Goal: Use online tool/utility: Use online tool/utility

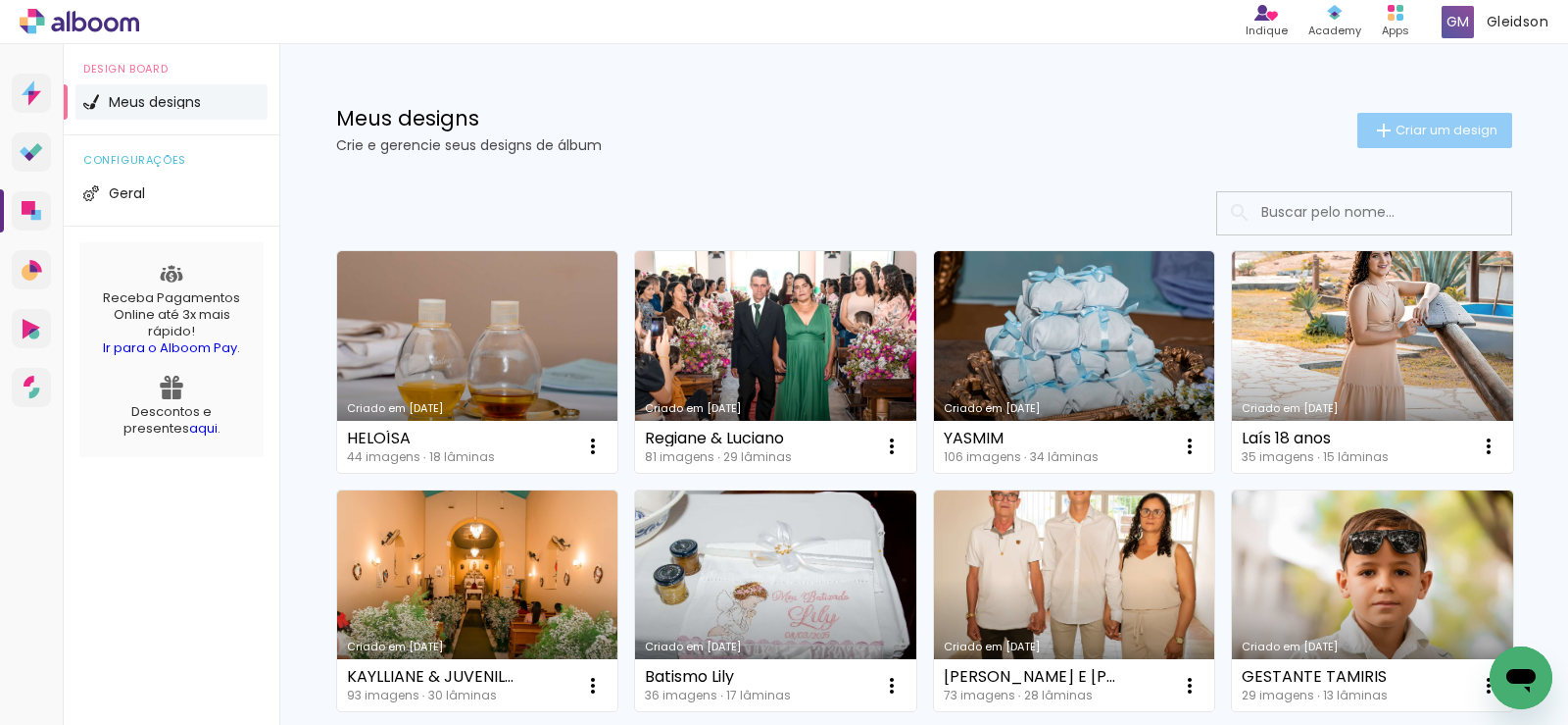
click at [1410, 124] on span "Criar um design" at bounding box center [1446, 130] width 102 height 13
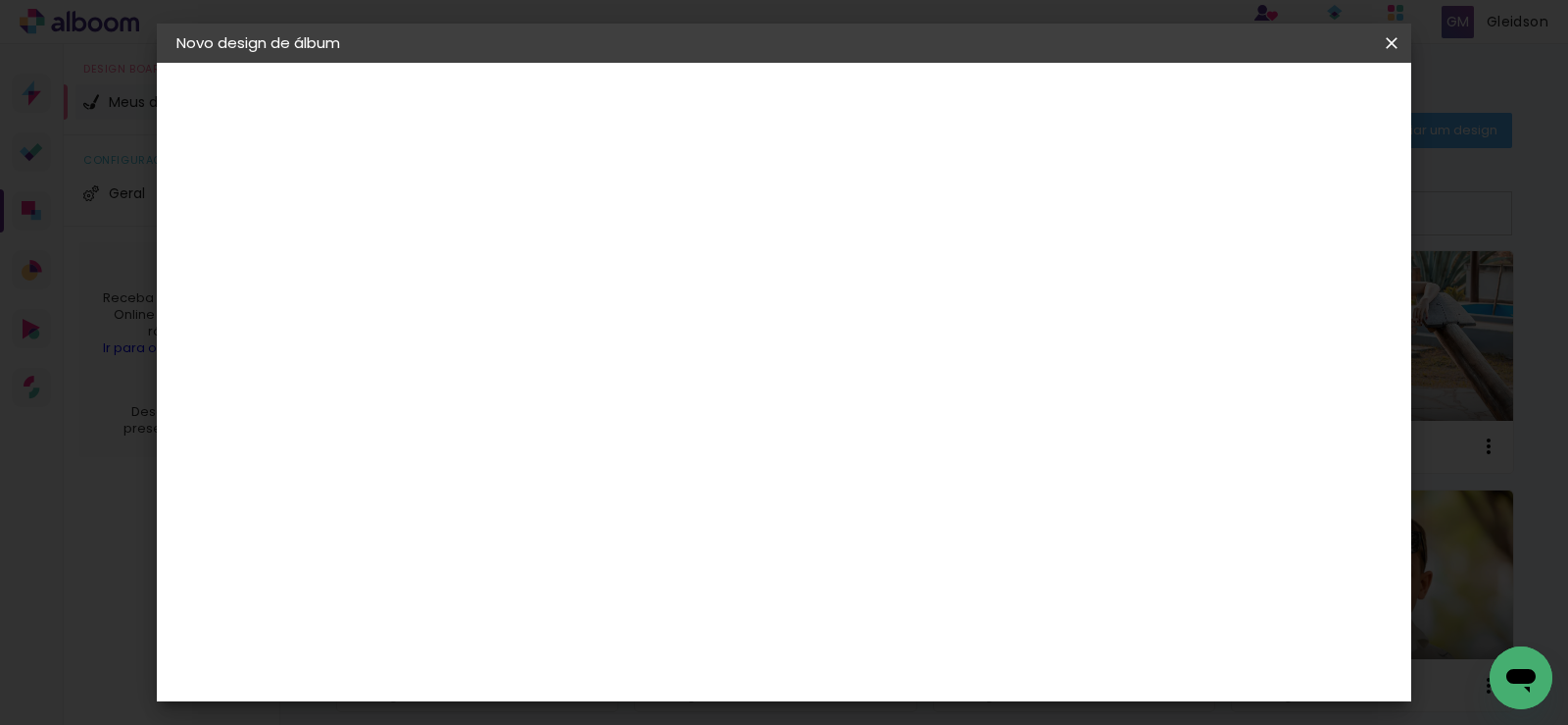
click at [497, 266] on input at bounding box center [497, 263] width 0 height 30
type input "GESTANTE [PERSON_NAME]"
type paper-input "GESTANTE [PERSON_NAME]"
click at [0, 0] on slot "Avançar" at bounding box center [0, 0] width 0 height 0
click at [0, 0] on slot "Tamanho Livre" at bounding box center [0, 0] width 0 height 0
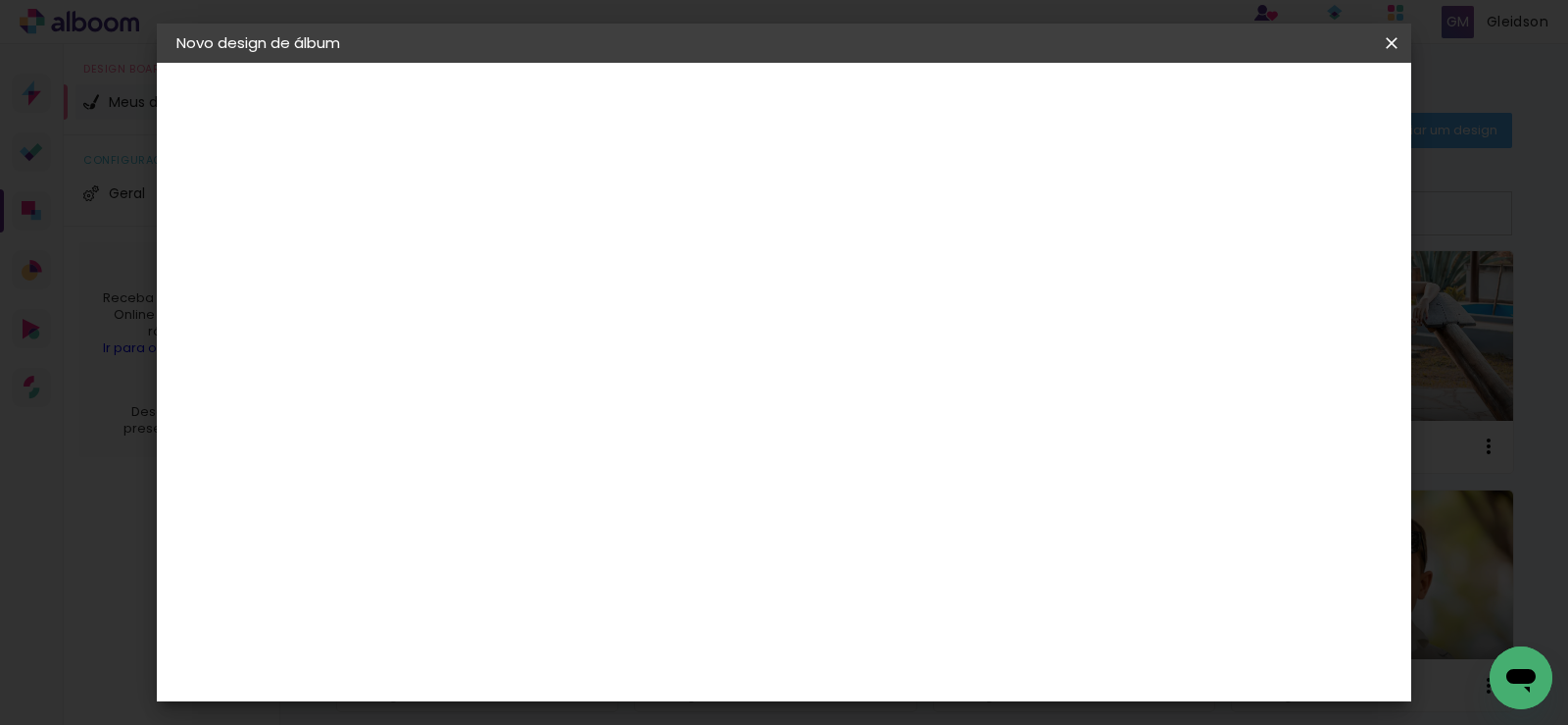
click at [0, 0] on slot "Avançar" at bounding box center [0, 0] width 0 height 0
drag, startPoint x: 915, startPoint y: 624, endPoint x: 871, endPoint y: 630, distance: 44.4
click at [875, 631] on input "60" at bounding box center [892, 623] width 51 height 30
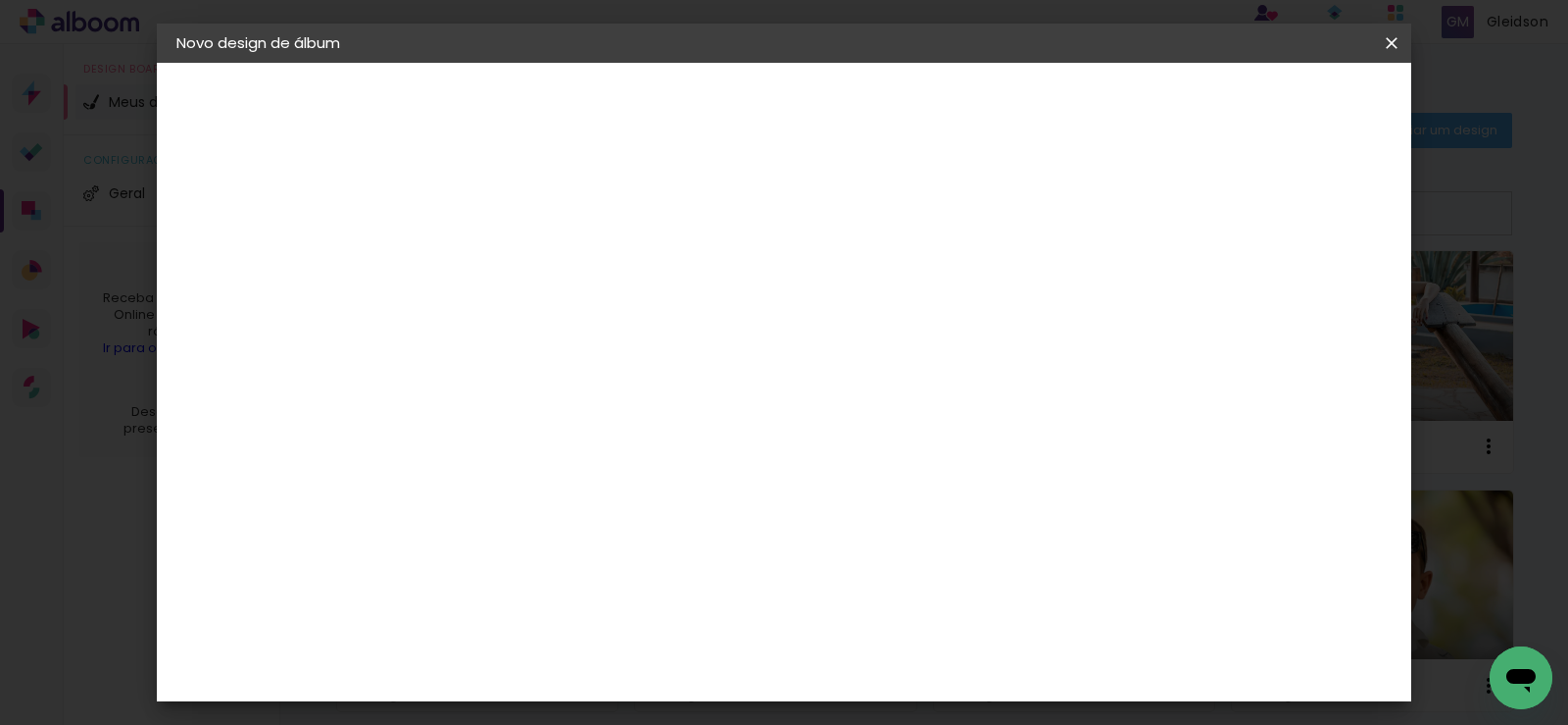
type input "40,6"
type paper-input "40,6"
drag, startPoint x: 562, startPoint y: 571, endPoint x: 523, endPoint y: 575, distance: 39.2
click at [523, 575] on input "30" at bounding box center [537, 567] width 51 height 30
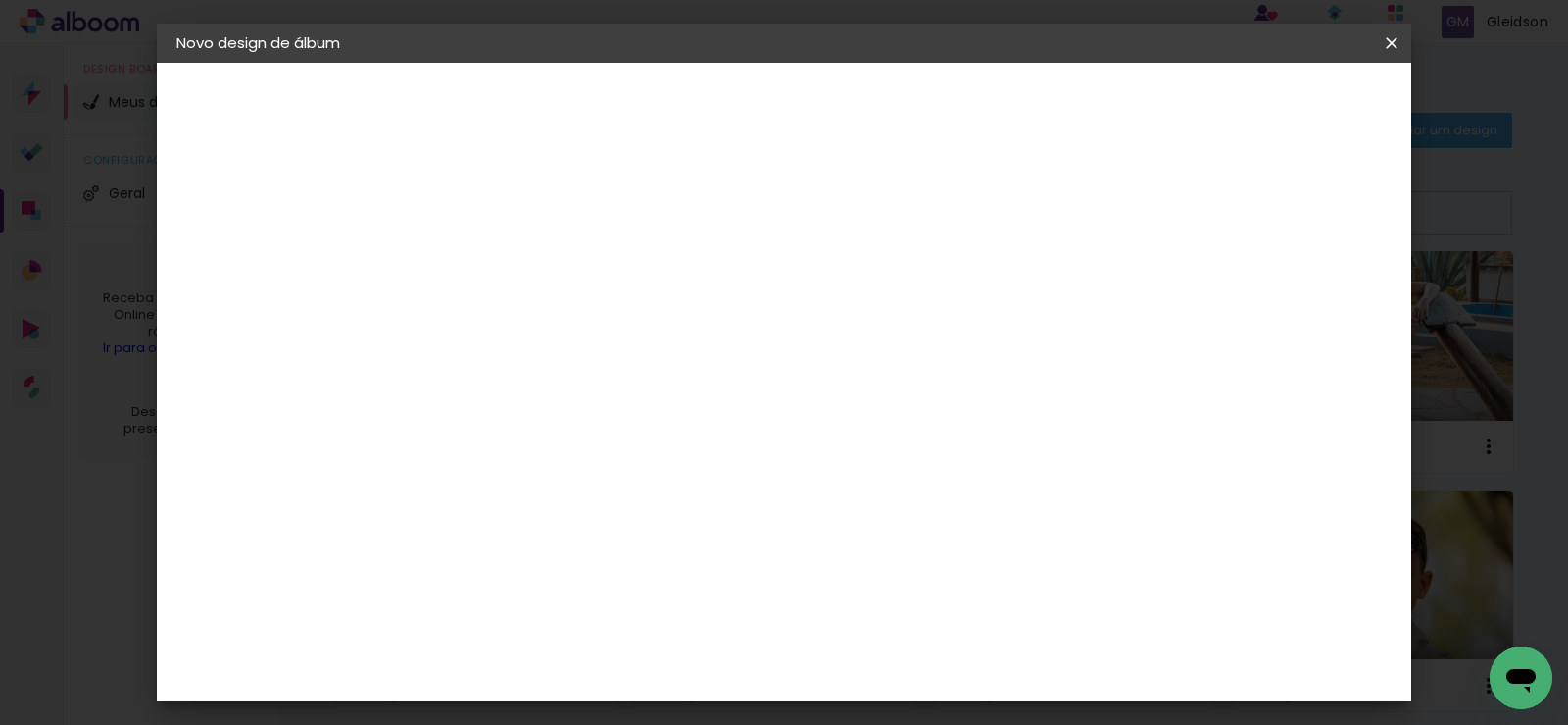
type input "20,3"
type paper-input "20,3"
type input "6"
type paper-input "6"
click at [1295, 474] on input "6" at bounding box center [1284, 482] width 35 height 30
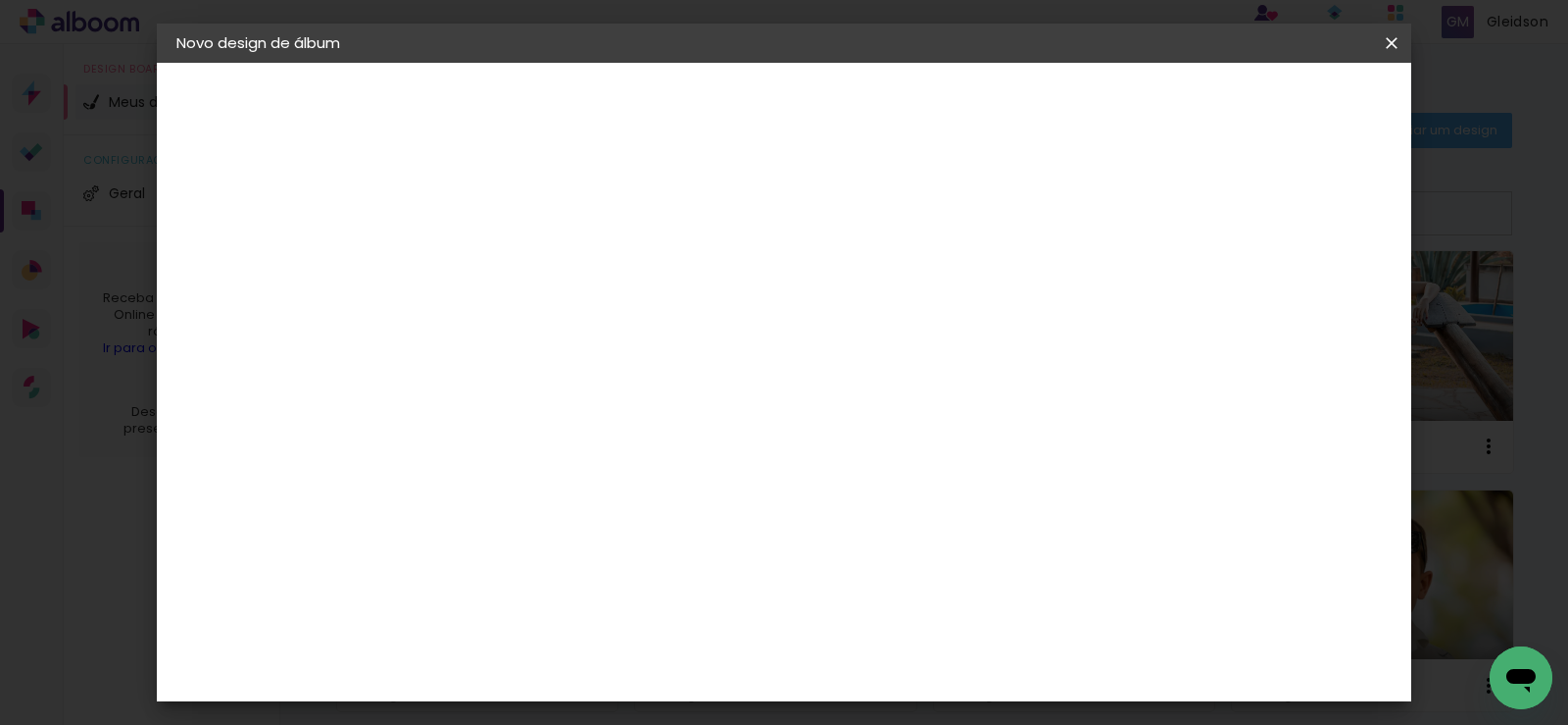
type input "7"
type paper-input "7"
click at [1292, 288] on input "7" at bounding box center [1278, 296] width 35 height 30
type input "8"
type paper-input "8"
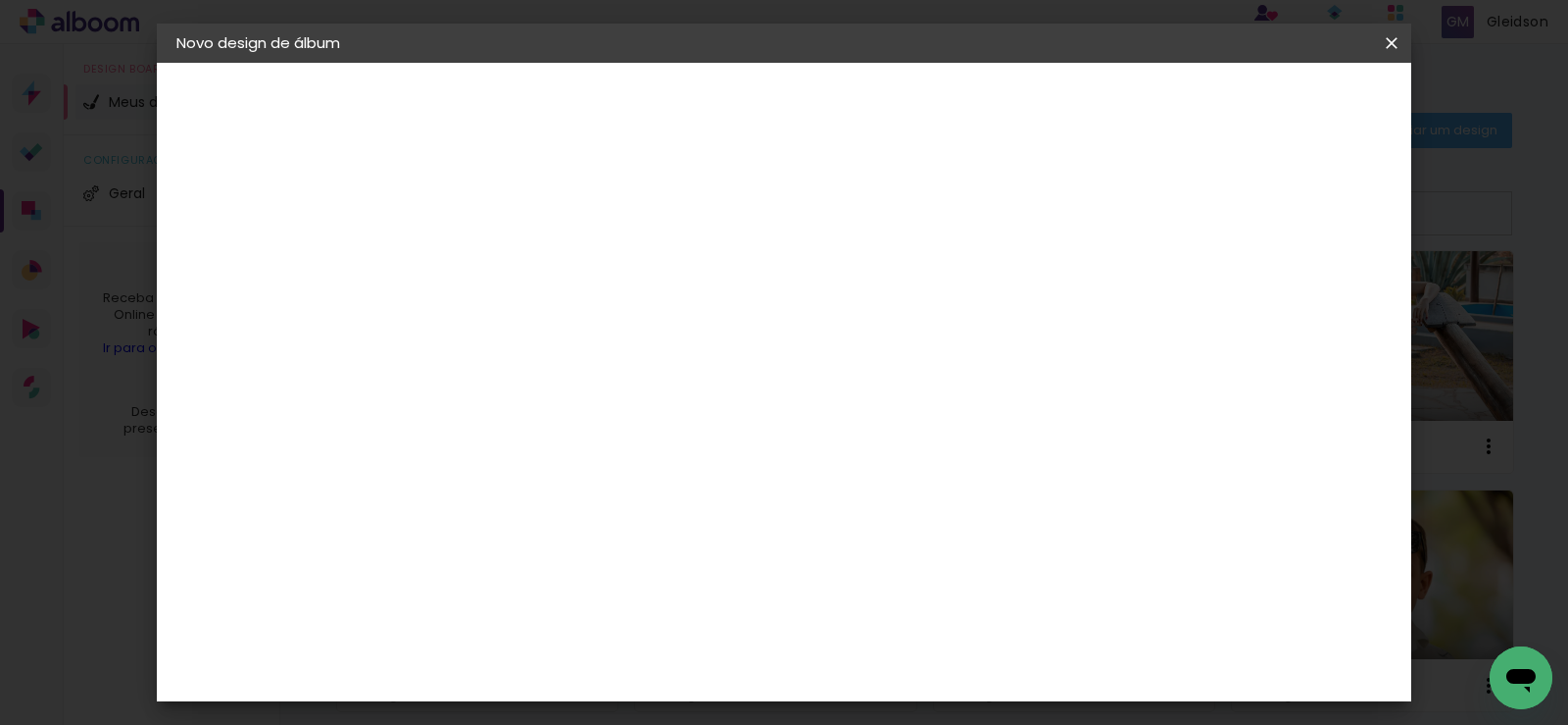
click at [1290, 287] on input "8" at bounding box center [1278, 296] width 35 height 30
type input "9"
type paper-input "9"
click at [1288, 286] on input "9" at bounding box center [1274, 296] width 35 height 30
click at [1288, 286] on div "mm" at bounding box center [1303, 296] width 30 height 30
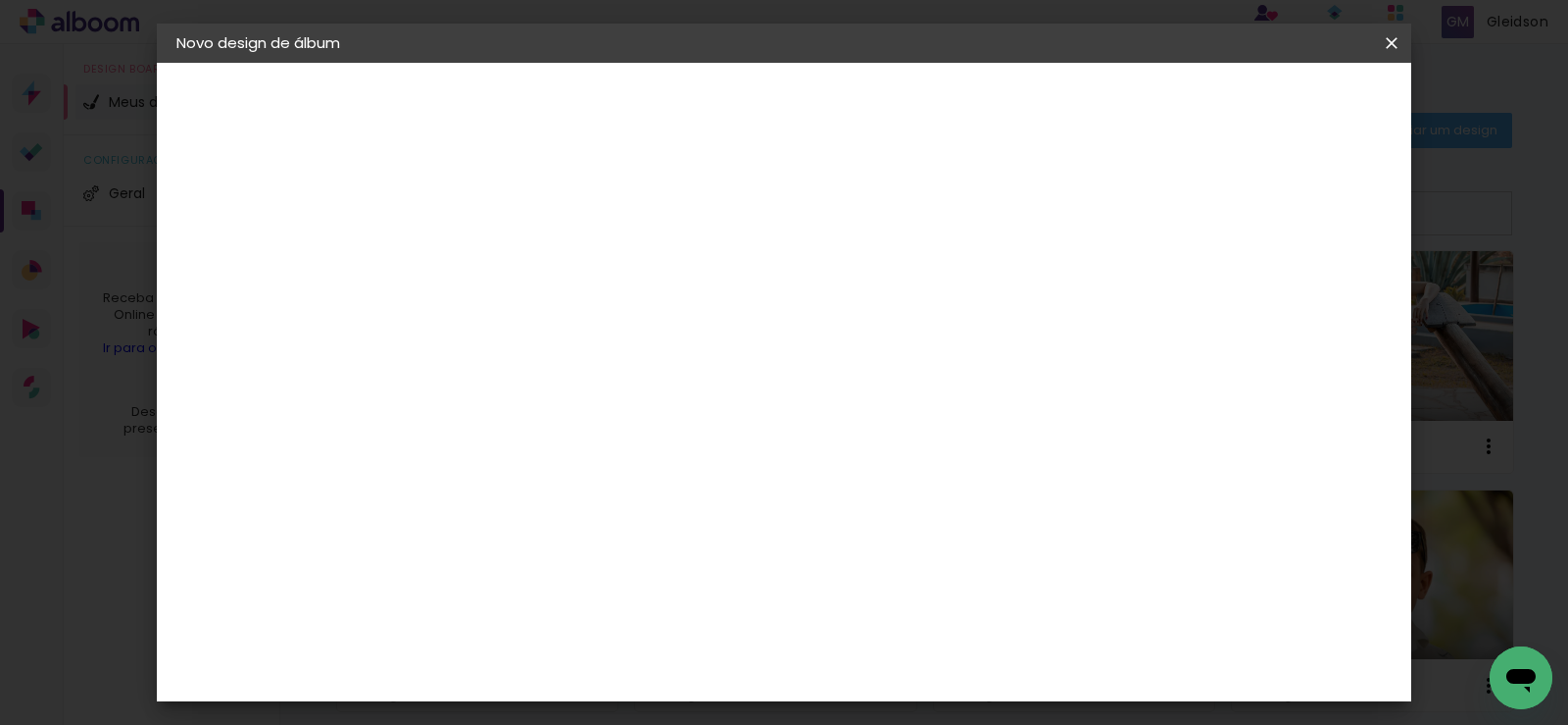
type input "10"
type paper-input "10"
click at [1287, 285] on input "10" at bounding box center [1270, 296] width 35 height 30
click at [507, 210] on paper-input-container "Espaço entre fotos 2 mm" at bounding box center [498, 226] width 113 height 44
type input "3"
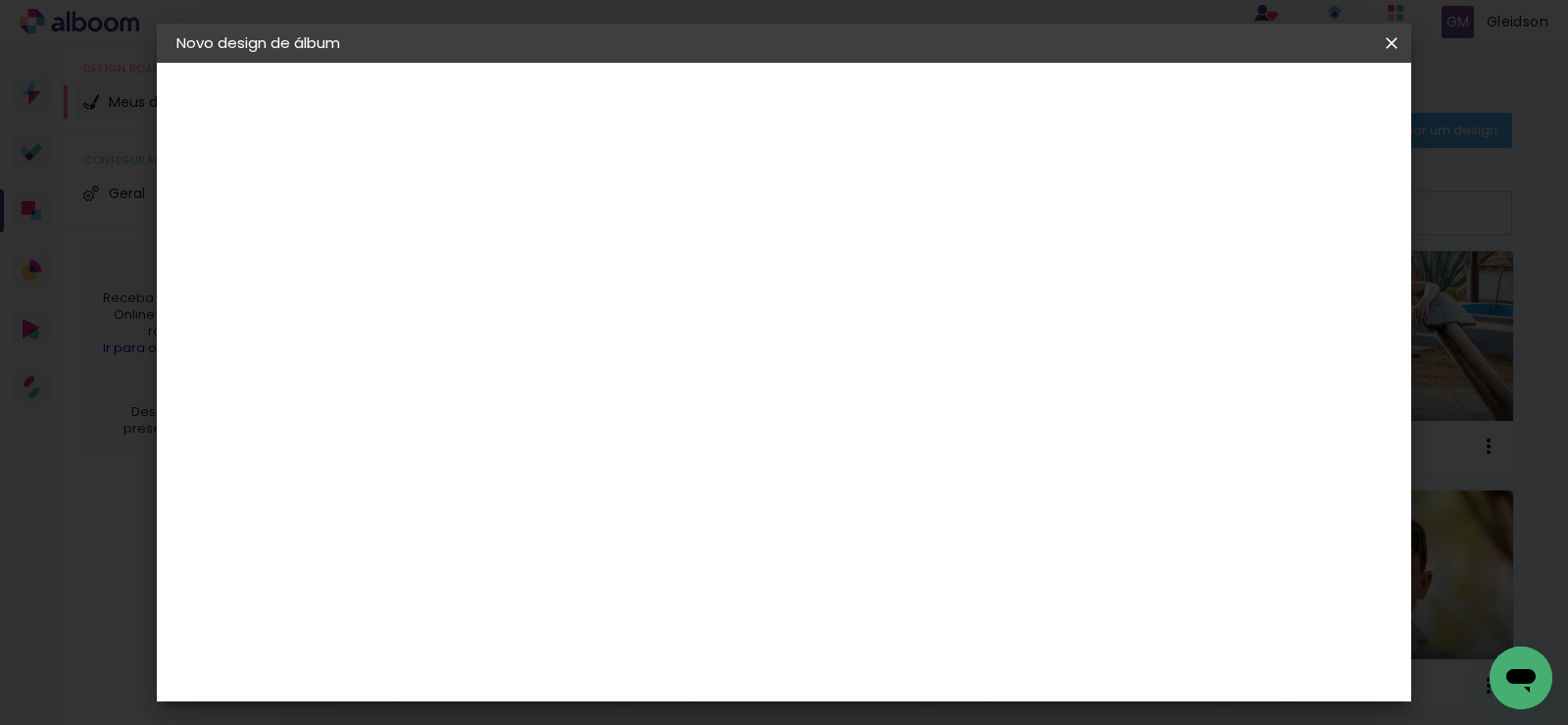
type paper-input "3"
click at [505, 213] on input "3" at bounding box center [483, 224] width 68 height 25
type input "4"
type paper-input "4"
click at [505, 213] on input "4" at bounding box center [483, 224] width 68 height 25
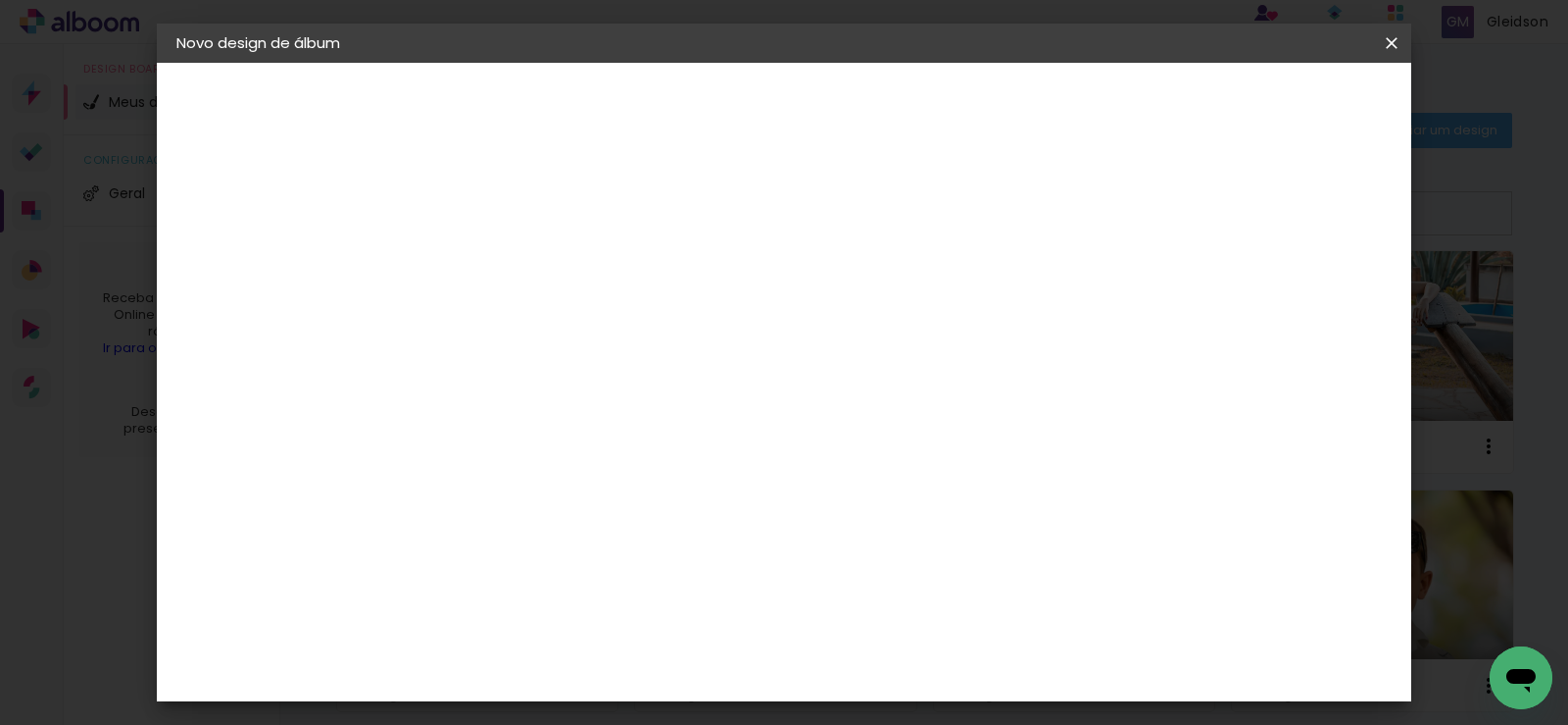
type input "5"
type paper-input "5"
click at [505, 213] on input "5" at bounding box center [483, 224] width 68 height 25
click at [1269, 108] on span "Iniciar design" at bounding box center [1224, 104] width 89 height 14
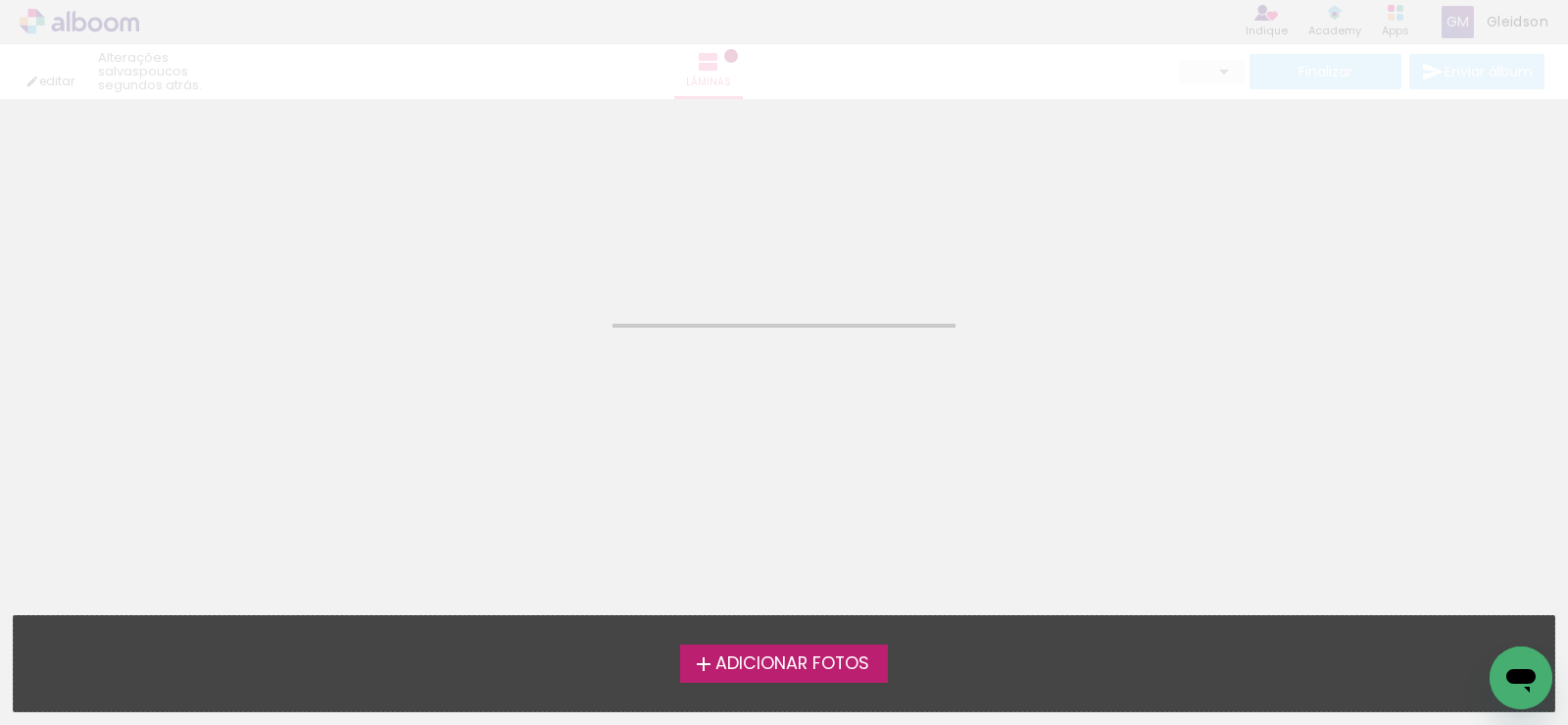
click at [745, 660] on span "Adicionar Fotos" at bounding box center [792, 664] width 154 height 18
click at [0, 0] on input "file" at bounding box center [0, 0] width 0 height 0
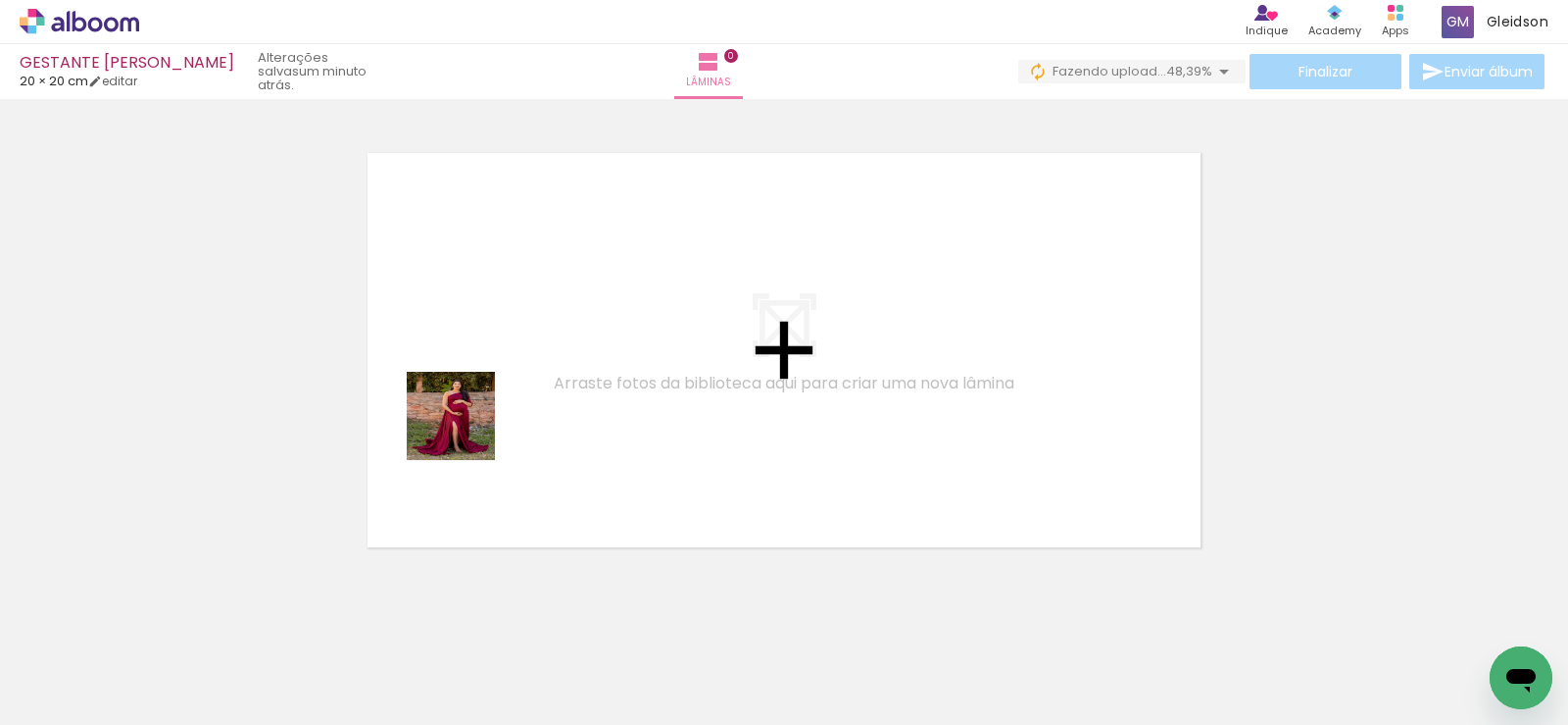
drag, startPoint x: 205, startPoint y: 669, endPoint x: 482, endPoint y: 412, distance: 377.9
click at [479, 412] on quentale-workspace at bounding box center [784, 362] width 1568 height 725
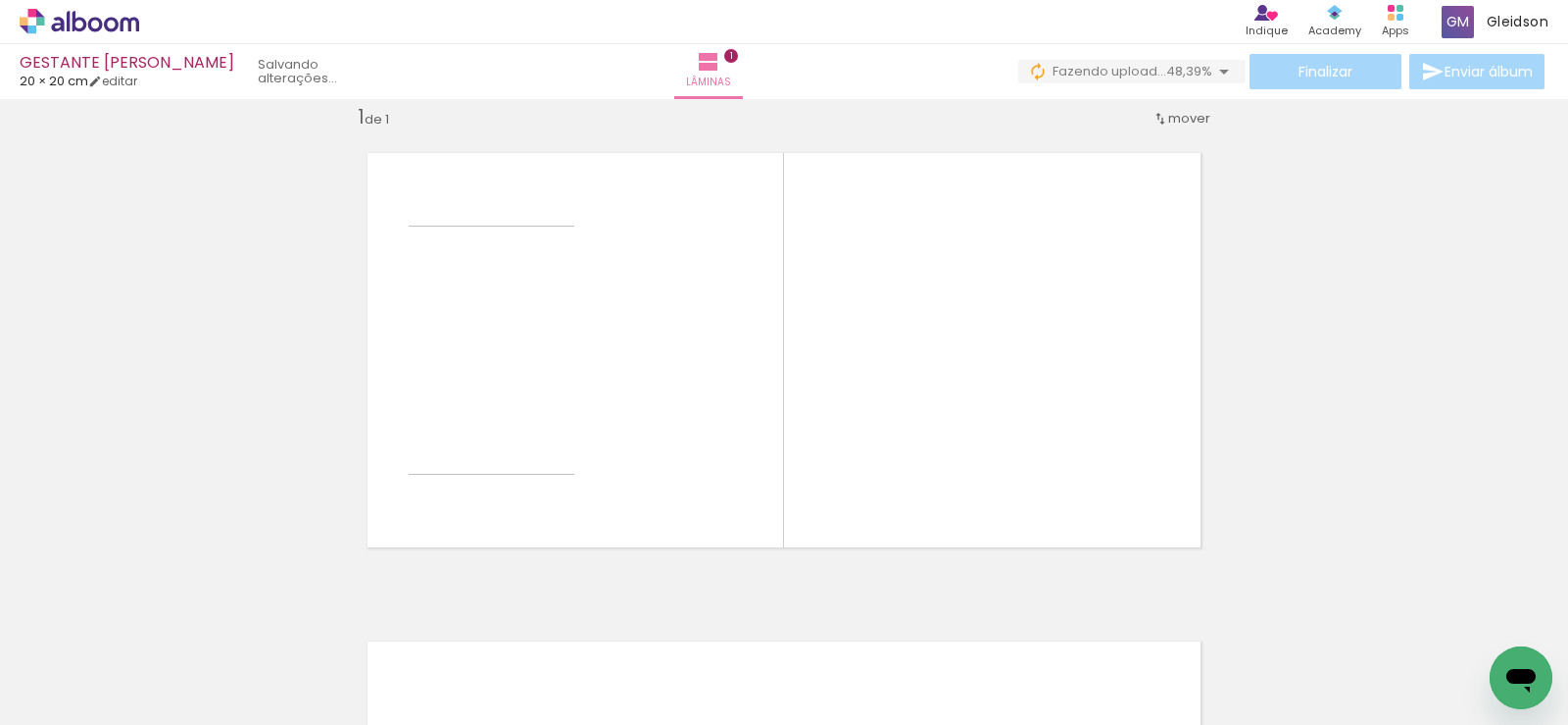
scroll to position [26, 0]
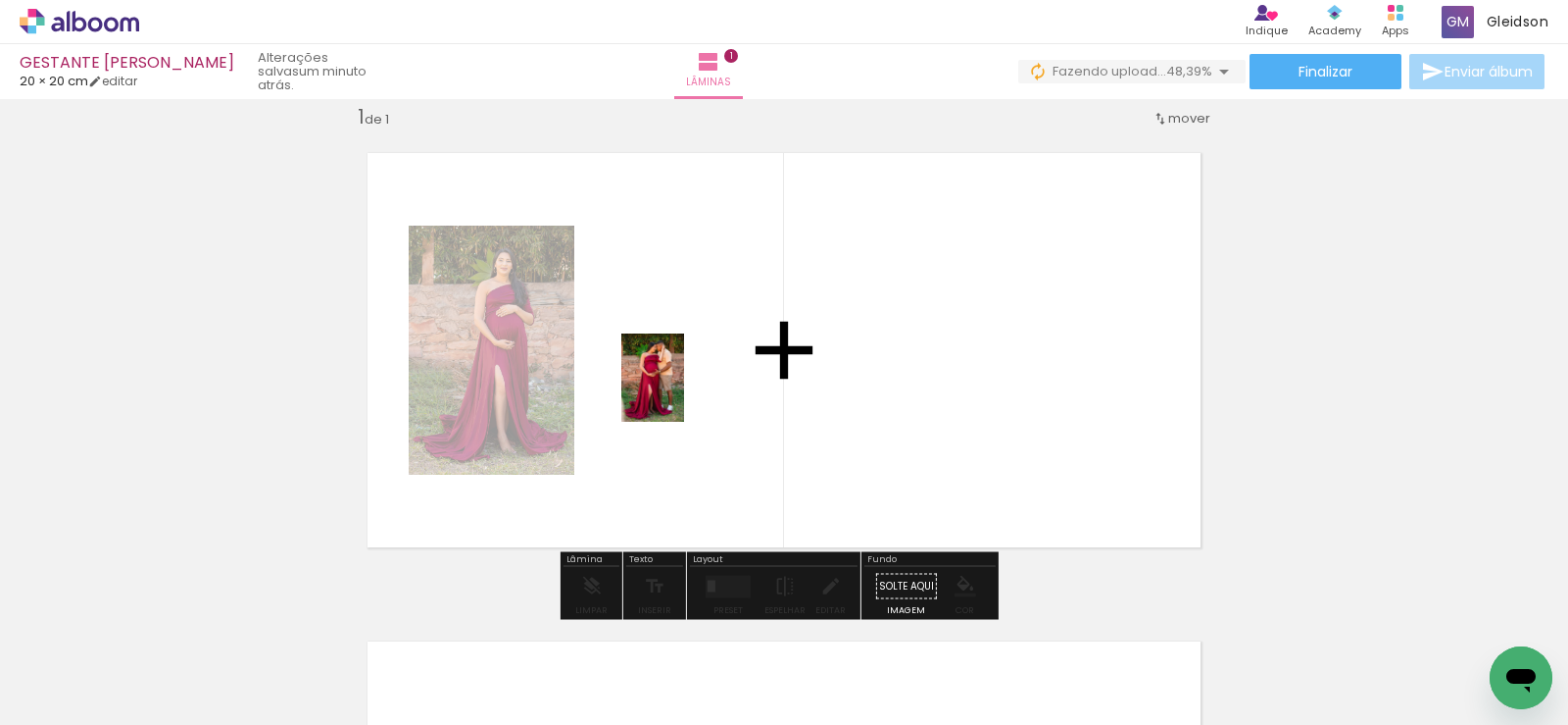
drag, startPoint x: 312, startPoint y: 677, endPoint x: 690, endPoint y: 381, distance: 480.1
click at [690, 381] on quentale-workspace at bounding box center [784, 362] width 1568 height 725
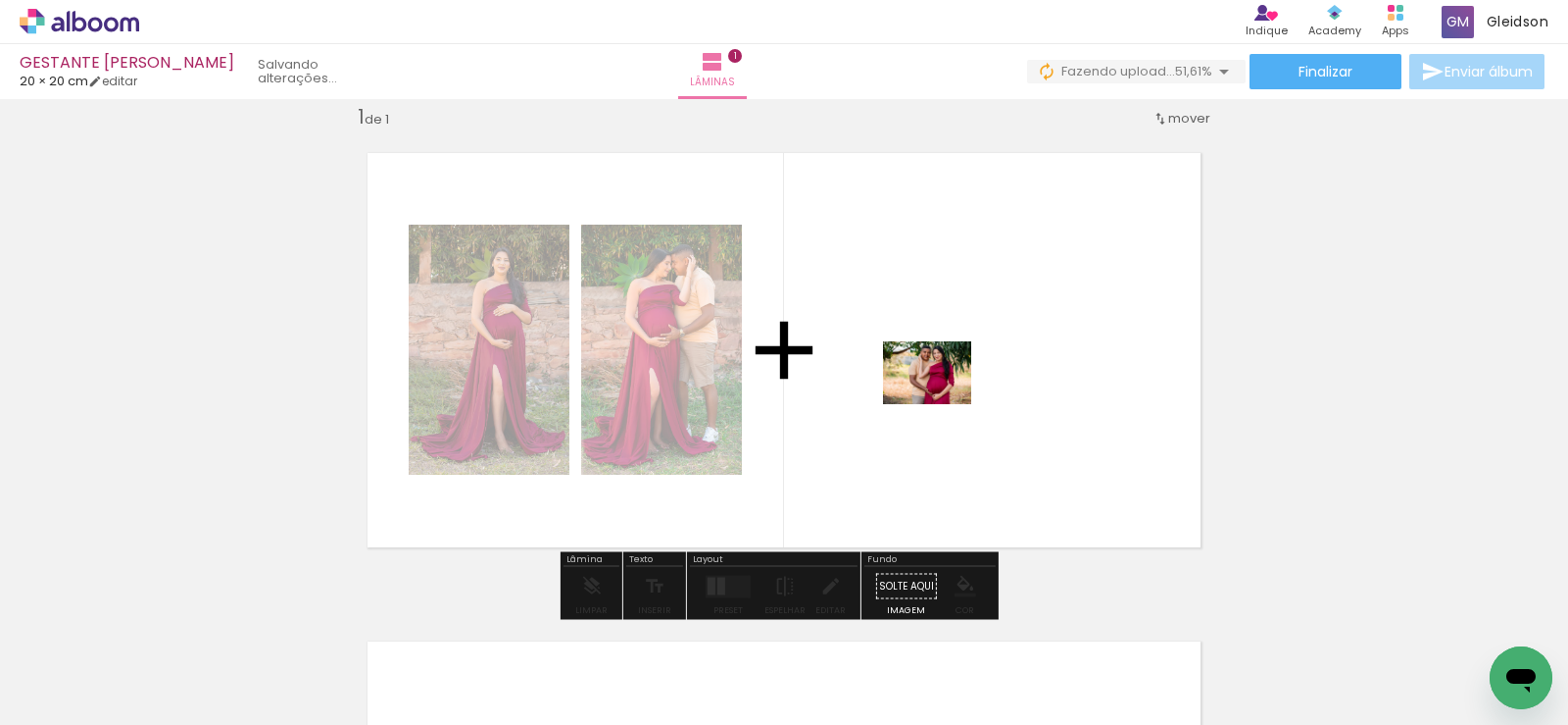
drag, startPoint x: 426, startPoint y: 661, endPoint x: 943, endPoint y: 399, distance: 579.6
click at [943, 399] on quentale-workspace at bounding box center [784, 362] width 1568 height 725
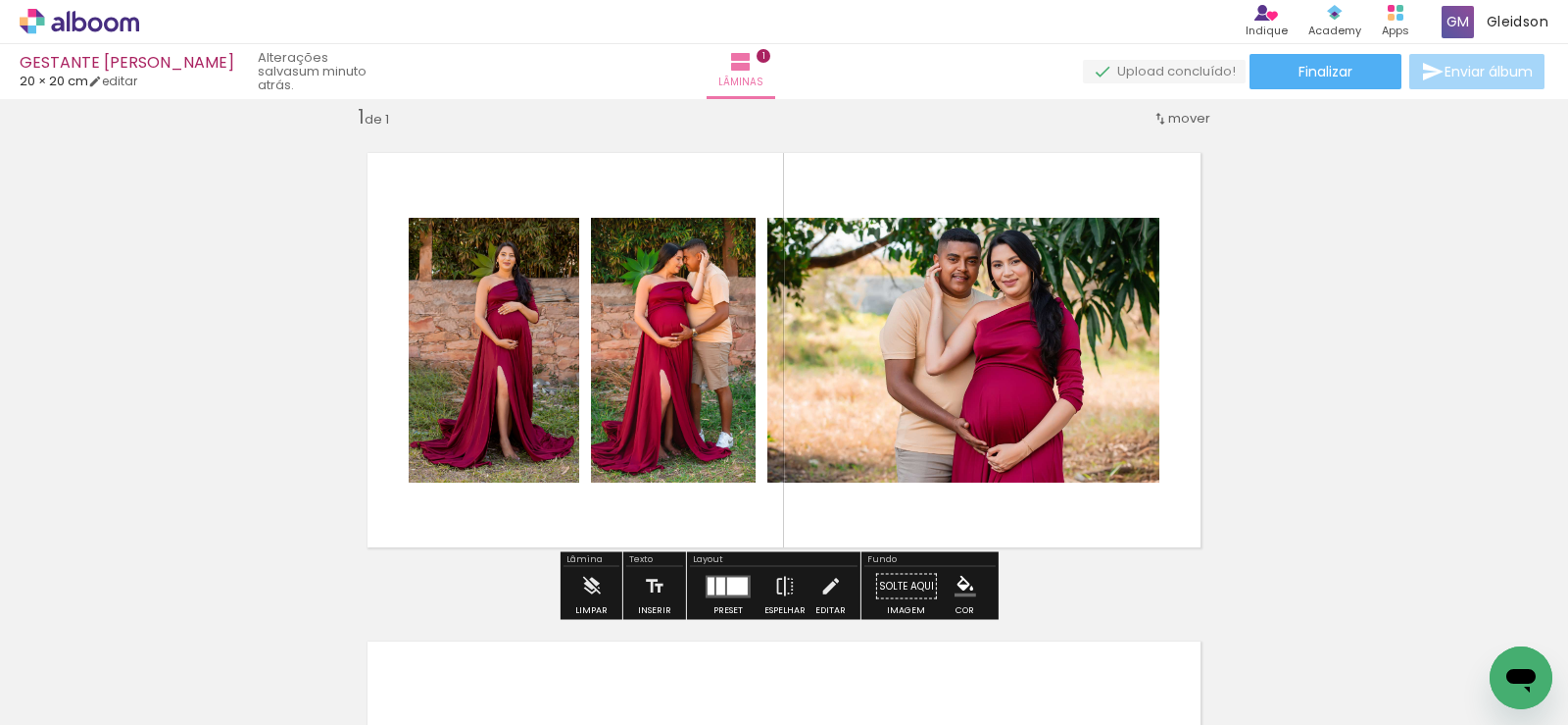
click at [983, 356] on quentale-photo at bounding box center [963, 350] width 392 height 265
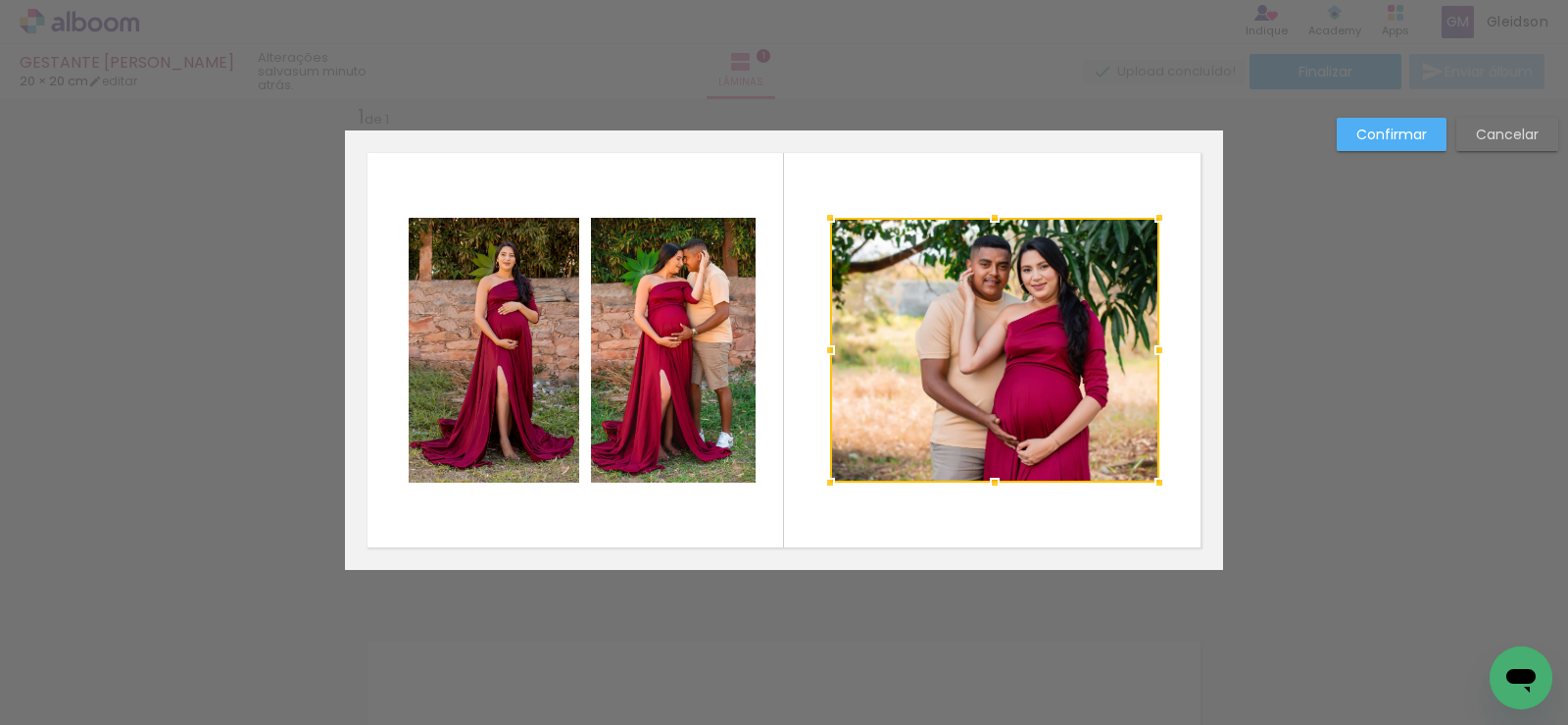
drag, startPoint x: 773, startPoint y: 343, endPoint x: 827, endPoint y: 327, distance: 56.3
click at [830, 327] on div at bounding box center [995, 350] width 329 height 265
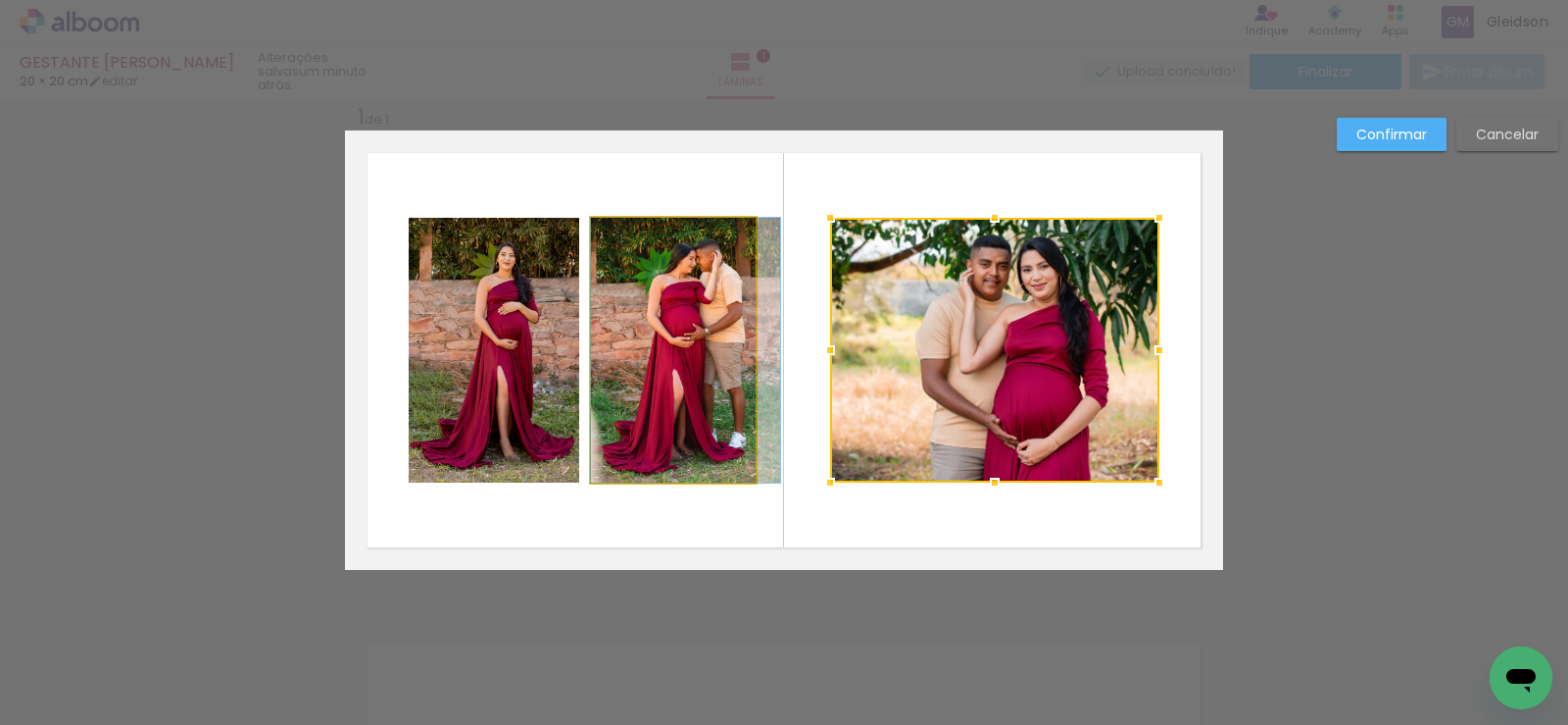
drag, startPoint x: 699, startPoint y: 295, endPoint x: 712, endPoint y: 295, distance: 13.0
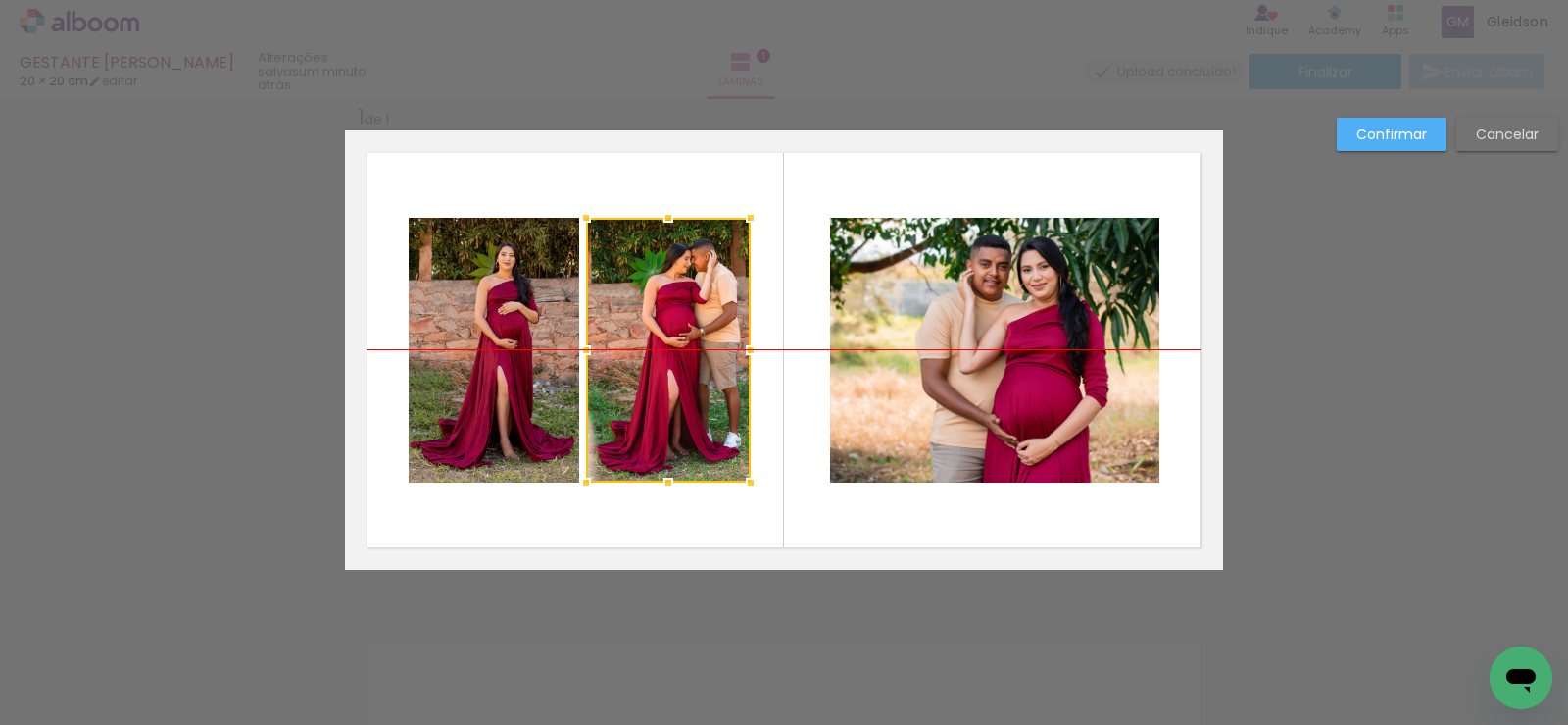
click at [706, 295] on div at bounding box center [668, 350] width 164 height 265
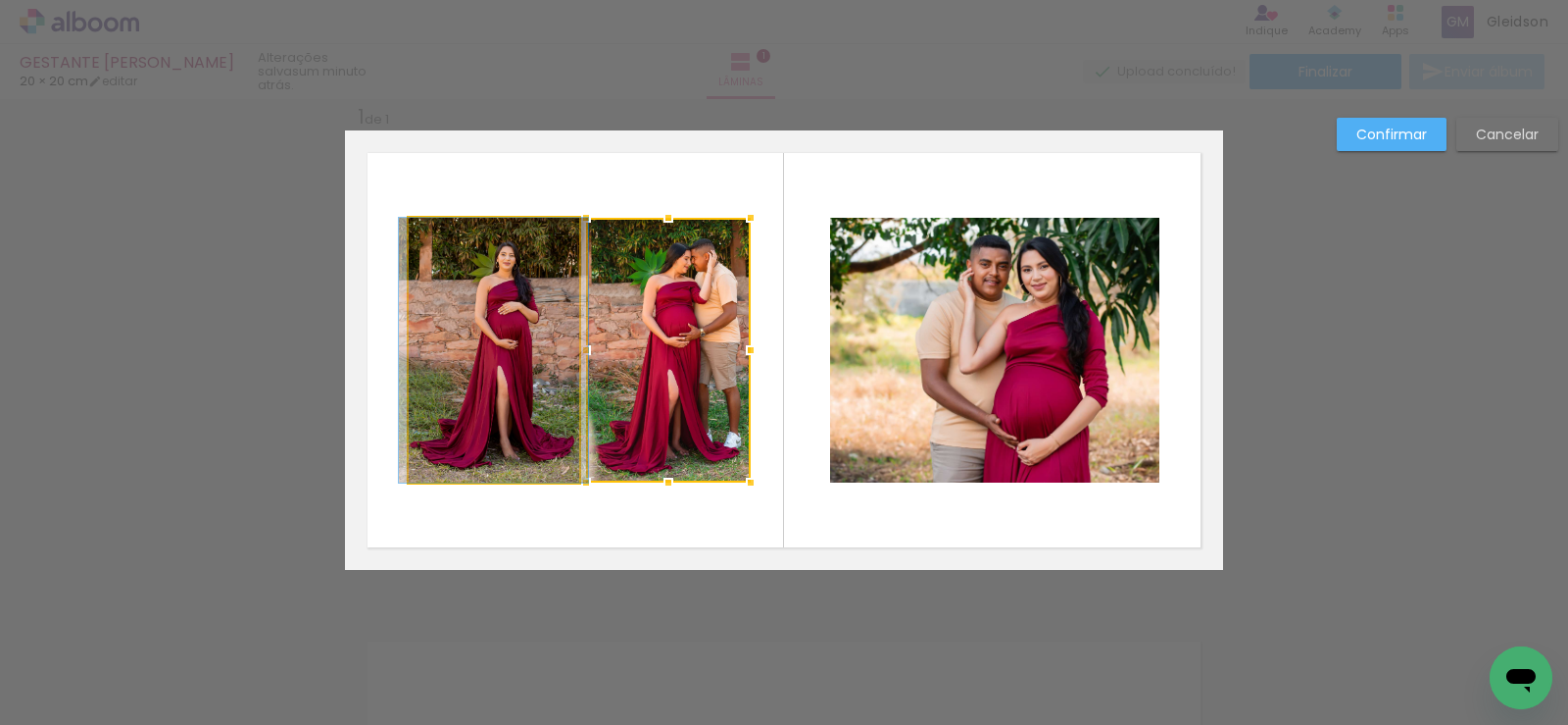
click at [512, 327] on quentale-photo at bounding box center [493, 350] width 170 height 265
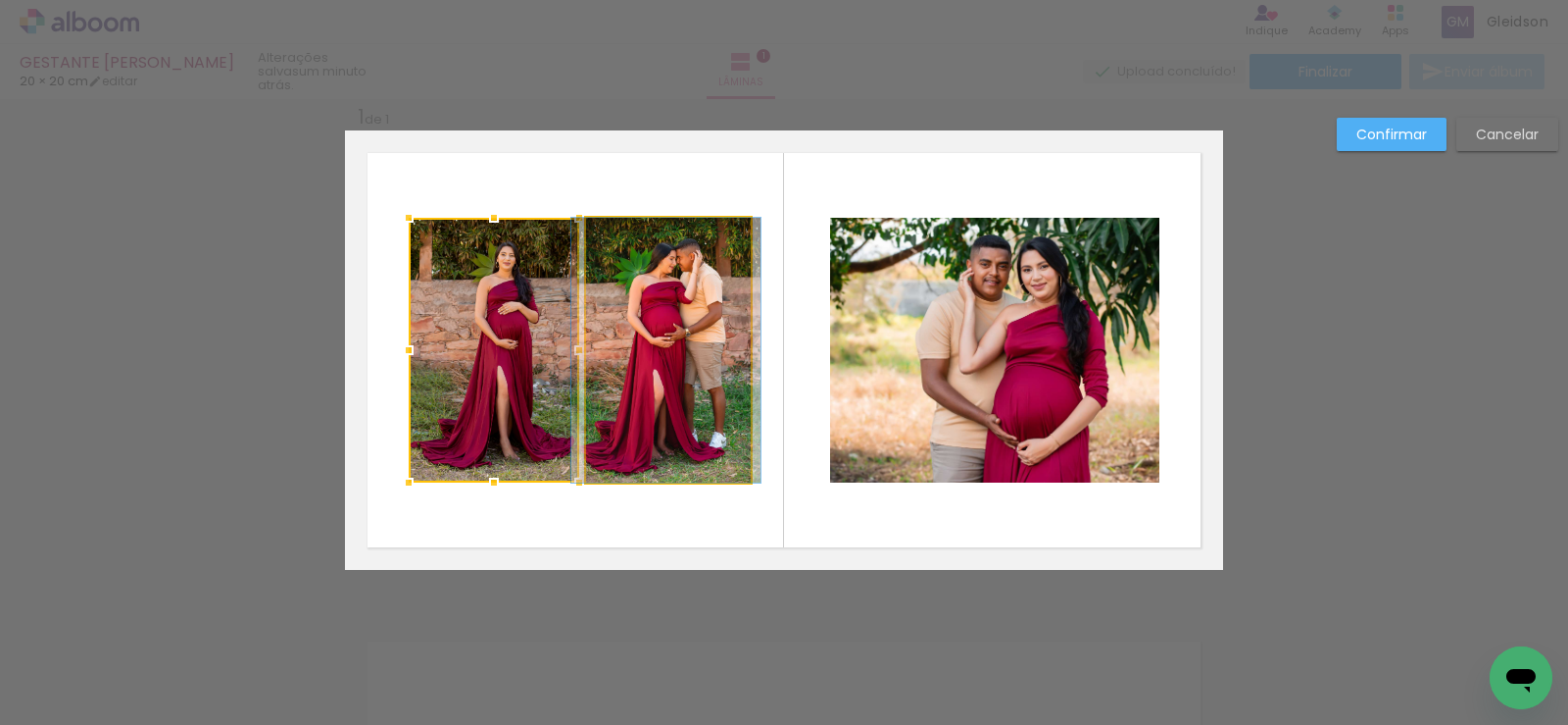
drag, startPoint x: 640, startPoint y: 319, endPoint x: 625, endPoint y: 321, distance: 15.1
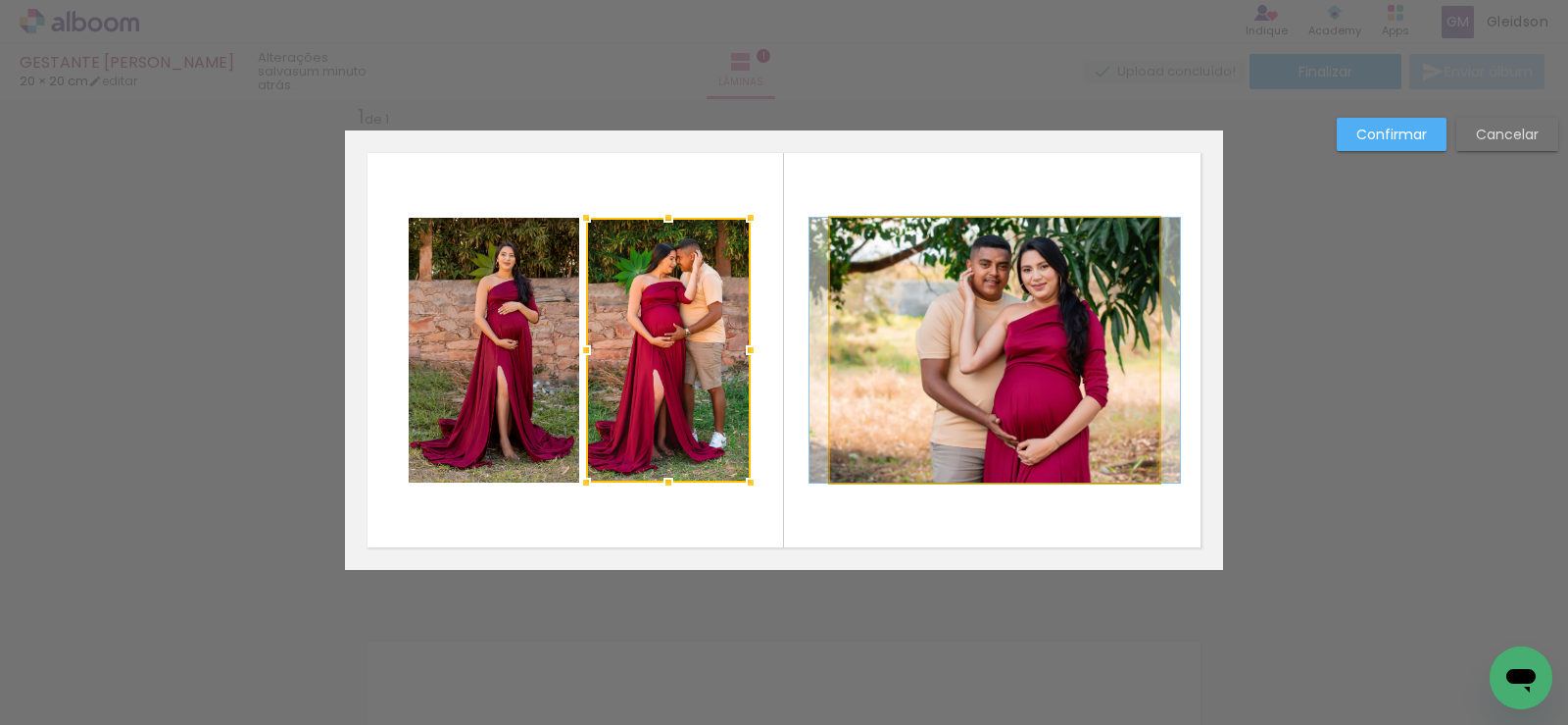
click at [921, 318] on quentale-photo at bounding box center [995, 350] width 329 height 265
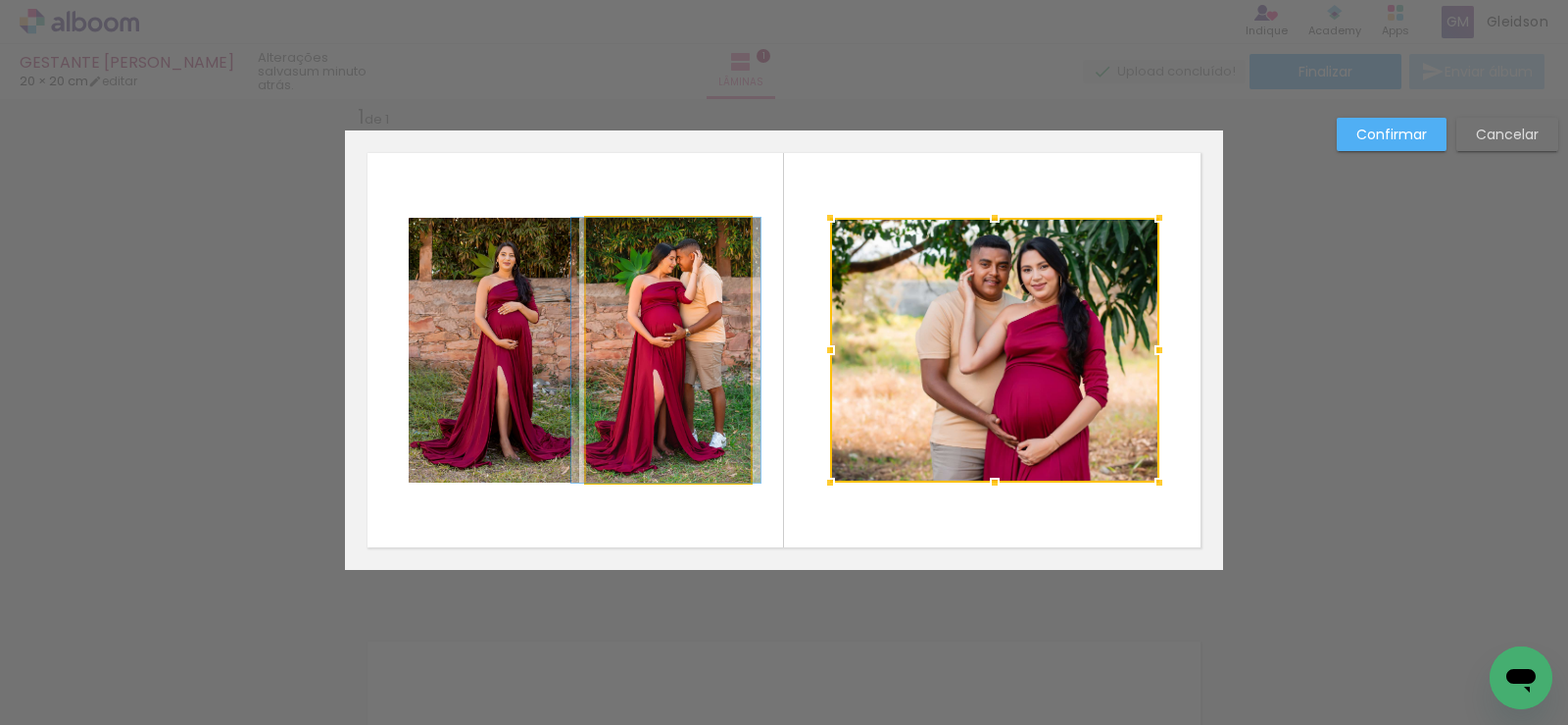
click at [703, 336] on quentale-photo at bounding box center [668, 350] width 164 height 265
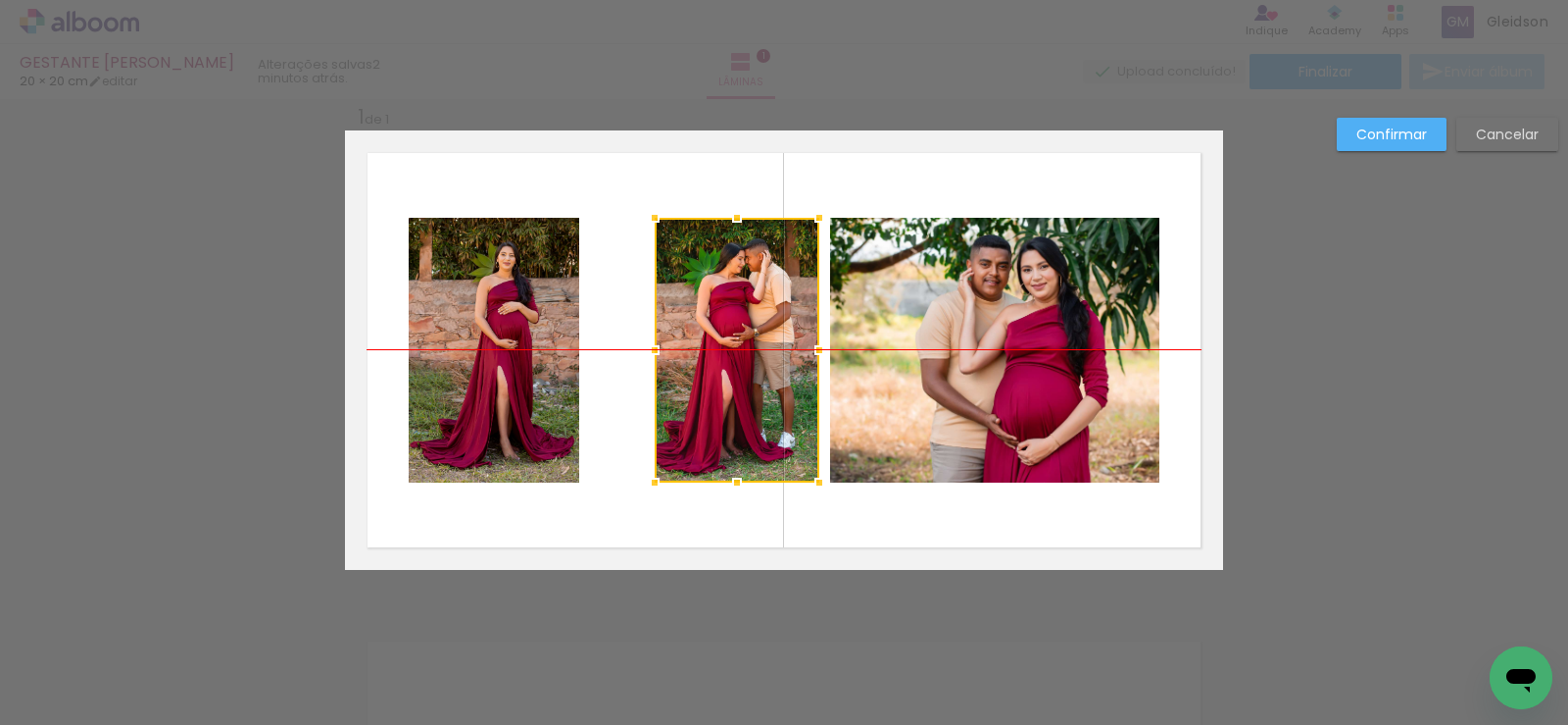
drag, startPoint x: 630, startPoint y: 315, endPoint x: 699, endPoint y: 315, distance: 69.0
click at [699, 315] on div at bounding box center [737, 350] width 164 height 265
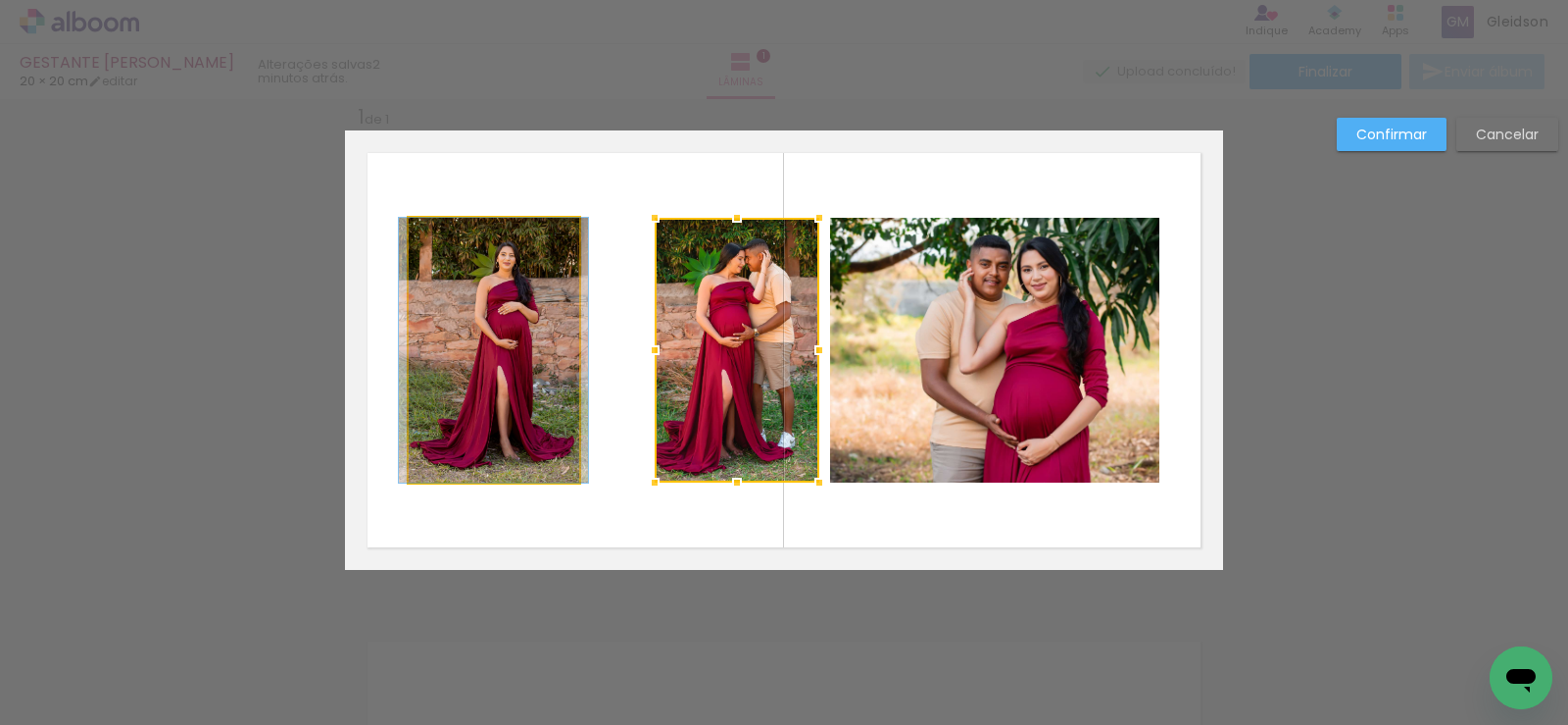
click at [509, 328] on quentale-photo at bounding box center [493, 350] width 170 height 265
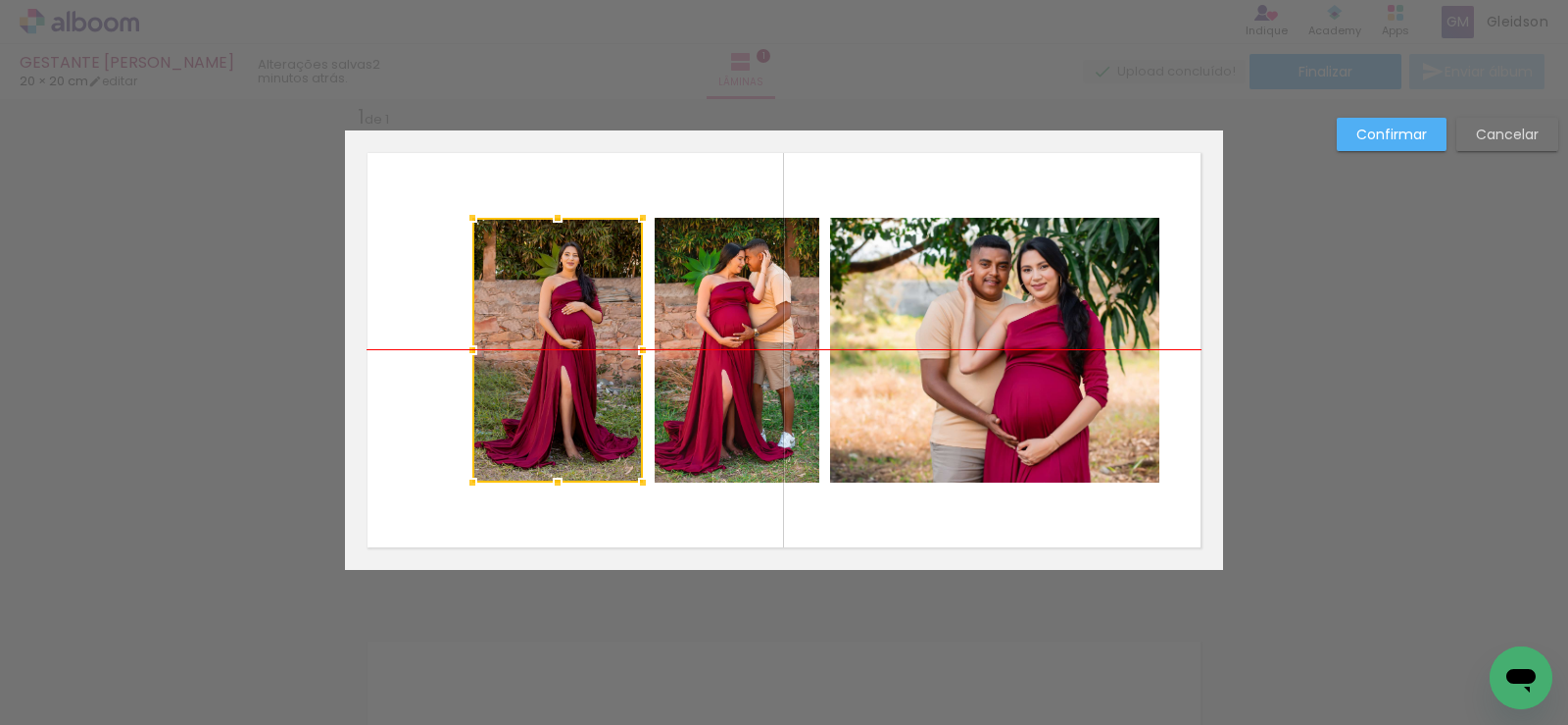
drag, startPoint x: 509, startPoint y: 328, endPoint x: 573, endPoint y: 328, distance: 64.0
click at [573, 328] on div at bounding box center [557, 350] width 170 height 265
click at [755, 313] on quentale-photo at bounding box center [737, 350] width 164 height 265
click at [956, 311] on quentale-photo at bounding box center [995, 350] width 329 height 265
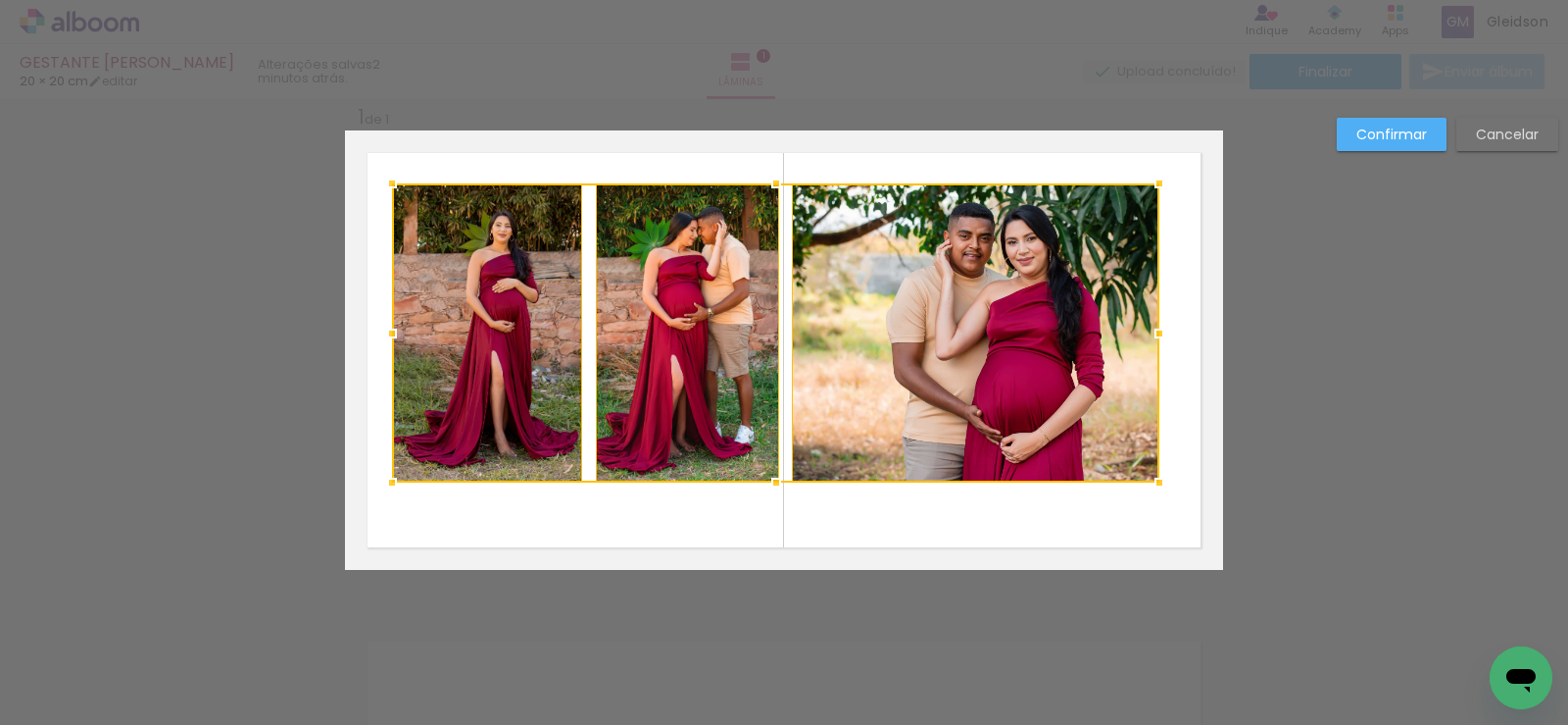
drag, startPoint x: 467, startPoint y: 221, endPoint x: 386, endPoint y: 187, distance: 87.8
click at [386, 187] on div at bounding box center [392, 182] width 39 height 39
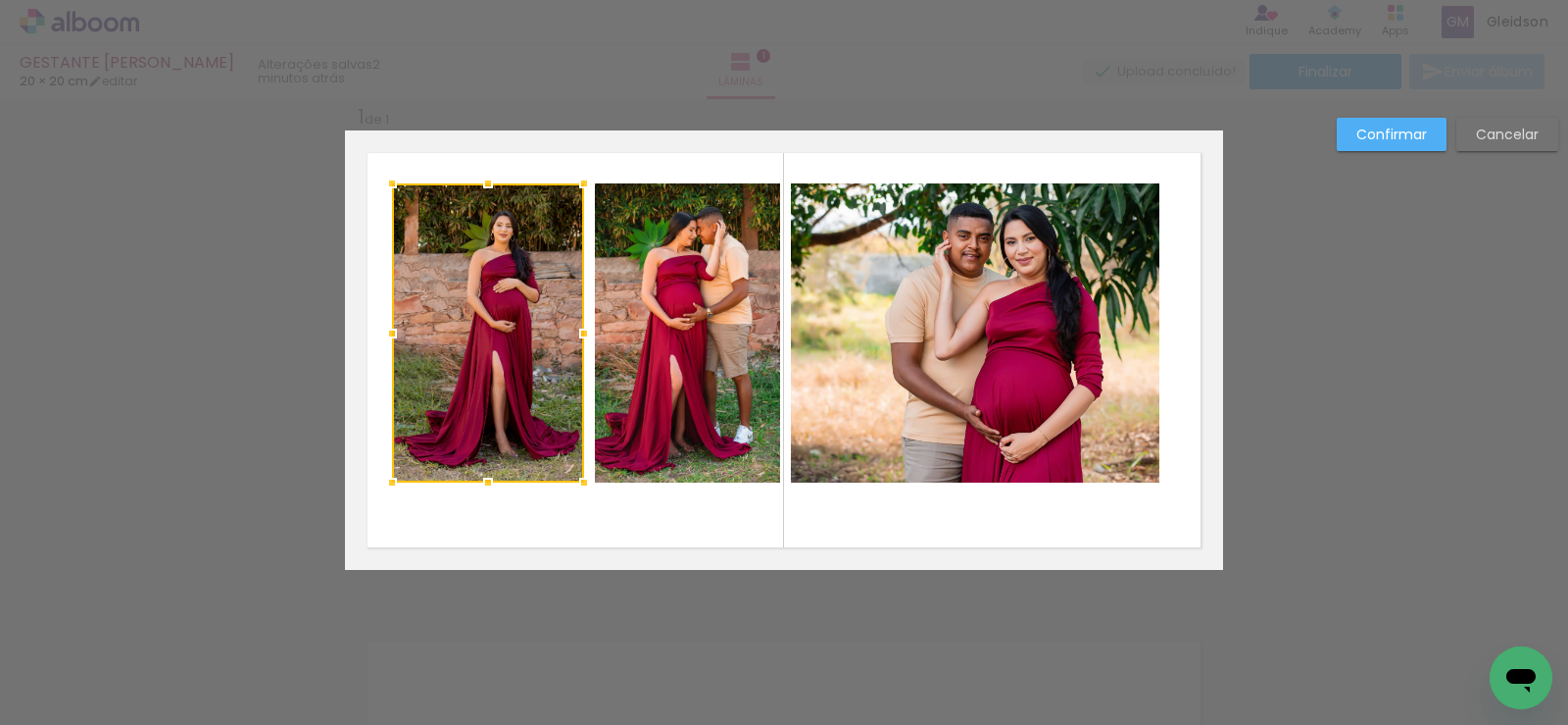
click at [721, 295] on quentale-photo at bounding box center [688, 333] width 185 height 299
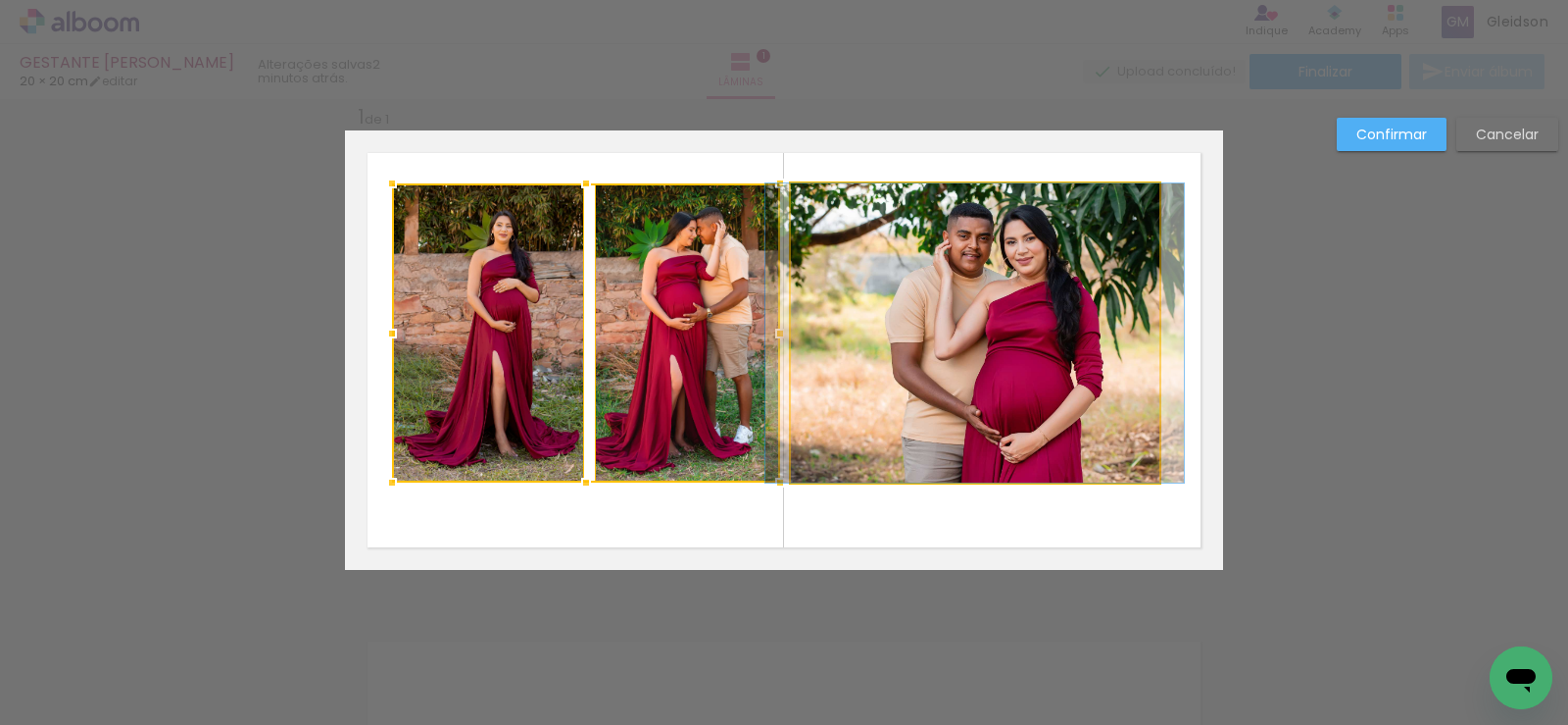
click at [921, 307] on quentale-photo at bounding box center [976, 333] width 369 height 299
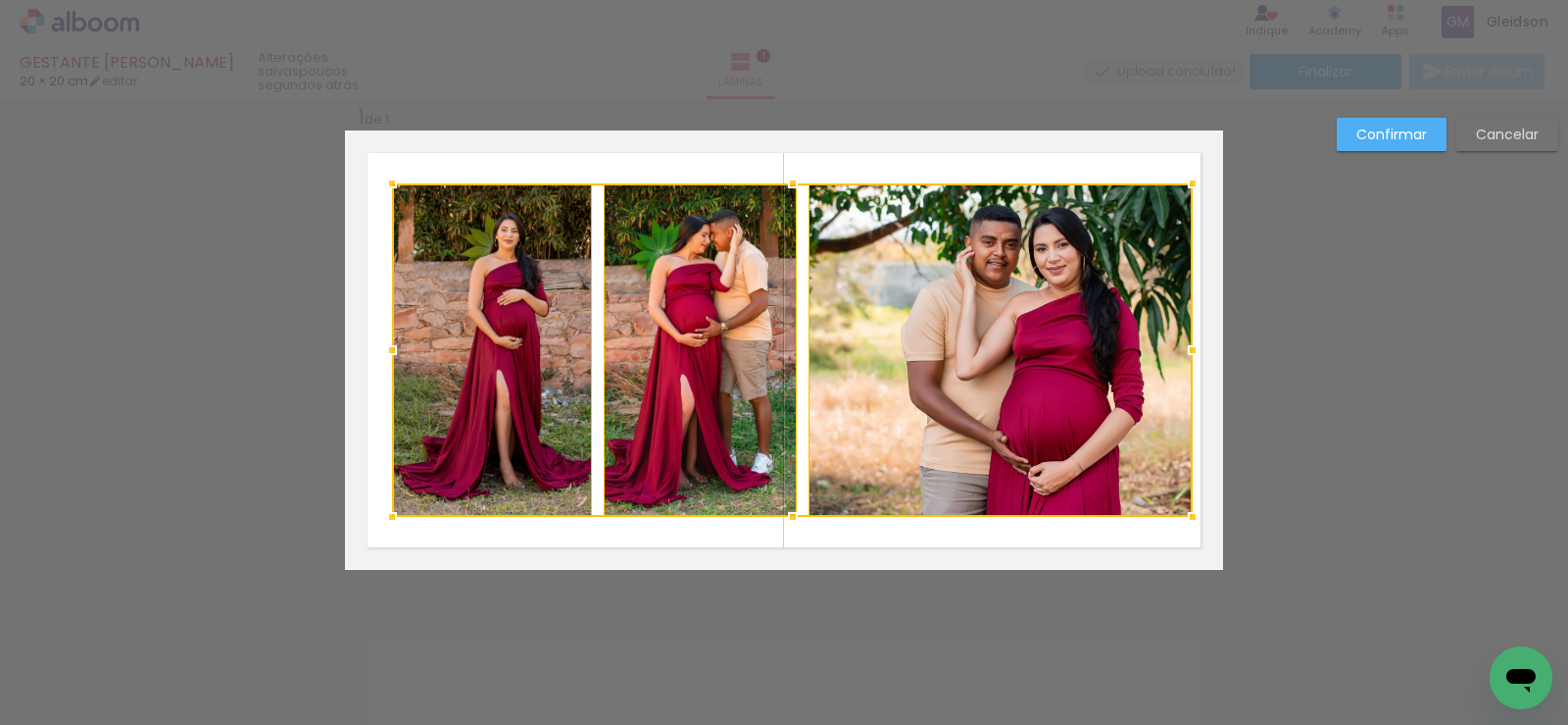
drag, startPoint x: 1161, startPoint y: 486, endPoint x: 1191, endPoint y: 520, distance: 45.3
click at [1191, 520] on div at bounding box center [1192, 517] width 39 height 39
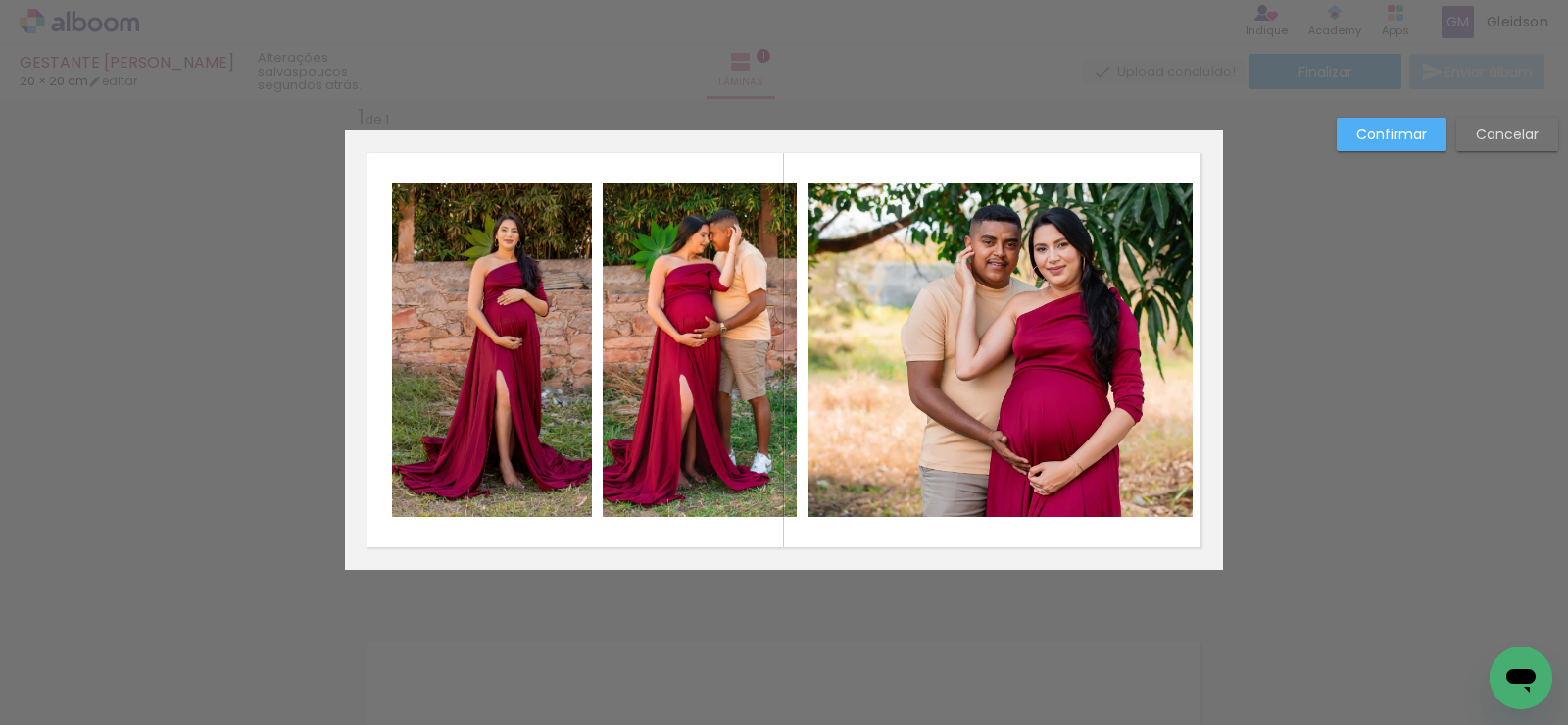
click at [960, 328] on quentale-photo at bounding box center [1000, 350] width 384 height 333
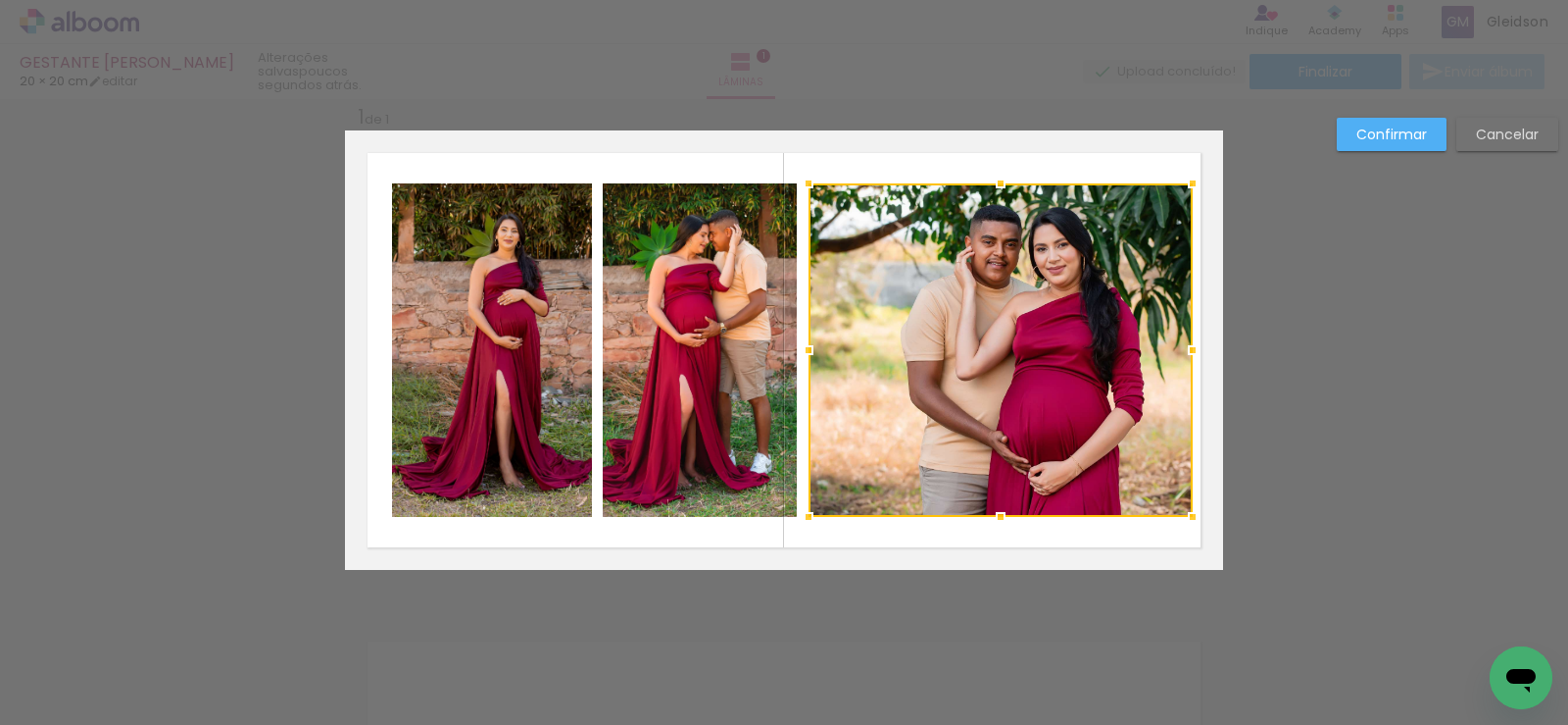
click at [739, 322] on quentale-photo at bounding box center [700, 350] width 194 height 333
click at [519, 305] on quentale-photo at bounding box center [491, 350] width 200 height 333
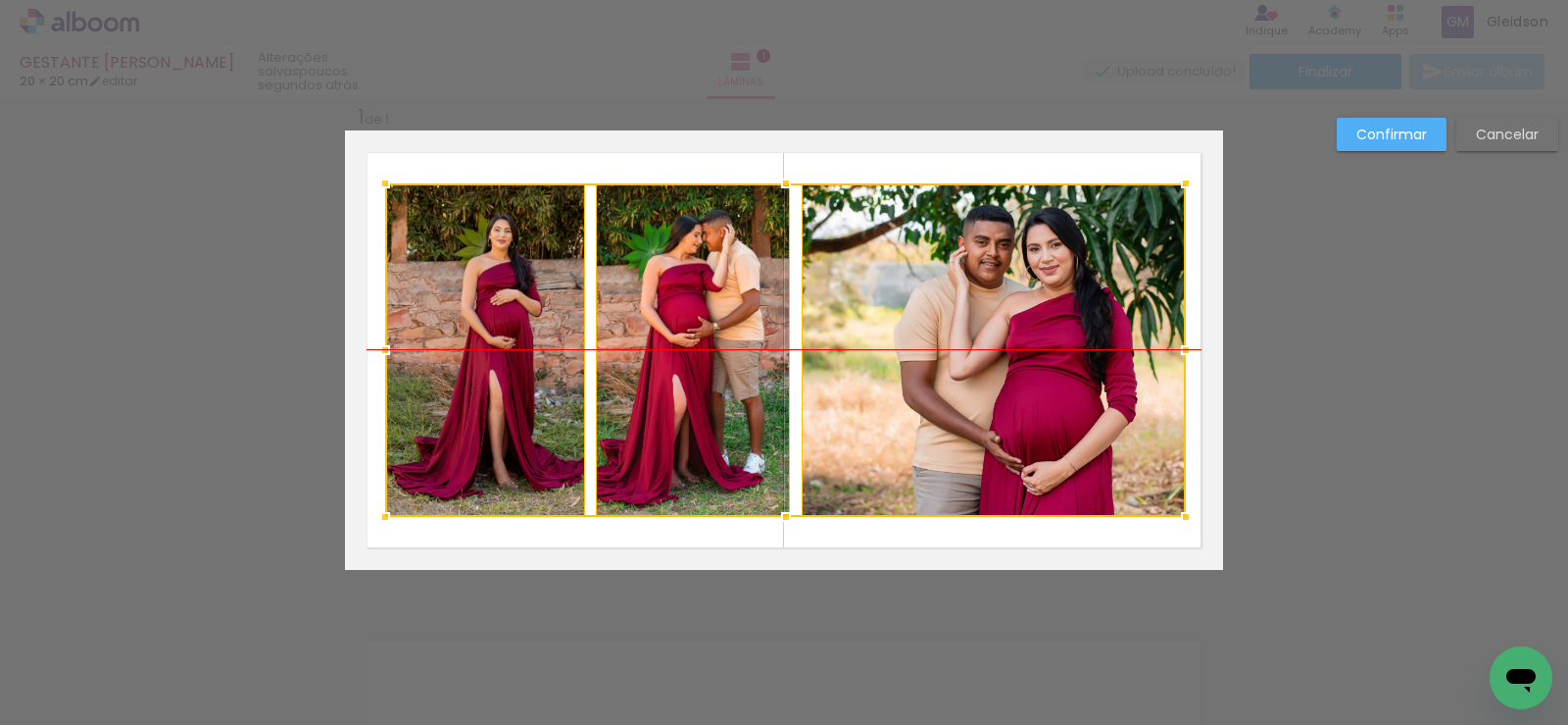
click at [1000, 391] on div at bounding box center [784, 350] width 800 height 333
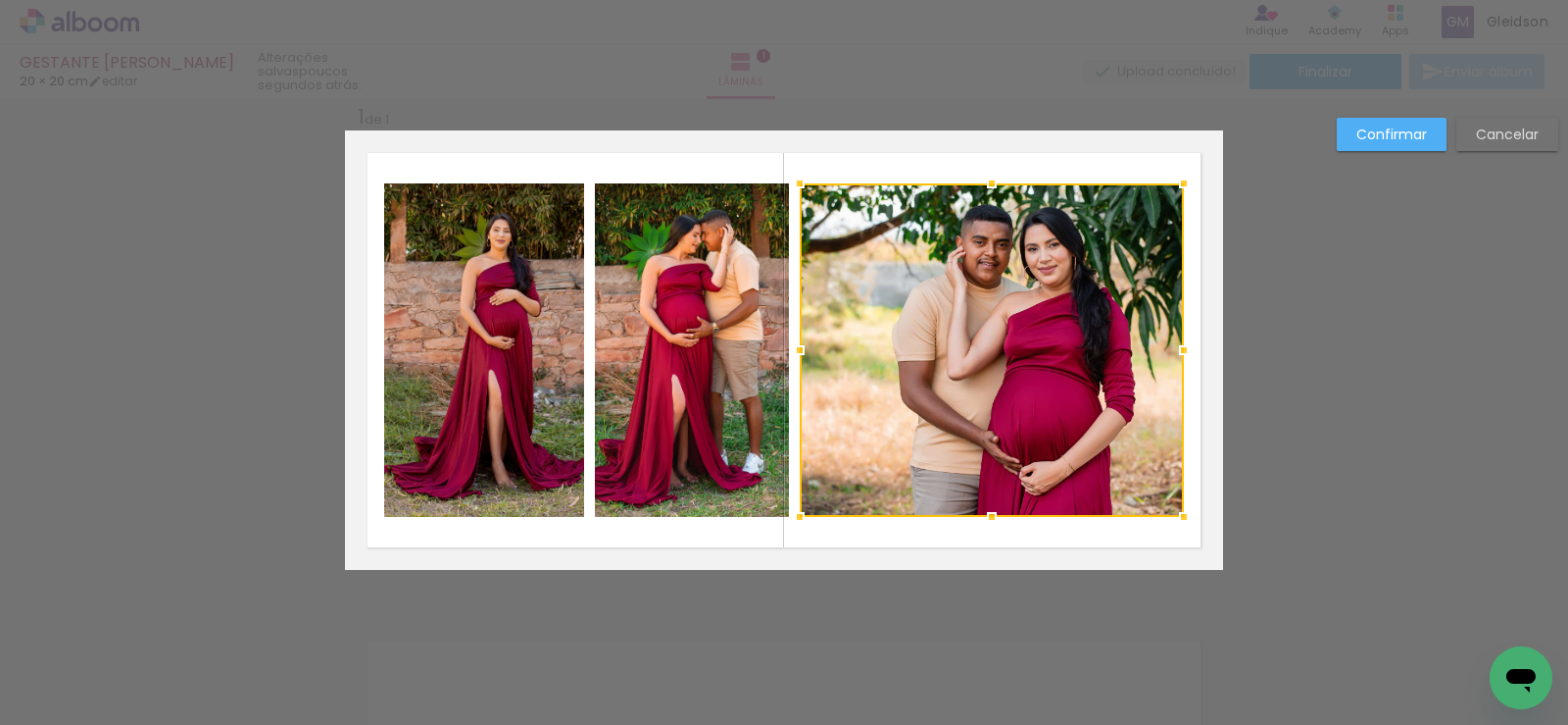
click at [0, 0] on slot "Confirmar" at bounding box center [0, 0] width 0 height 0
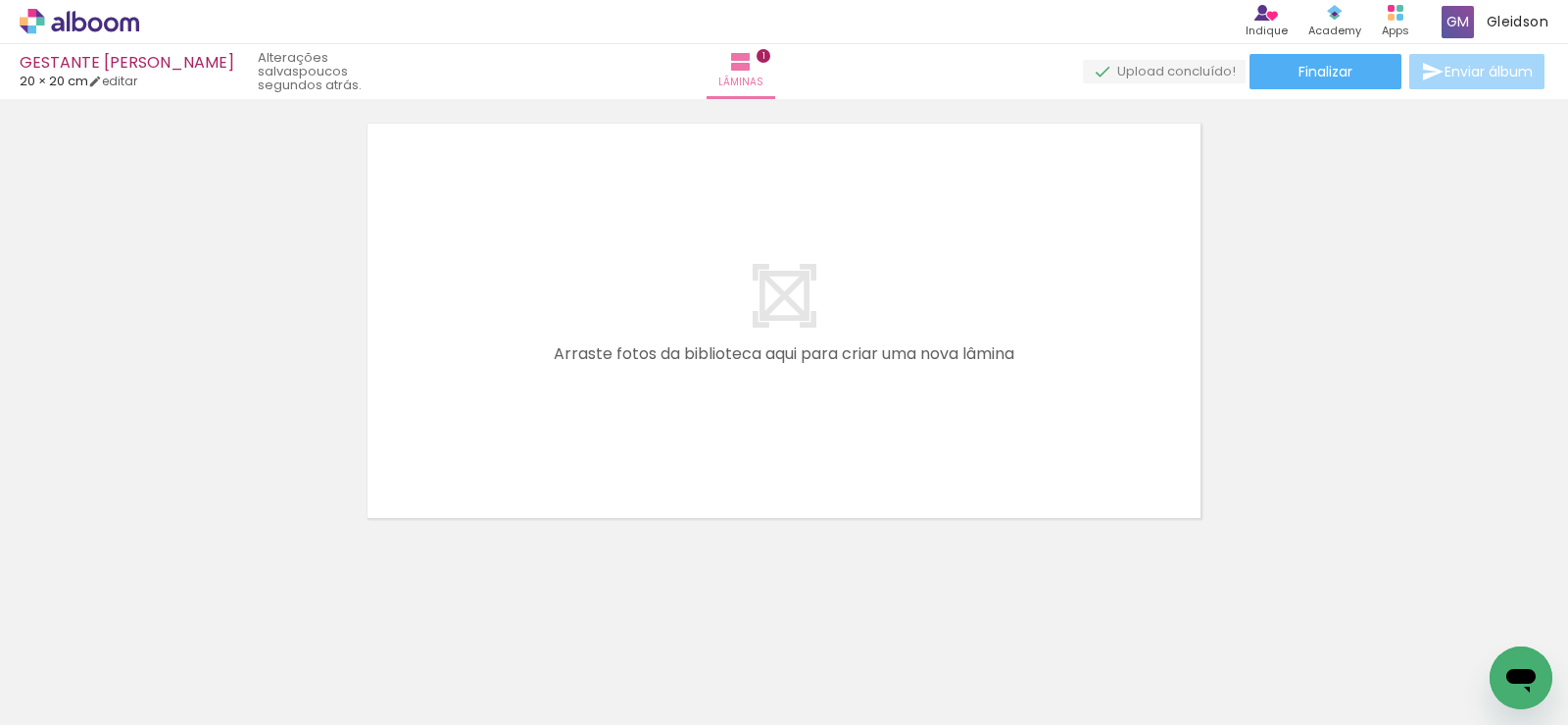
scroll to position [550, 0]
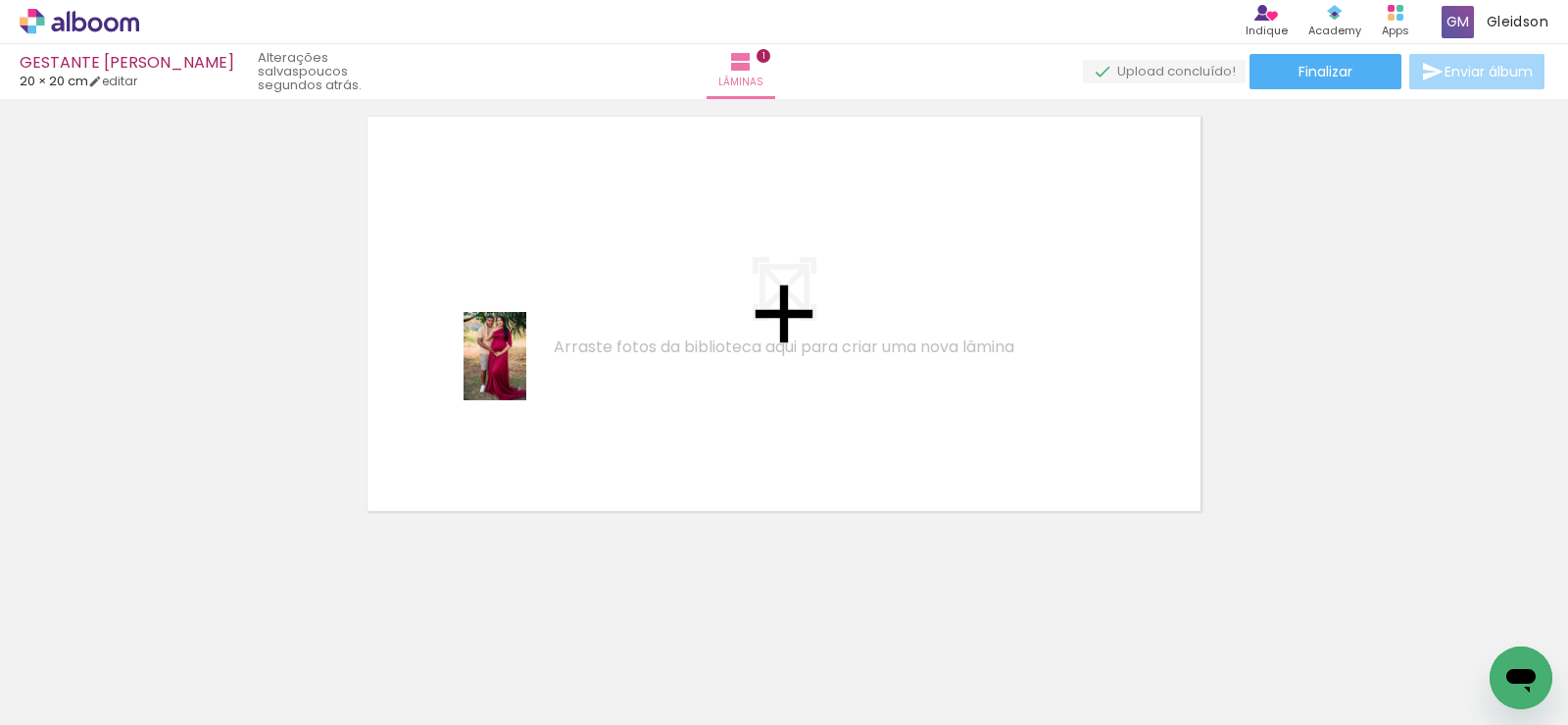
drag, startPoint x: 539, startPoint y: 627, endPoint x: 522, endPoint y: 371, distance: 256.6
click at [522, 371] on quentale-workspace at bounding box center [784, 362] width 1568 height 725
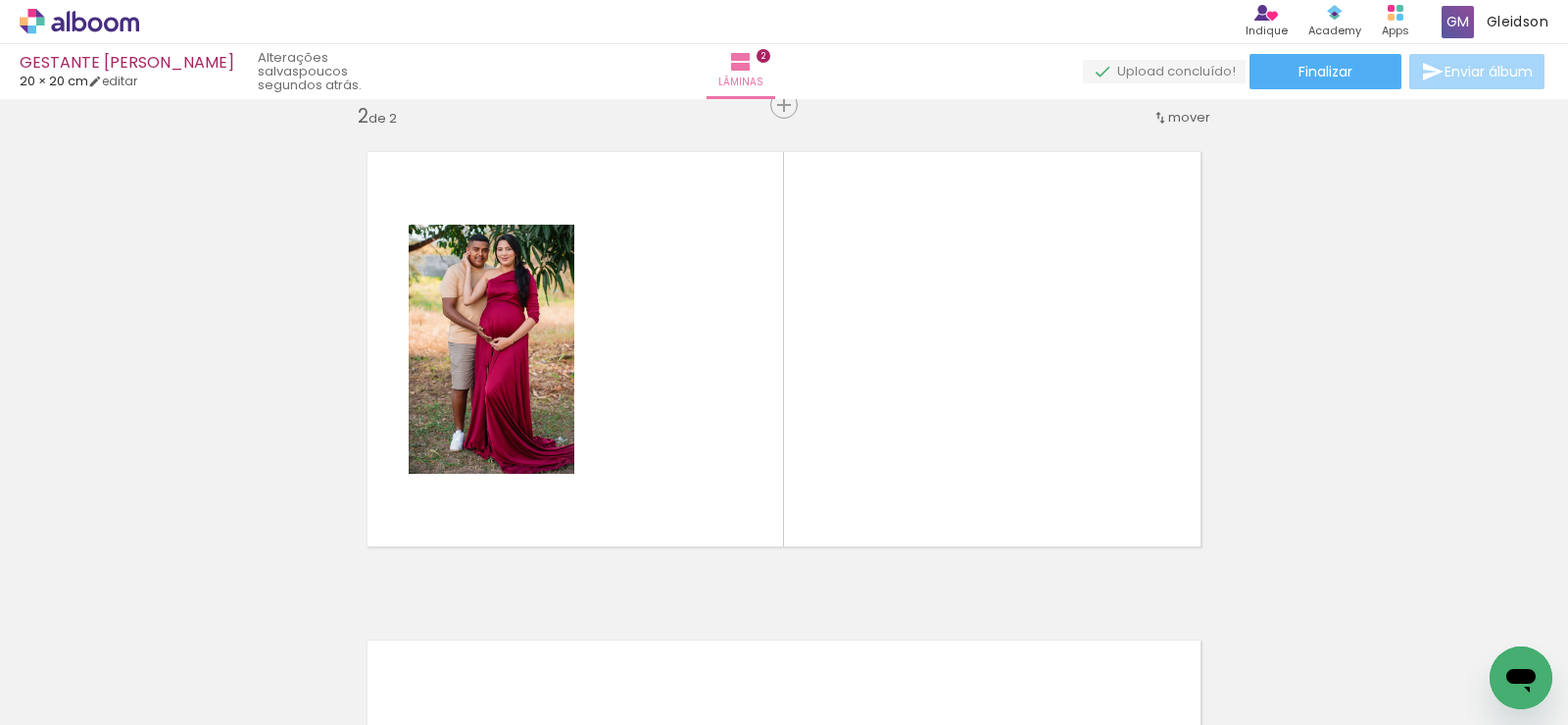
scroll to position [514, 0]
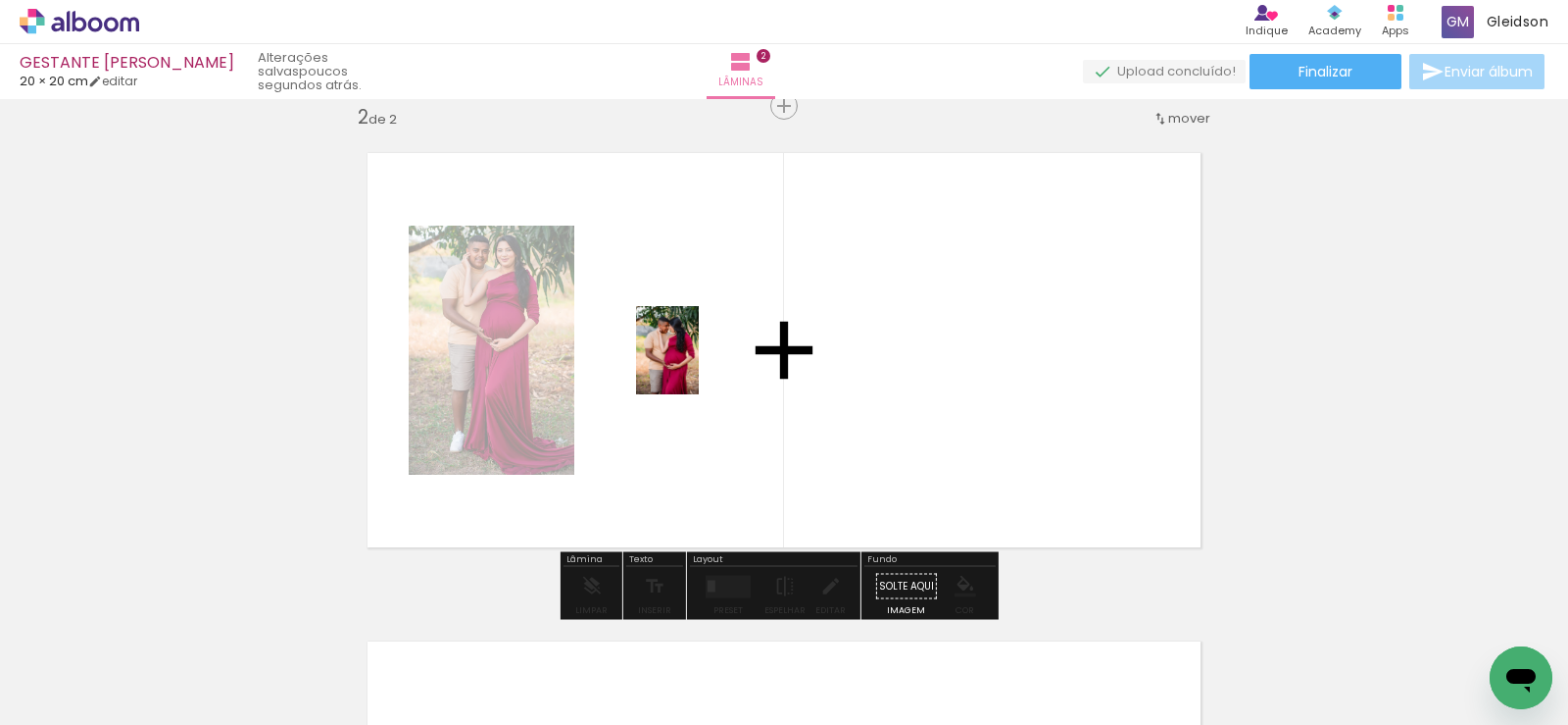
drag, startPoint x: 641, startPoint y: 654, endPoint x: 702, endPoint y: 339, distance: 320.9
click at [702, 339] on quentale-workspace at bounding box center [784, 362] width 1568 height 725
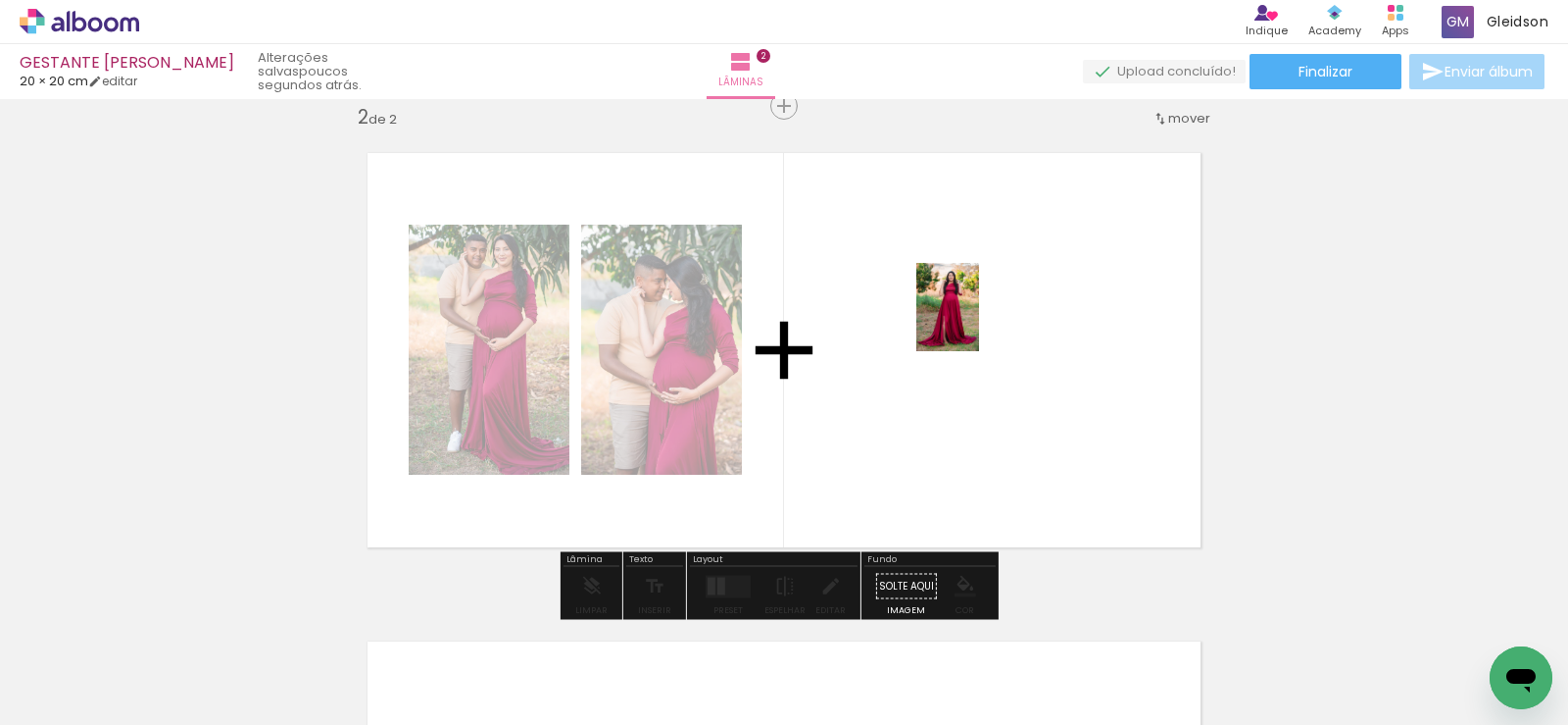
drag, startPoint x: 766, startPoint y: 664, endPoint x: 976, endPoint y: 321, distance: 402.2
click at [976, 321] on quentale-workspace at bounding box center [784, 362] width 1568 height 725
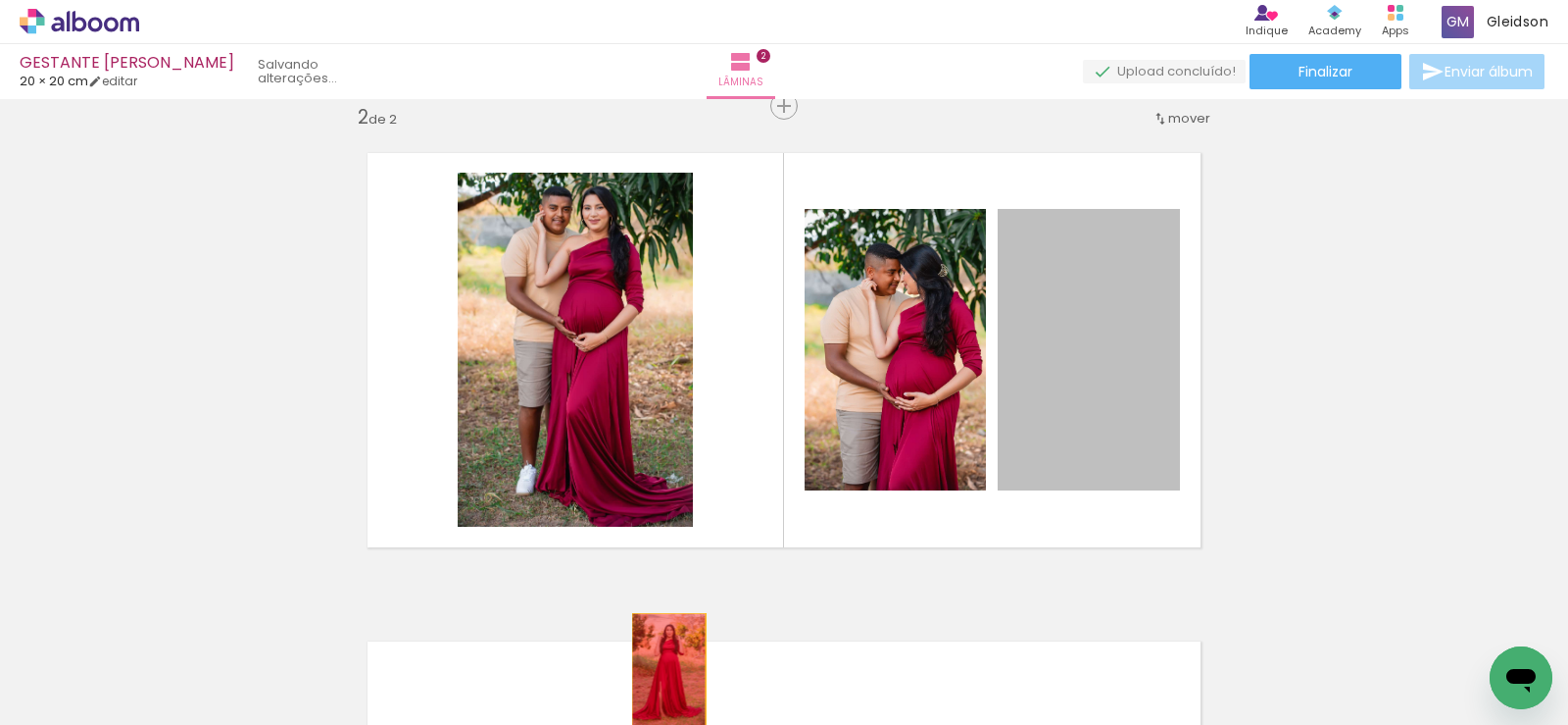
drag, startPoint x: 1088, startPoint y: 397, endPoint x: 662, endPoint y: 670, distance: 506.0
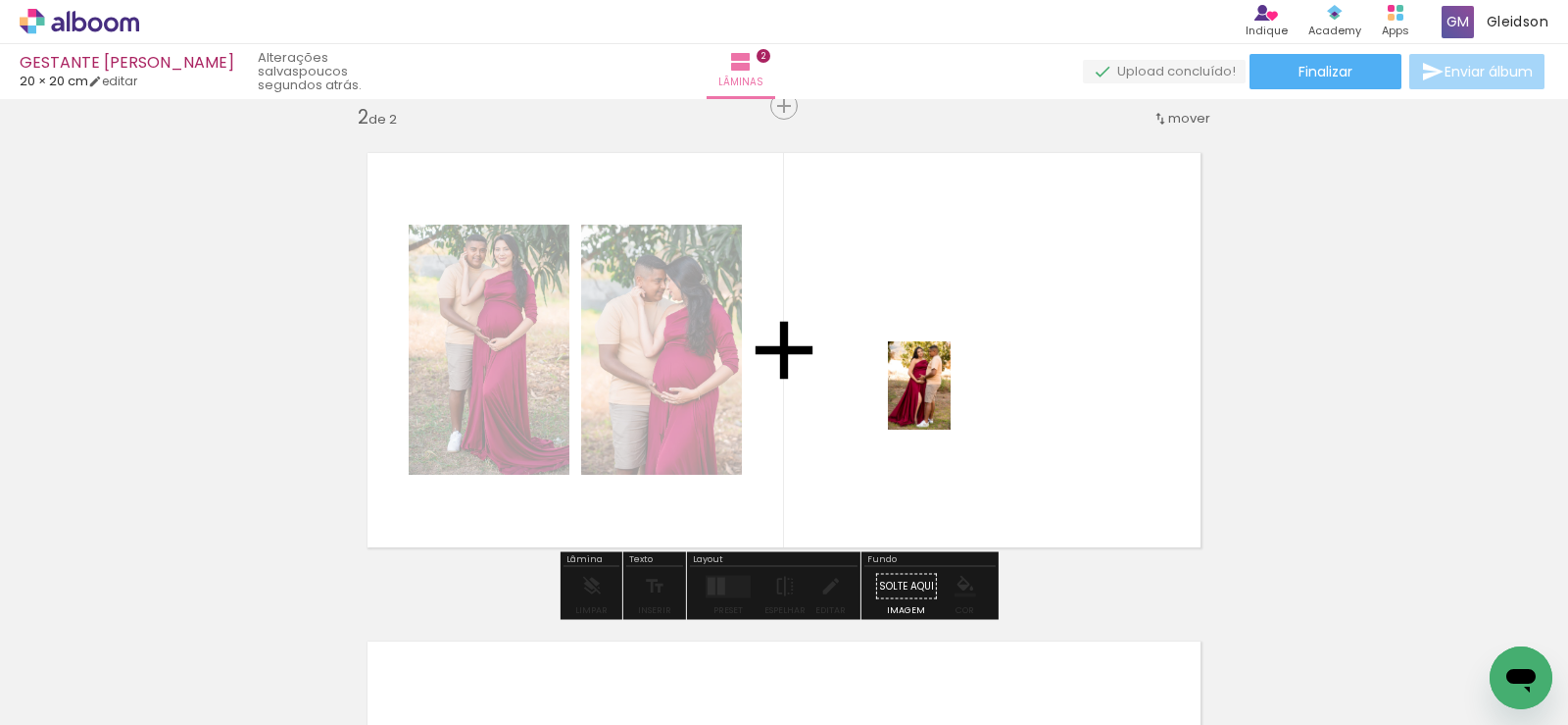
drag, startPoint x: 863, startPoint y: 670, endPoint x: 980, endPoint y: 416, distance: 279.7
click at [952, 389] on quentale-workspace at bounding box center [784, 362] width 1568 height 725
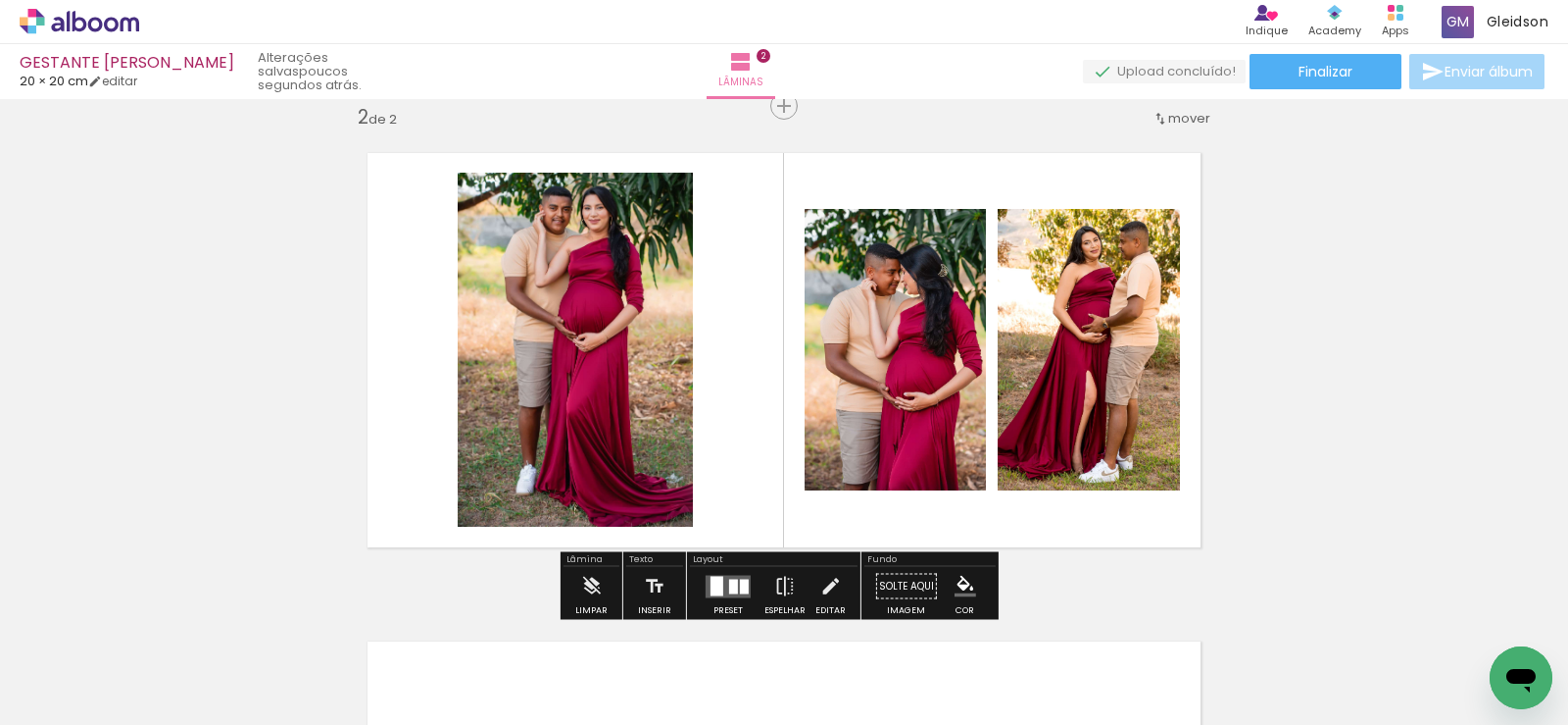
click at [718, 580] on div at bounding box center [717, 585] width 13 height 20
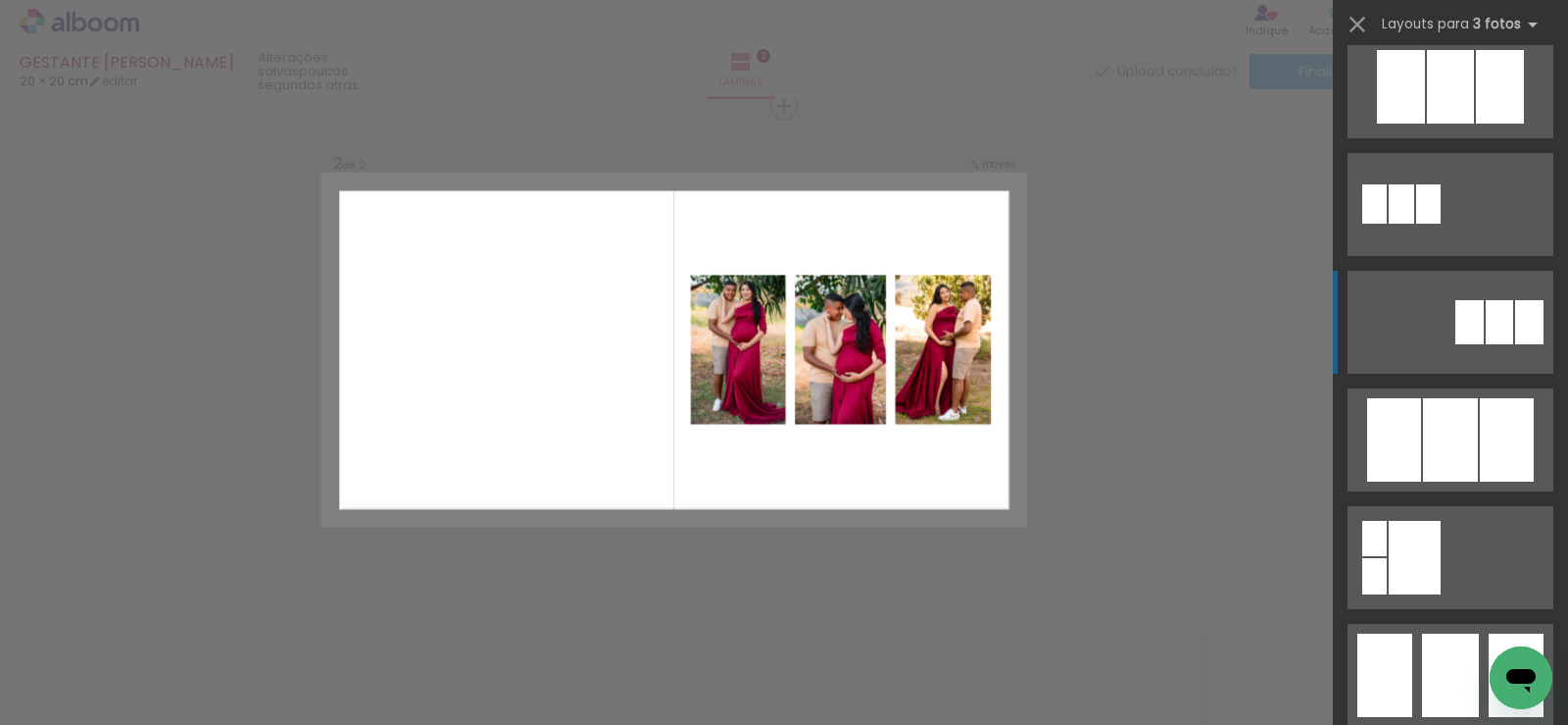
scroll to position [1079, 0]
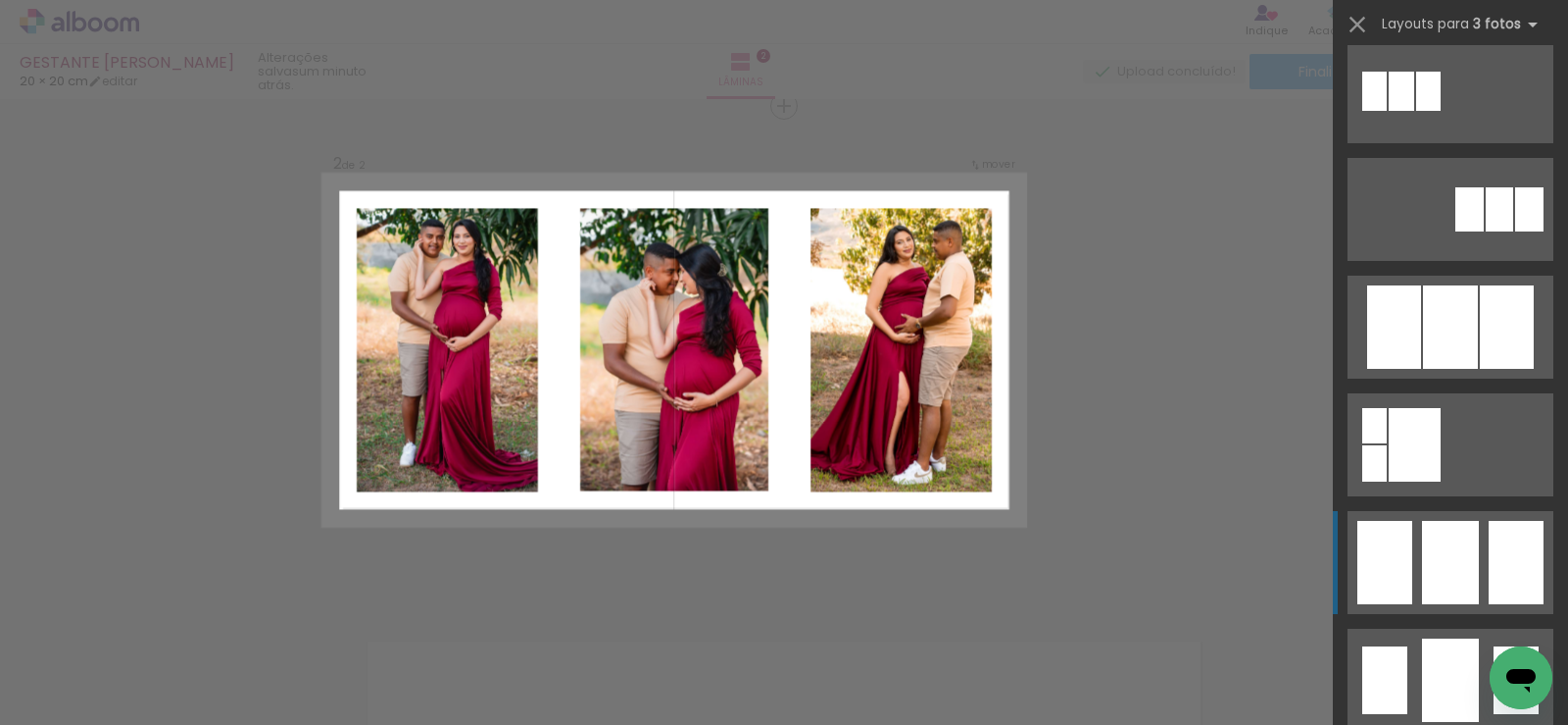
click at [1456, 537] on div at bounding box center [1450, 562] width 57 height 84
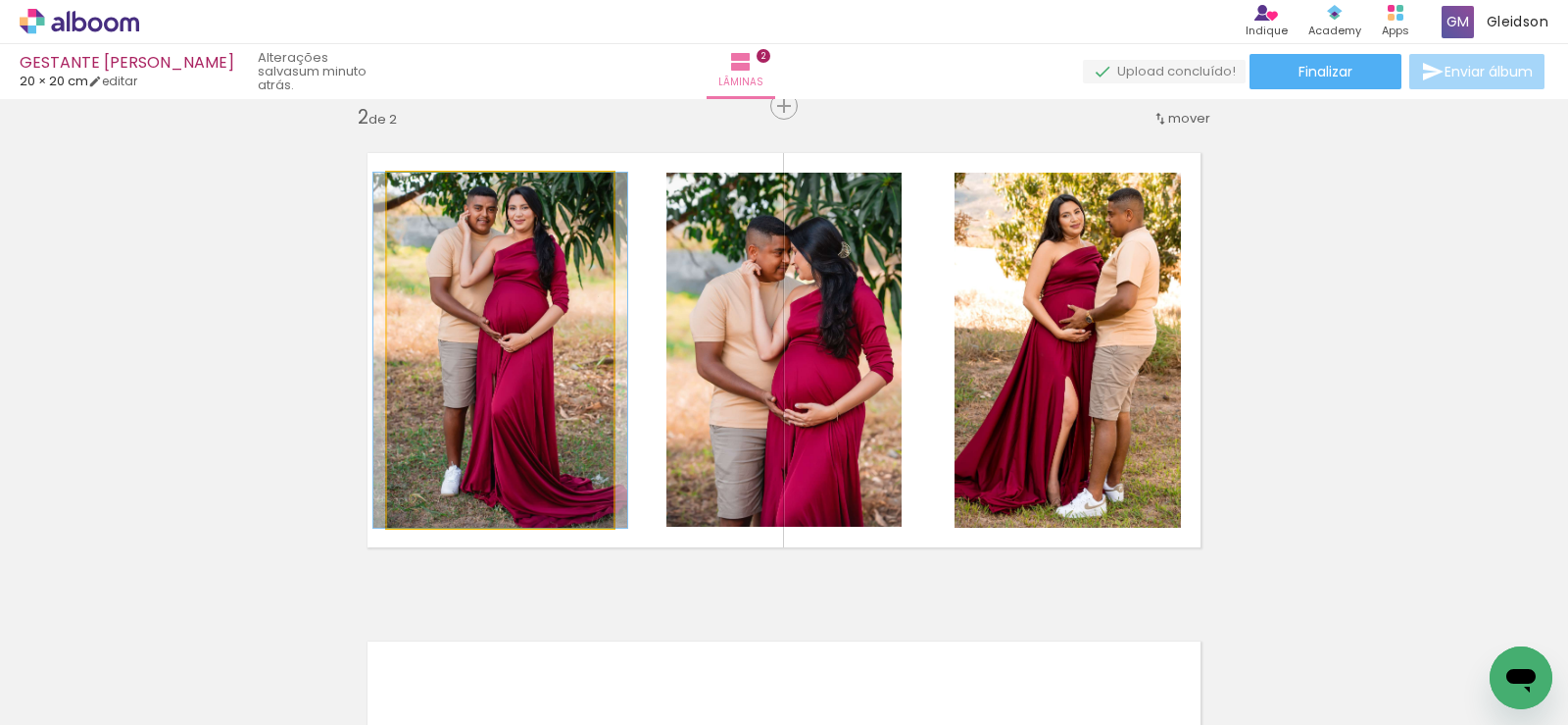
click at [552, 317] on quentale-photo at bounding box center [499, 350] width 226 height 355
click at [553, 317] on quentale-photo at bounding box center [499, 350] width 226 height 355
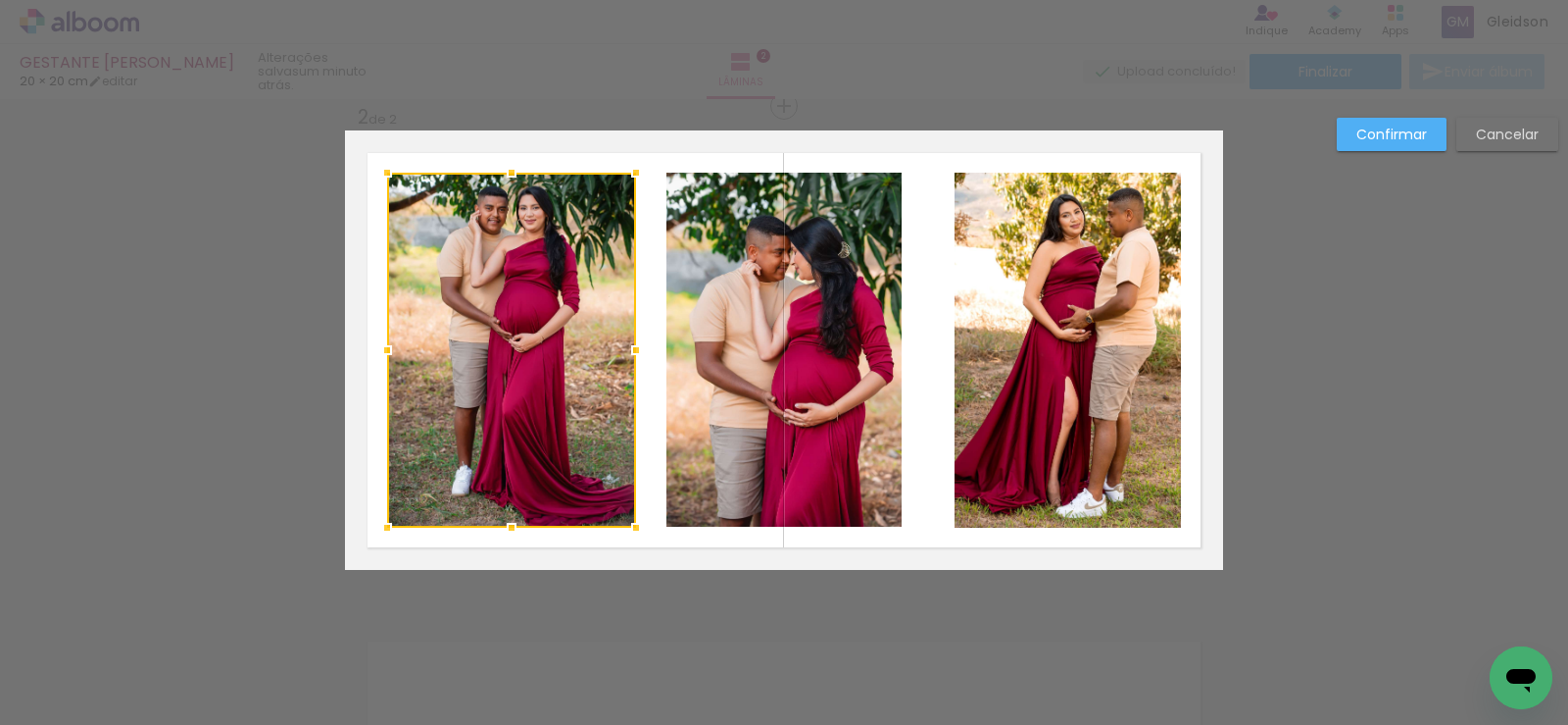
drag, startPoint x: 616, startPoint y: 349, endPoint x: 636, endPoint y: 342, distance: 21.2
click at [636, 342] on div at bounding box center [636, 349] width 39 height 39
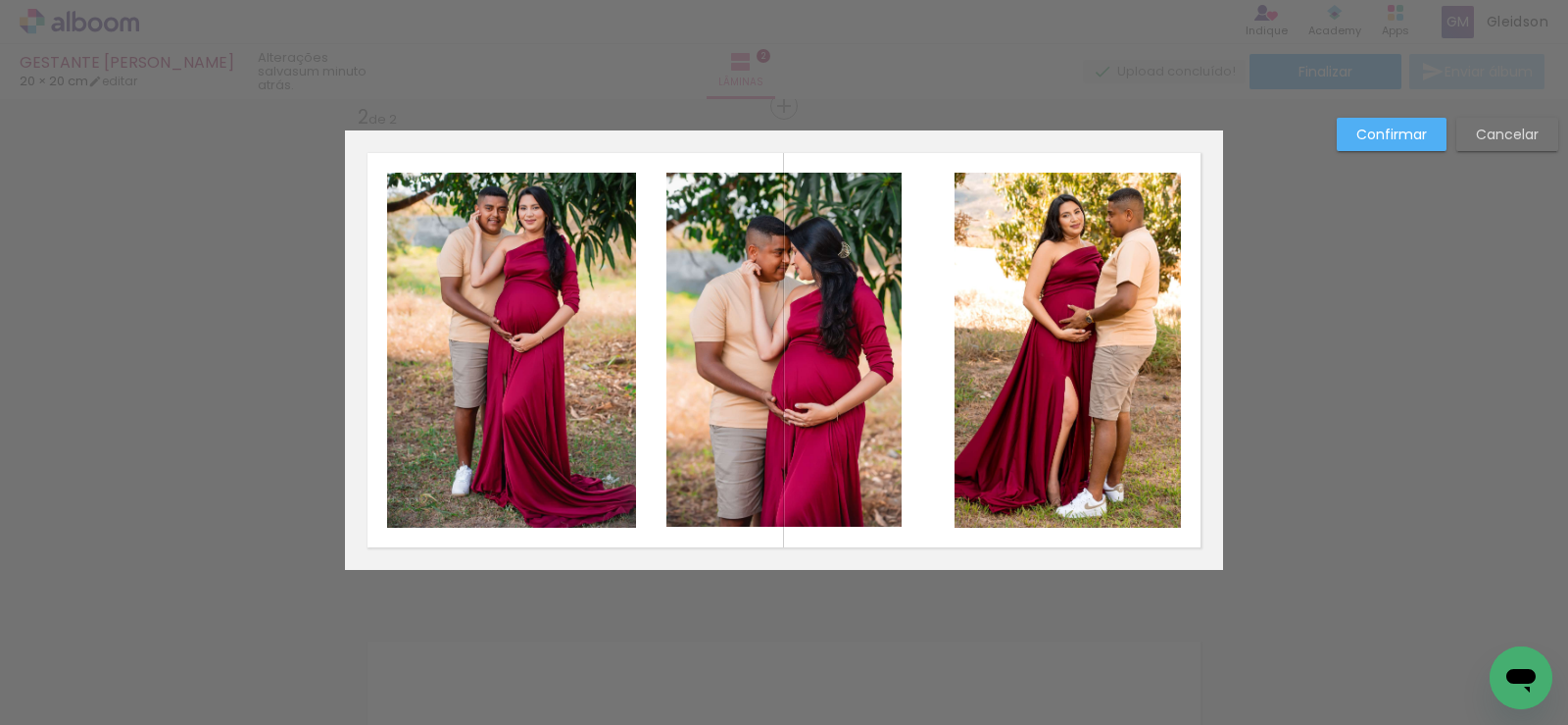
click at [692, 342] on quentale-photo at bounding box center [784, 349] width 235 height 354
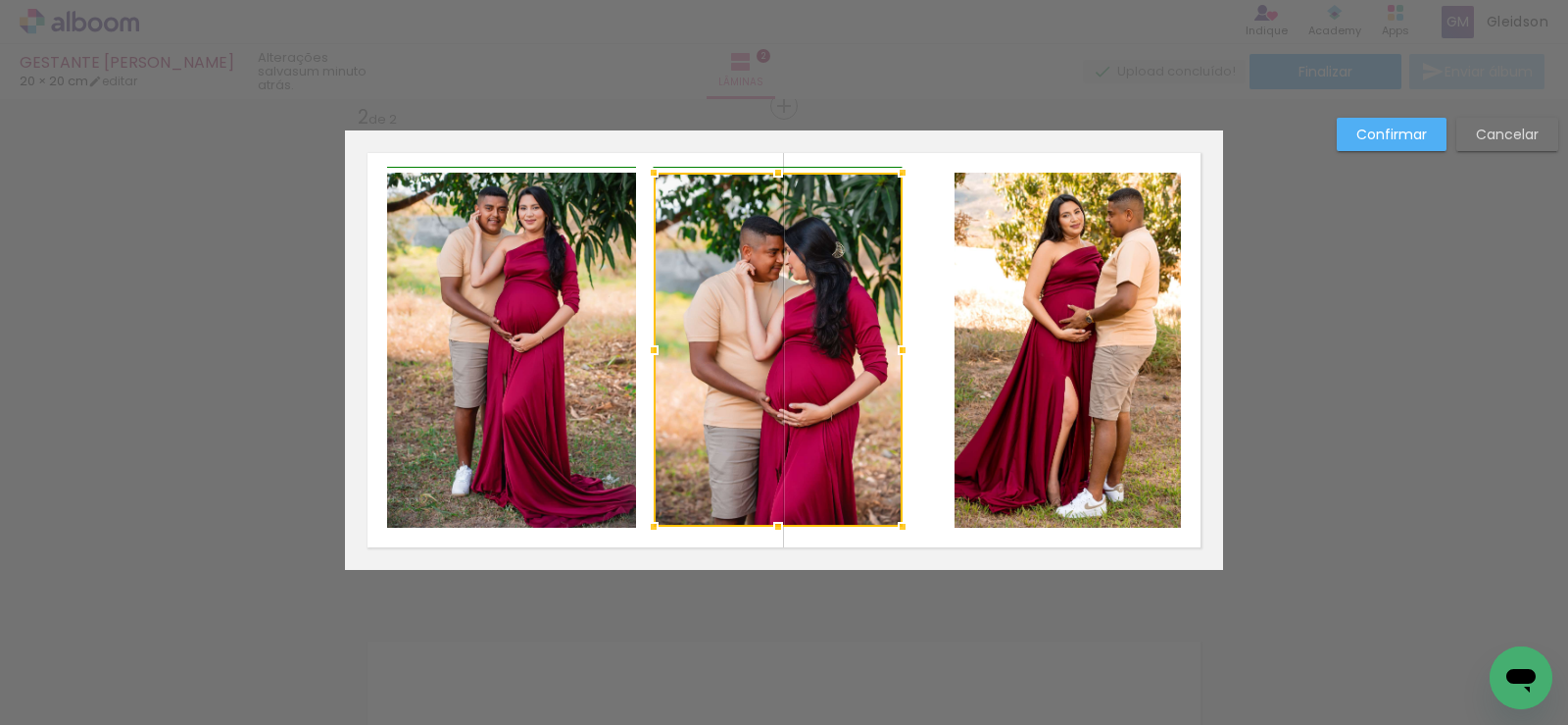
drag, startPoint x: 659, startPoint y: 351, endPoint x: 646, endPoint y: 352, distance: 13.0
click at [646, 352] on div at bounding box center [653, 349] width 39 height 39
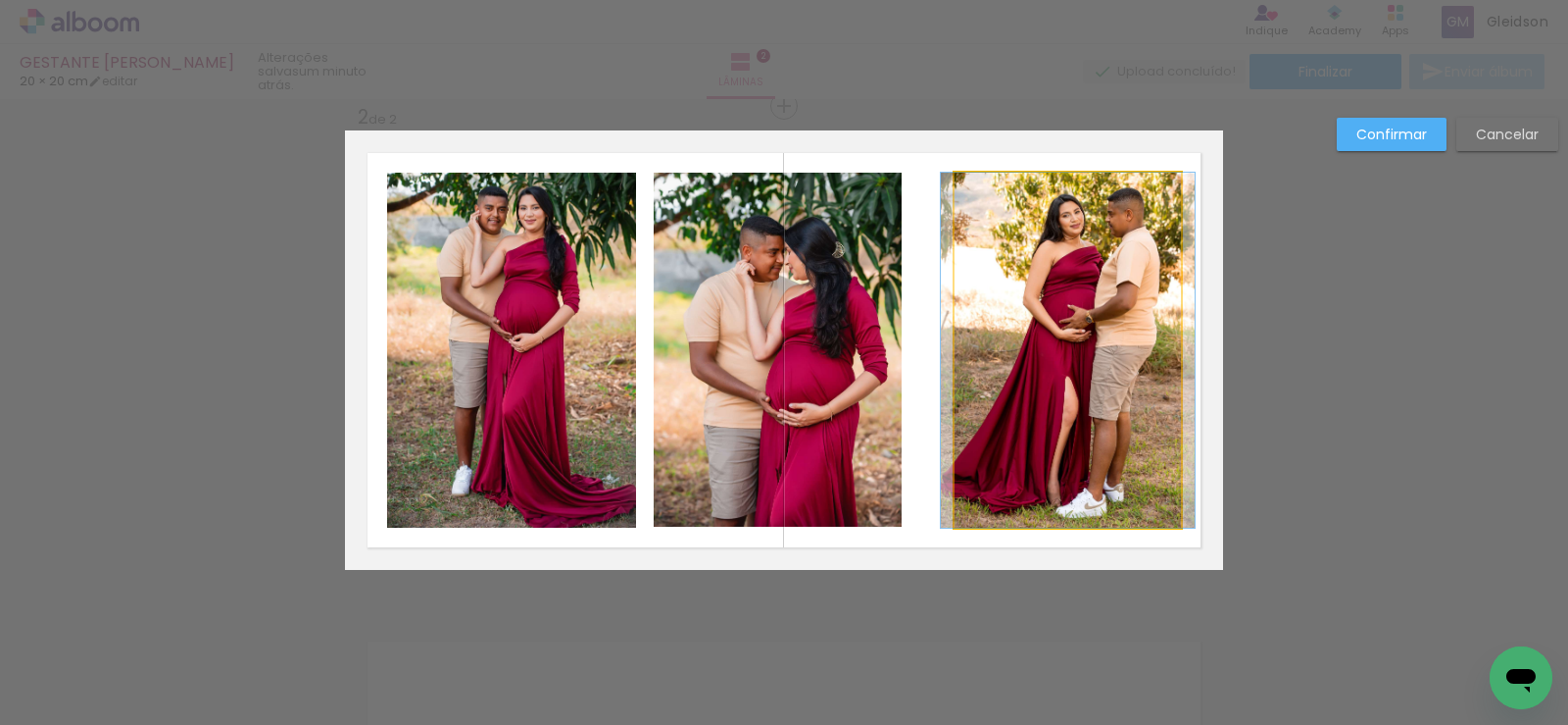
click at [1098, 271] on quentale-photo at bounding box center [1068, 350] width 226 height 355
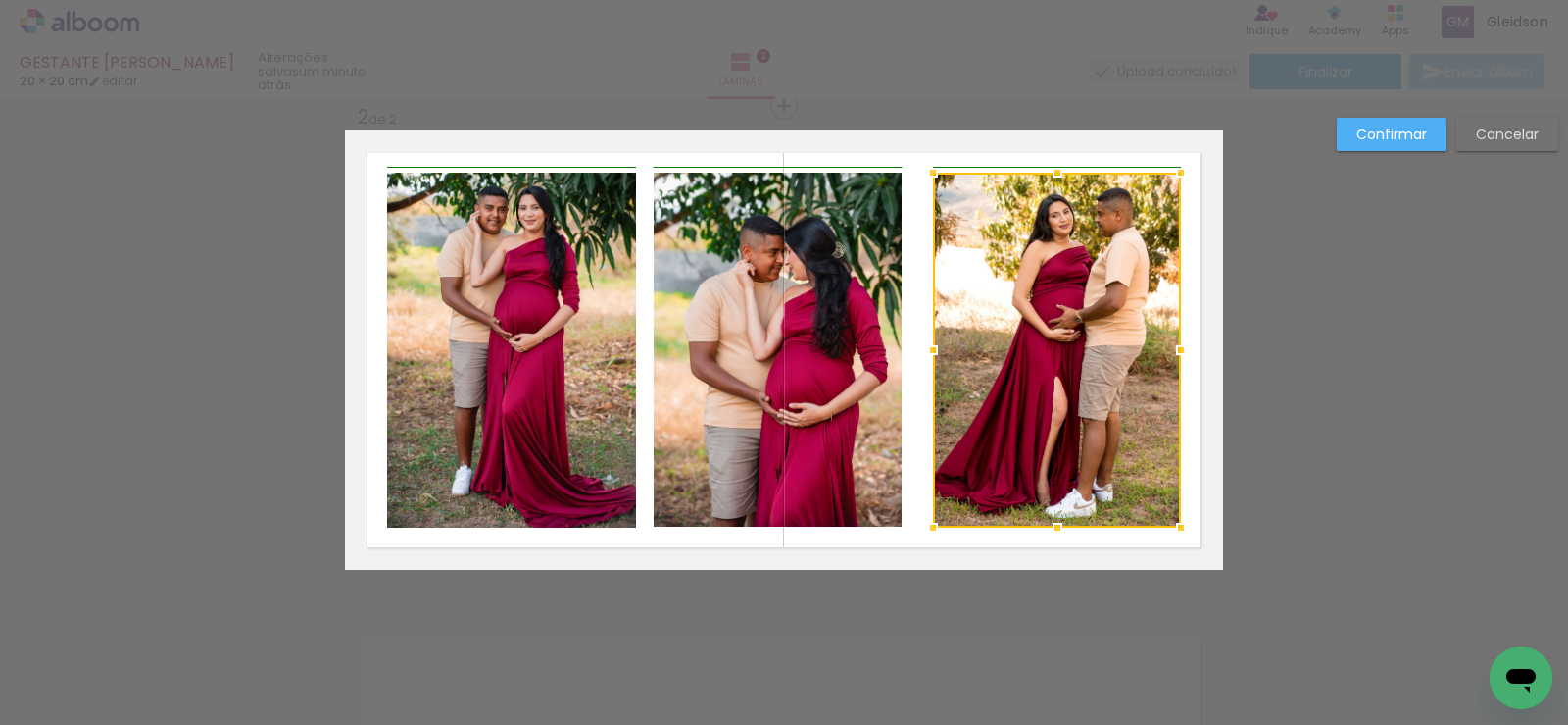
drag, startPoint x: 952, startPoint y: 352, endPoint x: 927, endPoint y: 354, distance: 25.1
click at [927, 354] on div at bounding box center [932, 349] width 39 height 39
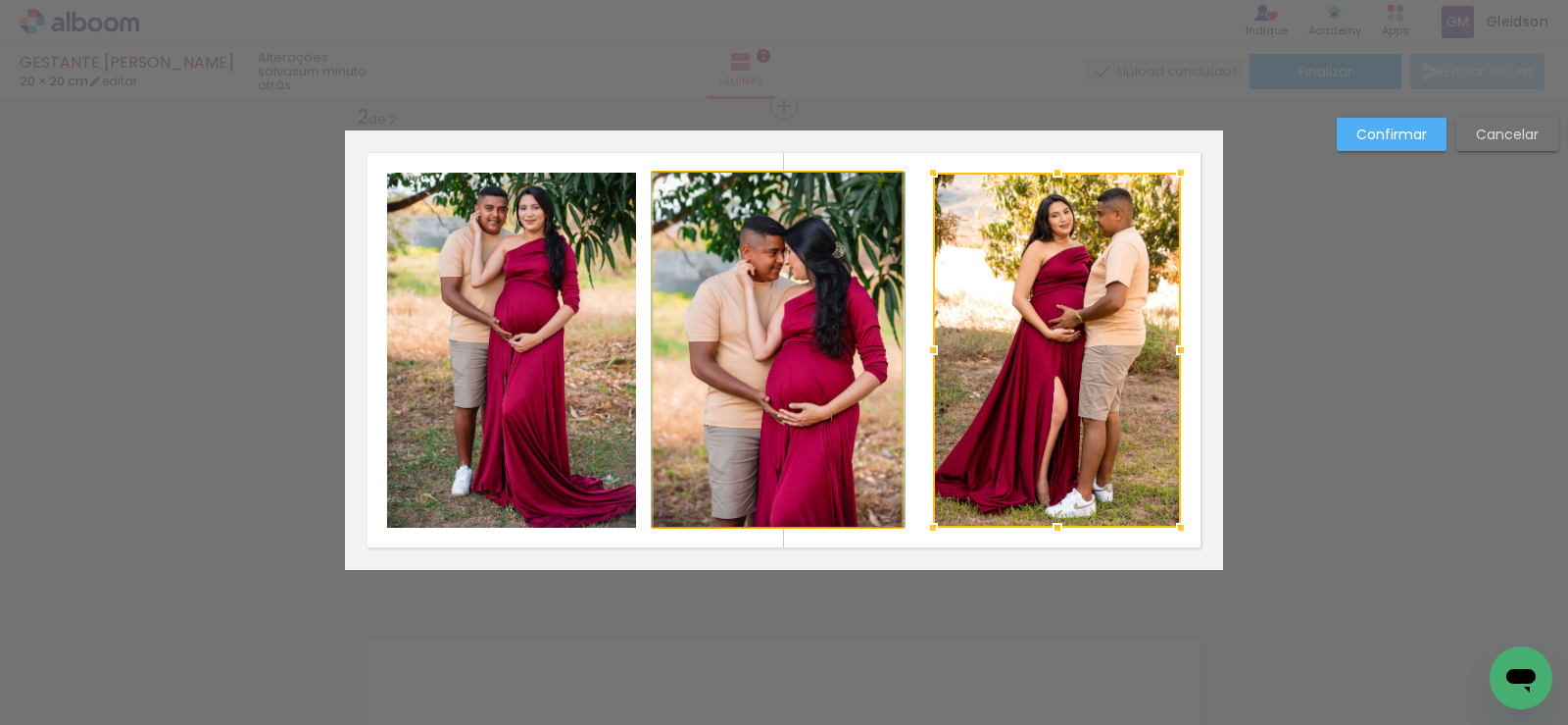
click at [856, 324] on quentale-photo at bounding box center [779, 349] width 249 height 354
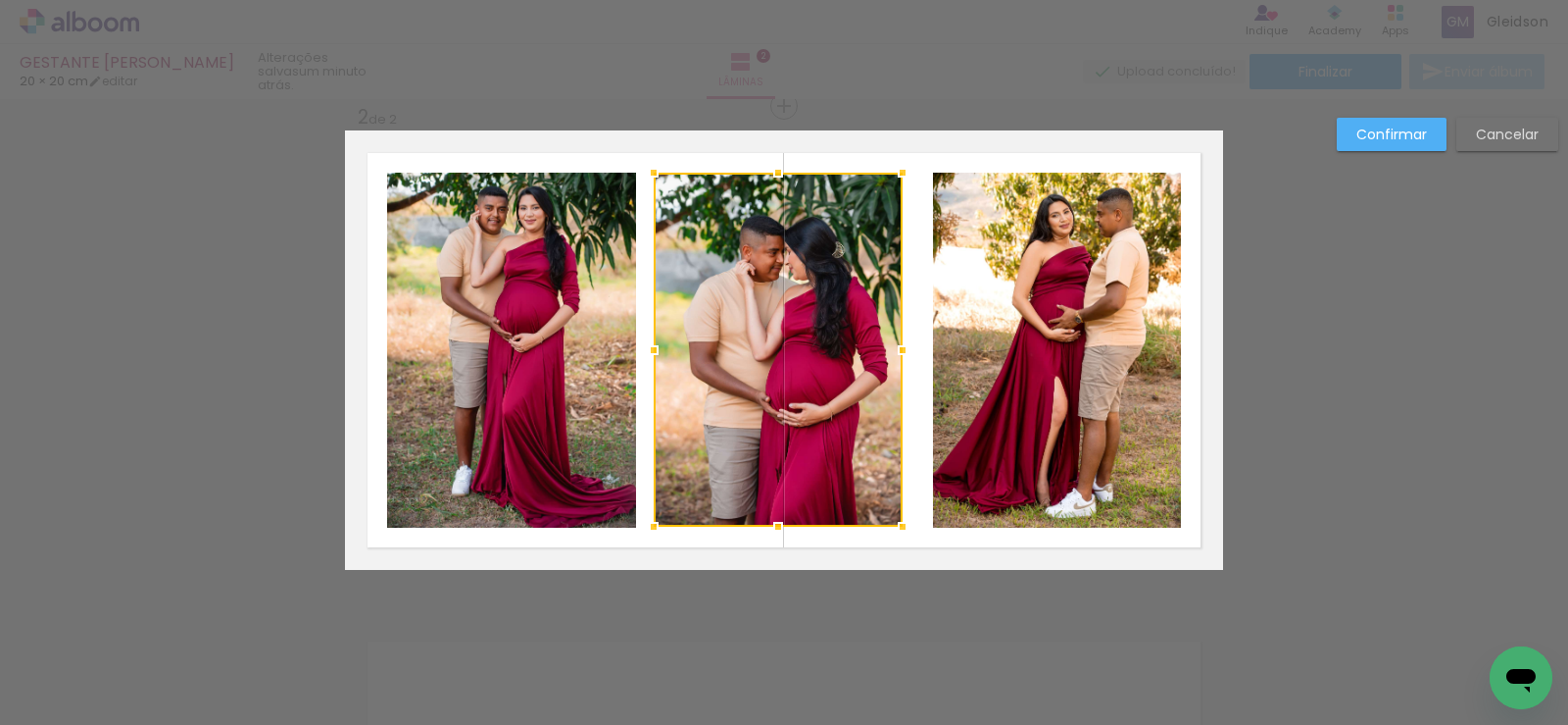
click at [0, 0] on slot "Confirmar" at bounding box center [0, 0] width 0 height 0
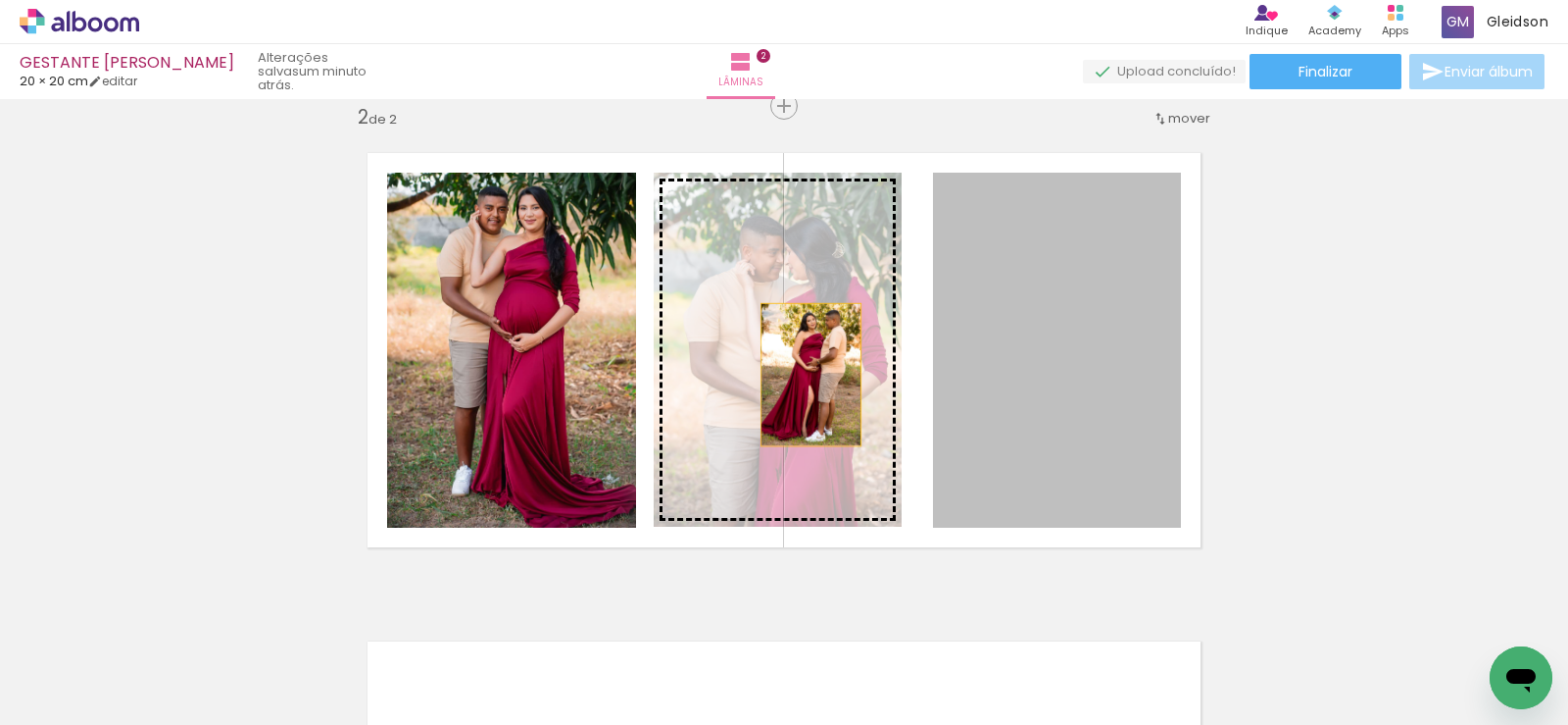
drag, startPoint x: 1053, startPoint y: 375, endPoint x: 803, endPoint y: 375, distance: 250.0
click at [0, 0] on slot at bounding box center [0, 0] width 0 height 0
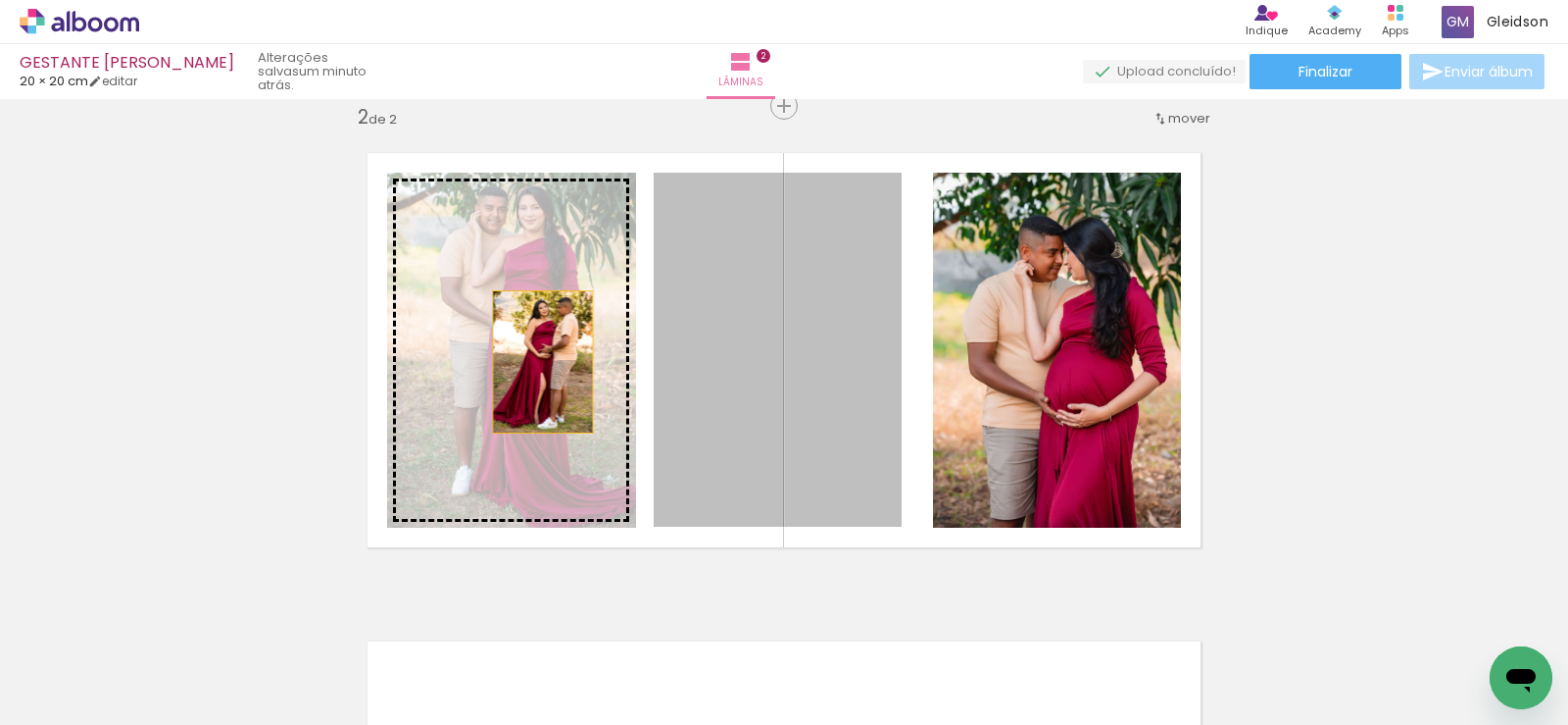
drag, startPoint x: 828, startPoint y: 363, endPoint x: 503, endPoint y: 356, distance: 325.1
click at [0, 0] on slot at bounding box center [0, 0] width 0 height 0
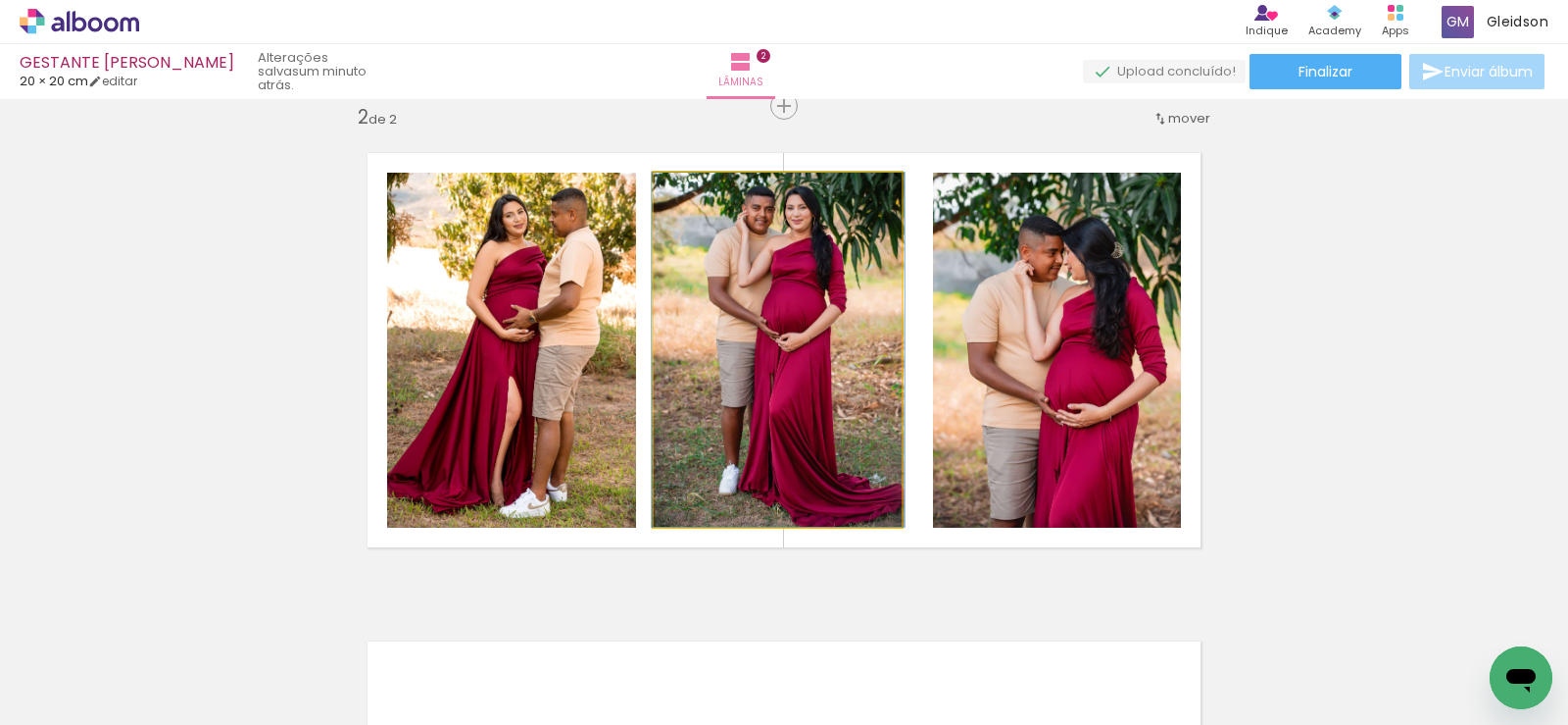
click at [892, 382] on quentale-photo at bounding box center [779, 349] width 249 height 354
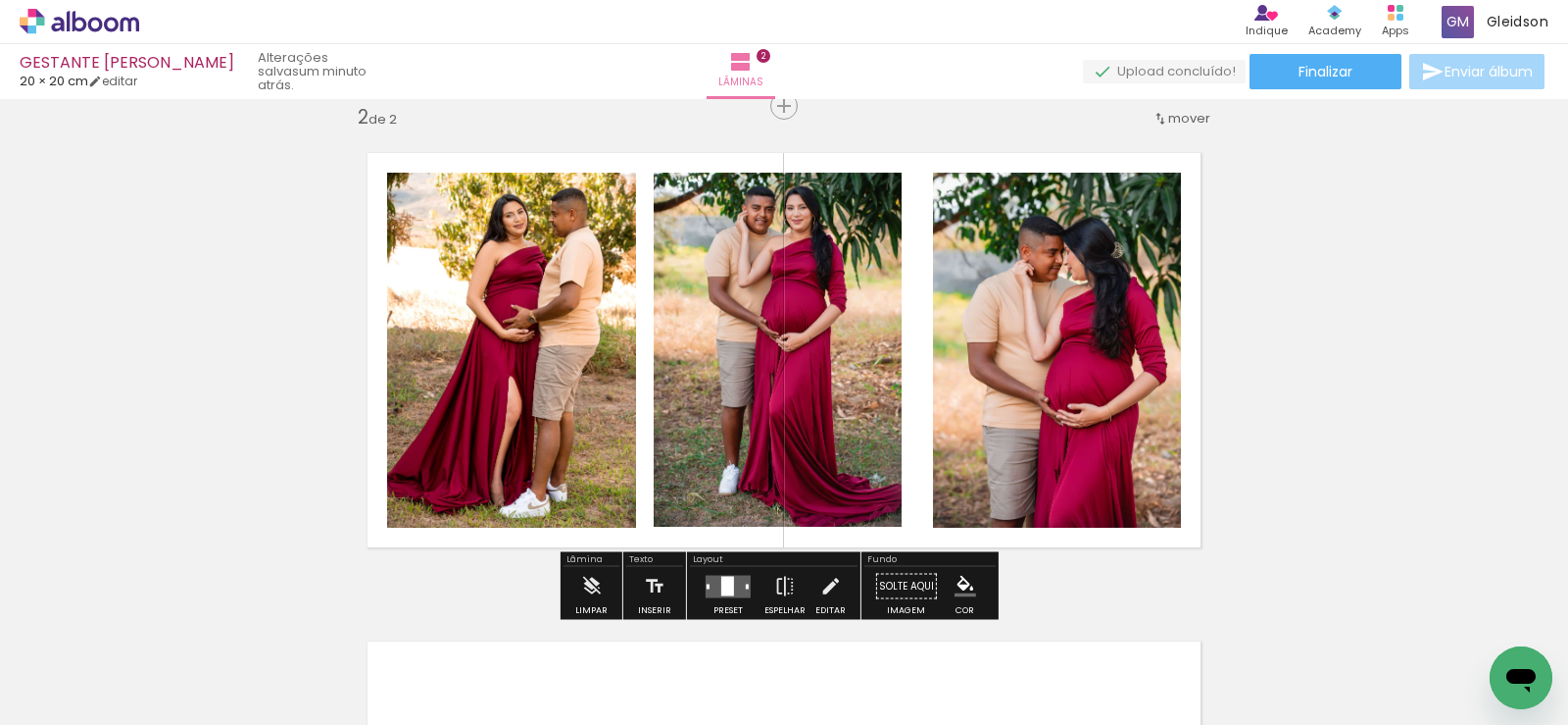
click at [892, 382] on quentale-photo at bounding box center [779, 349] width 249 height 354
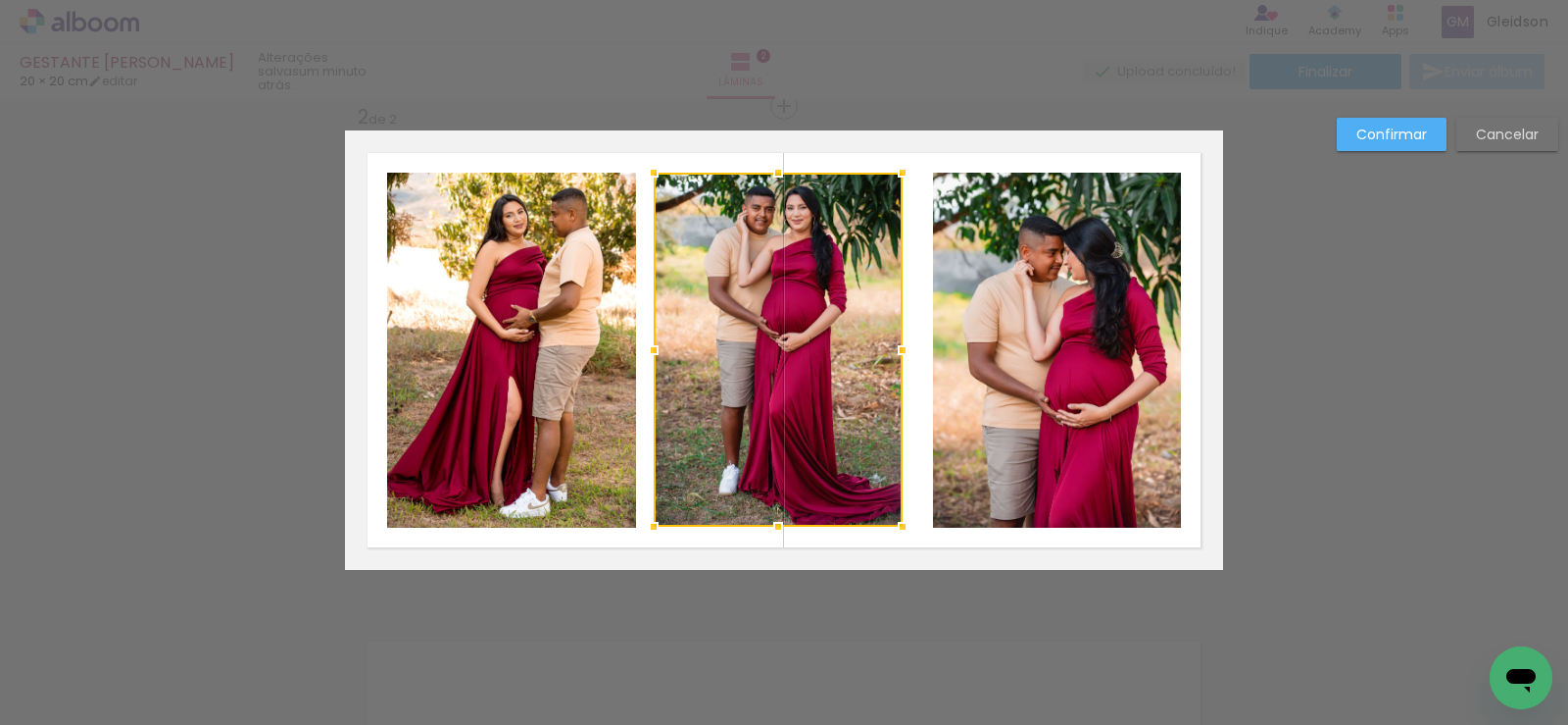
click at [858, 384] on div at bounding box center [779, 349] width 249 height 354
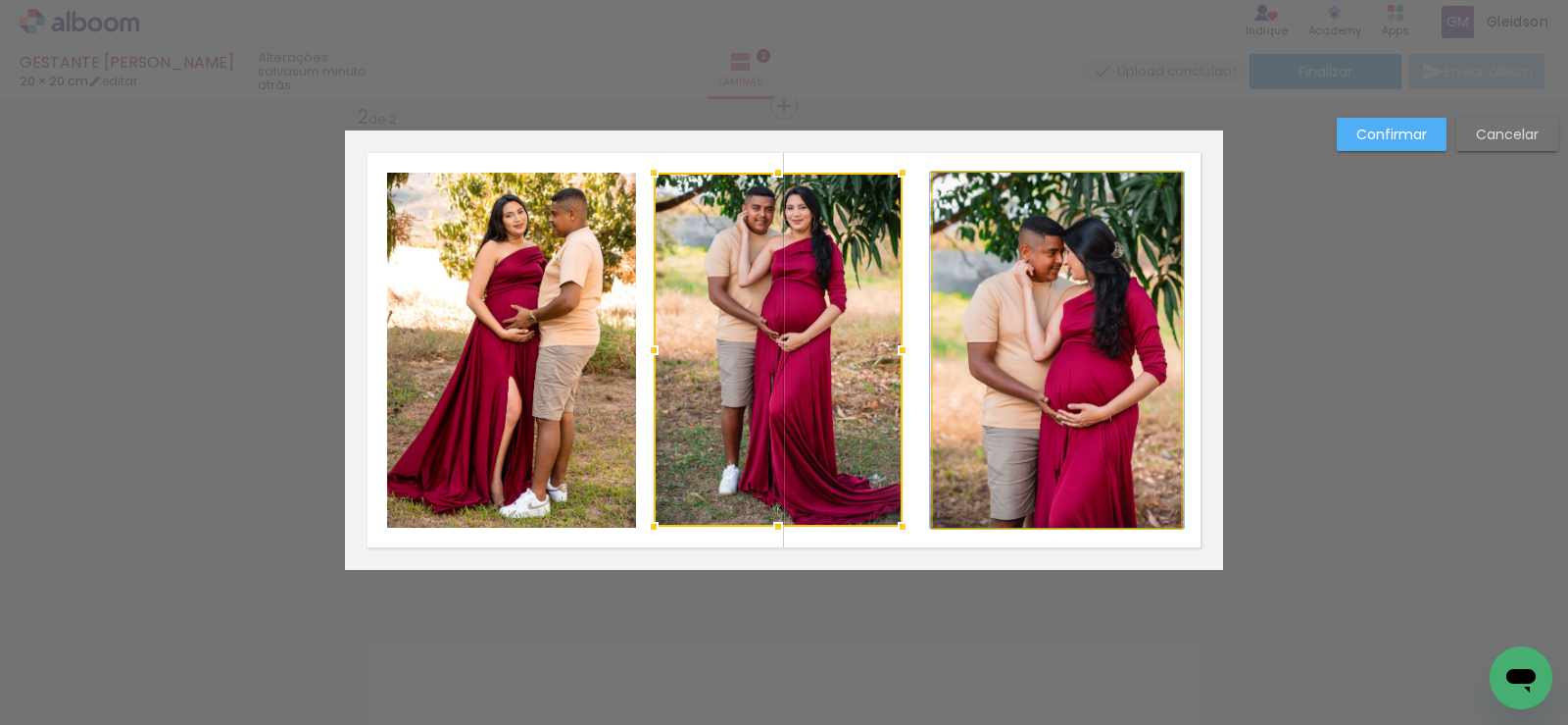
click at [978, 361] on quentale-photo at bounding box center [1057, 350] width 248 height 355
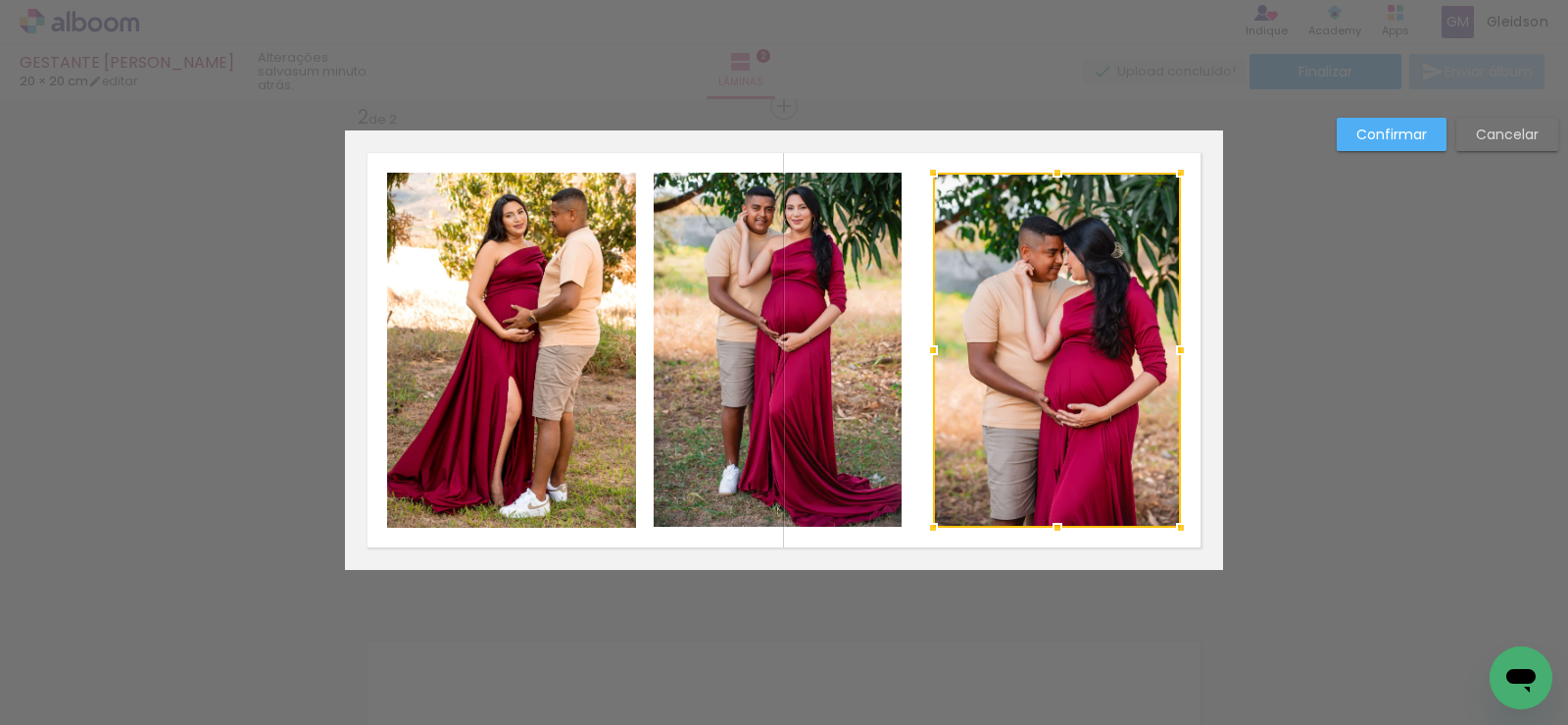
click at [890, 365] on quentale-photo at bounding box center [779, 349] width 249 height 354
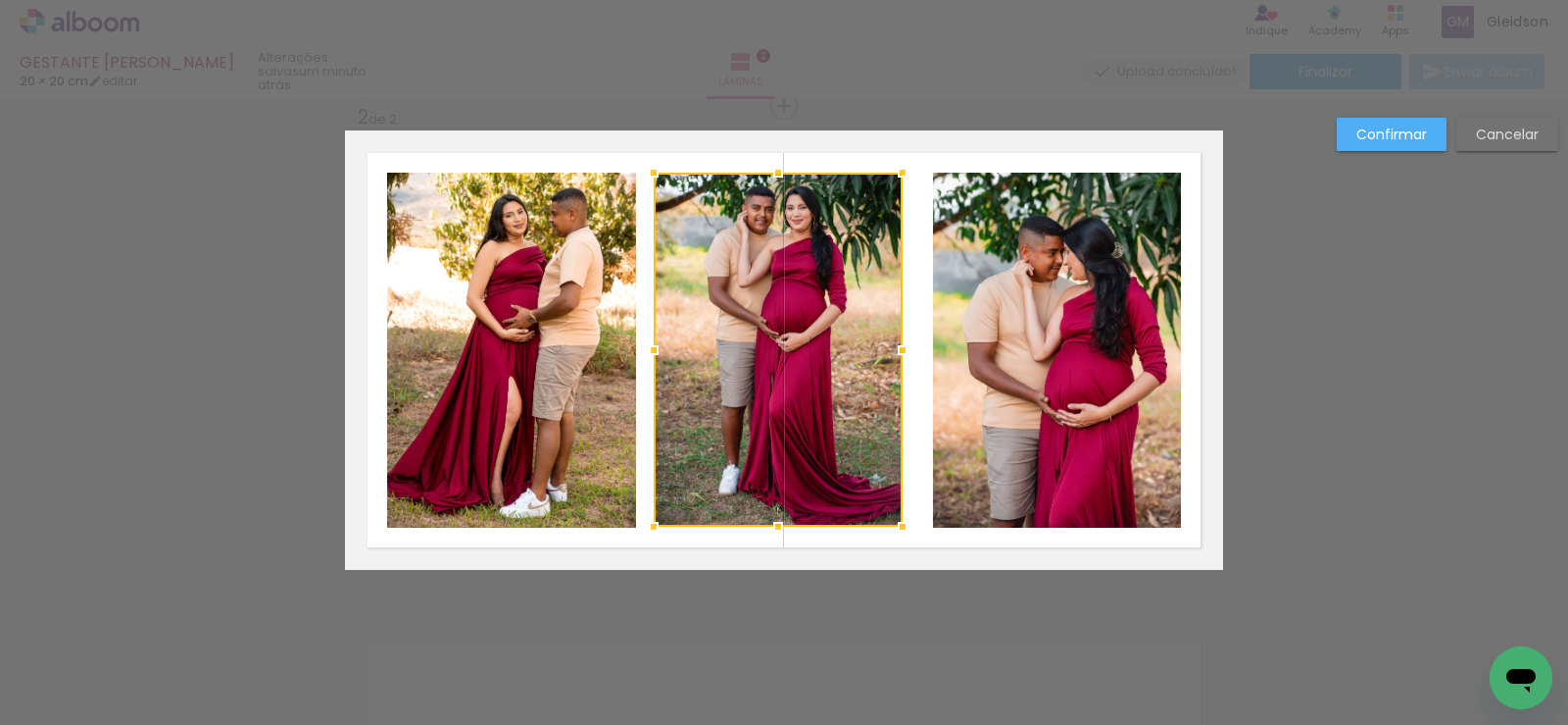
click at [867, 365] on div at bounding box center [779, 349] width 249 height 354
click at [954, 363] on quentale-photo at bounding box center [1057, 350] width 248 height 355
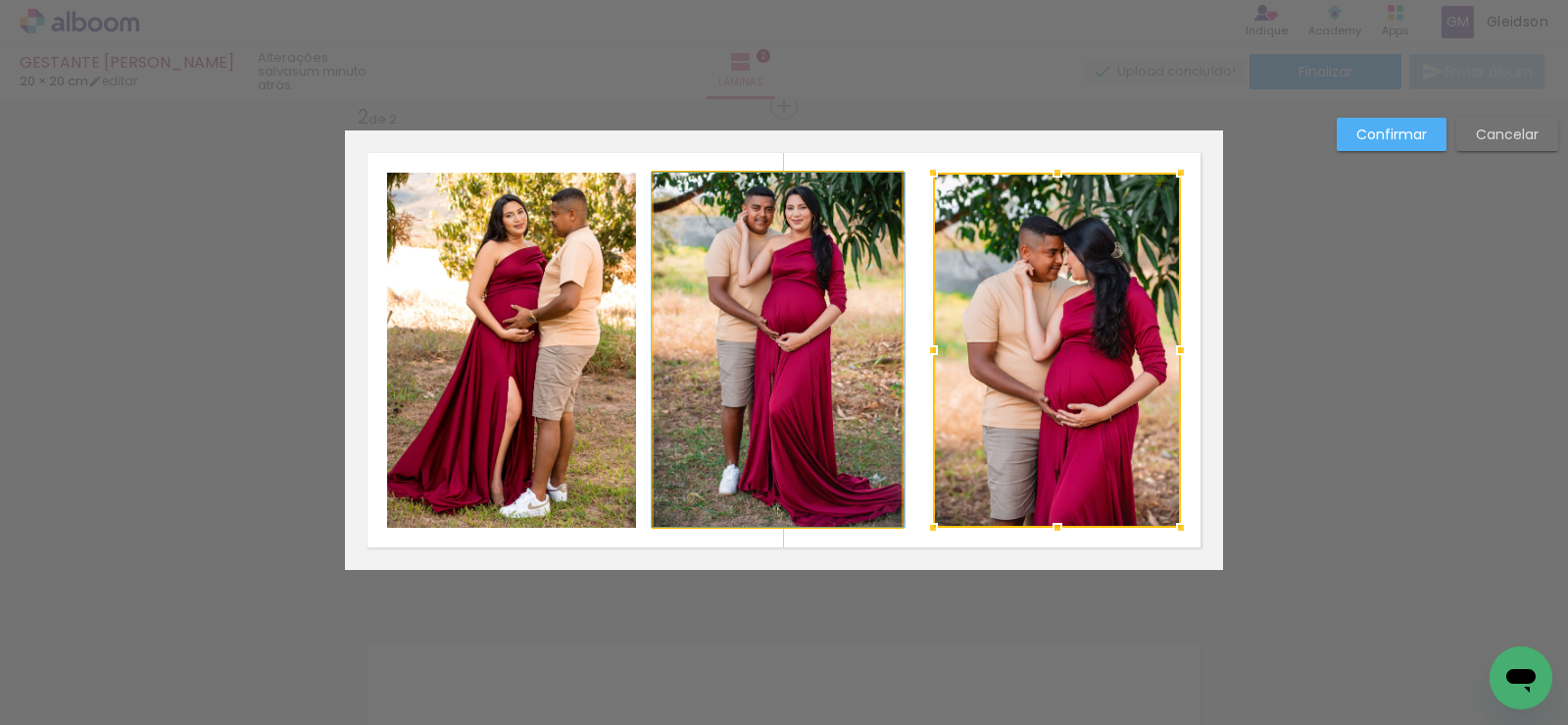
click at [878, 366] on quentale-photo at bounding box center [779, 349] width 249 height 354
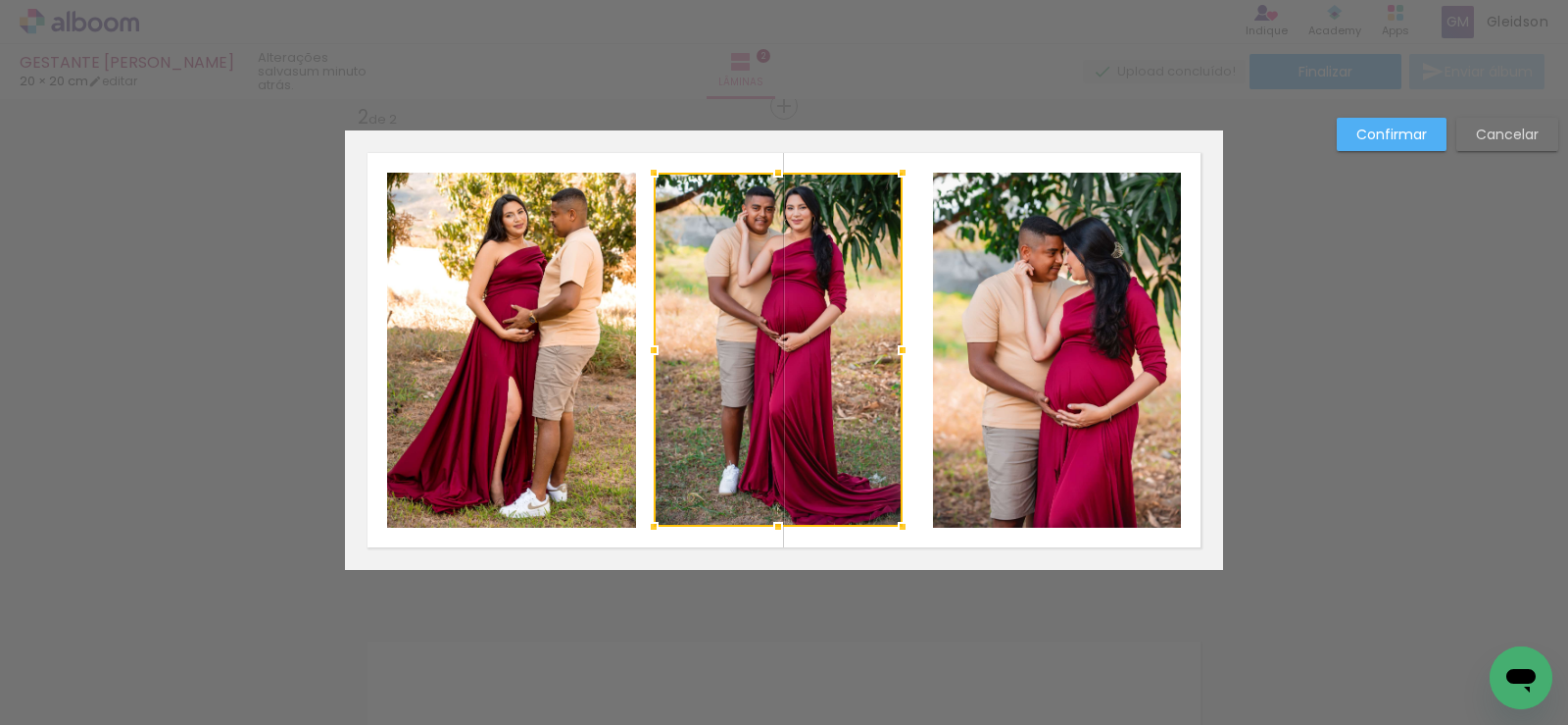
click at [850, 361] on div at bounding box center [779, 349] width 249 height 354
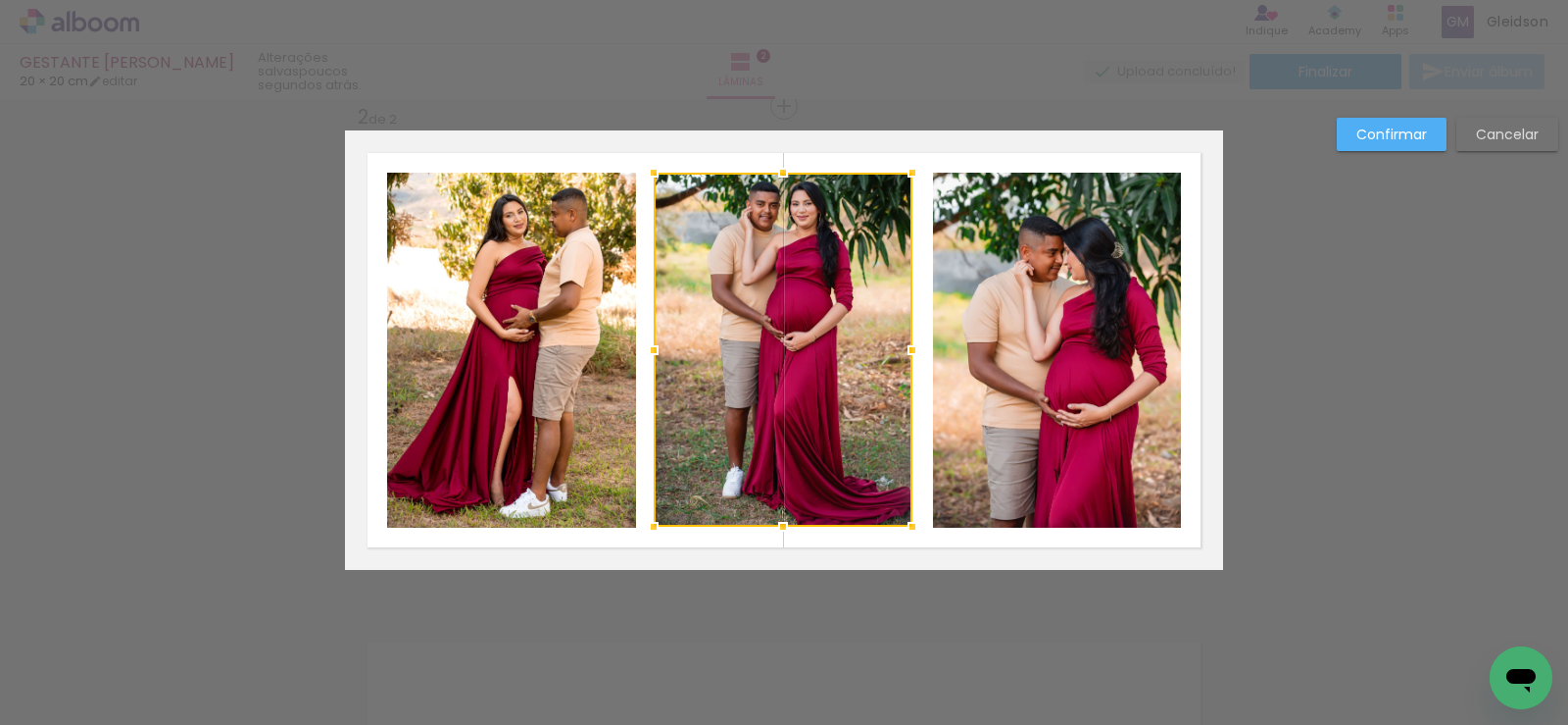
drag, startPoint x: 896, startPoint y: 346, endPoint x: 909, endPoint y: 346, distance: 13.0
click at [909, 346] on div at bounding box center [912, 349] width 39 height 39
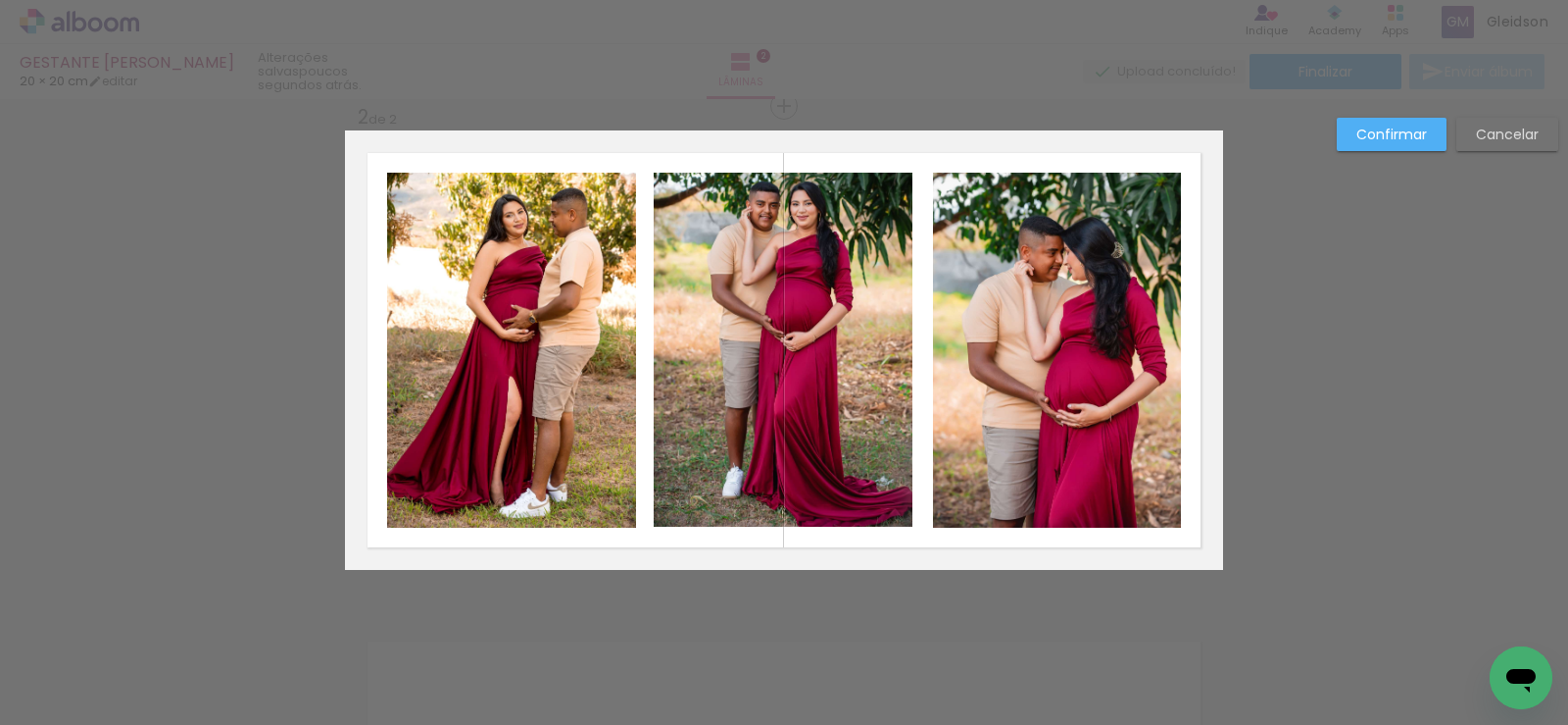
click at [0, 0] on slot "Confirmar" at bounding box center [0, 0] width 0 height 0
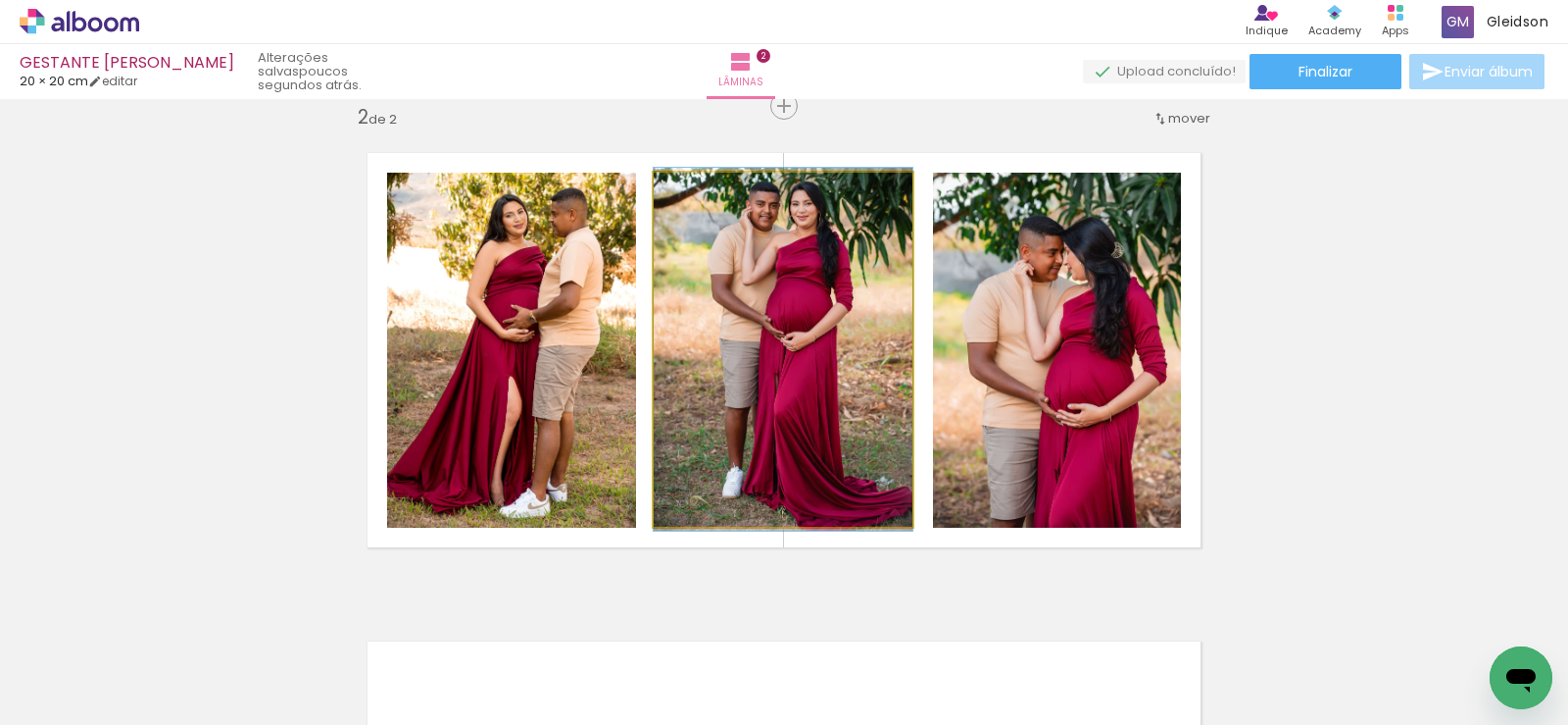
click at [840, 357] on quentale-photo at bounding box center [784, 349] width 259 height 354
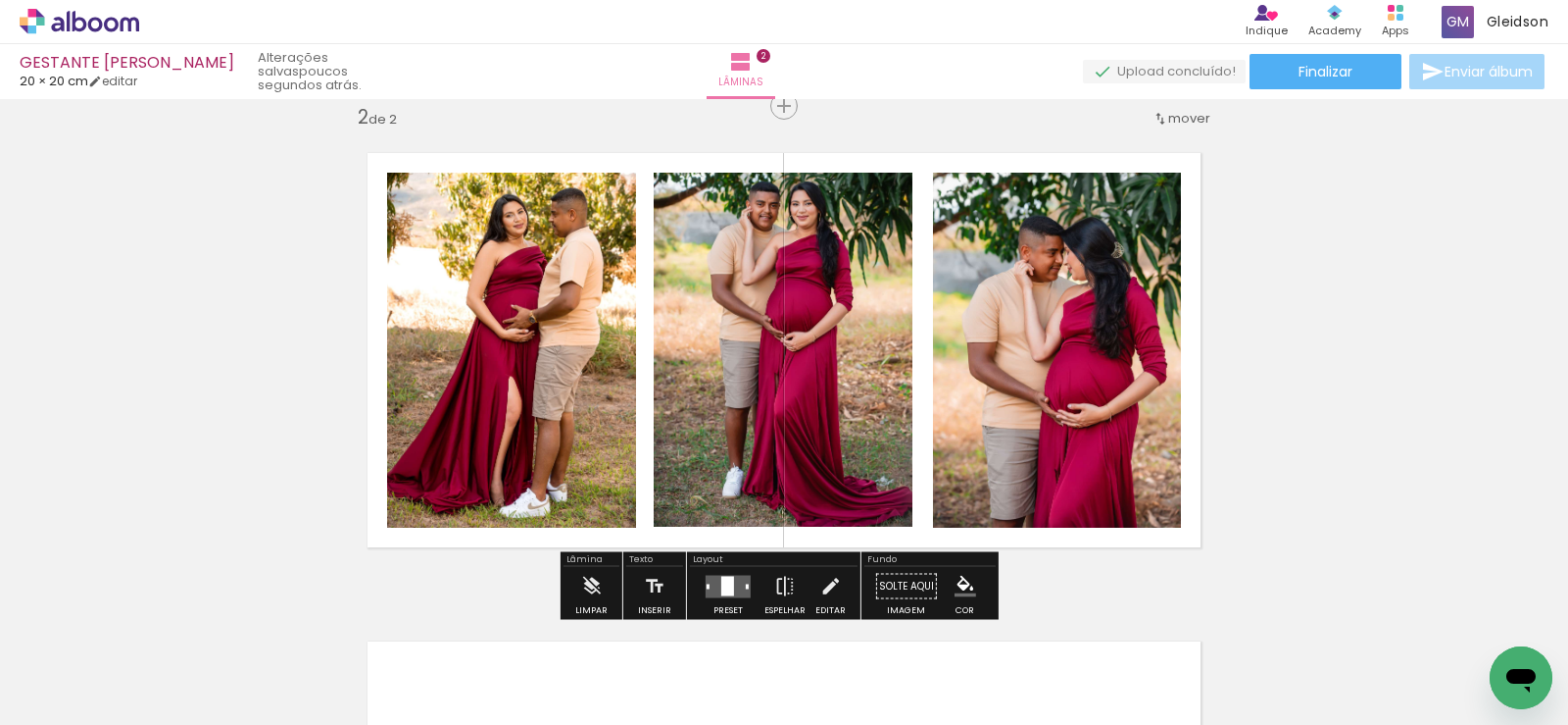
click at [533, 380] on quentale-photo at bounding box center [511, 350] width 249 height 355
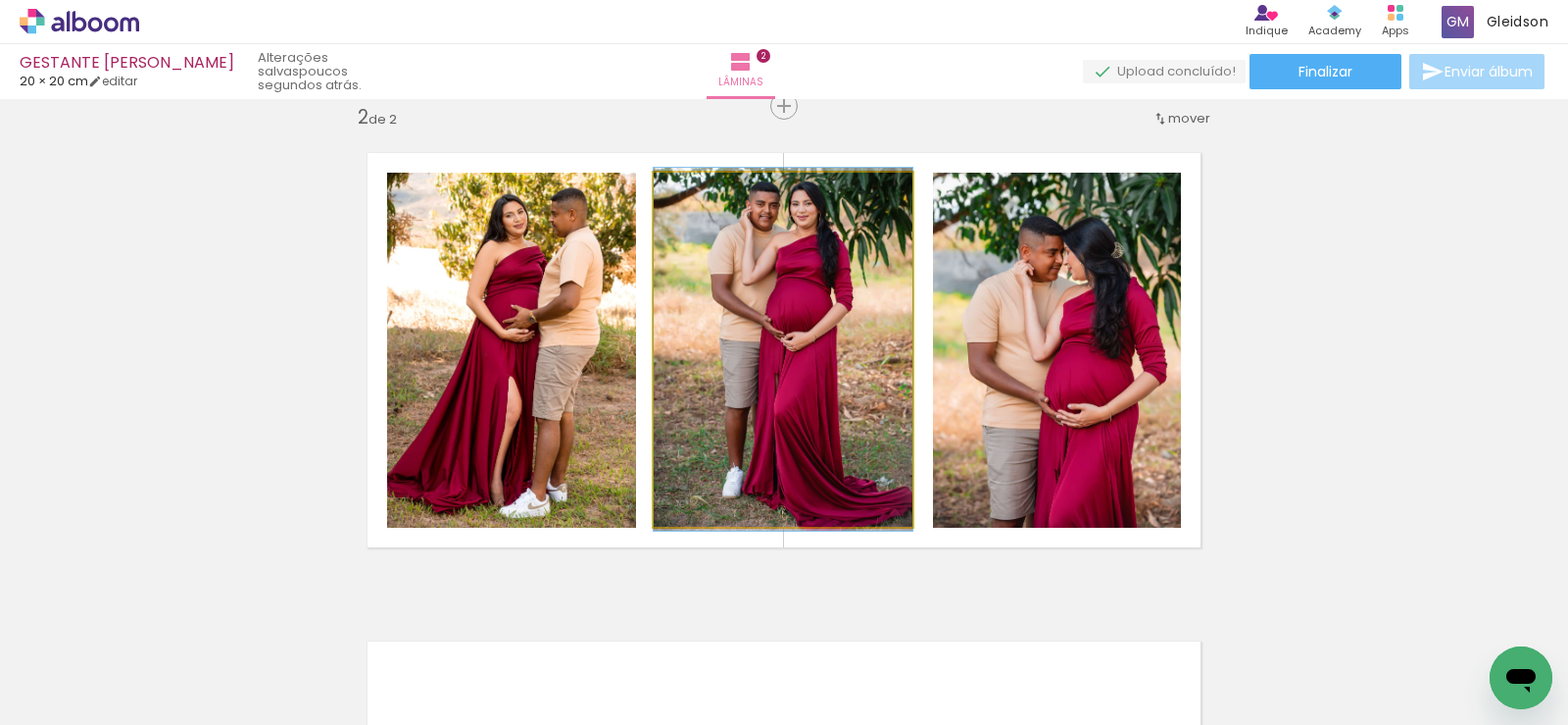
click at [803, 380] on quentale-photo at bounding box center [784, 349] width 259 height 354
click at [823, 375] on quentale-photo at bounding box center [784, 349] width 259 height 354
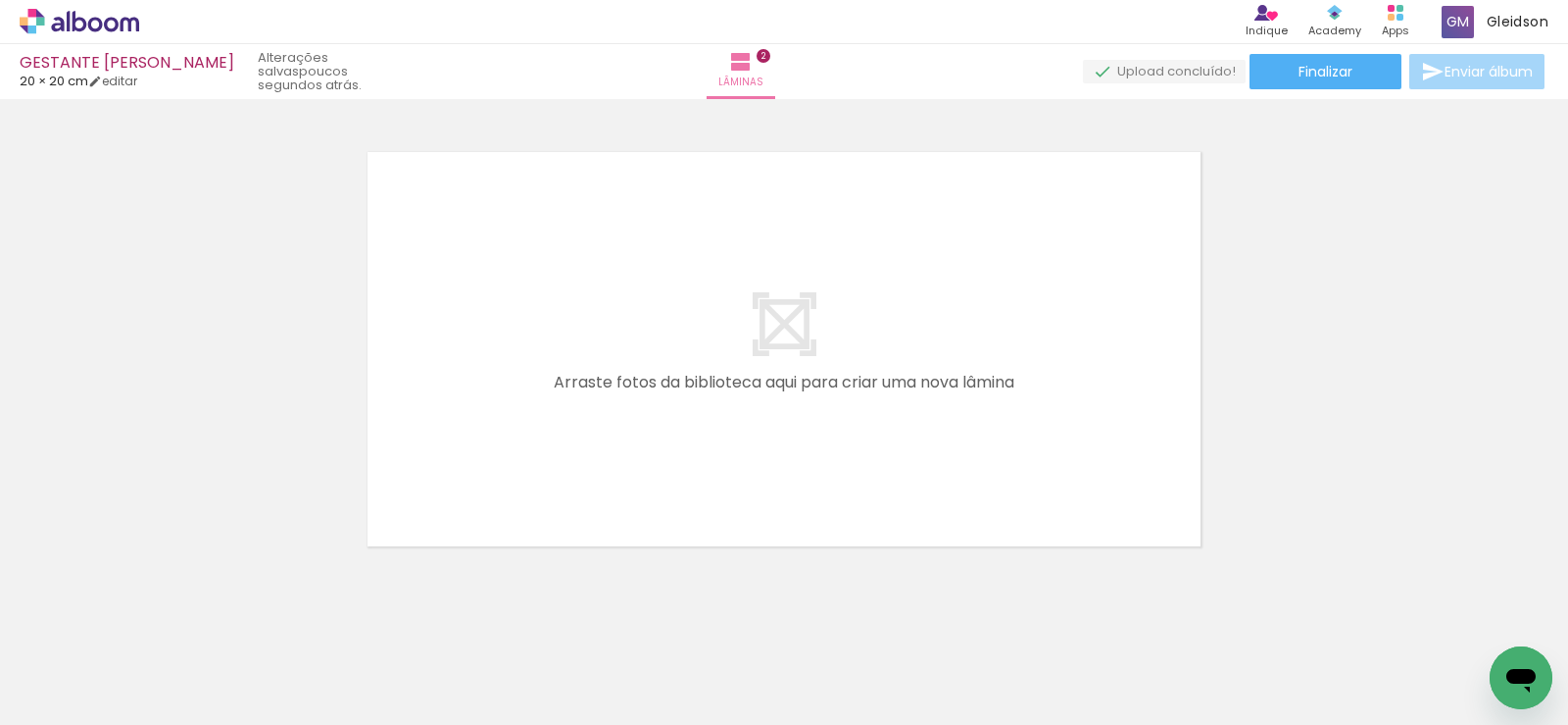
scroll to position [1004, 0]
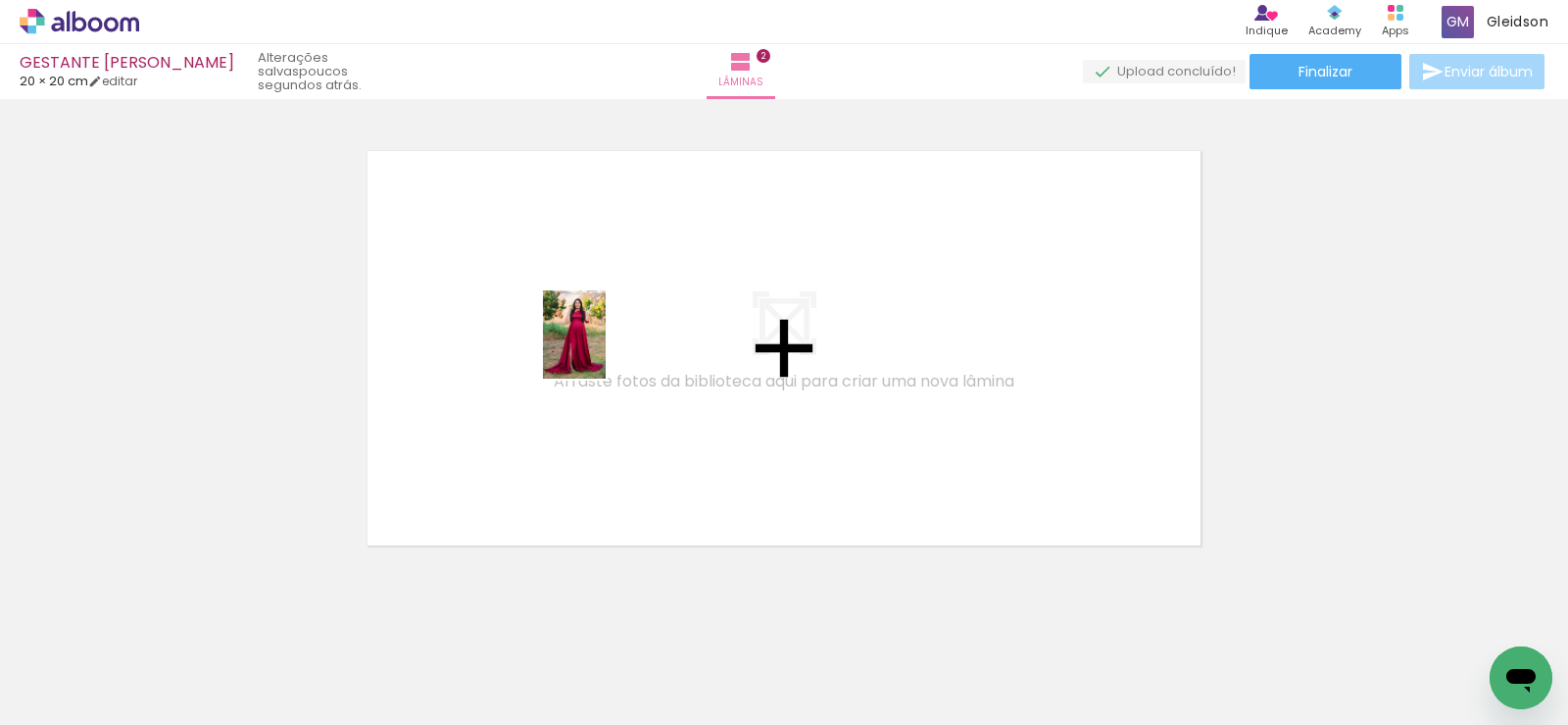
drag, startPoint x: 760, startPoint y: 665, endPoint x: 596, endPoint y: 335, distance: 368.5
click at [596, 335] on quentale-workspace at bounding box center [784, 362] width 1568 height 725
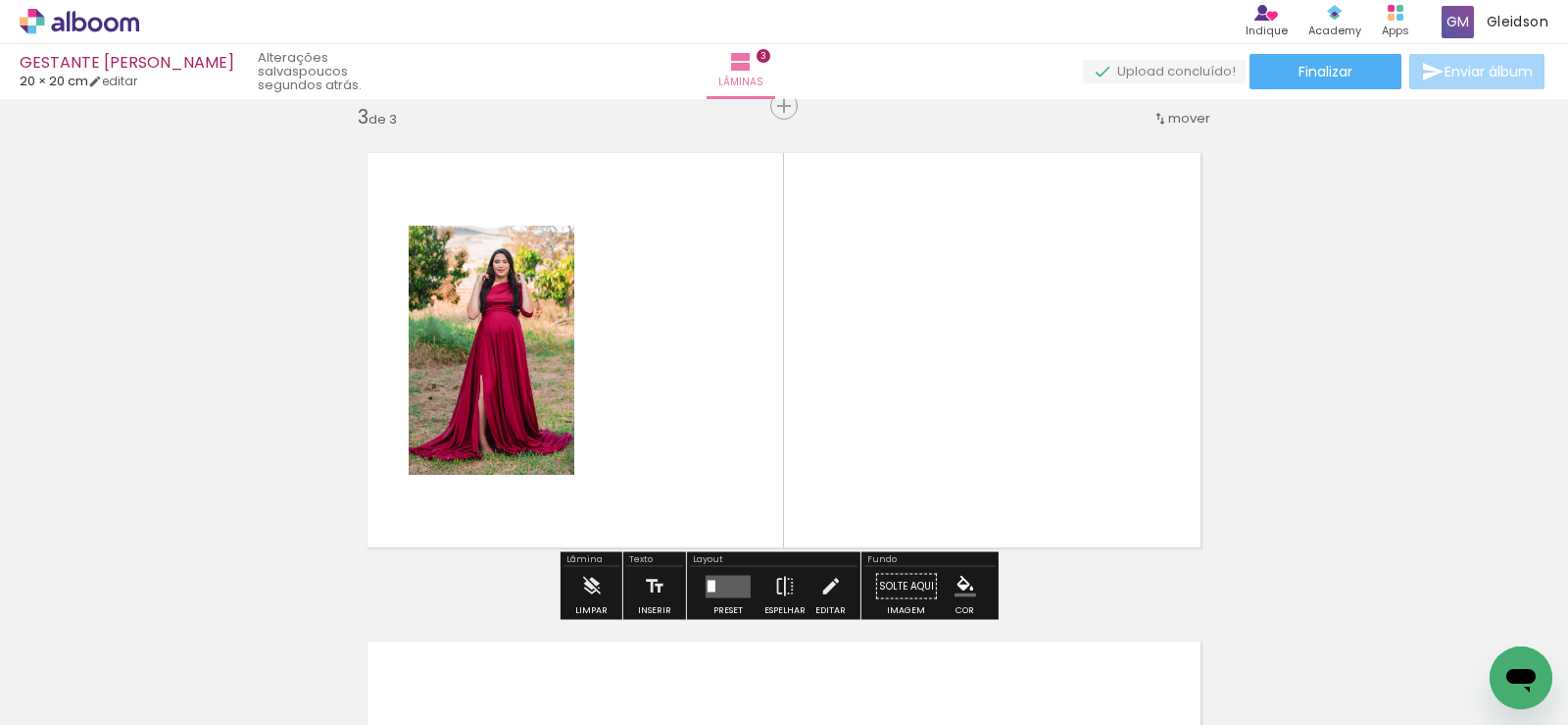
scroll to position [1002, 0]
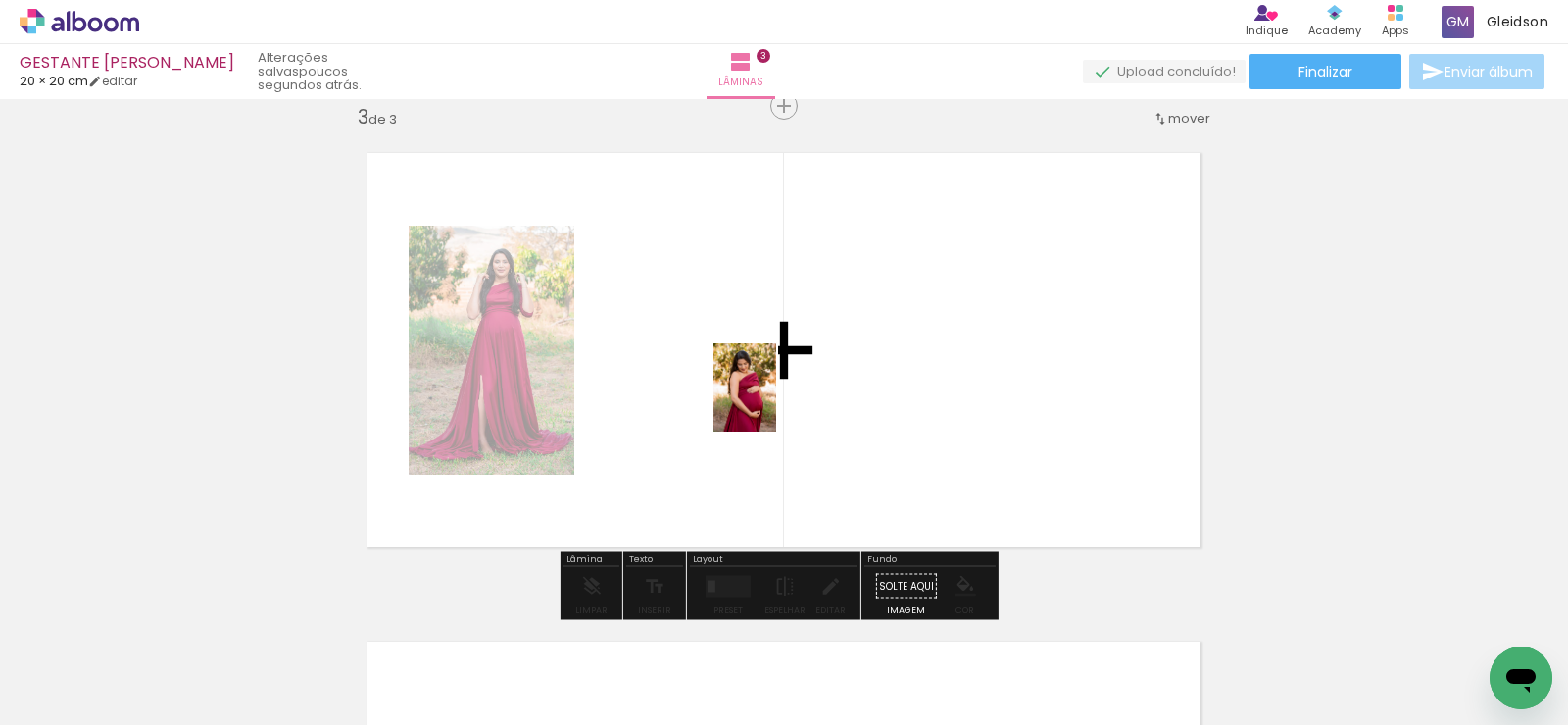
drag, startPoint x: 1086, startPoint y: 650, endPoint x: 773, endPoint y: 402, distance: 399.3
click at [773, 402] on quentale-workspace at bounding box center [784, 362] width 1568 height 725
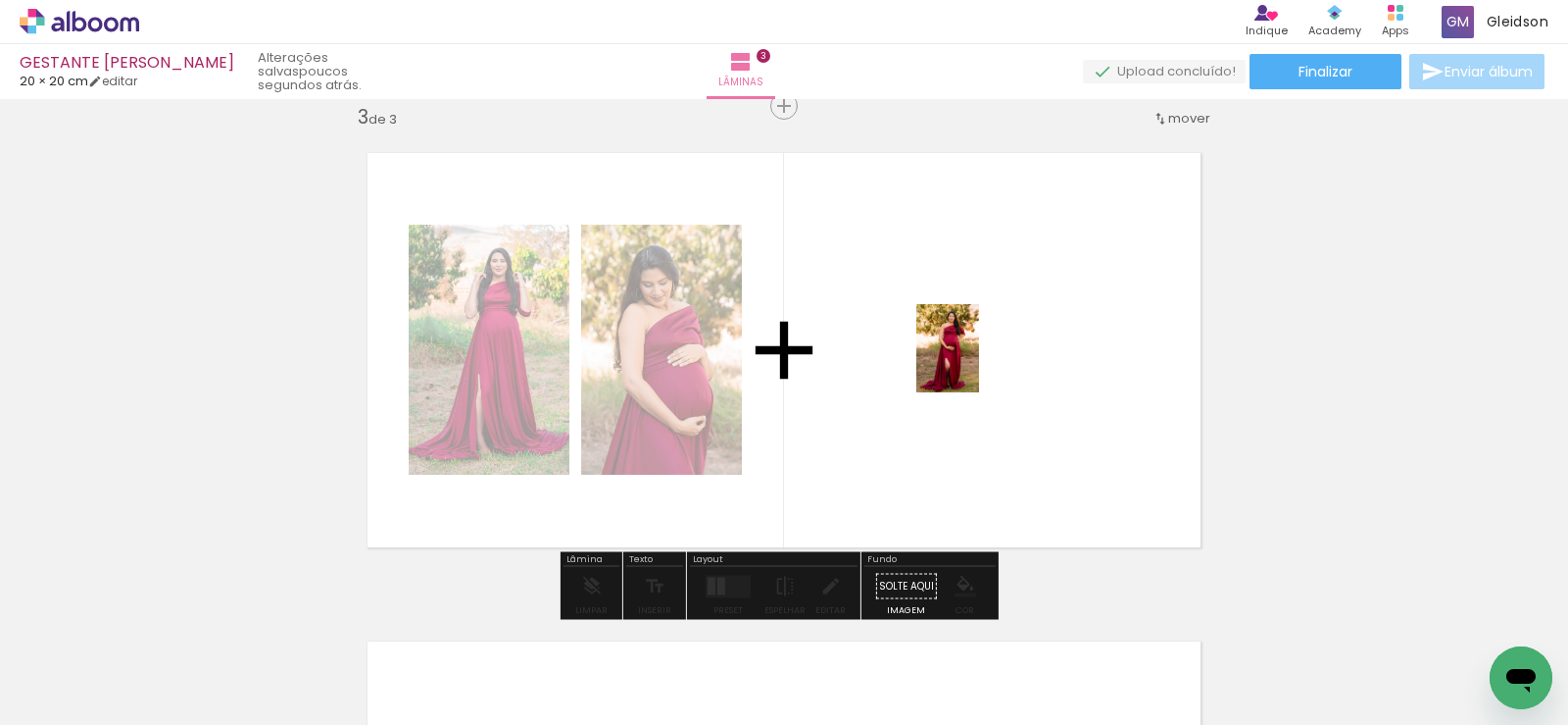
drag, startPoint x: 1189, startPoint y: 652, endPoint x: 968, endPoint y: 356, distance: 369.4
click at [969, 355] on quentale-workspace at bounding box center [784, 362] width 1568 height 725
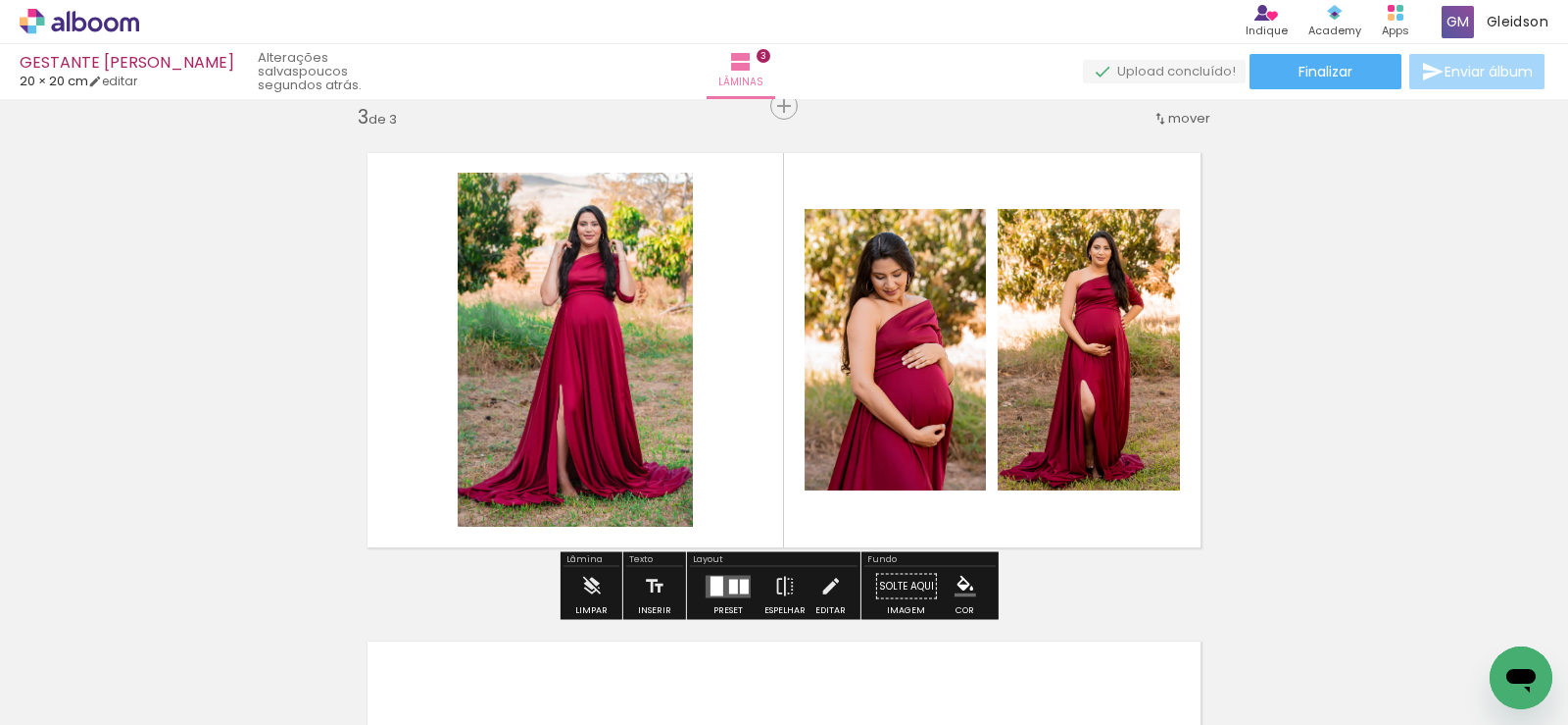
click at [733, 582] on div at bounding box center [734, 585] width 9 height 15
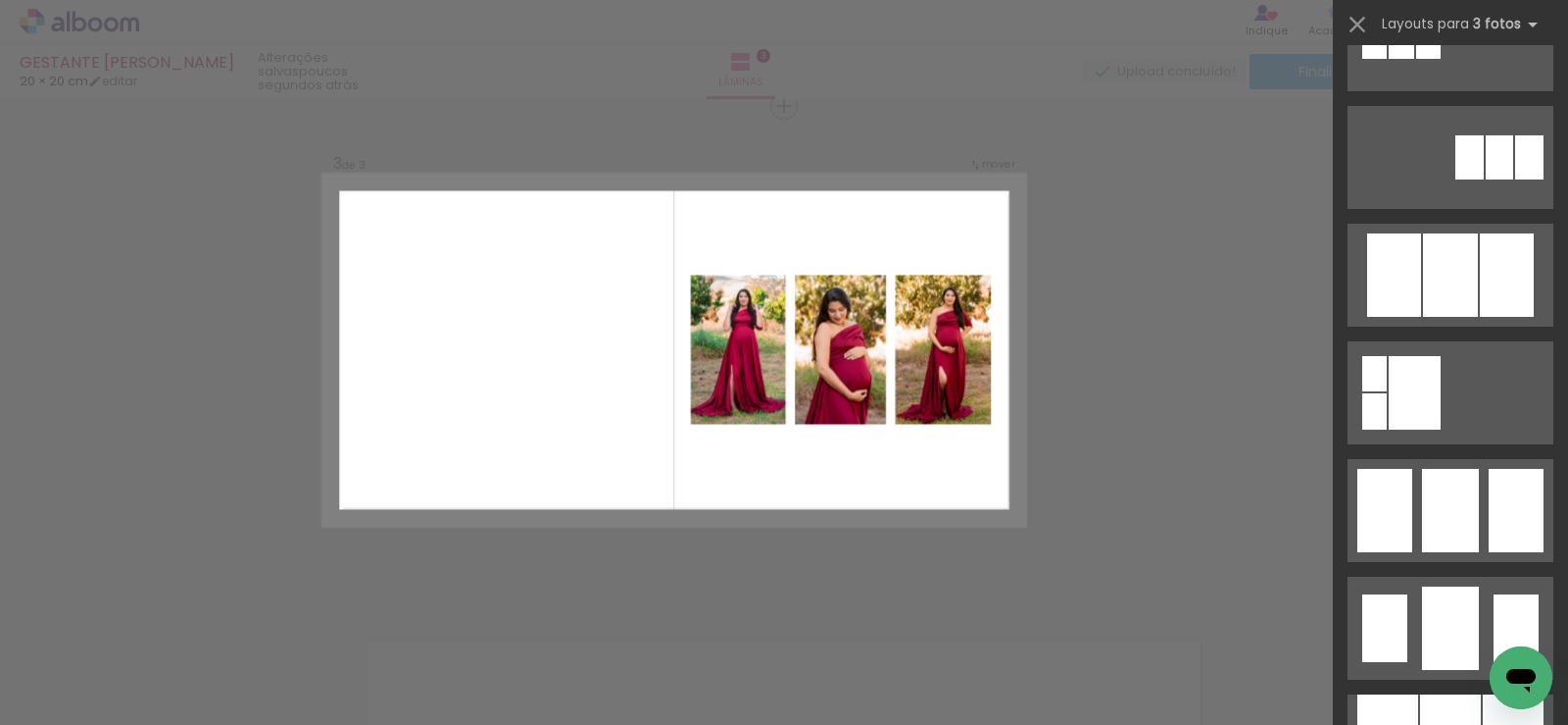
scroll to position [1177, 0]
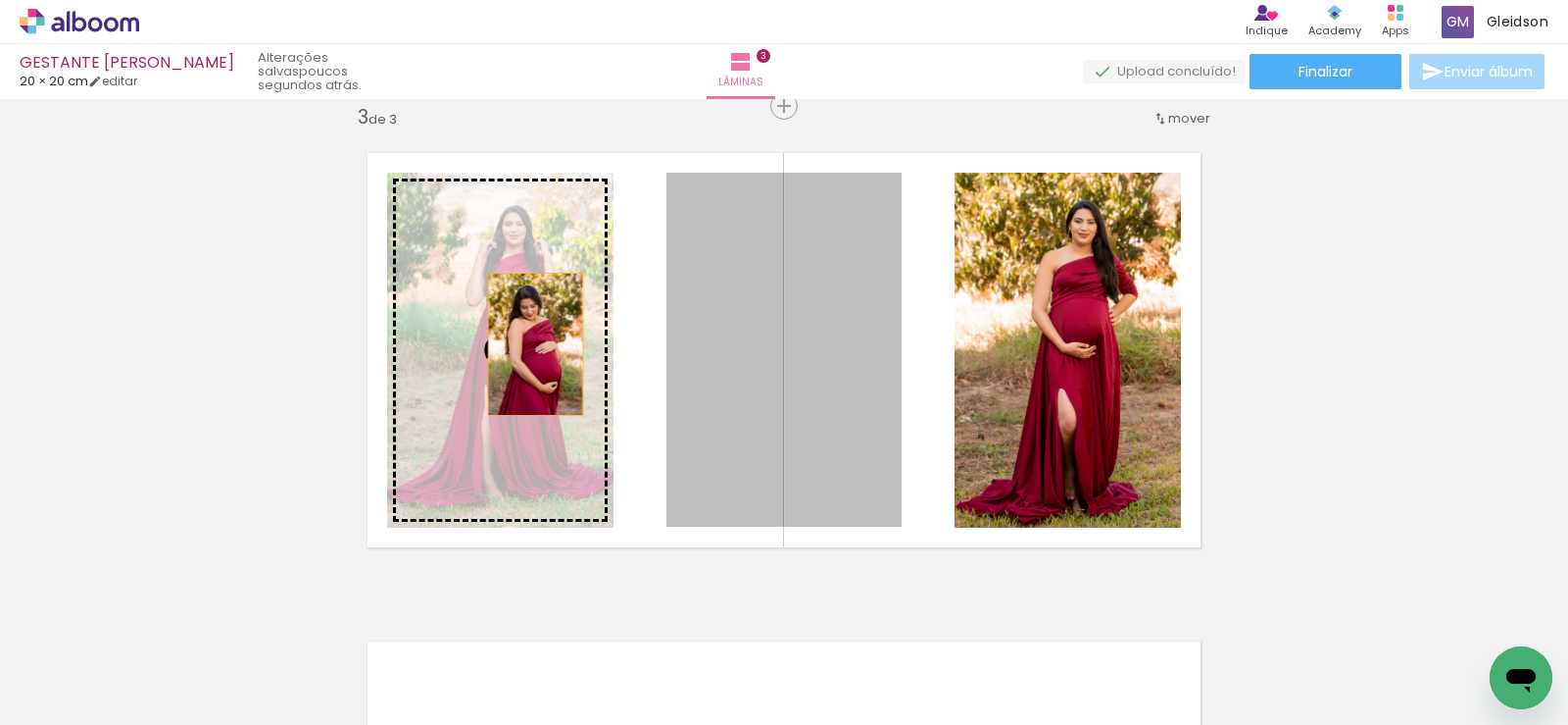
drag, startPoint x: 845, startPoint y: 377, endPoint x: 509, endPoint y: 344, distance: 337.6
click at [0, 0] on slot at bounding box center [0, 0] width 0 height 0
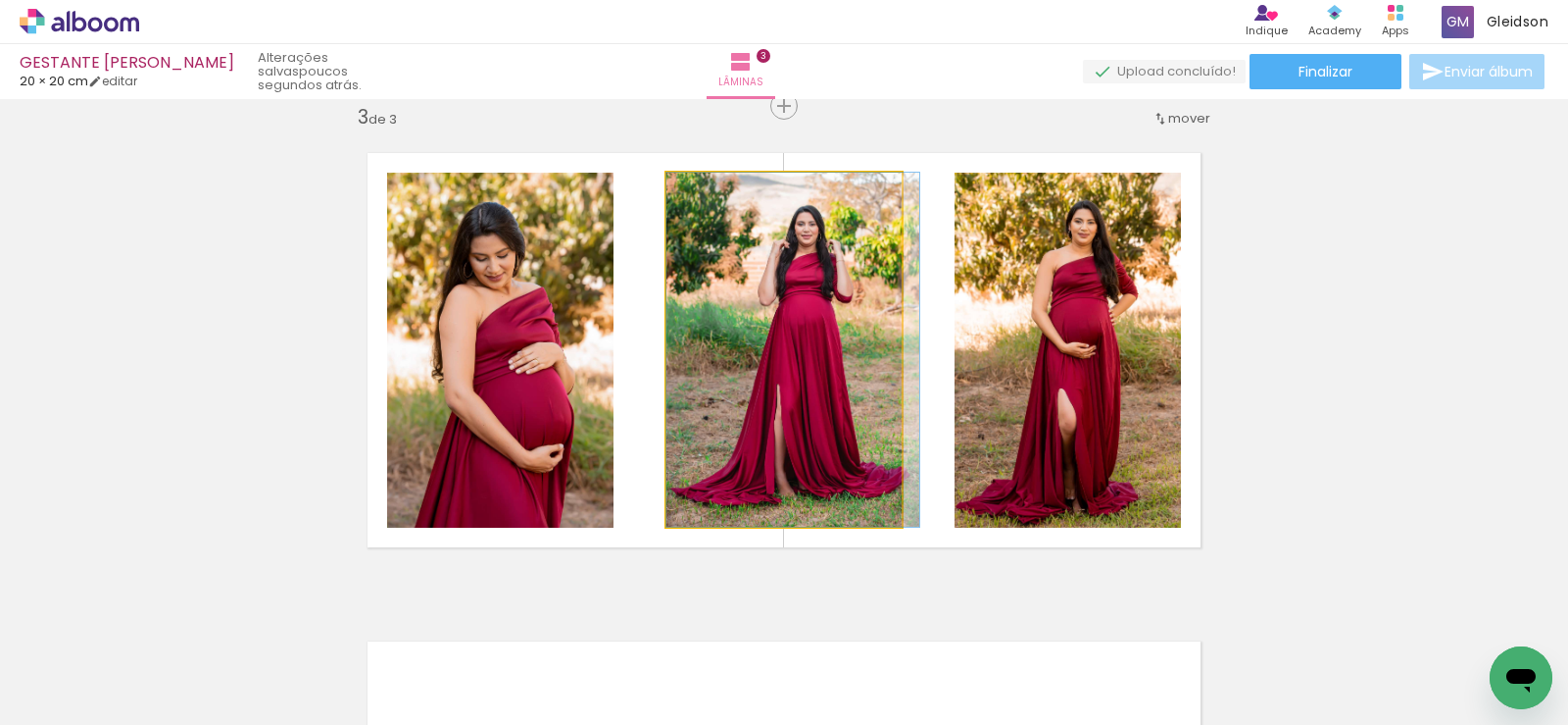
drag, startPoint x: 853, startPoint y: 372, endPoint x: 875, endPoint y: 372, distance: 22.0
click at [856, 341] on quentale-photo at bounding box center [784, 349] width 235 height 354
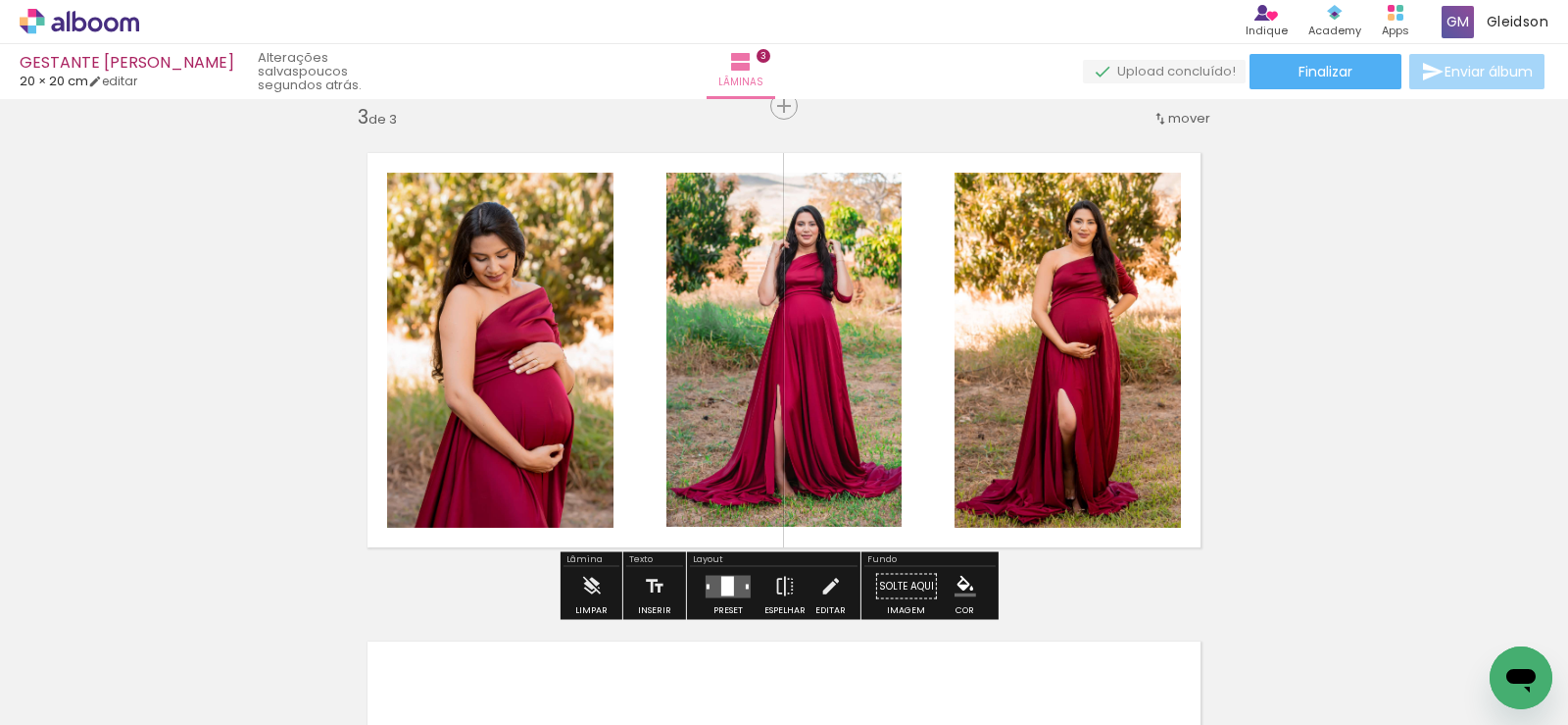
click at [1063, 324] on quentale-photo at bounding box center [1068, 350] width 226 height 355
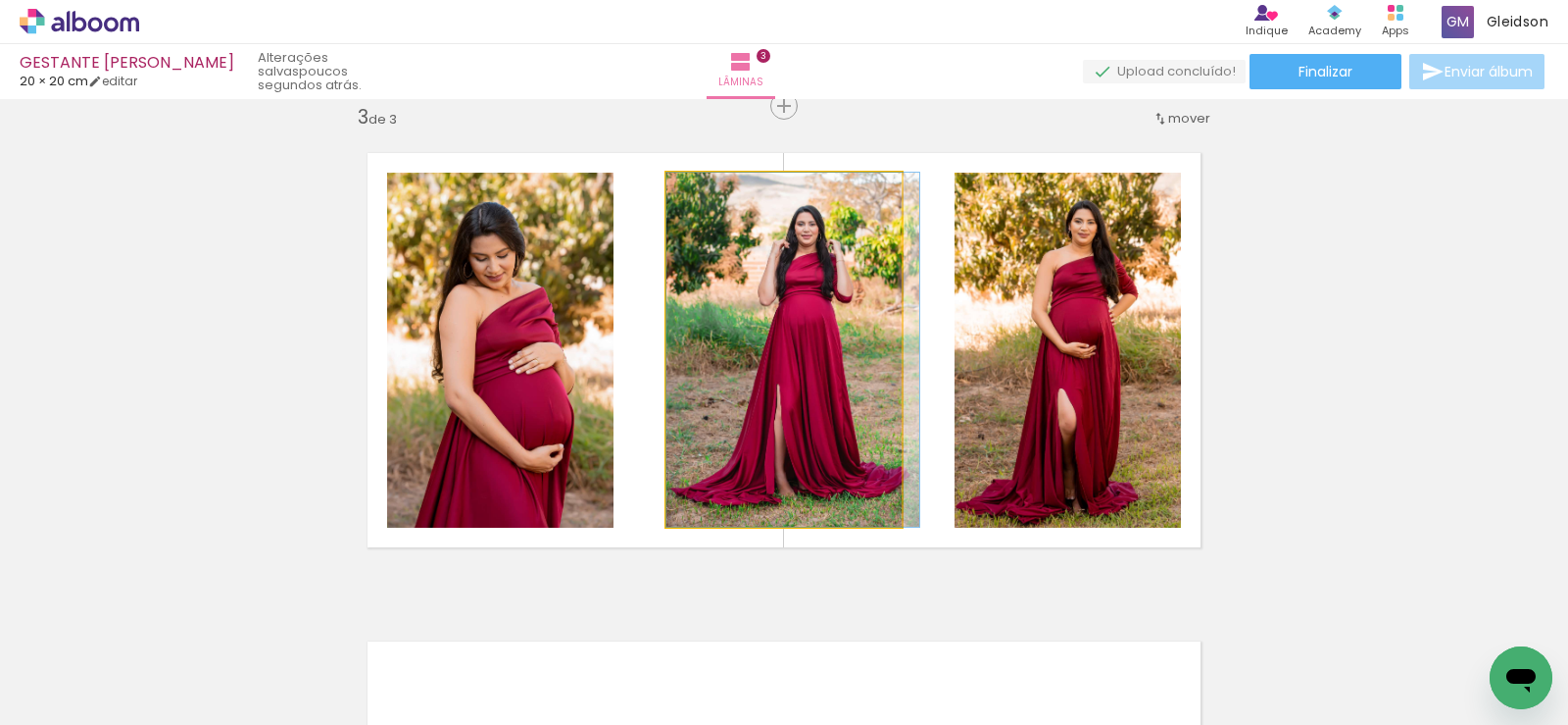
click at [851, 352] on quentale-photo at bounding box center [784, 349] width 235 height 354
click at [847, 356] on quentale-photo at bounding box center [784, 349] width 235 height 354
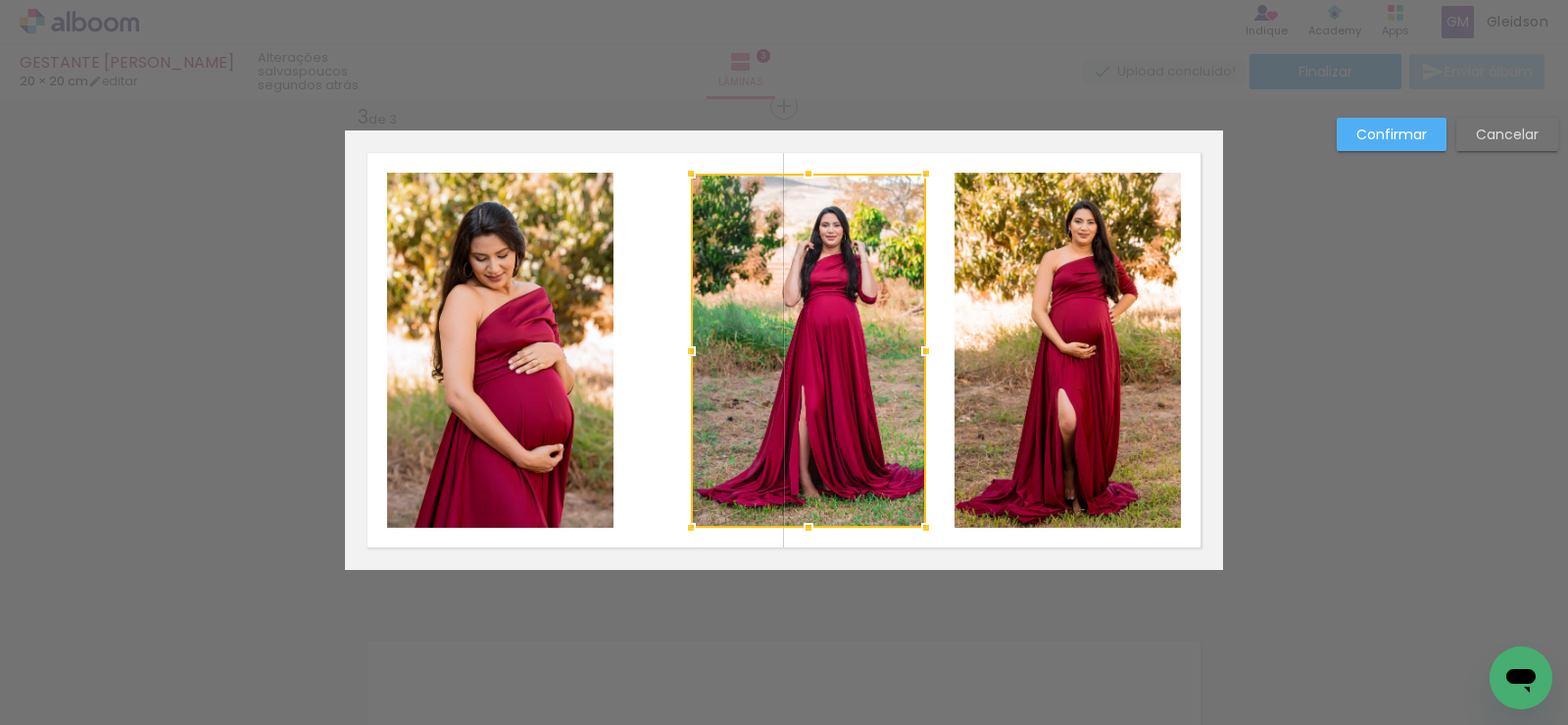
drag, startPoint x: 850, startPoint y: 356, endPoint x: 874, endPoint y: 356, distance: 24.0
click at [874, 356] on div at bounding box center [808, 350] width 235 height 354
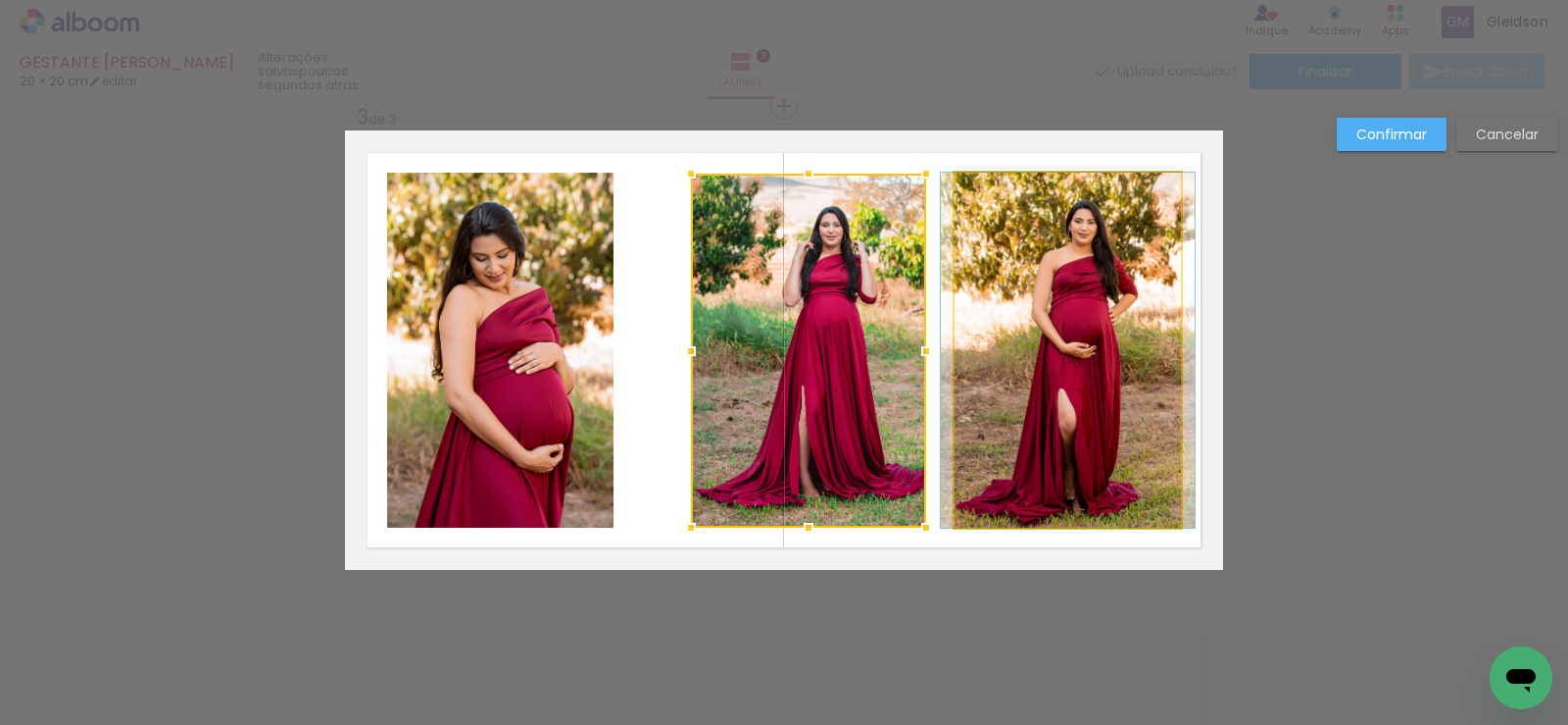
click at [991, 351] on quentale-photo at bounding box center [1068, 350] width 226 height 355
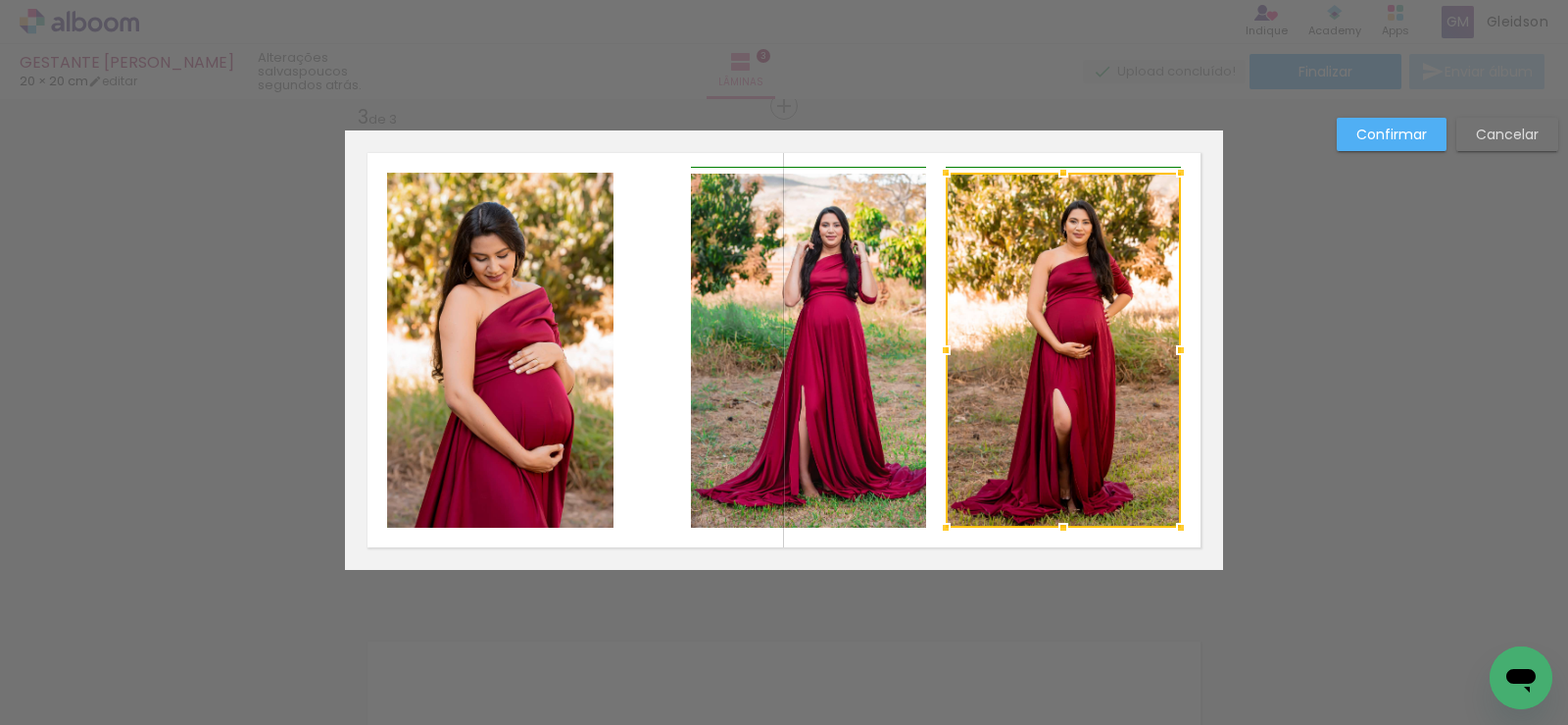
drag, startPoint x: 949, startPoint y: 356, endPoint x: 935, endPoint y: 356, distance: 14.0
click at [935, 356] on div at bounding box center [945, 349] width 39 height 39
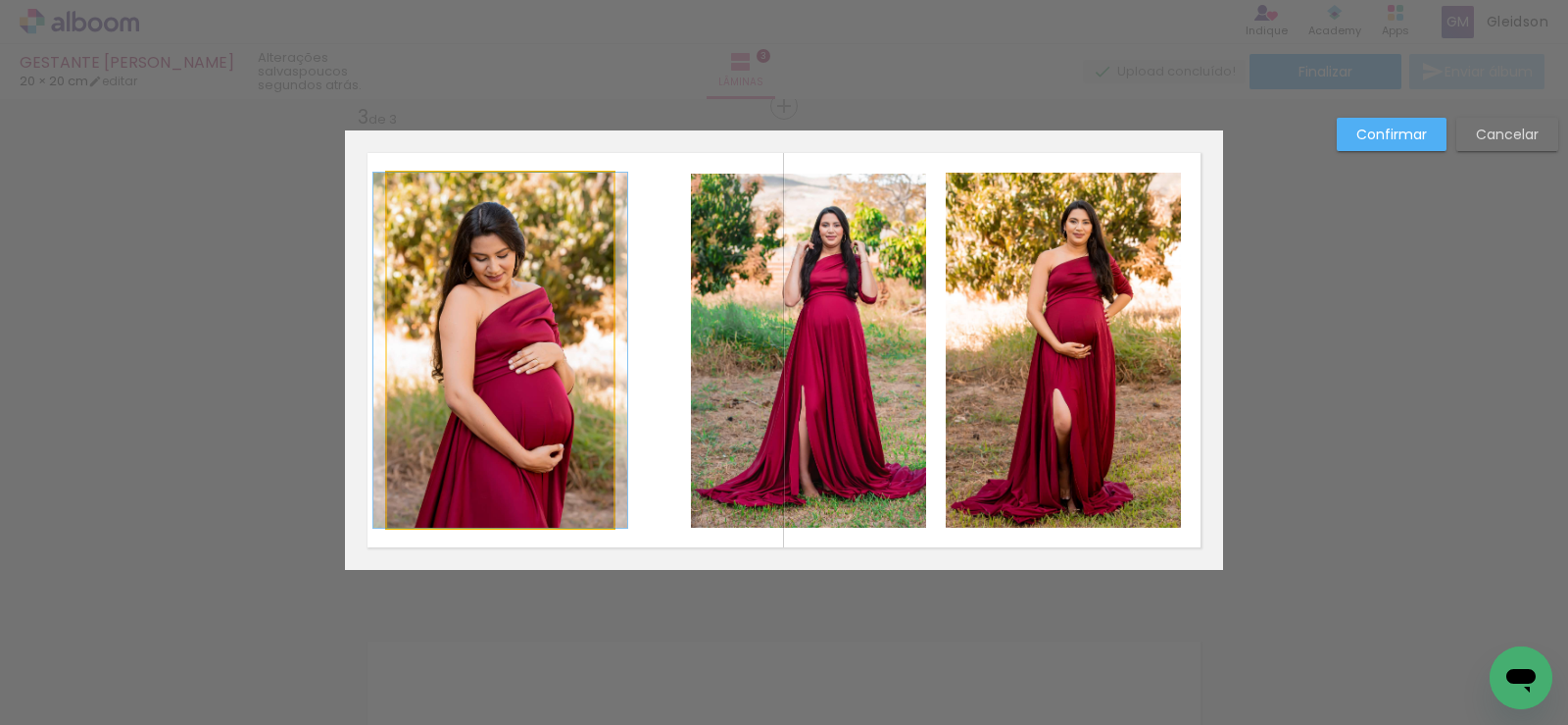
click at [542, 352] on quentale-photo at bounding box center [499, 350] width 226 height 355
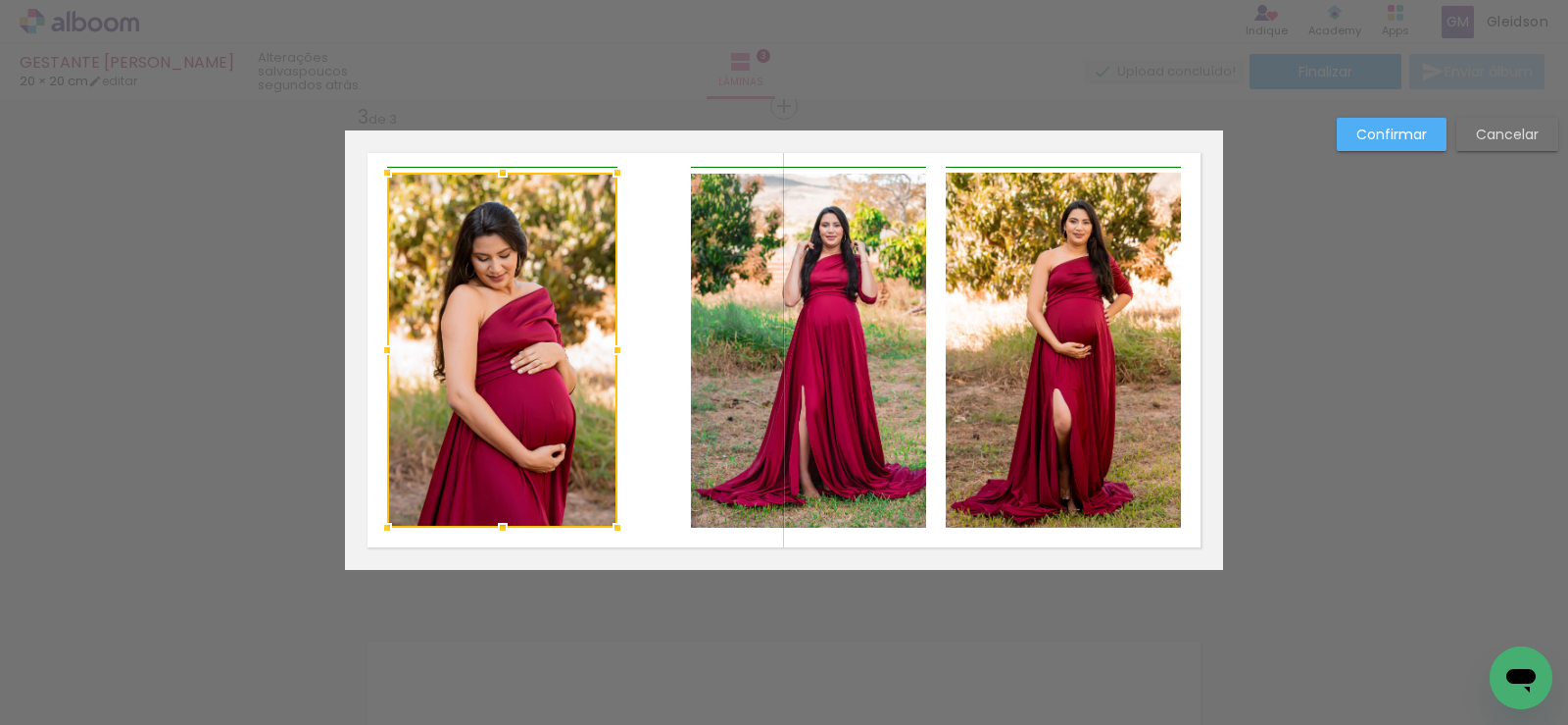
drag, startPoint x: 608, startPoint y: 353, endPoint x: 622, endPoint y: 353, distance: 14.0
click at [622, 353] on div at bounding box center [617, 349] width 39 height 39
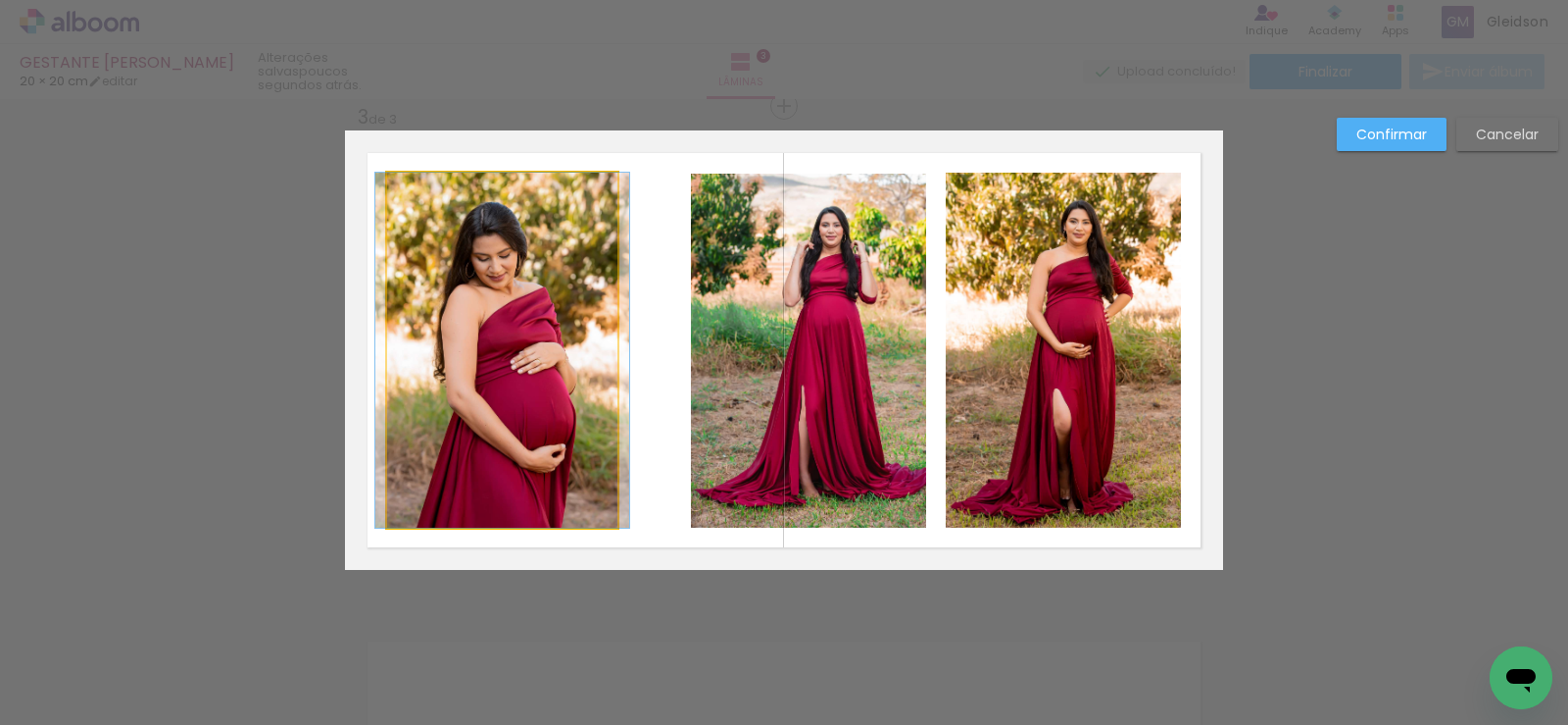
click at [571, 348] on quentale-photo at bounding box center [501, 350] width 230 height 355
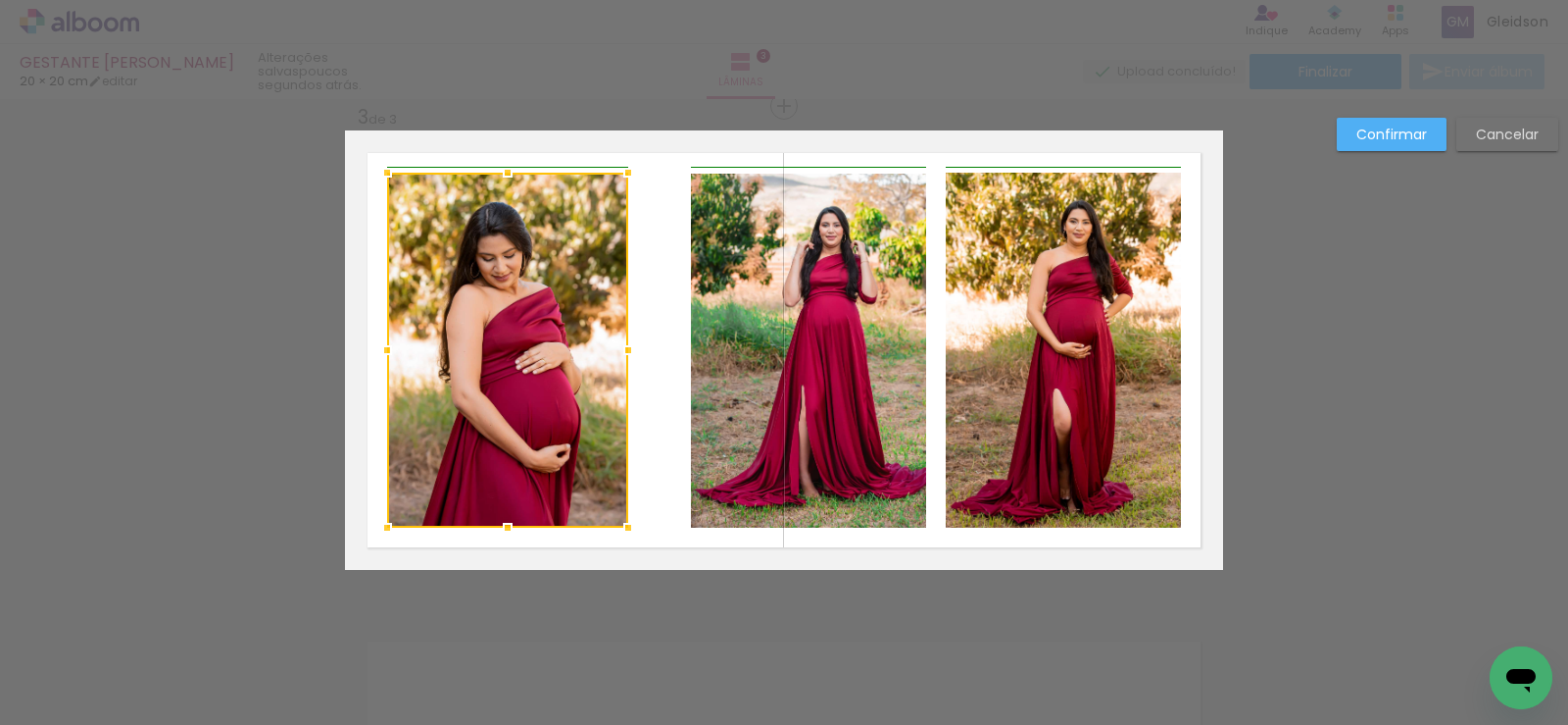
drag, startPoint x: 615, startPoint y: 349, endPoint x: 626, endPoint y: 350, distance: 11.0
click at [626, 350] on div at bounding box center [628, 349] width 39 height 39
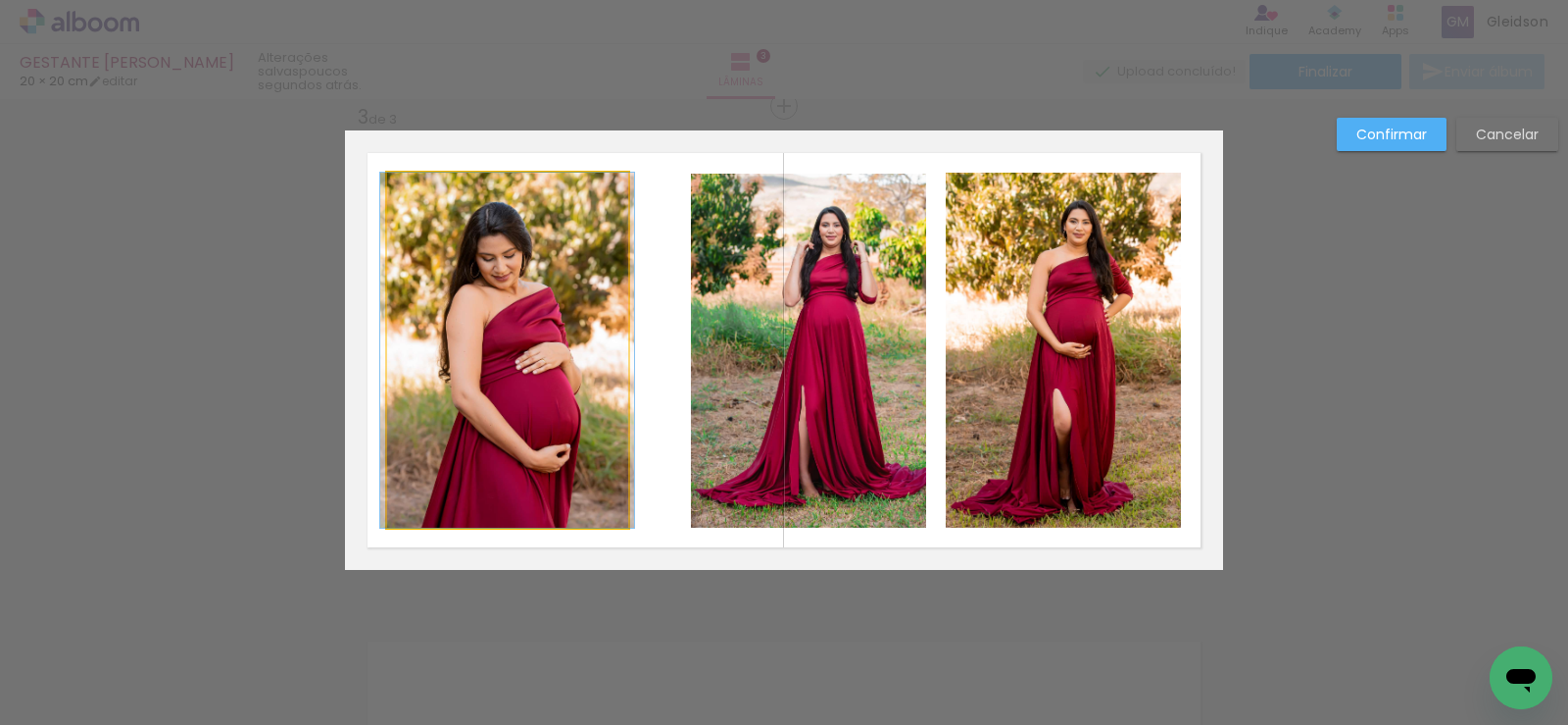
click at [595, 345] on quentale-photo at bounding box center [507, 350] width 241 height 355
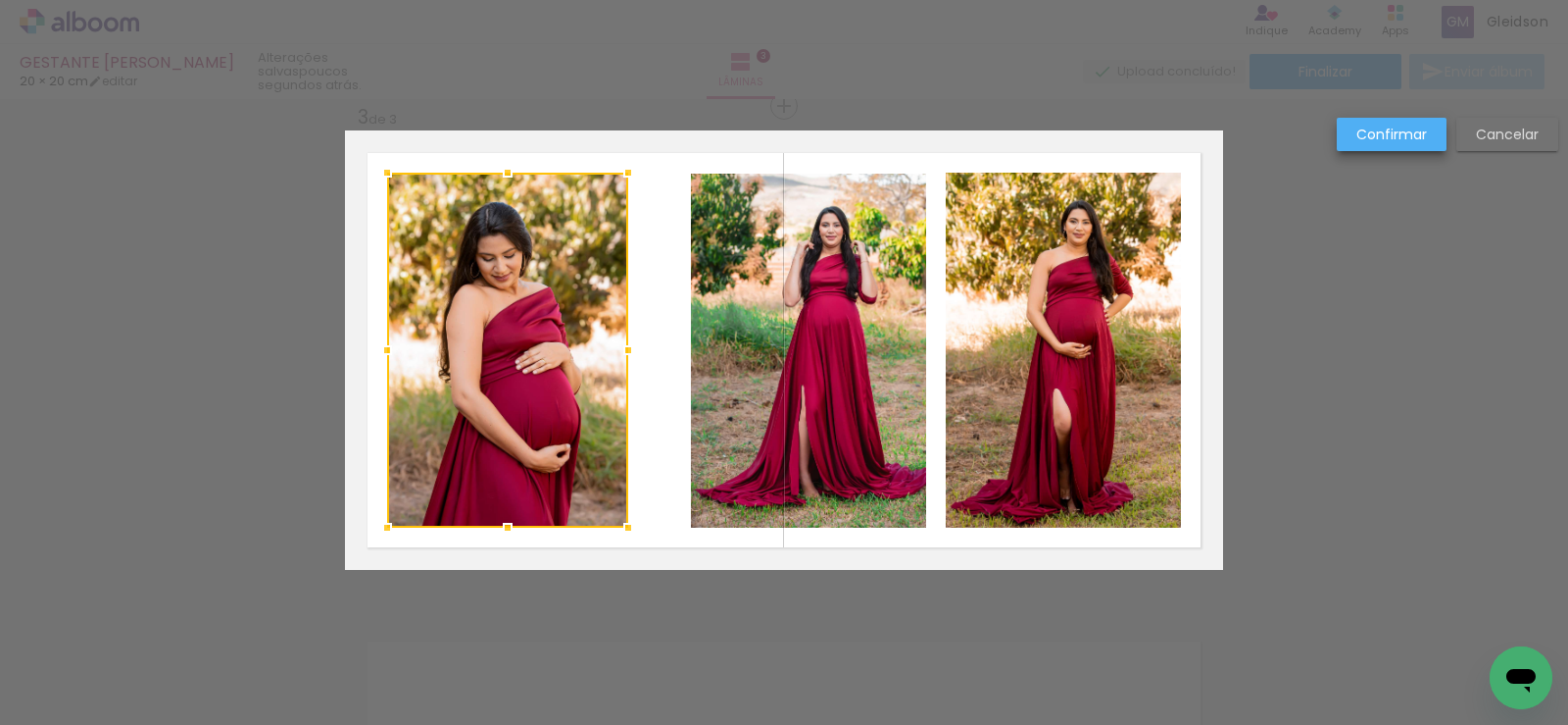
click at [0, 0] on slot "Confirmar" at bounding box center [0, 0] width 0 height 0
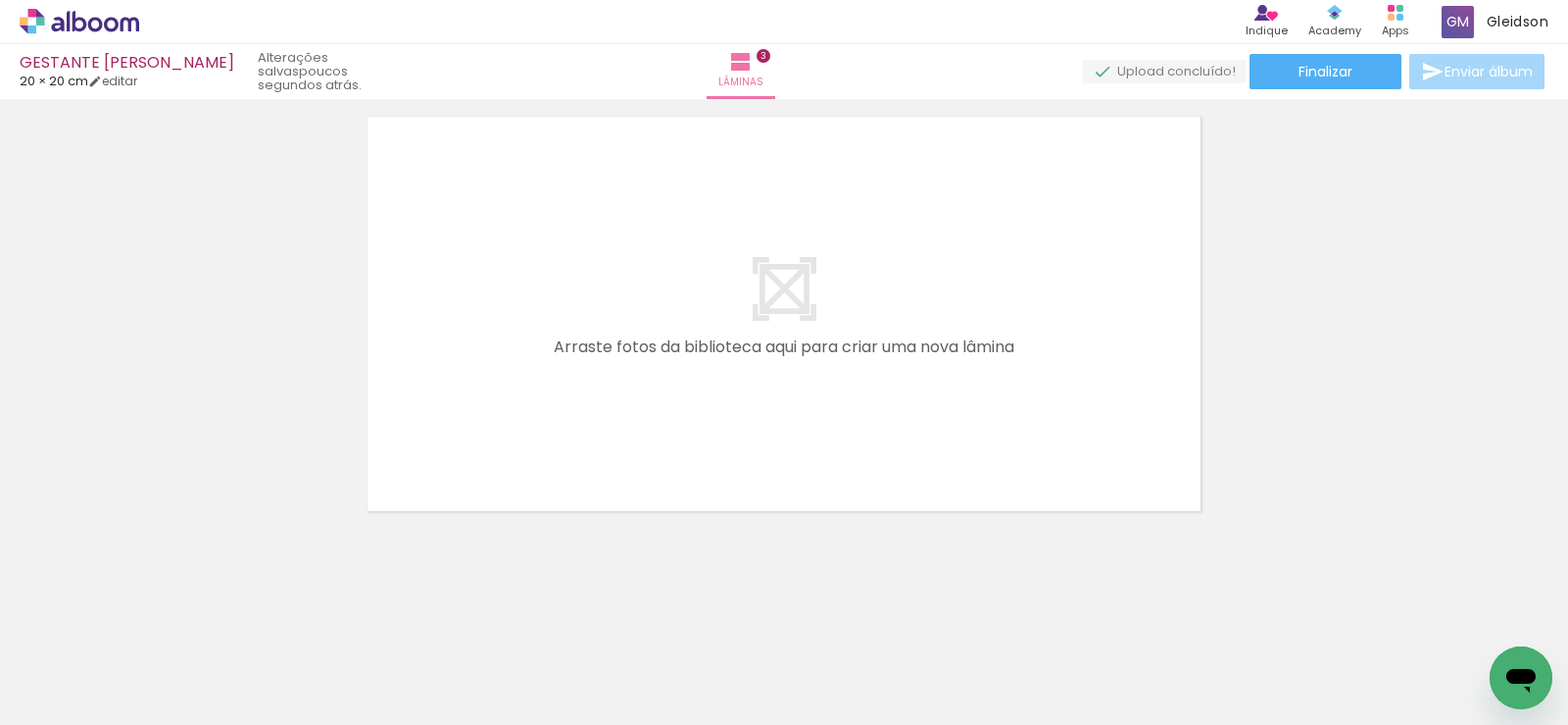
scroll to position [0, 557]
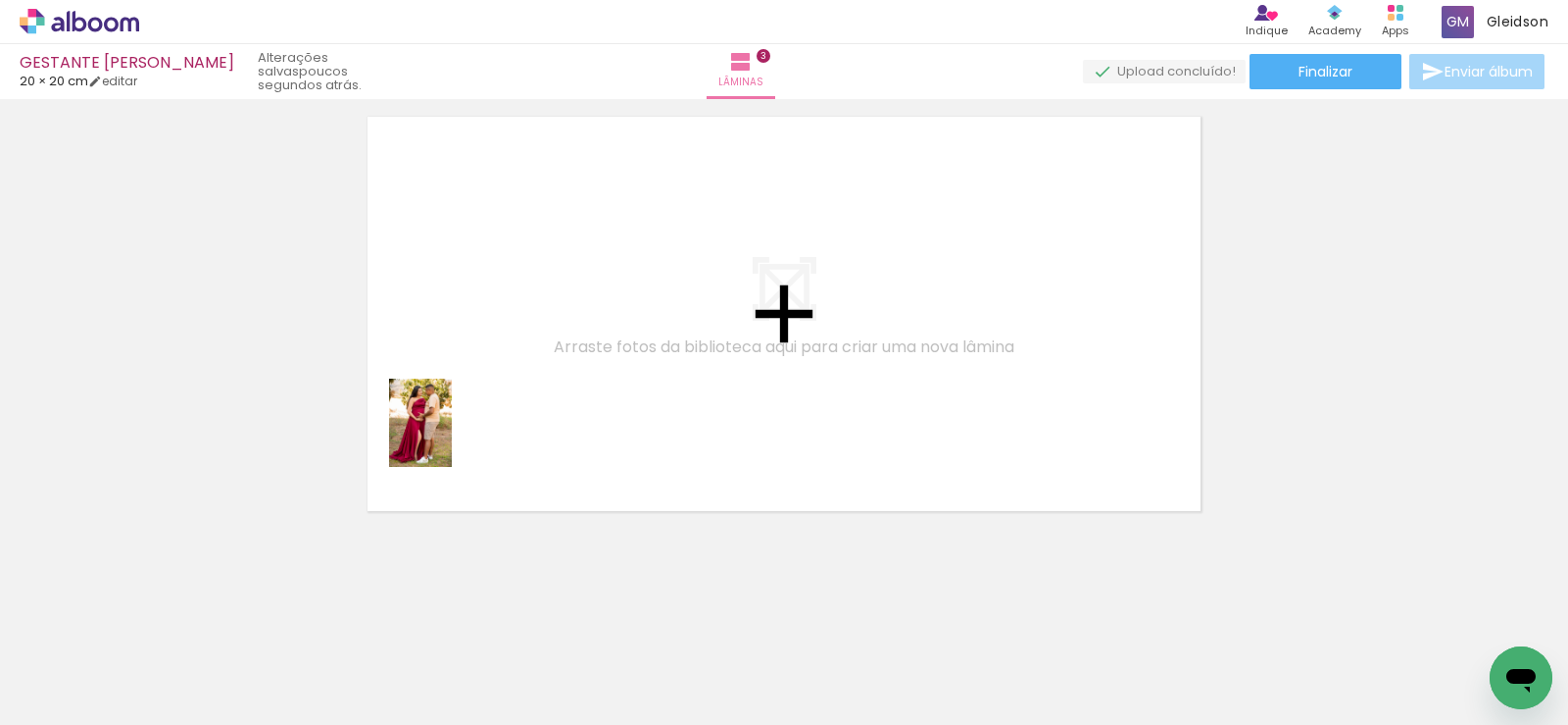
drag, startPoint x: 410, startPoint y: 655, endPoint x: 491, endPoint y: 348, distance: 317.5
click at [491, 348] on quentale-workspace at bounding box center [784, 362] width 1568 height 725
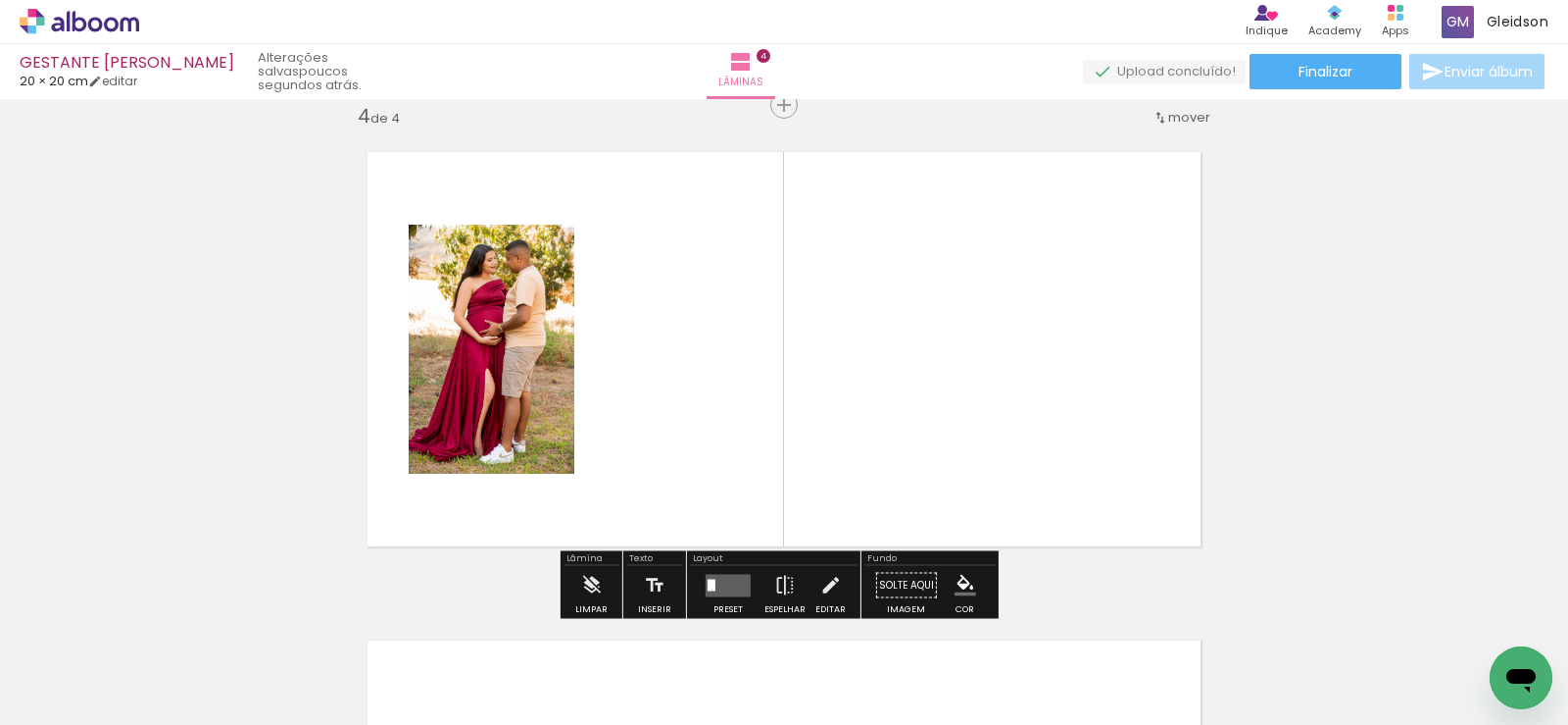
scroll to position [1491, 0]
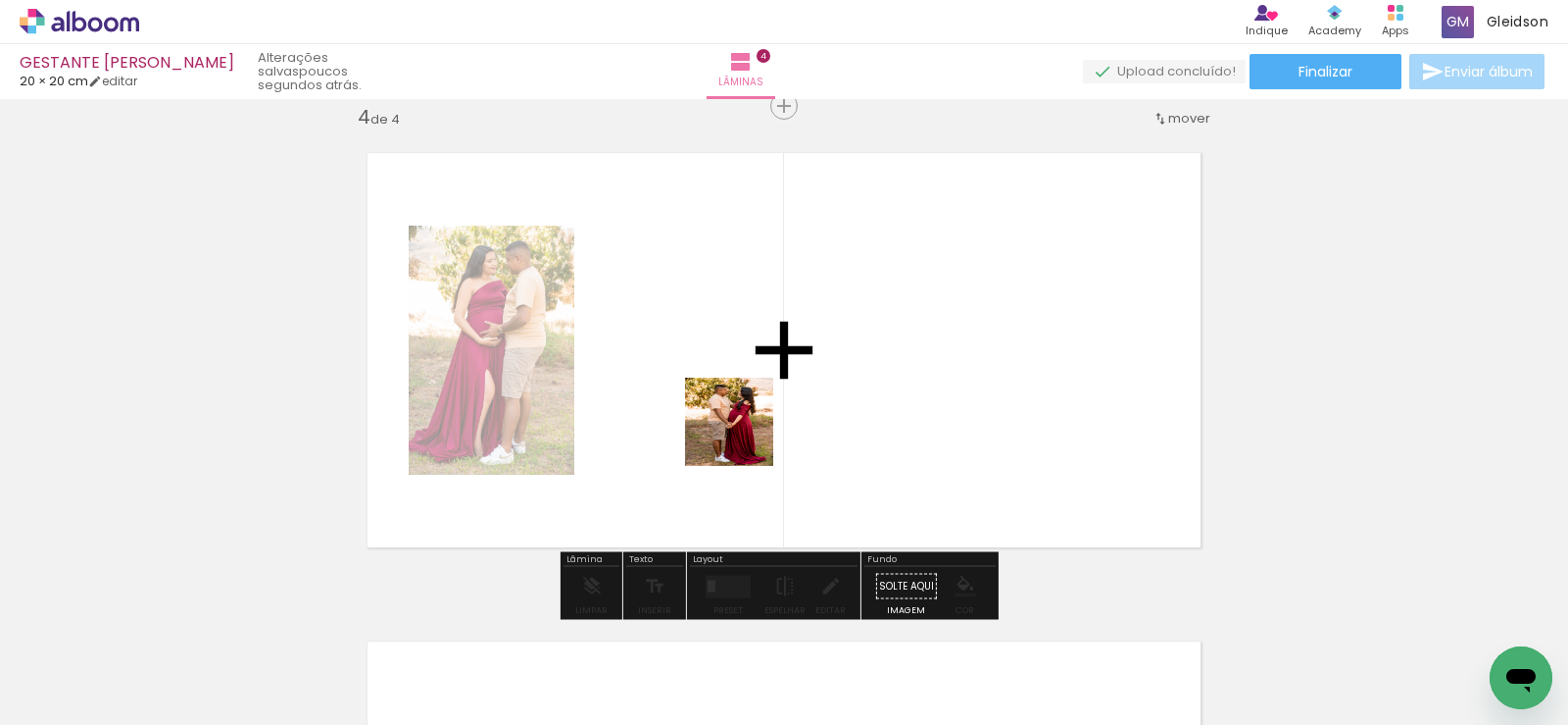
drag, startPoint x: 751, startPoint y: 660, endPoint x: 739, endPoint y: 331, distance: 329.2
click at [744, 331] on quentale-workspace at bounding box center [784, 362] width 1568 height 725
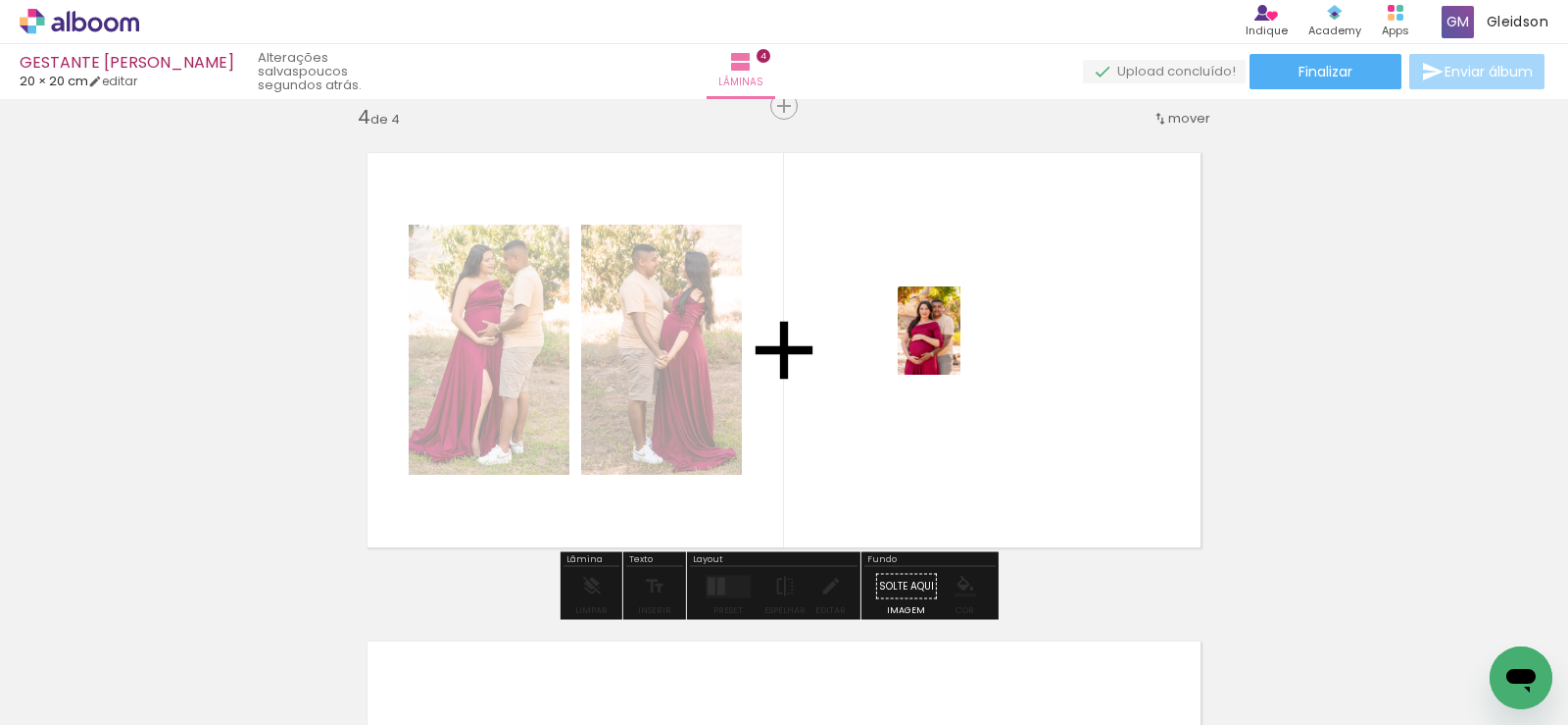
drag, startPoint x: 857, startPoint y: 669, endPoint x: 954, endPoint y: 344, distance: 339.2
click at [957, 340] on quentale-workspace at bounding box center [784, 362] width 1568 height 725
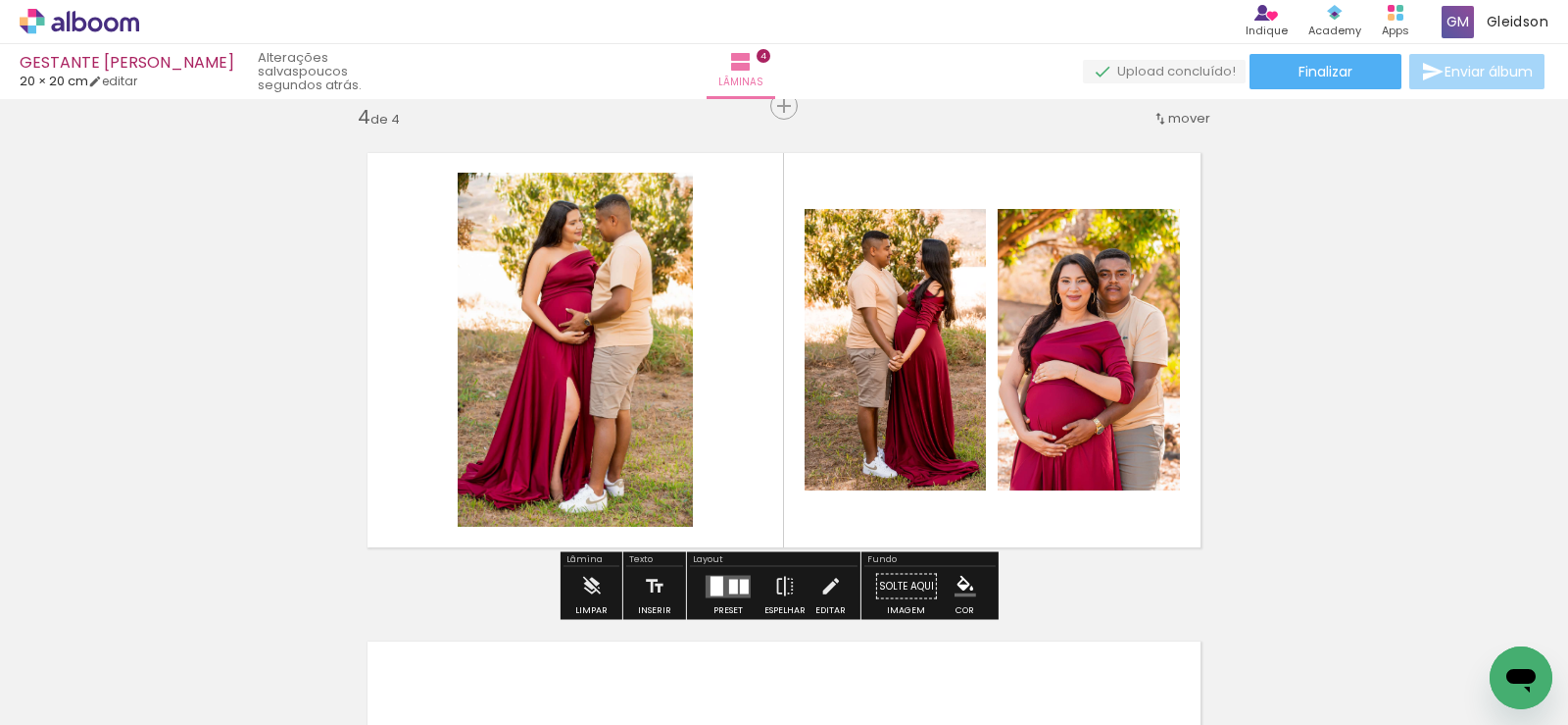
click at [721, 593] on quentale-layouter at bounding box center [728, 585] width 45 height 23
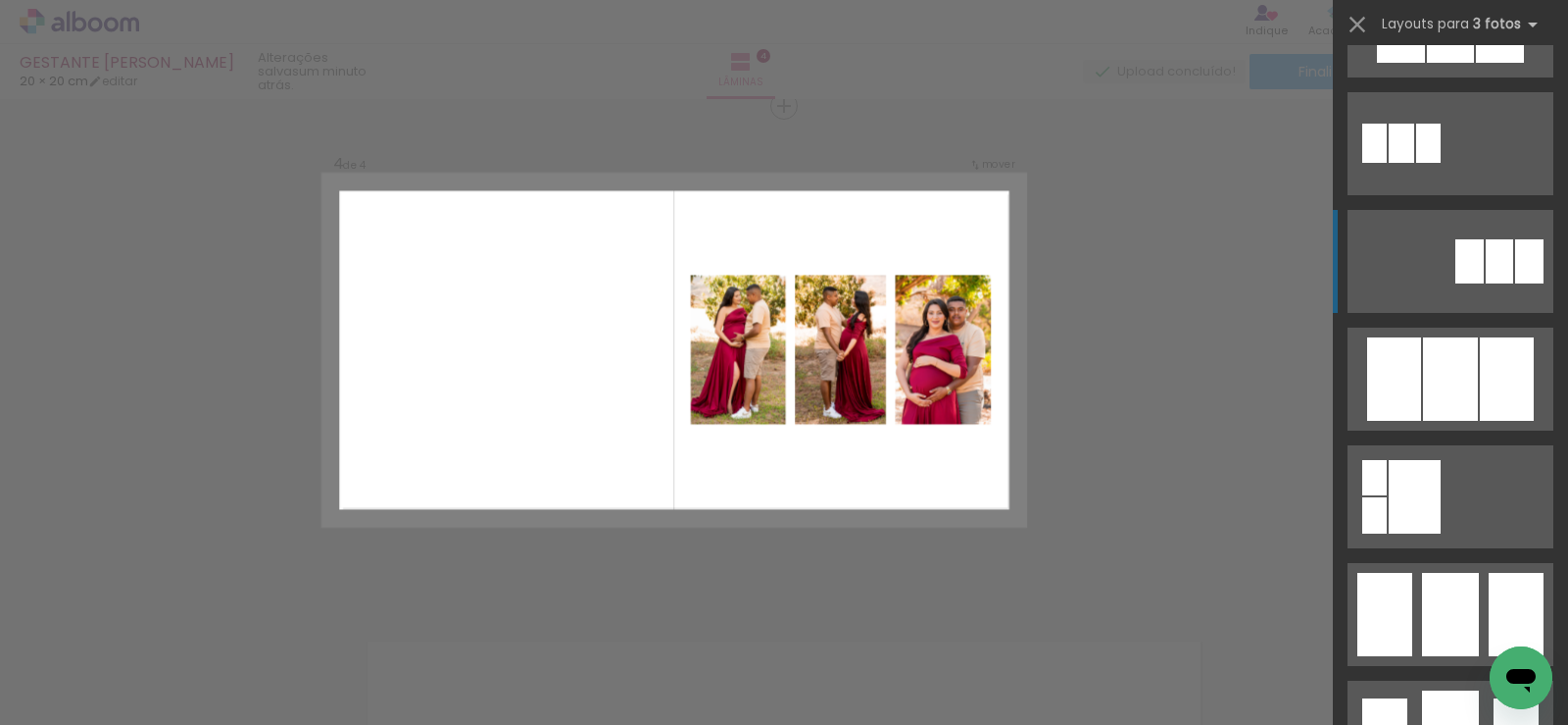
scroll to position [1079, 0]
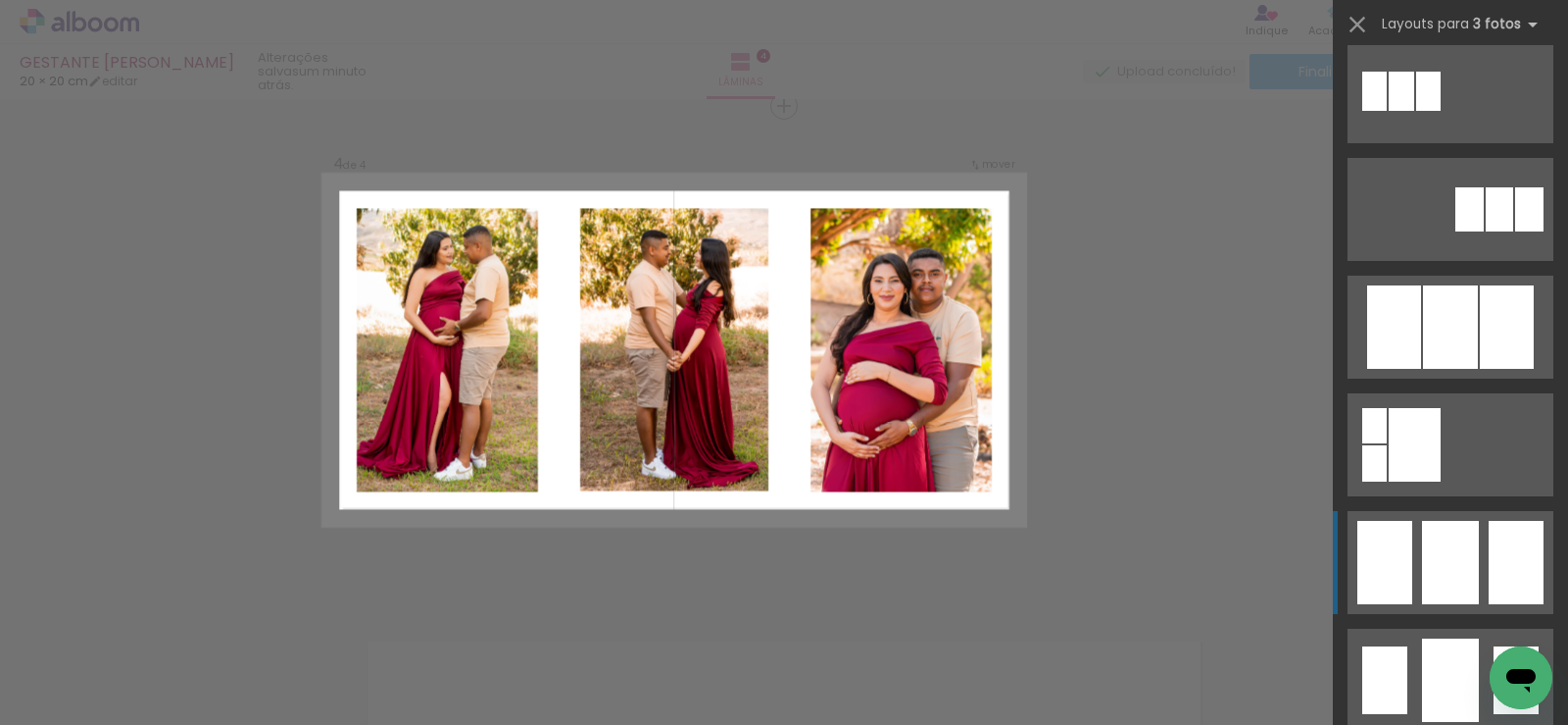
click at [1455, 638] on div at bounding box center [1450, 680] width 57 height 84
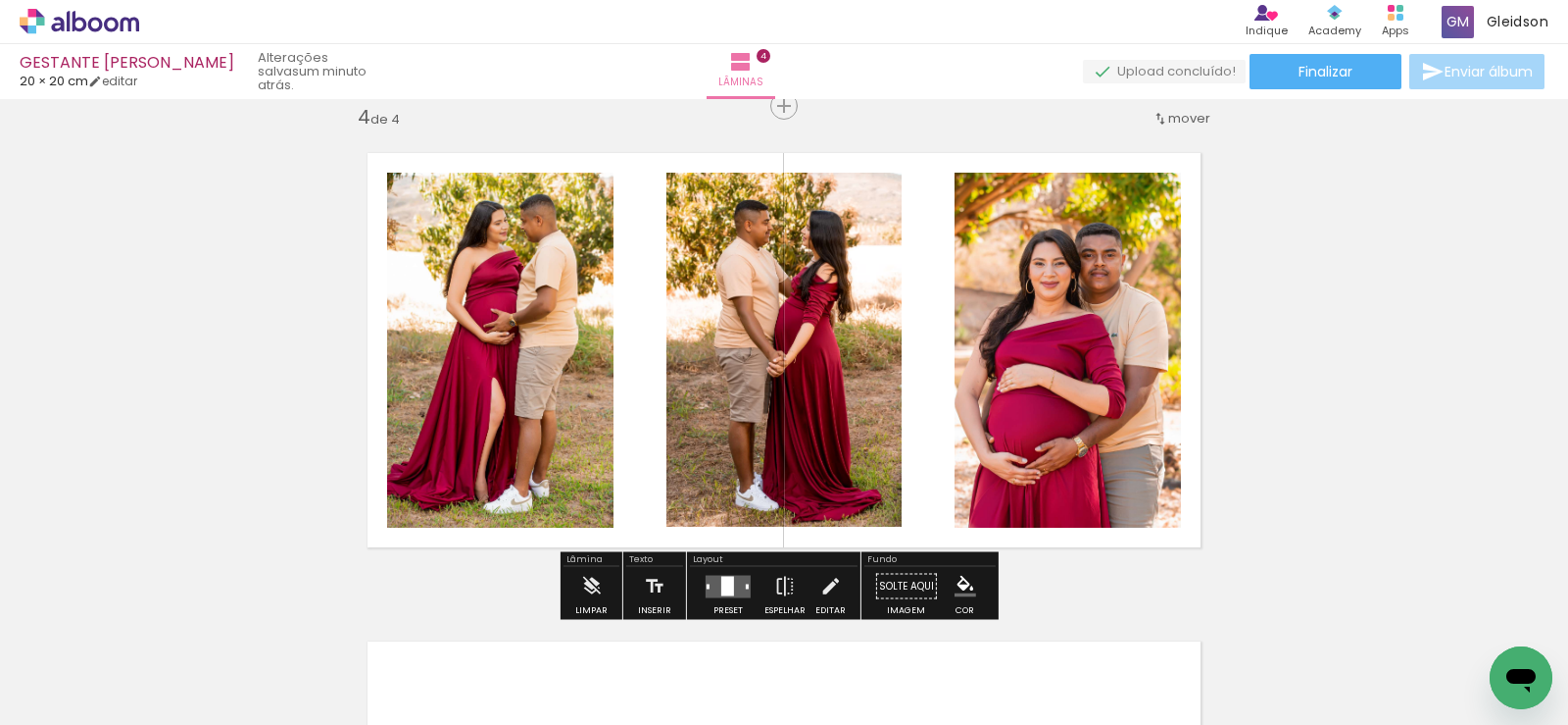
click at [1118, 479] on quentale-photo at bounding box center [1068, 350] width 226 height 355
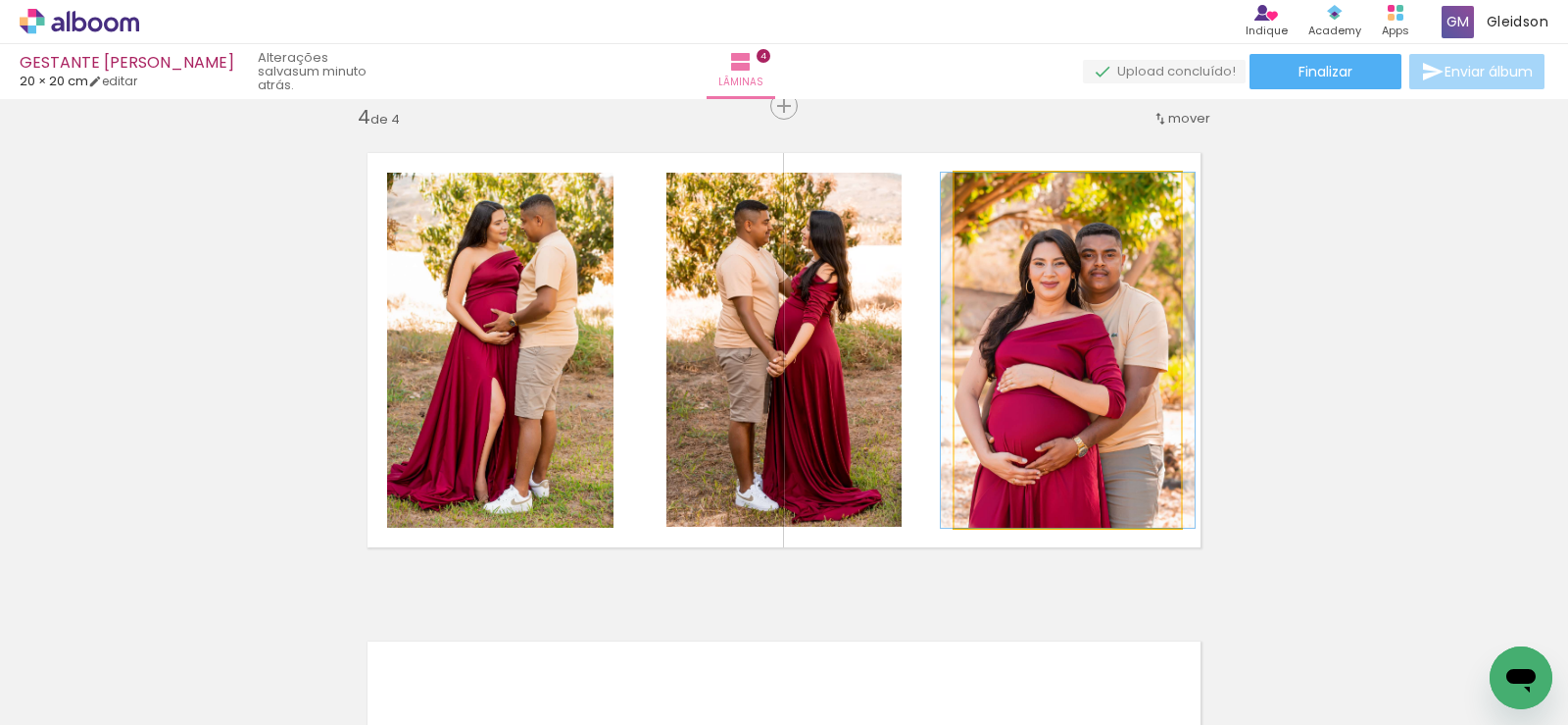
click at [1117, 479] on quentale-photo at bounding box center [1068, 350] width 226 height 355
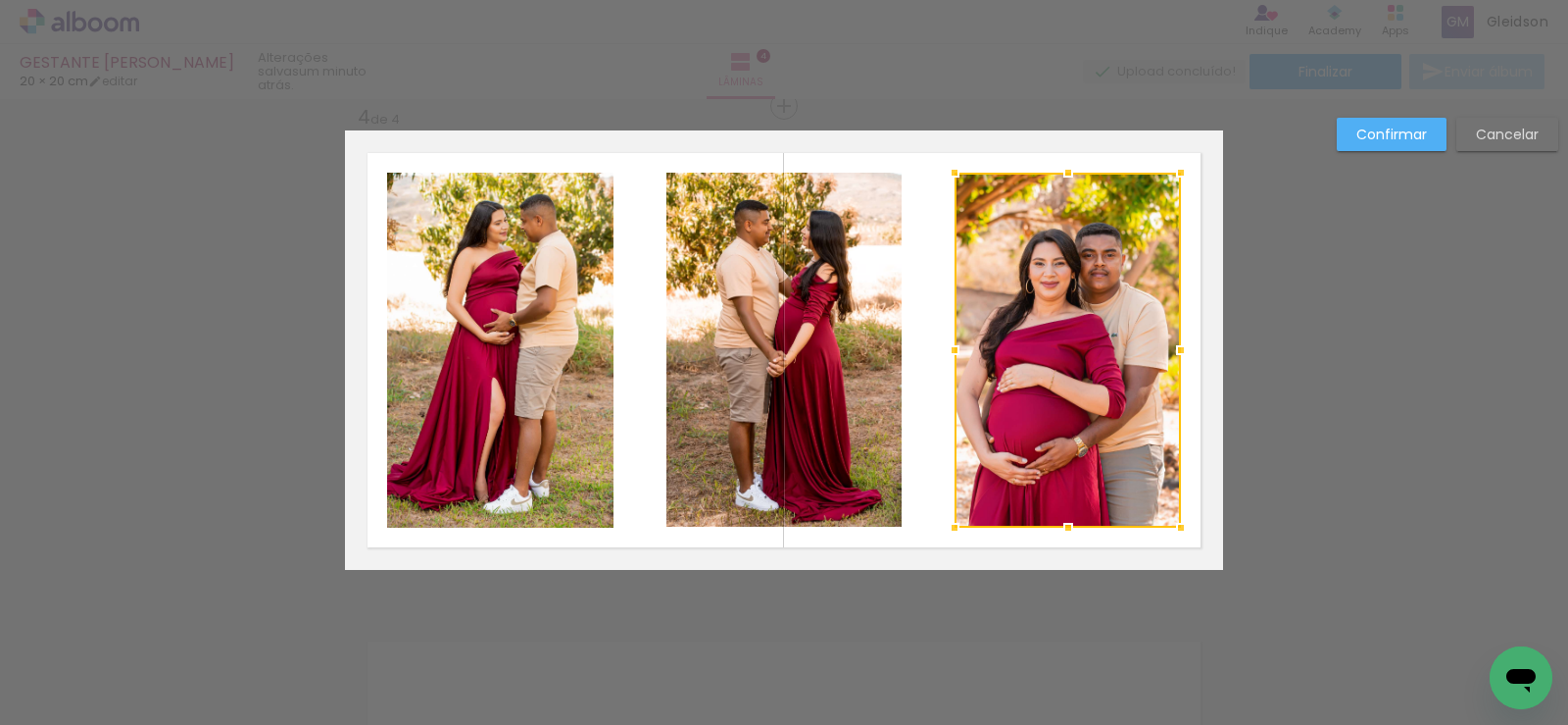
click at [1053, 389] on div at bounding box center [1068, 350] width 226 height 355
drag, startPoint x: 947, startPoint y: 349, endPoint x: 931, endPoint y: 352, distance: 16.3
click at [933, 352] on div at bounding box center [952, 349] width 39 height 39
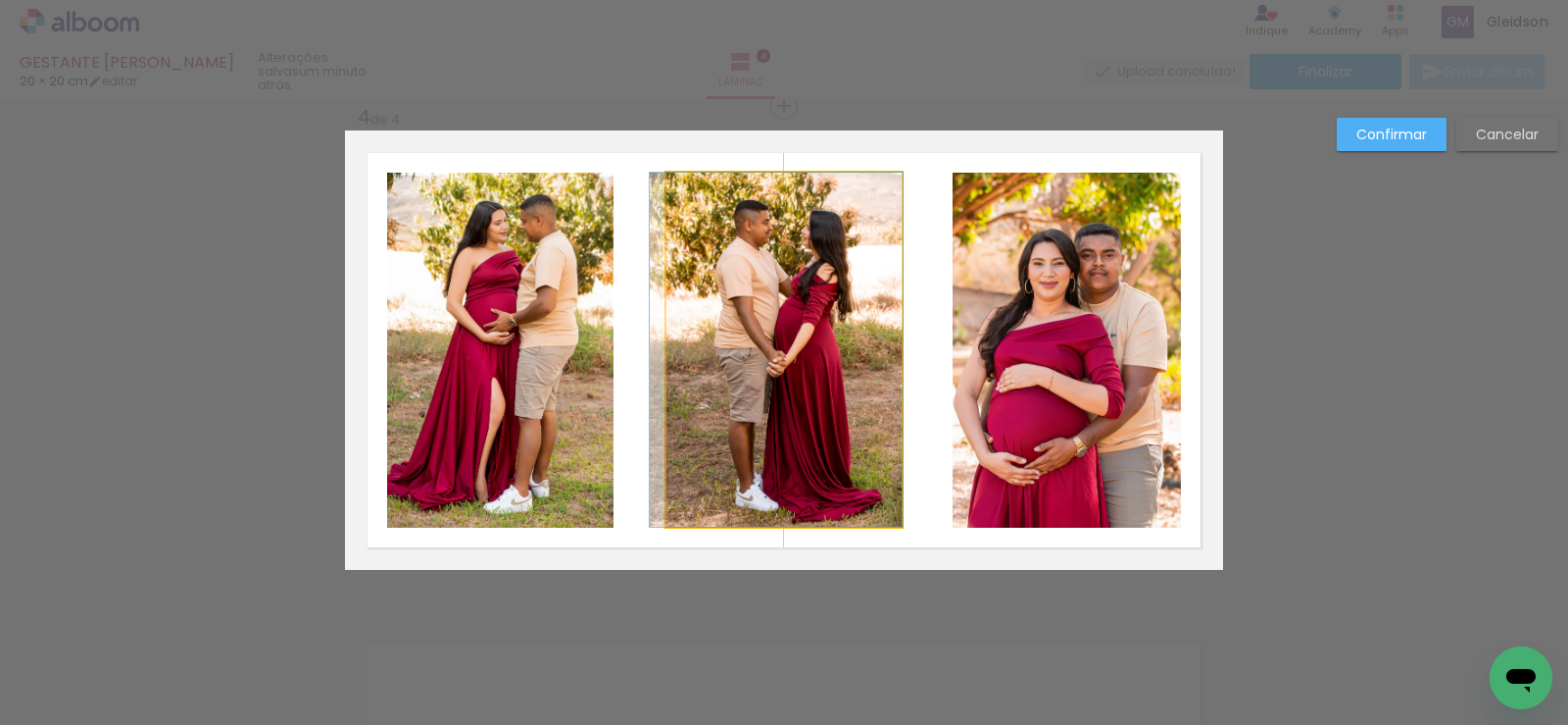
click at [858, 347] on quentale-photo at bounding box center [784, 349] width 235 height 354
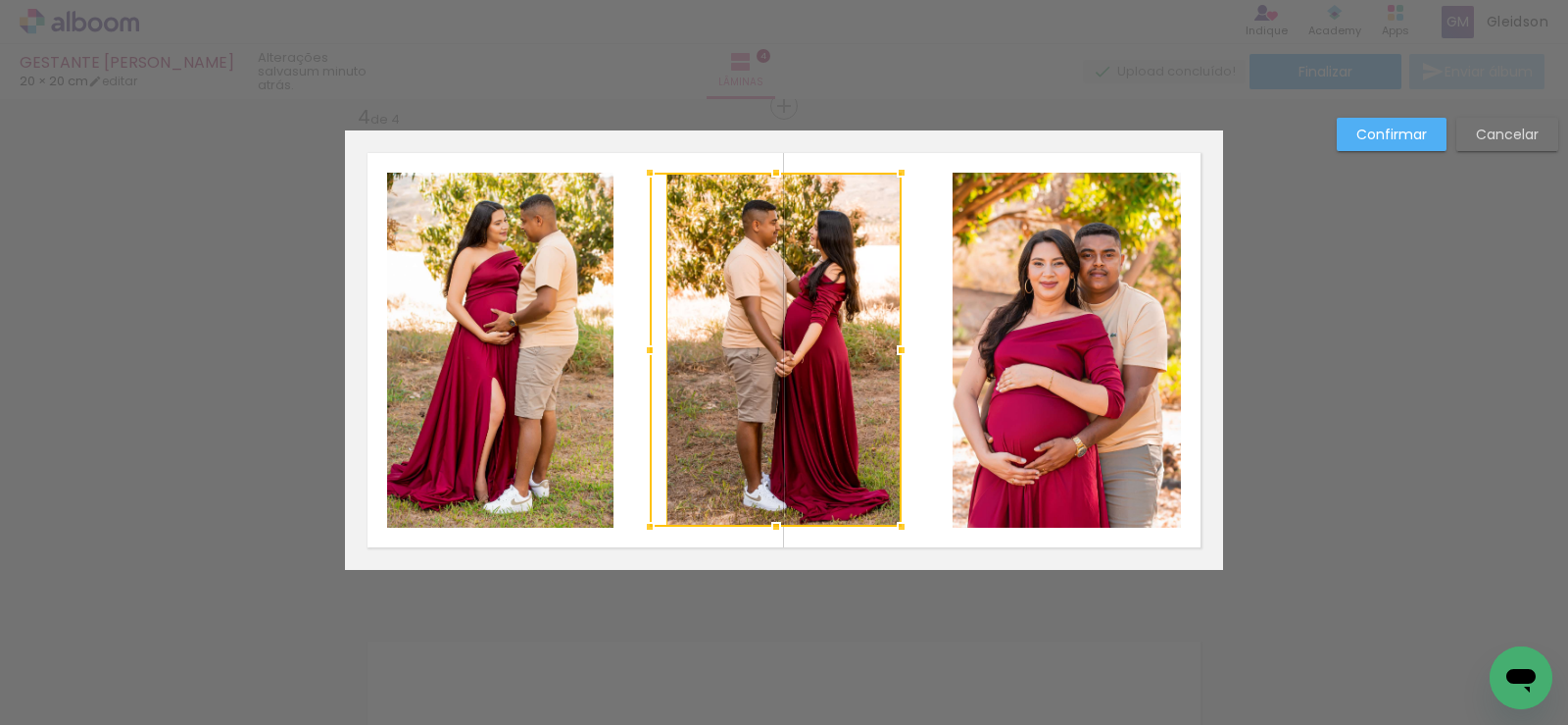
drag, startPoint x: 654, startPoint y: 354, endPoint x: 621, endPoint y: 359, distance: 33.4
click at [621, 359] on album-spread "4 de 4" at bounding box center [784, 350] width 878 height 440
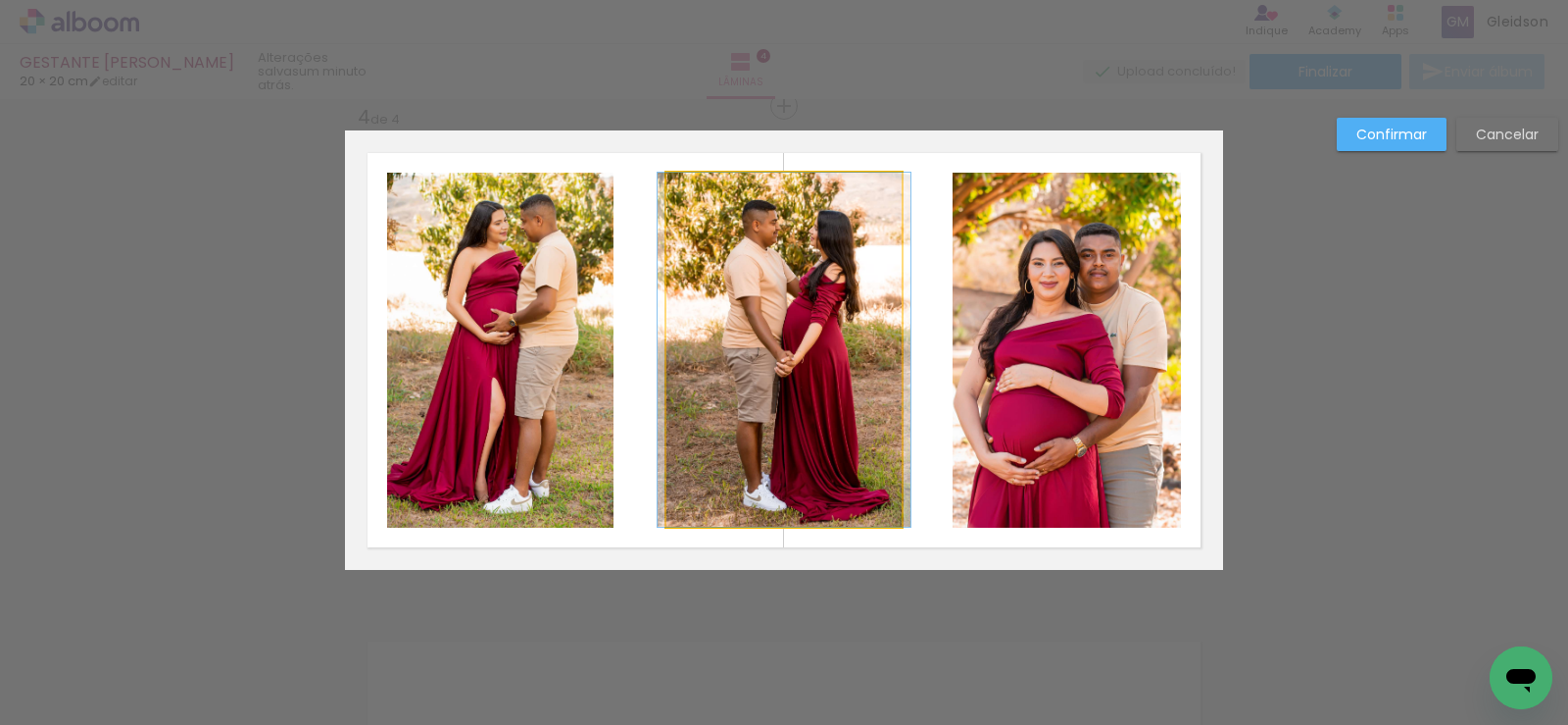
click at [683, 344] on quentale-photo at bounding box center [784, 349] width 235 height 354
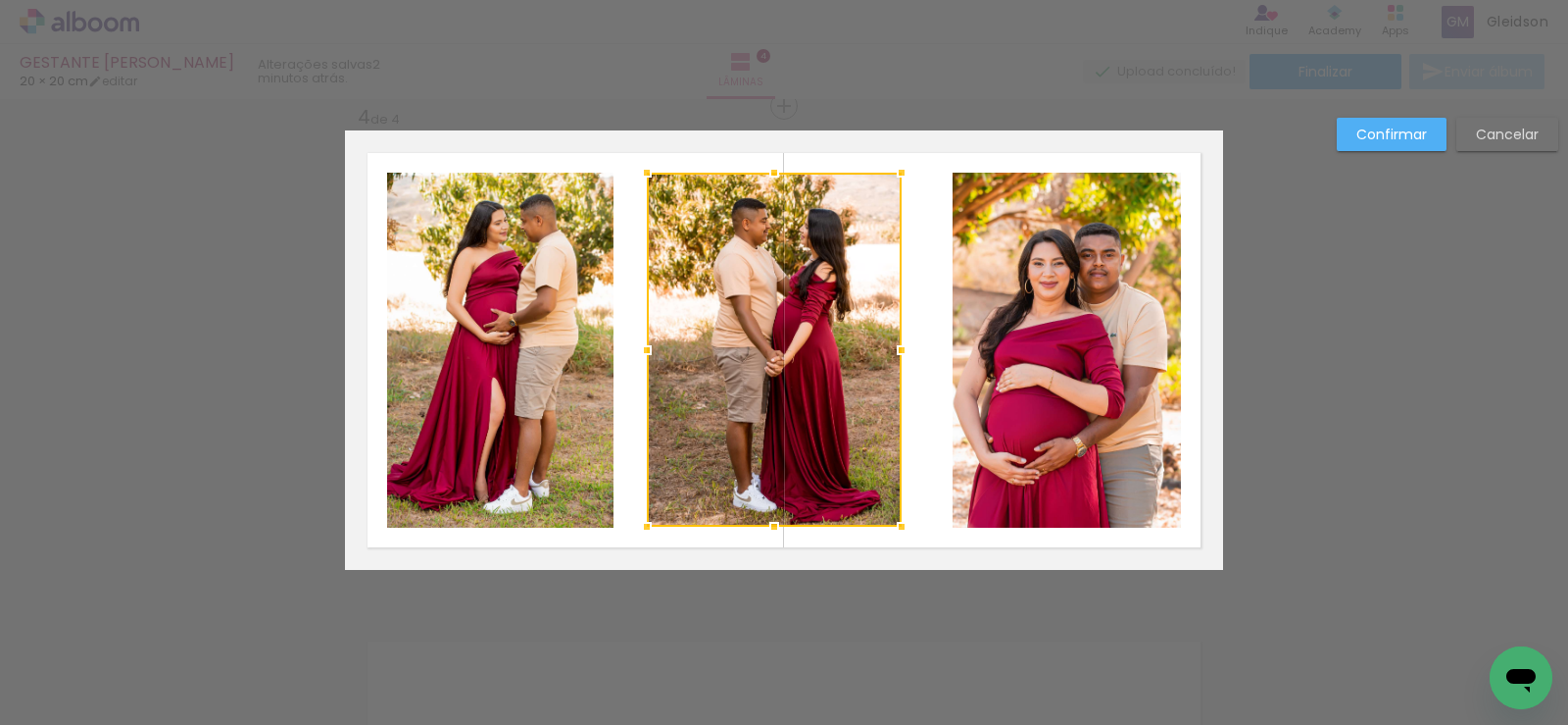
drag, startPoint x: 658, startPoint y: 352, endPoint x: 642, endPoint y: 352, distance: 16.0
click at [642, 352] on div at bounding box center [646, 349] width 39 height 39
click at [998, 378] on quentale-photo at bounding box center [1067, 350] width 228 height 355
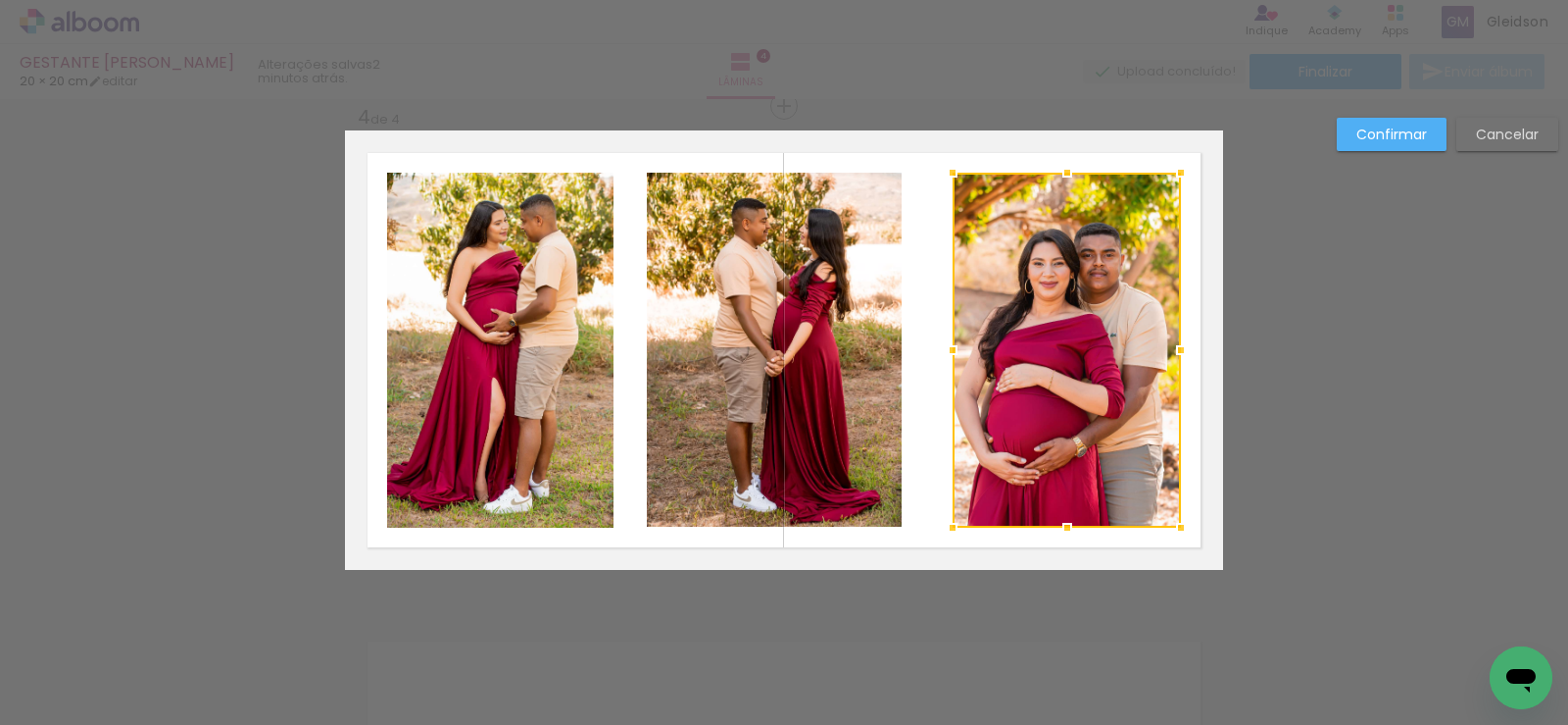
click at [998, 378] on div at bounding box center [1067, 350] width 228 height 355
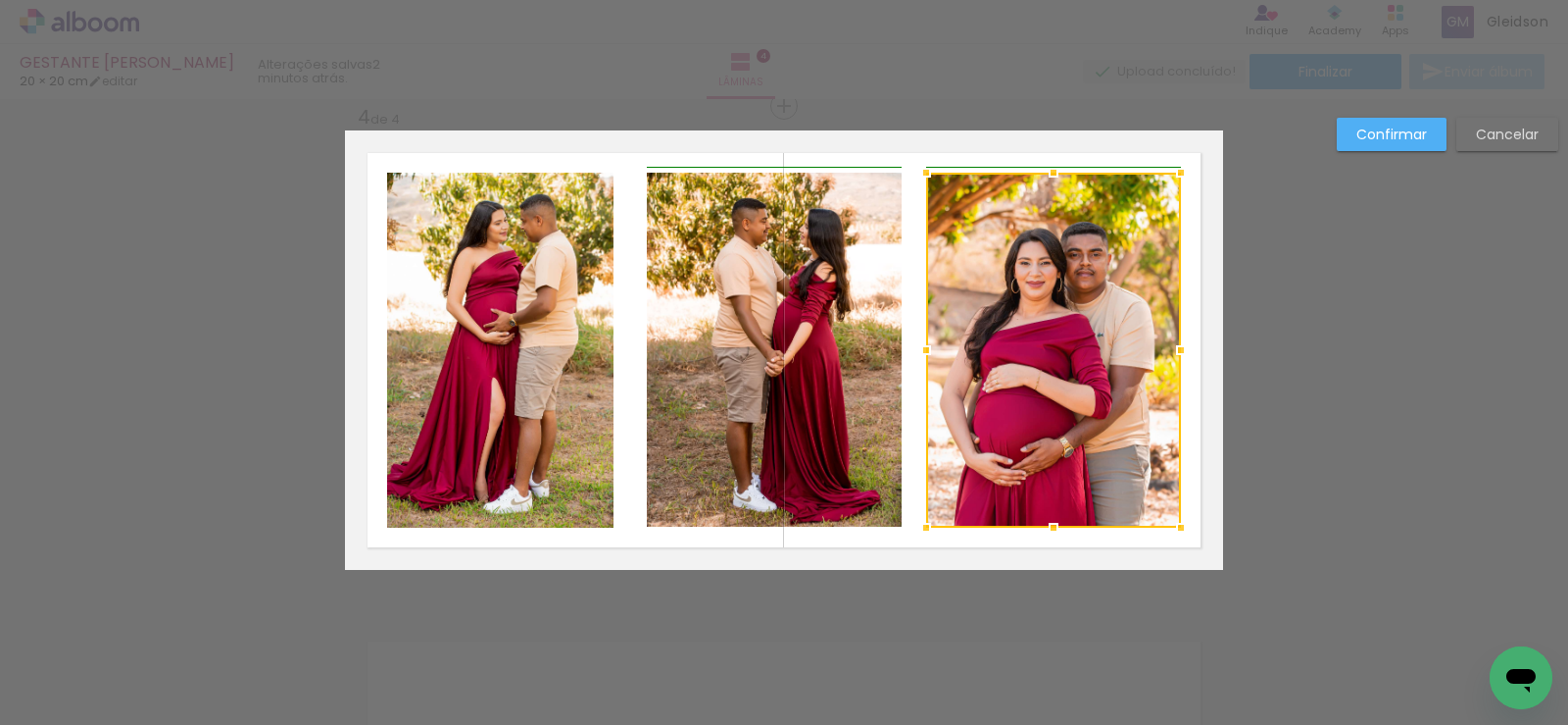
drag, startPoint x: 947, startPoint y: 354, endPoint x: 926, endPoint y: 357, distance: 21.2
click at [926, 357] on div at bounding box center [926, 349] width 39 height 39
click at [872, 346] on quentale-photo at bounding box center [775, 349] width 255 height 354
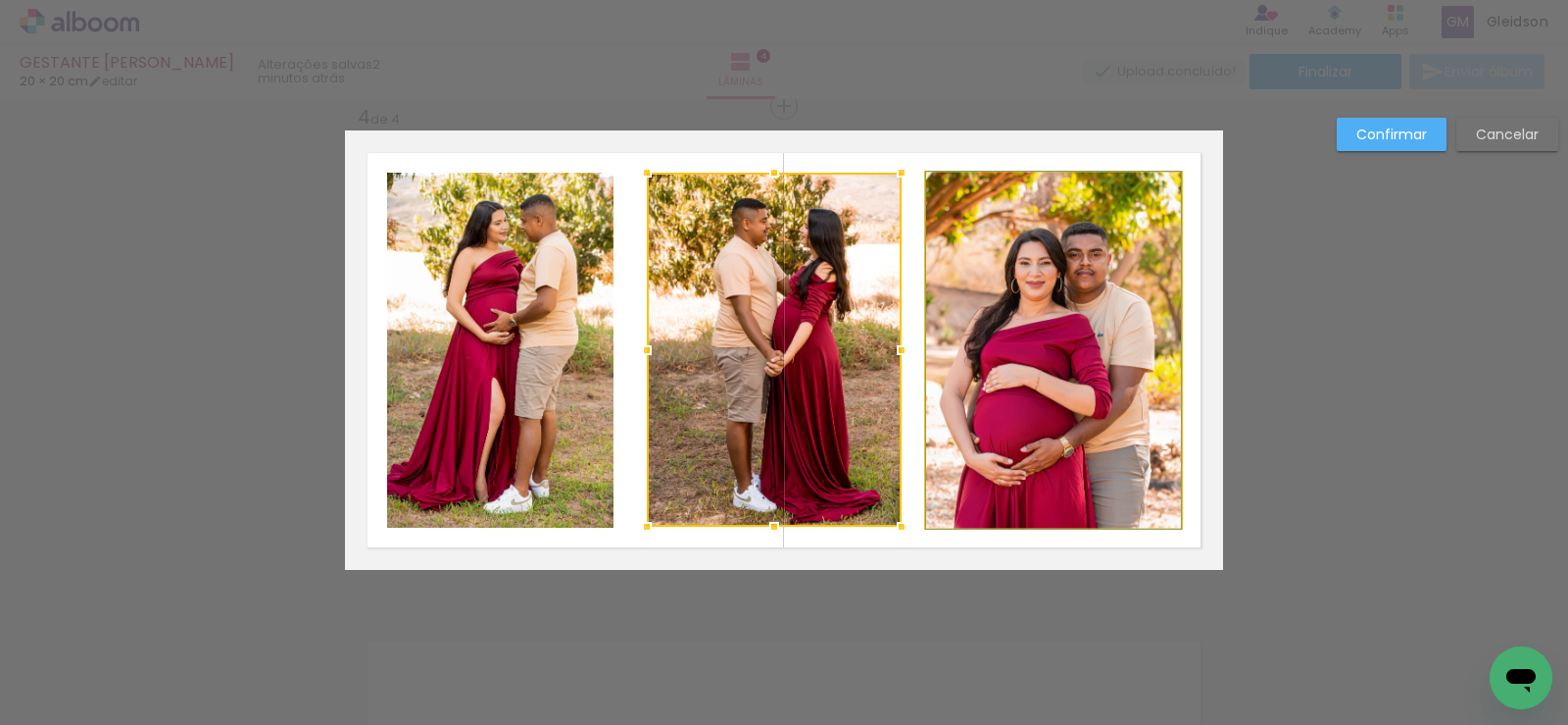
click at [1033, 347] on quentale-photo at bounding box center [1054, 350] width 255 height 355
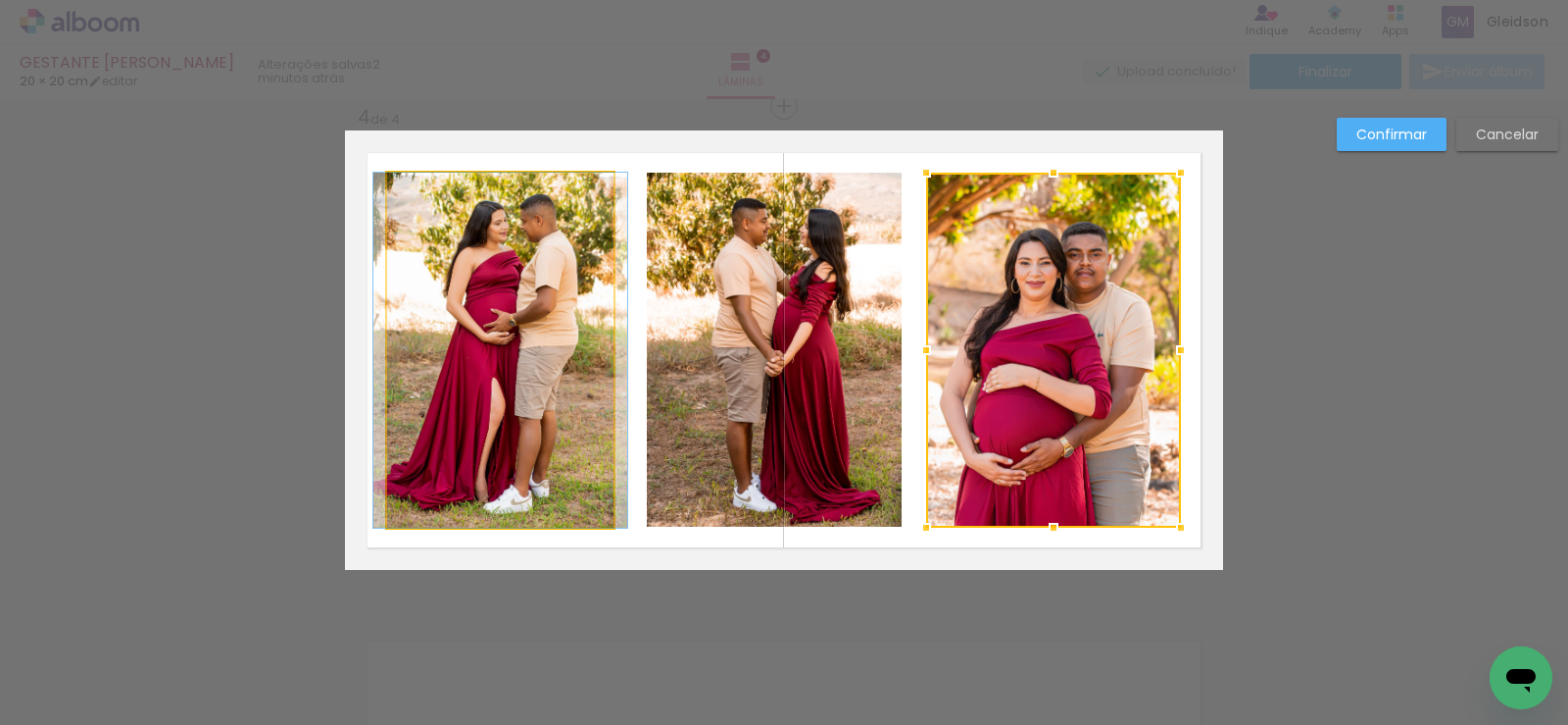
click at [523, 312] on quentale-photo at bounding box center [499, 350] width 226 height 355
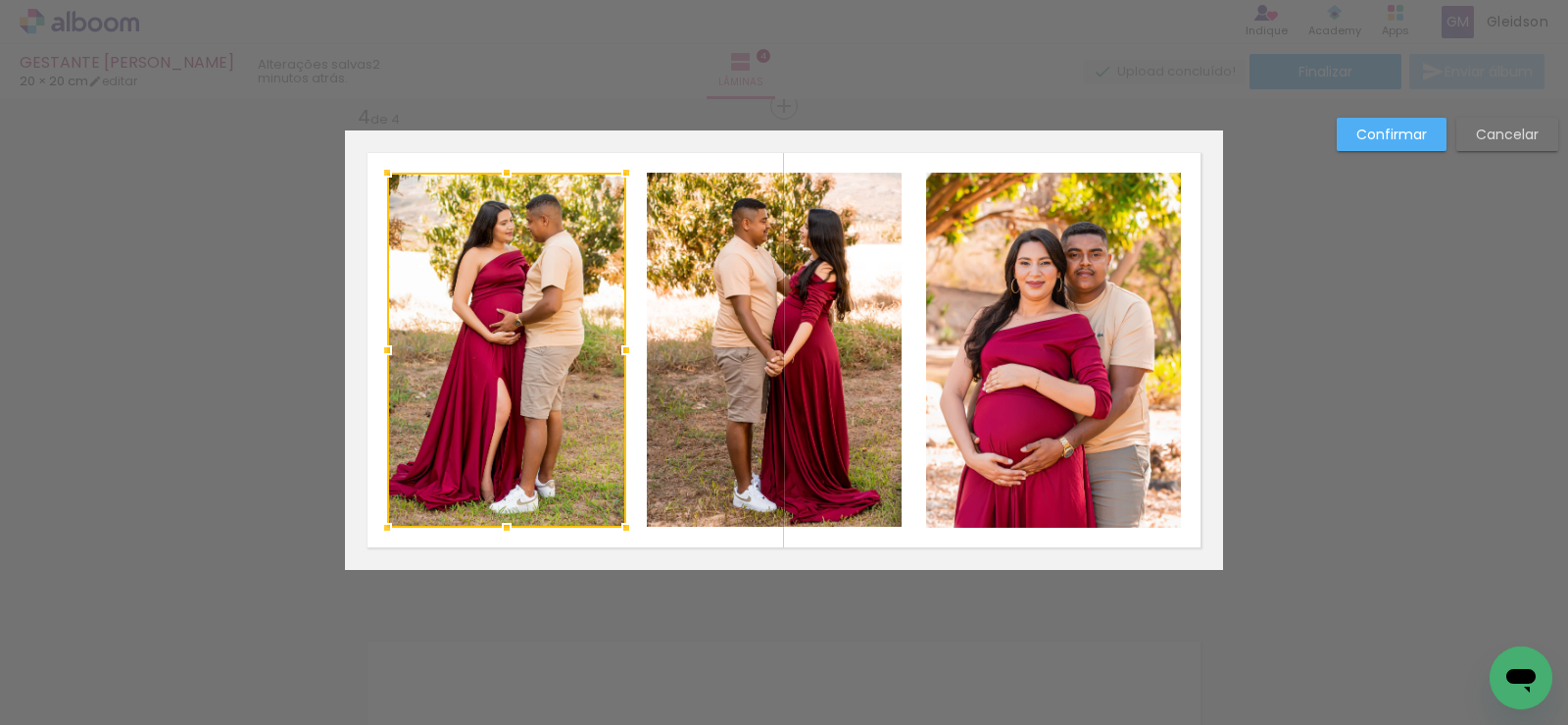
click at [618, 348] on div at bounding box center [626, 349] width 39 height 39
click at [0, 0] on slot "Confirmar" at bounding box center [0, 0] width 0 height 0
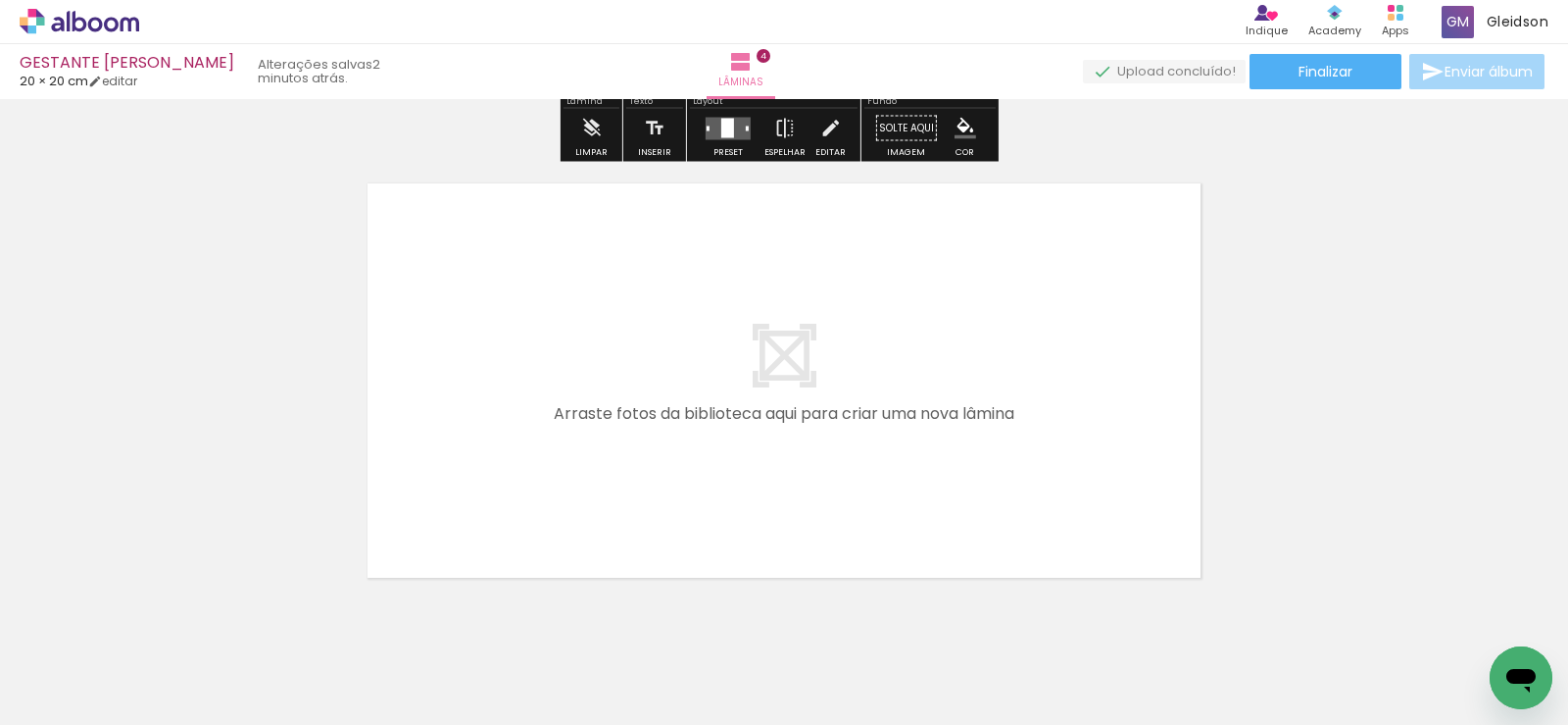
scroll to position [1981, 0]
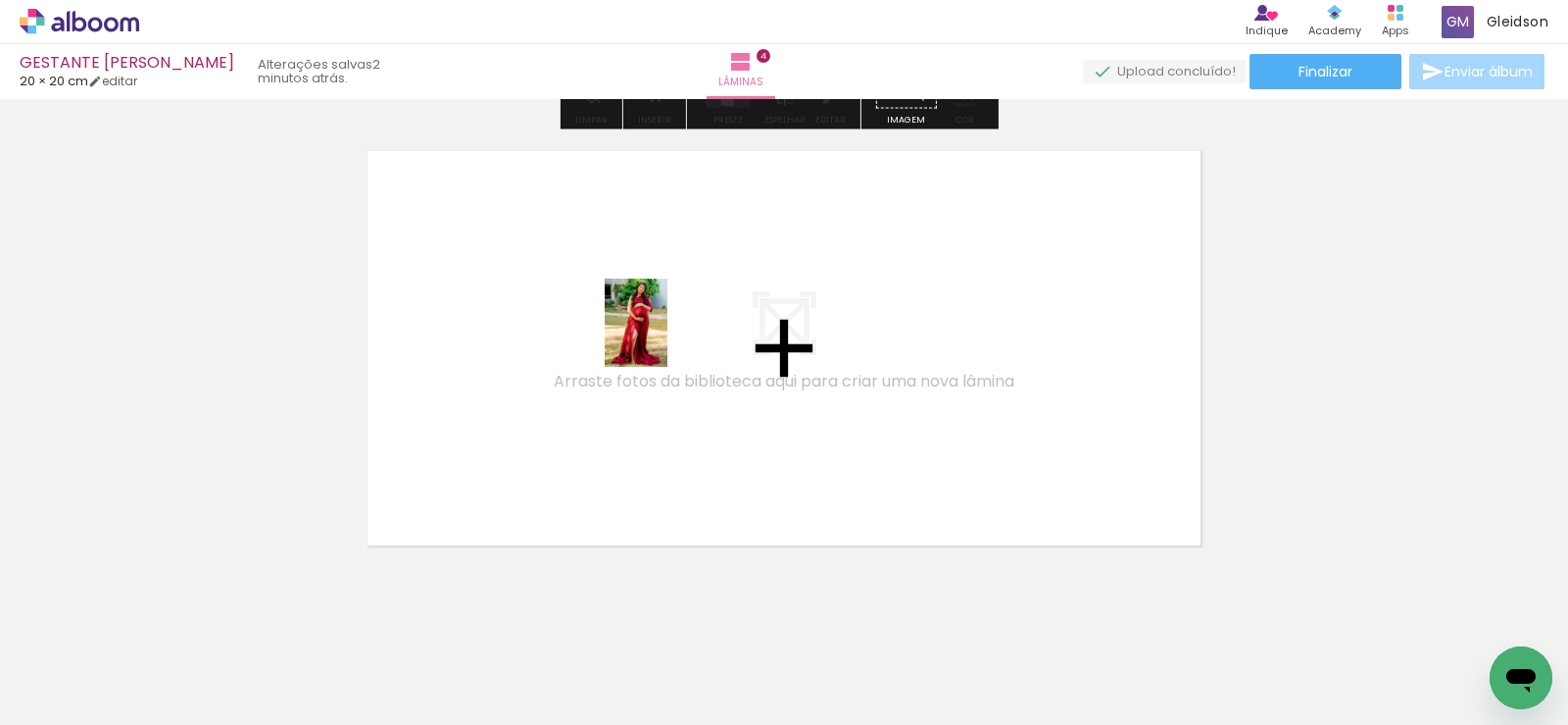
drag, startPoint x: 978, startPoint y: 661, endPoint x: 1077, endPoint y: 624, distance: 105.7
click at [657, 332] on quentale-workspace at bounding box center [784, 362] width 1568 height 725
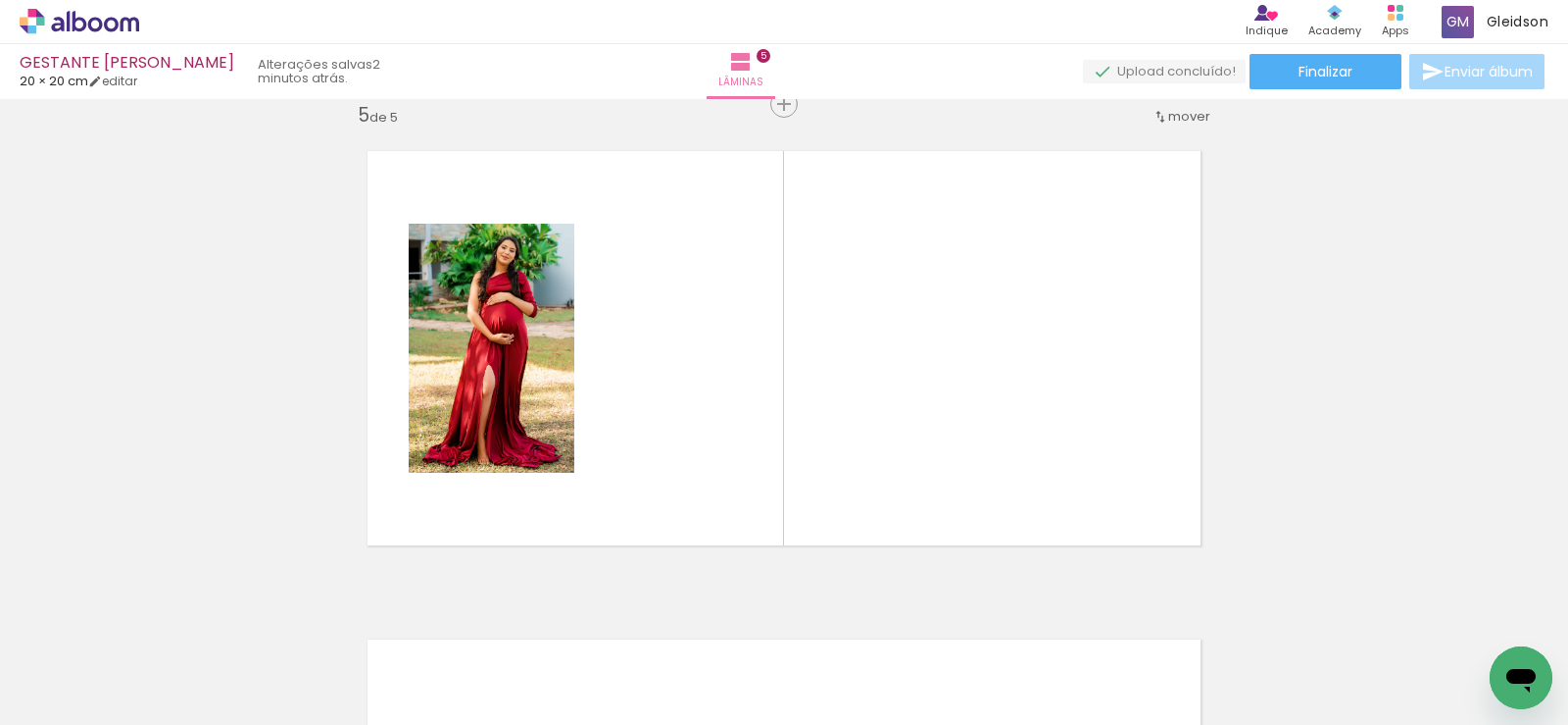
scroll to position [1979, 0]
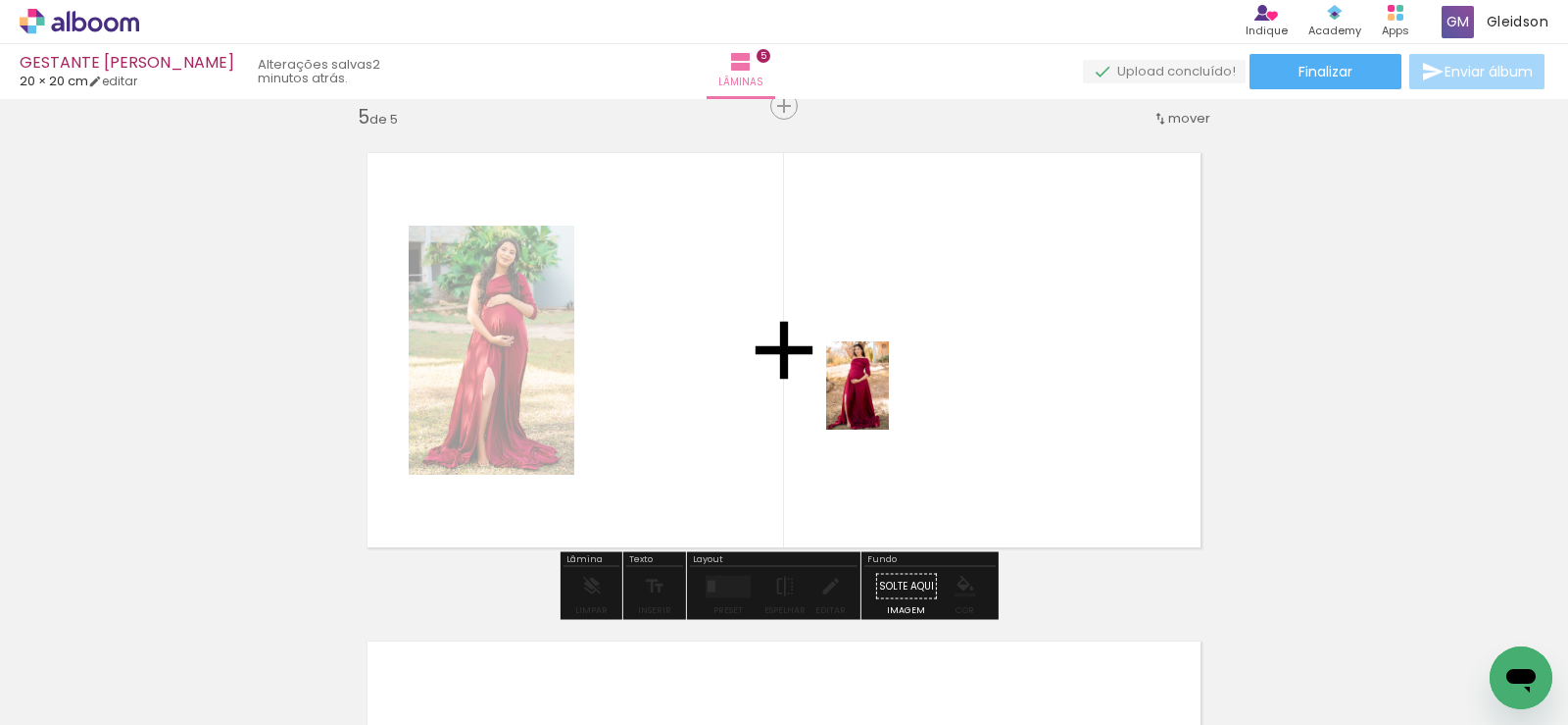
drag, startPoint x: 1087, startPoint y: 674, endPoint x: 795, endPoint y: 289, distance: 483.2
click at [795, 289] on quentale-workspace at bounding box center [784, 362] width 1568 height 725
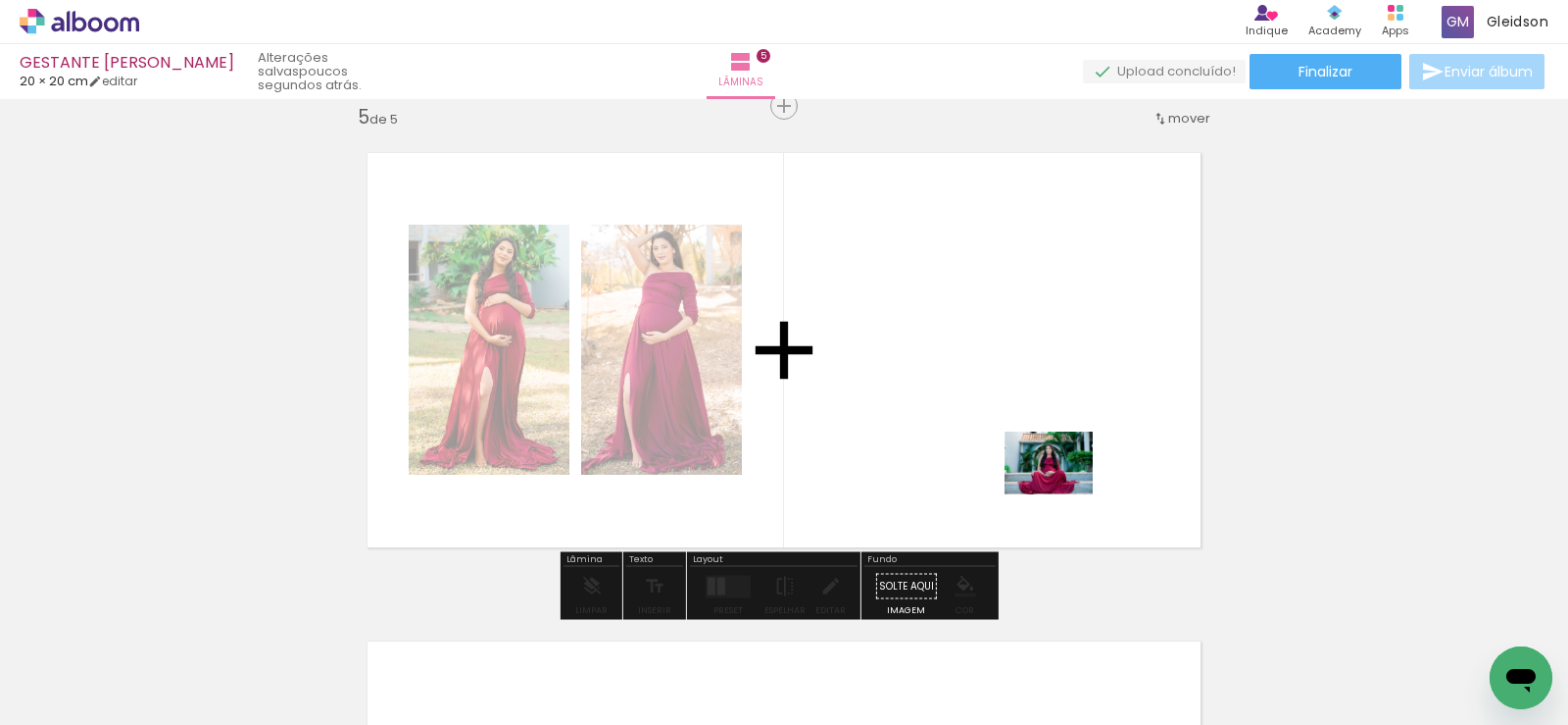
drag, startPoint x: 1302, startPoint y: 681, endPoint x: 991, endPoint y: 405, distance: 415.8
click at [991, 405] on quentale-workspace at bounding box center [784, 362] width 1568 height 725
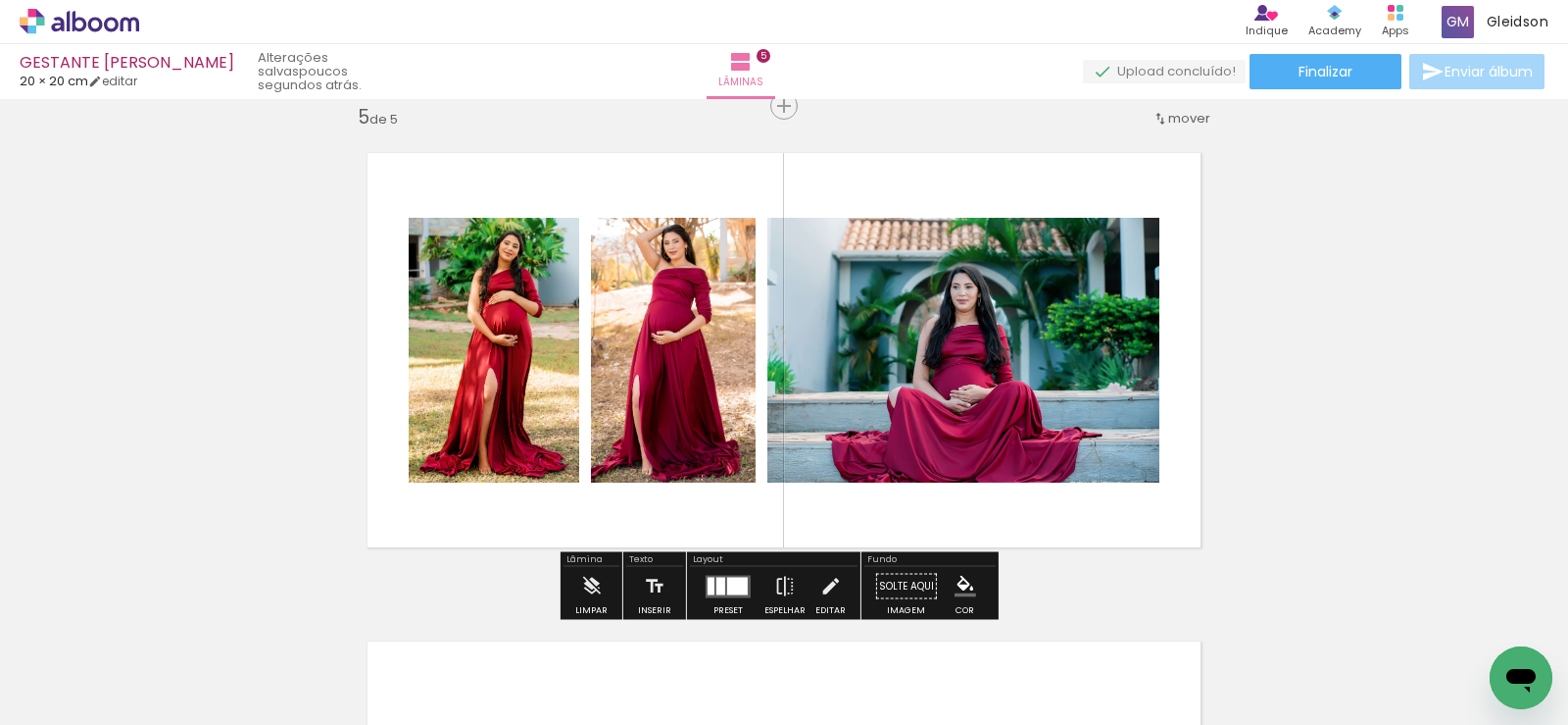
click at [709, 587] on div at bounding box center [711, 585] width 7 height 18
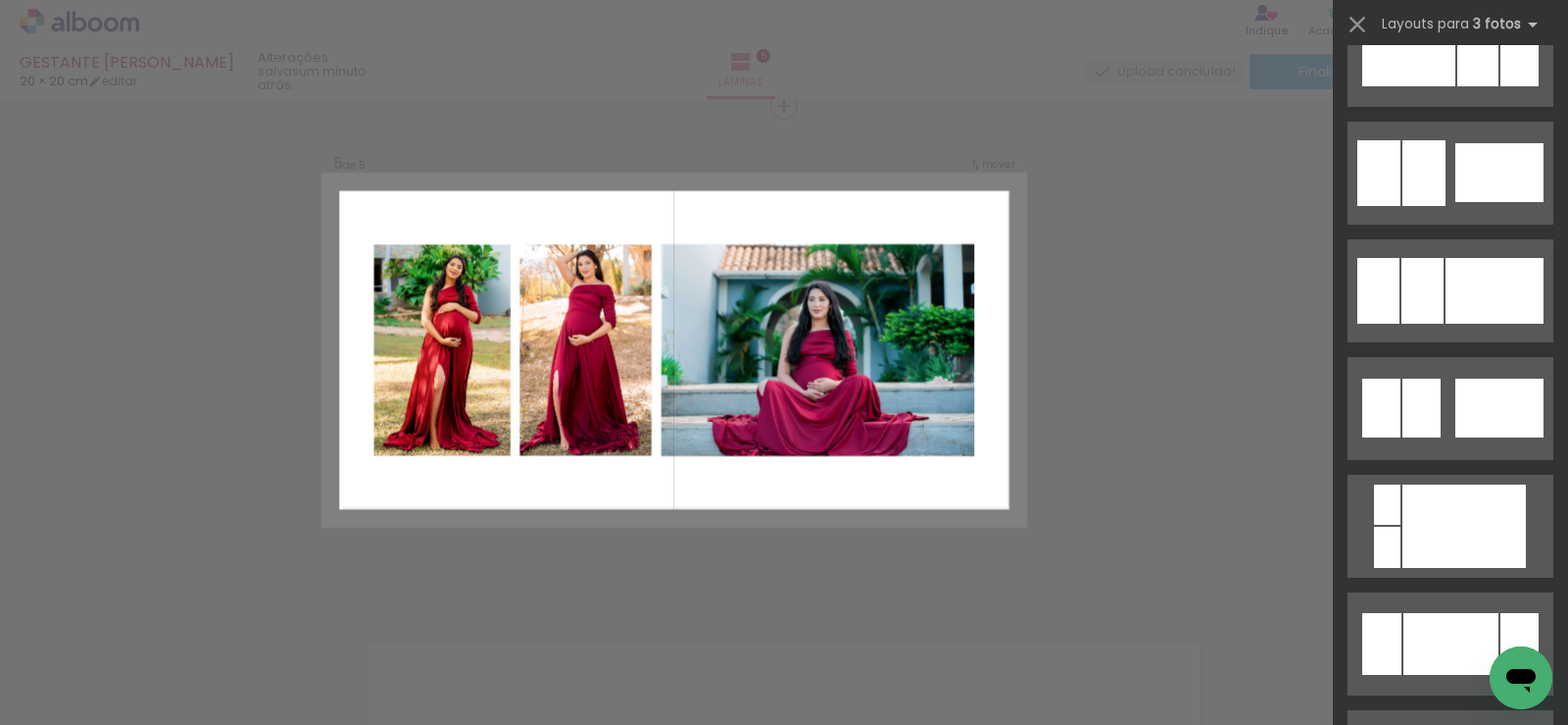
scroll to position [1430, 0]
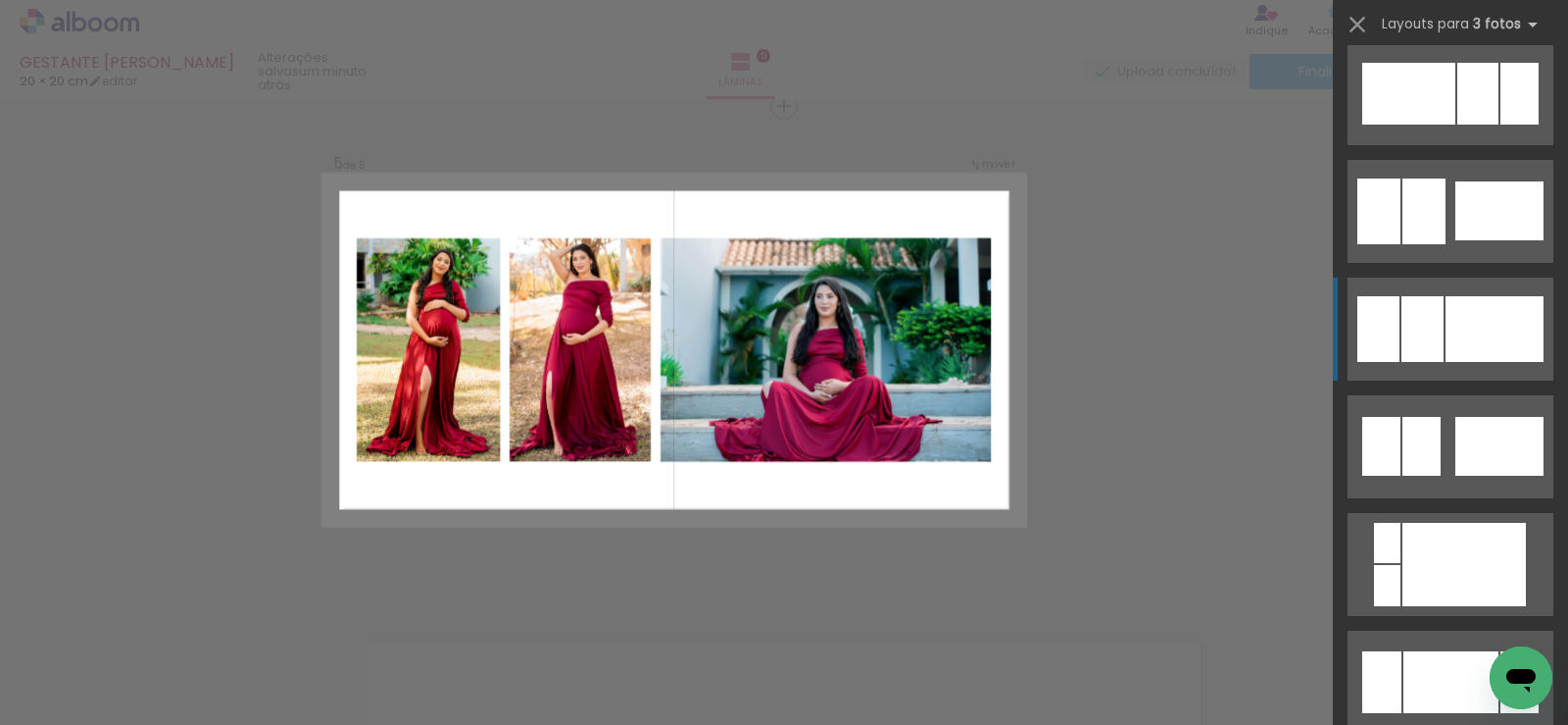
click at [1447, 342] on div at bounding box center [1494, 329] width 98 height 66
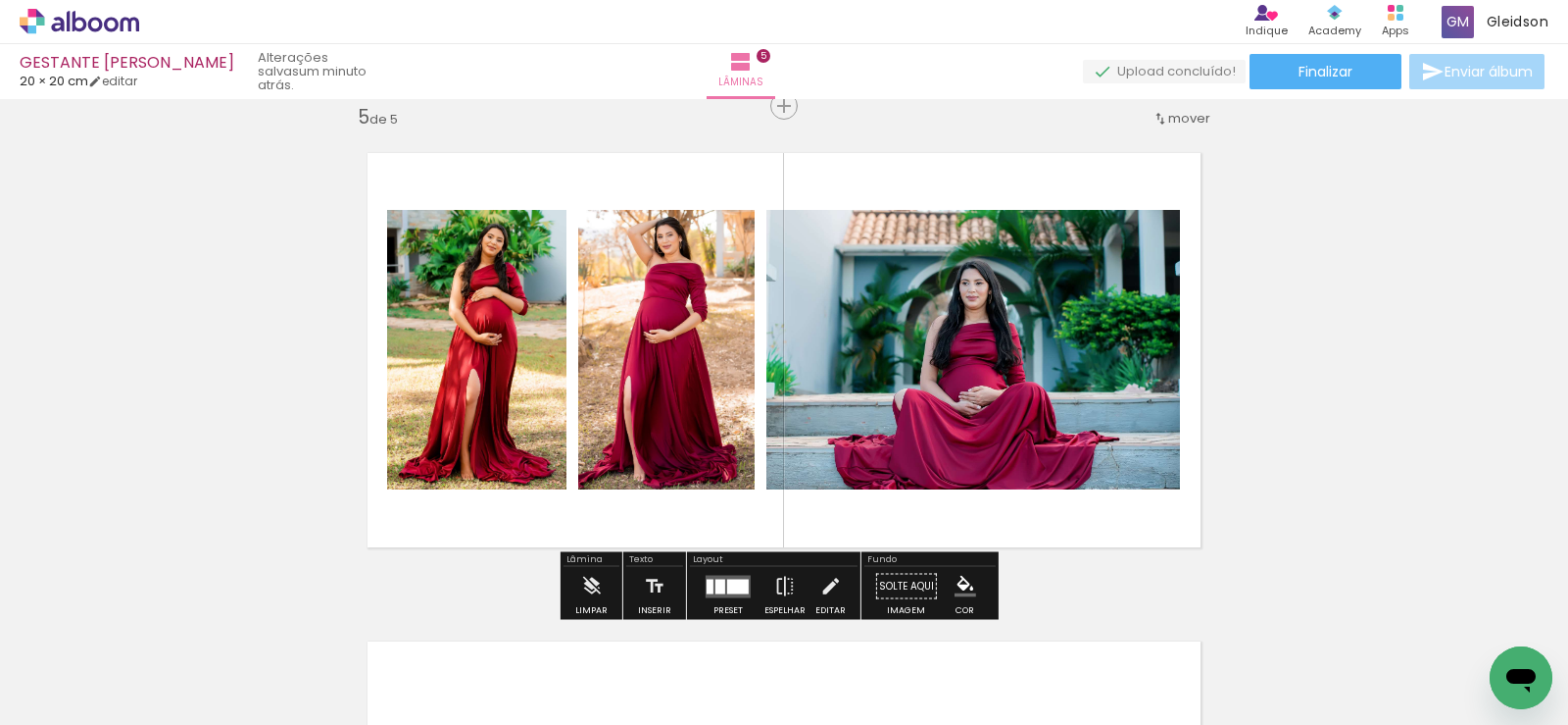
click at [988, 348] on quentale-photo at bounding box center [973, 349] width 414 height 279
click at [986, 348] on quentale-photo at bounding box center [973, 349] width 414 height 279
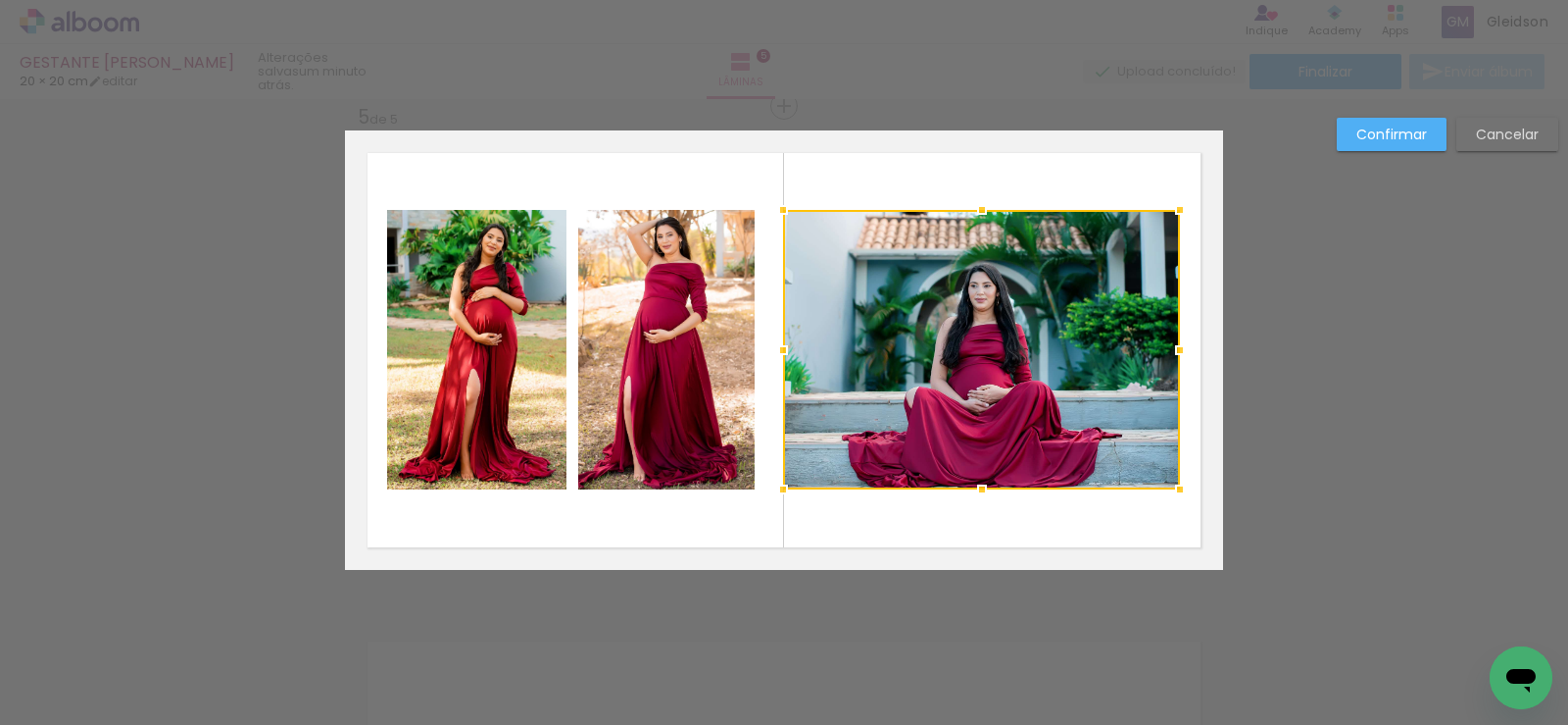
drag, startPoint x: 759, startPoint y: 351, endPoint x: 776, endPoint y: 351, distance: 17.0
click at [776, 351] on div at bounding box center [783, 349] width 39 height 39
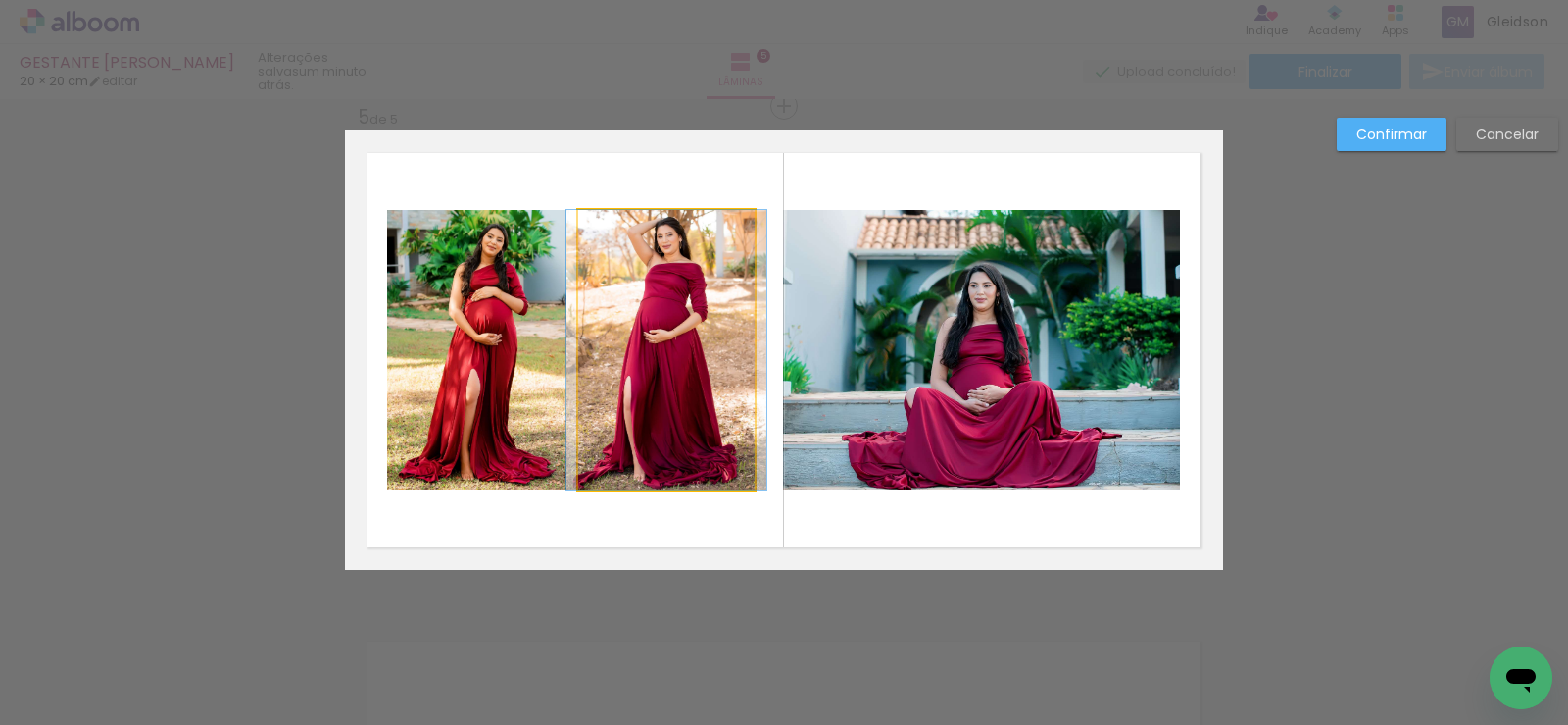
click at [710, 314] on quentale-photo at bounding box center [666, 349] width 176 height 279
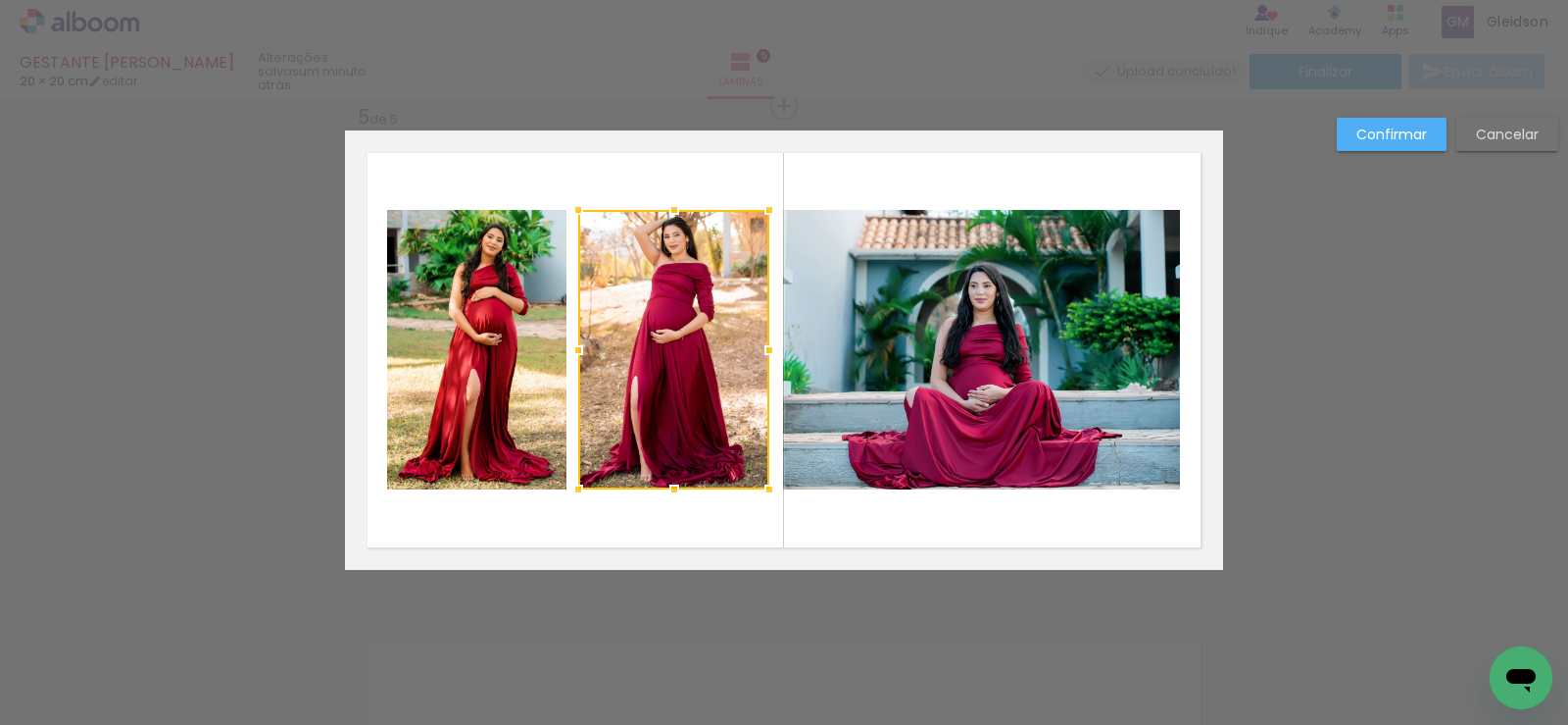
drag, startPoint x: 753, startPoint y: 349, endPoint x: 765, endPoint y: 349, distance: 12.0
click at [765, 349] on div at bounding box center [769, 349] width 39 height 39
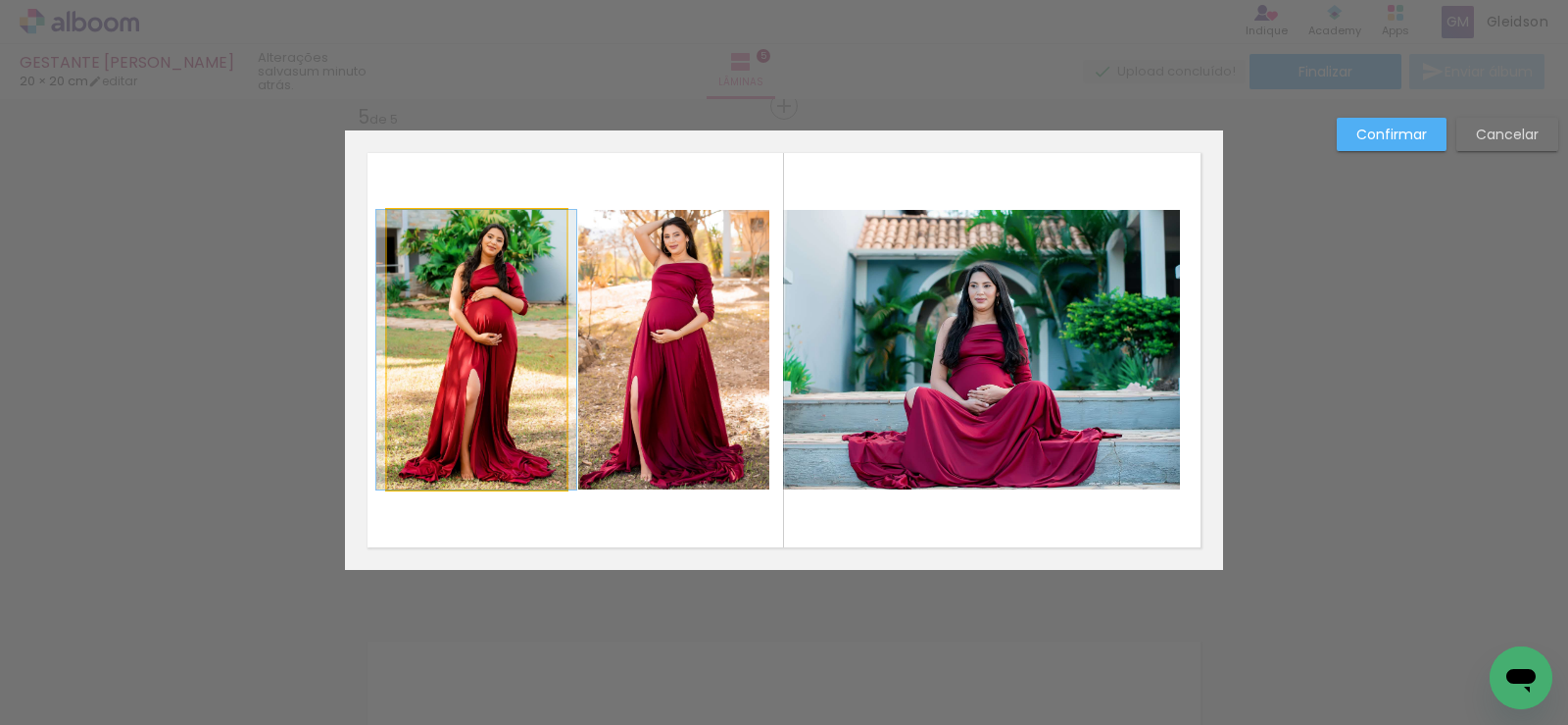
click at [513, 326] on quentale-photo at bounding box center [476, 349] width 179 height 279
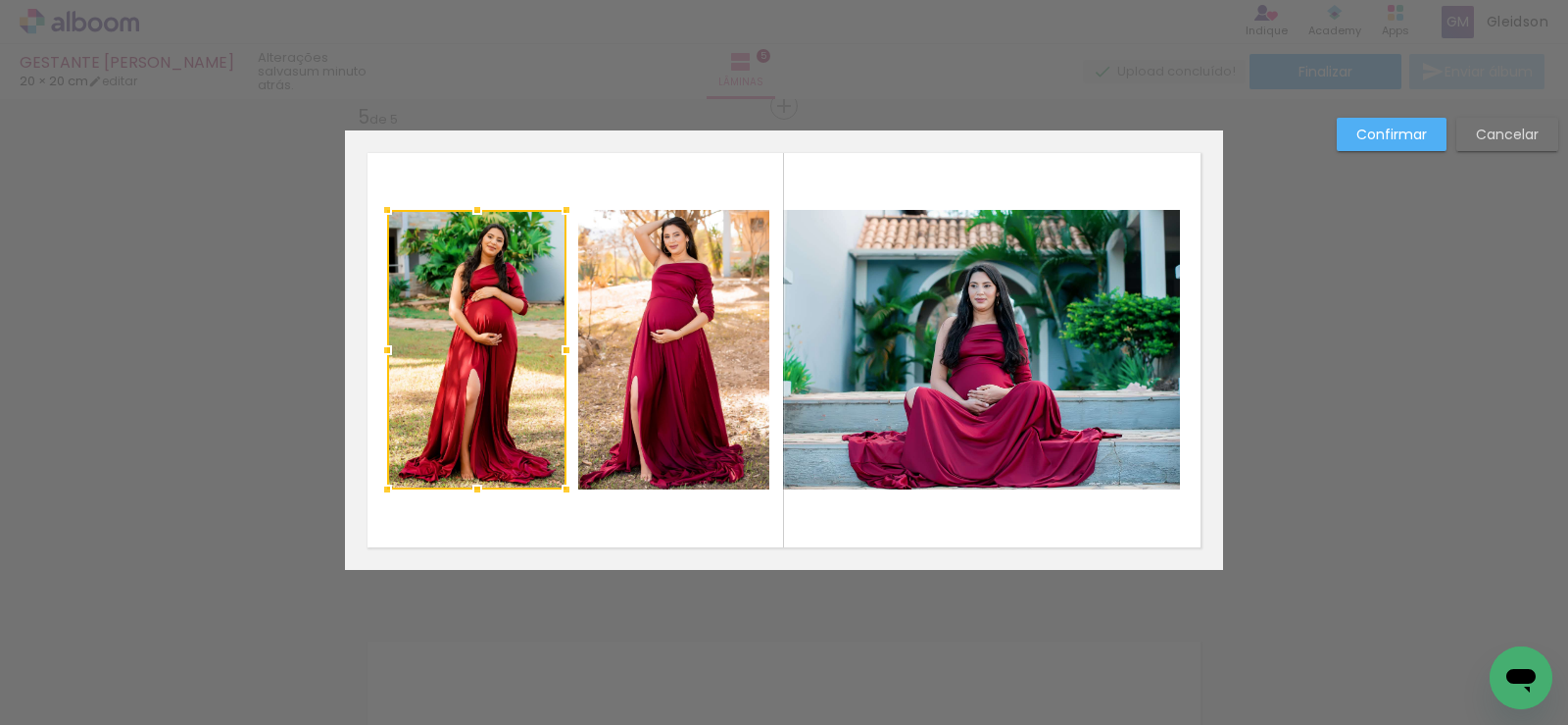
click at [1033, 309] on quentale-photo at bounding box center [982, 349] width 397 height 279
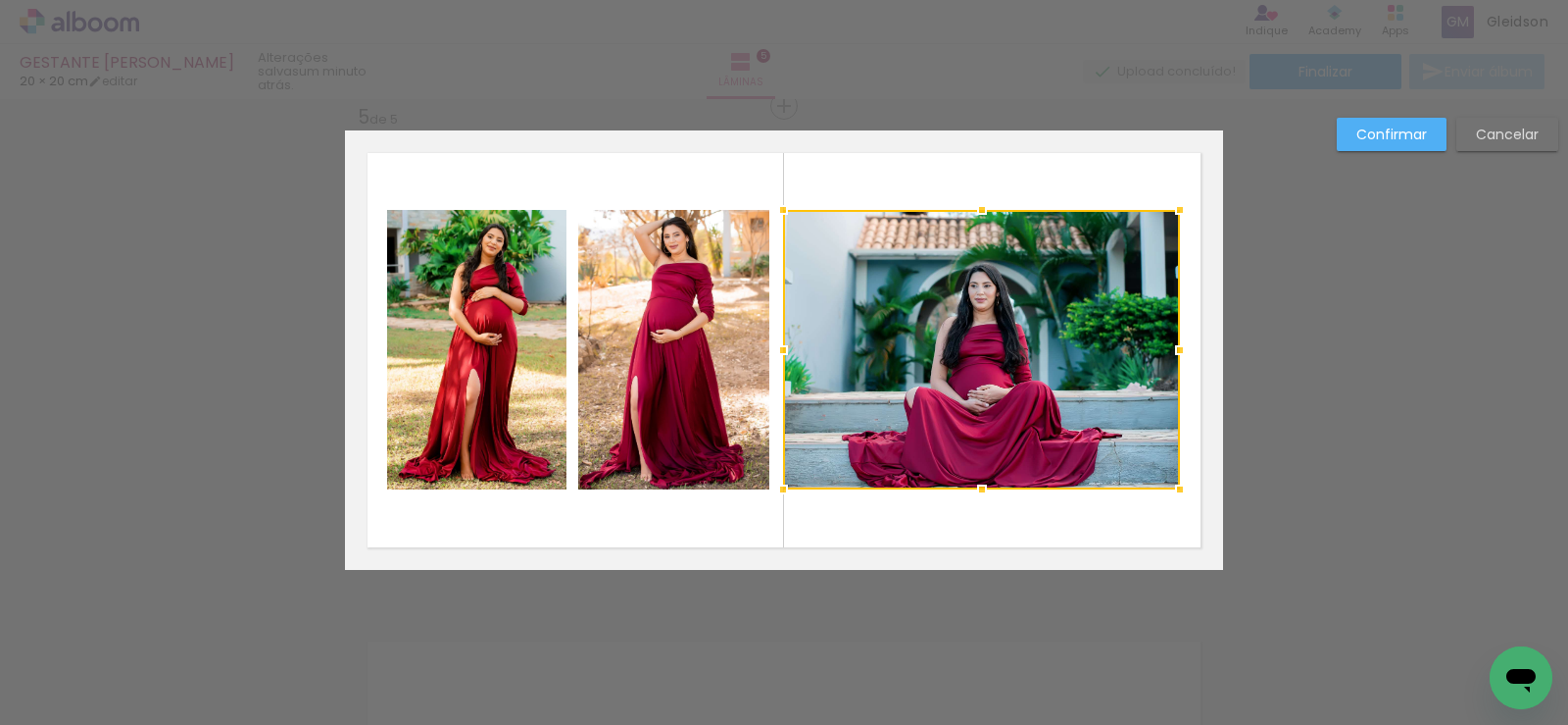
click at [1355, 127] on paper-button "Confirmar" at bounding box center [1392, 134] width 110 height 33
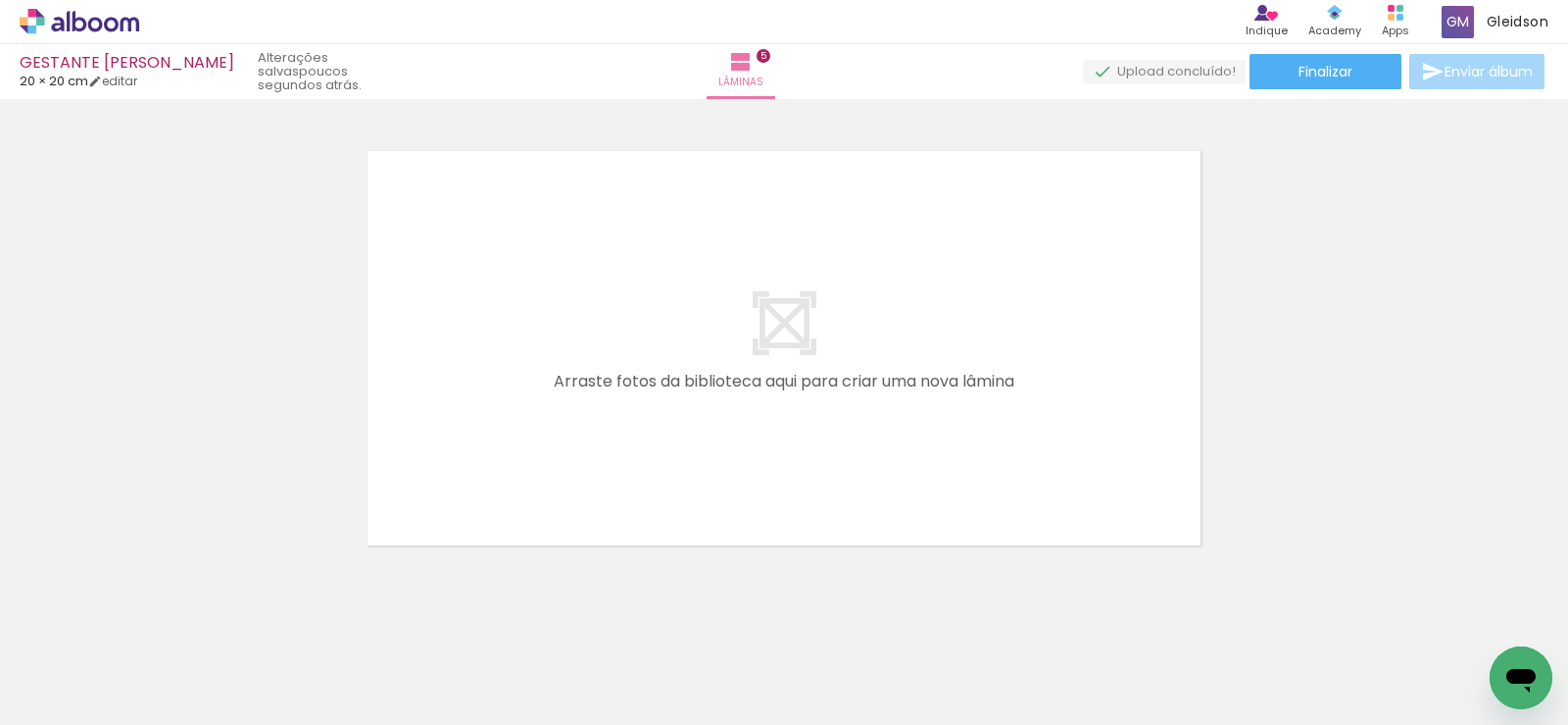
scroll to position [0, 972]
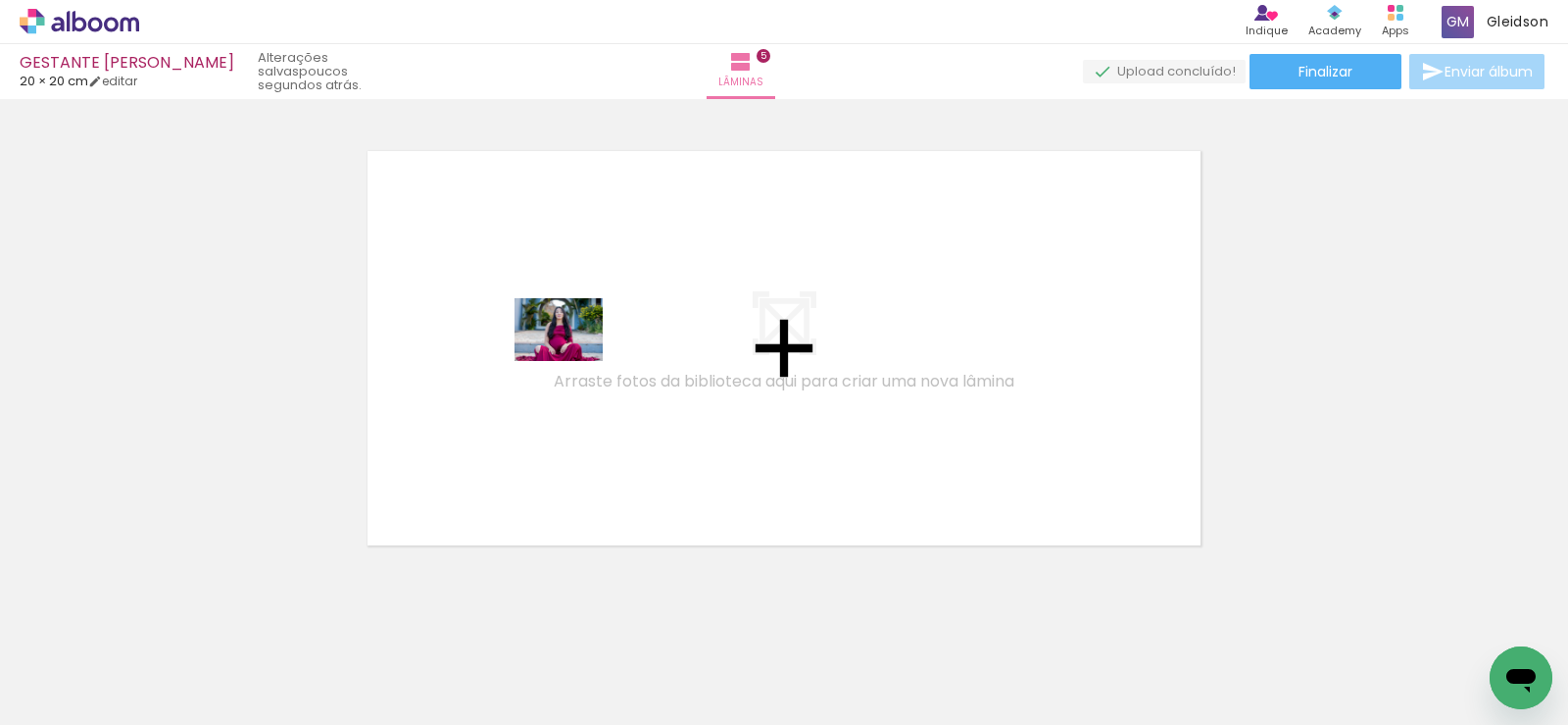
drag, startPoint x: 1002, startPoint y: 677, endPoint x: 573, endPoint y: 356, distance: 535.8
click at [573, 356] on quentale-workspace at bounding box center [784, 362] width 1568 height 725
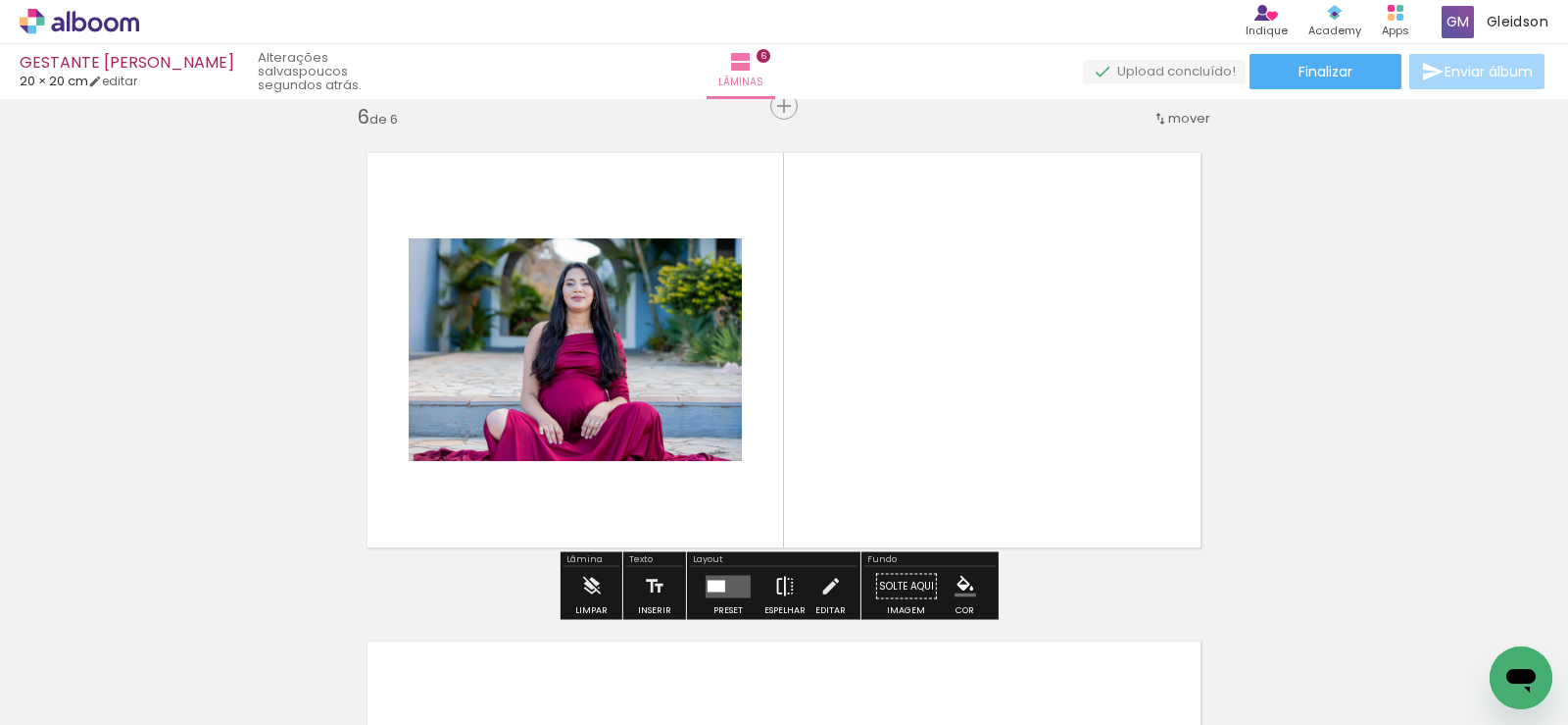
scroll to position [2467, 0]
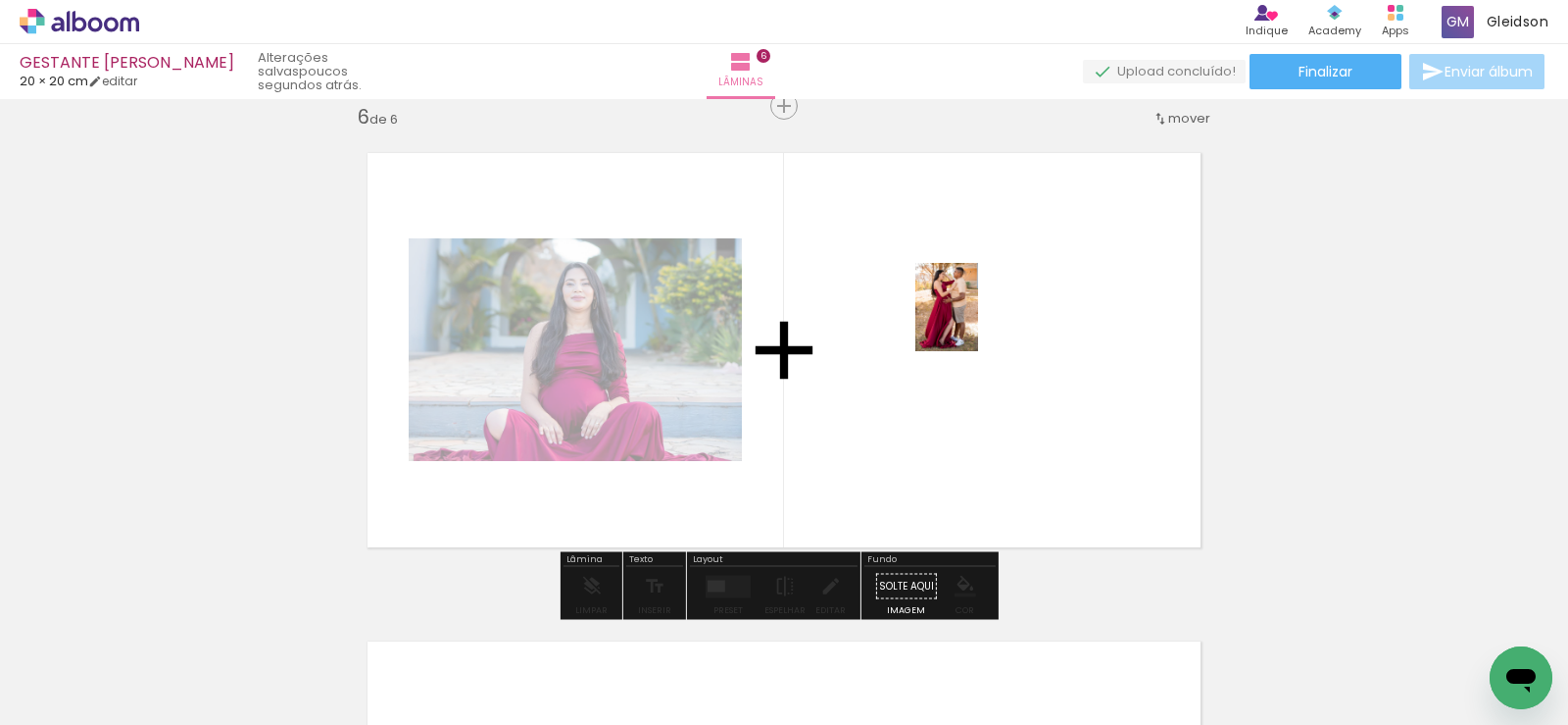
drag, startPoint x: 785, startPoint y: 645, endPoint x: 980, endPoint y: 306, distance: 391.1
click at [980, 306] on quentale-workspace at bounding box center [784, 362] width 1568 height 725
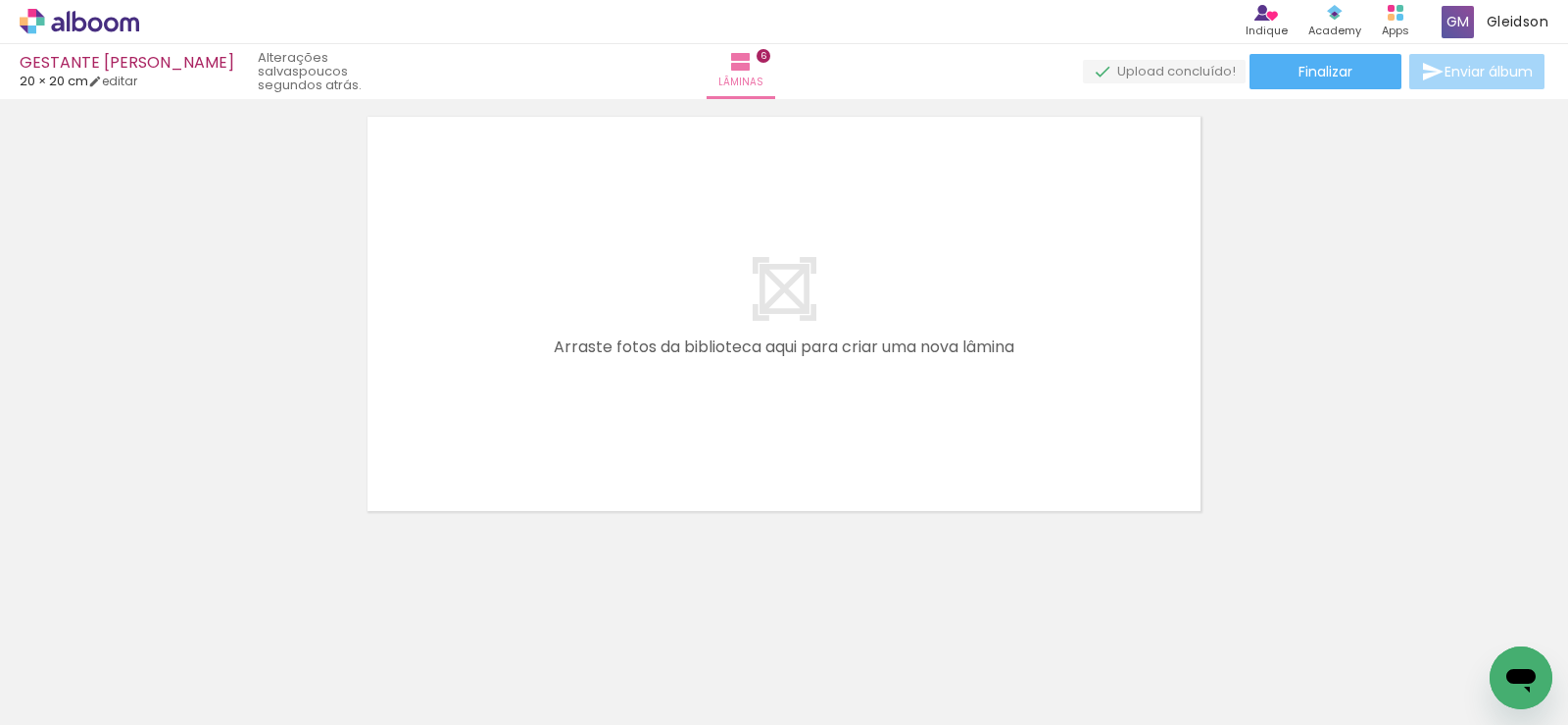
scroll to position [0, 1867]
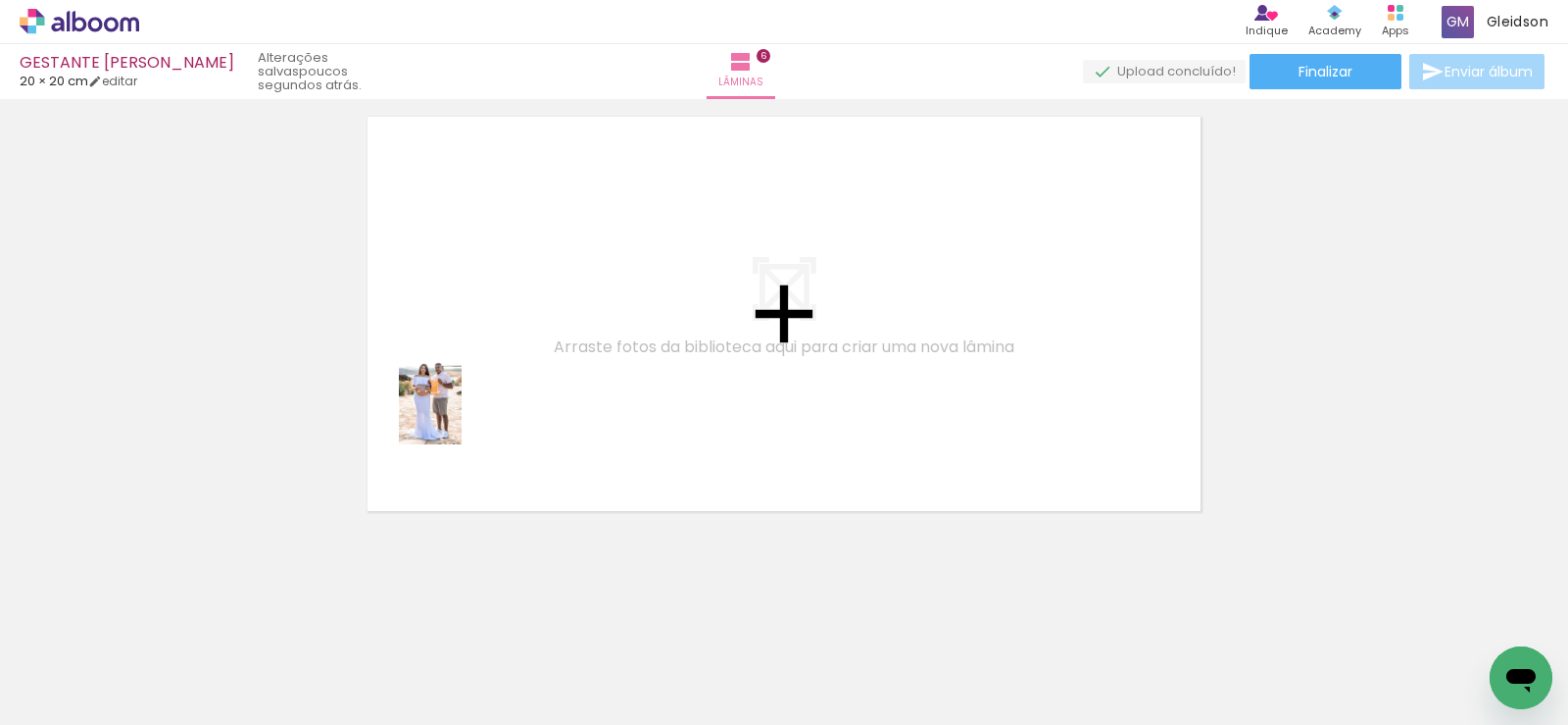
drag, startPoint x: 211, startPoint y: 673, endPoint x: 559, endPoint y: 345, distance: 478.2
click at [577, 305] on quentale-workspace at bounding box center [784, 362] width 1568 height 725
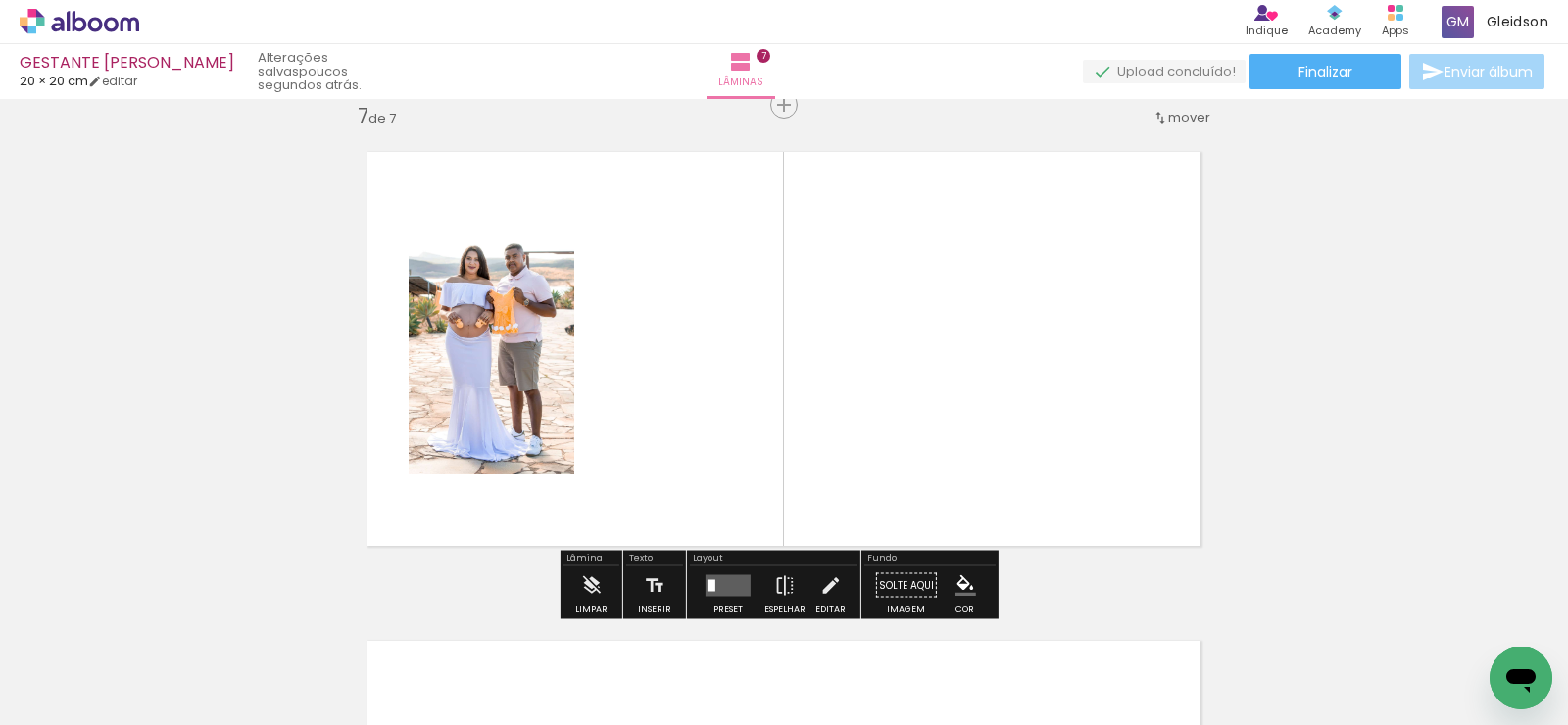
scroll to position [2956, 0]
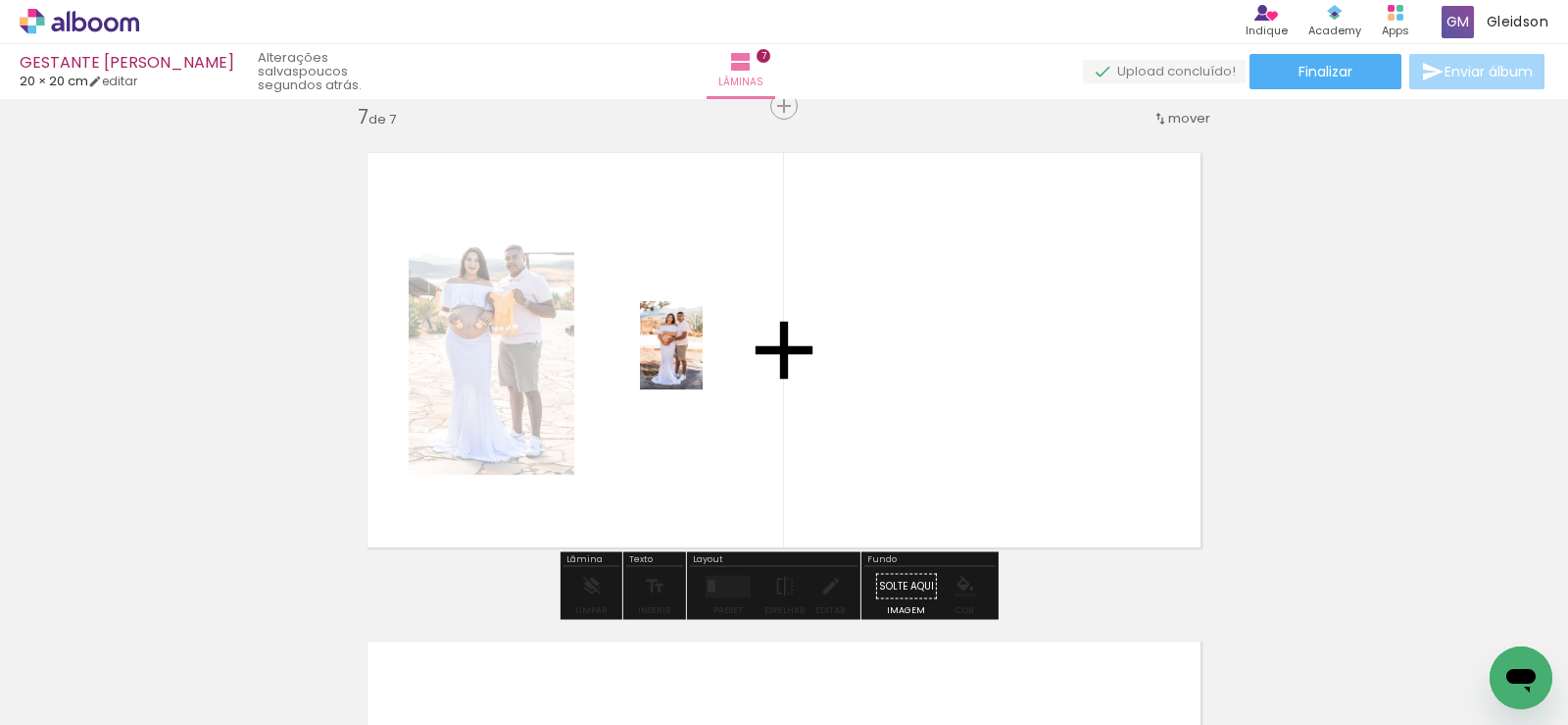
drag, startPoint x: 329, startPoint y: 654, endPoint x: 699, endPoint y: 360, distance: 472.6
click at [699, 360] on quentale-workspace at bounding box center [784, 362] width 1568 height 725
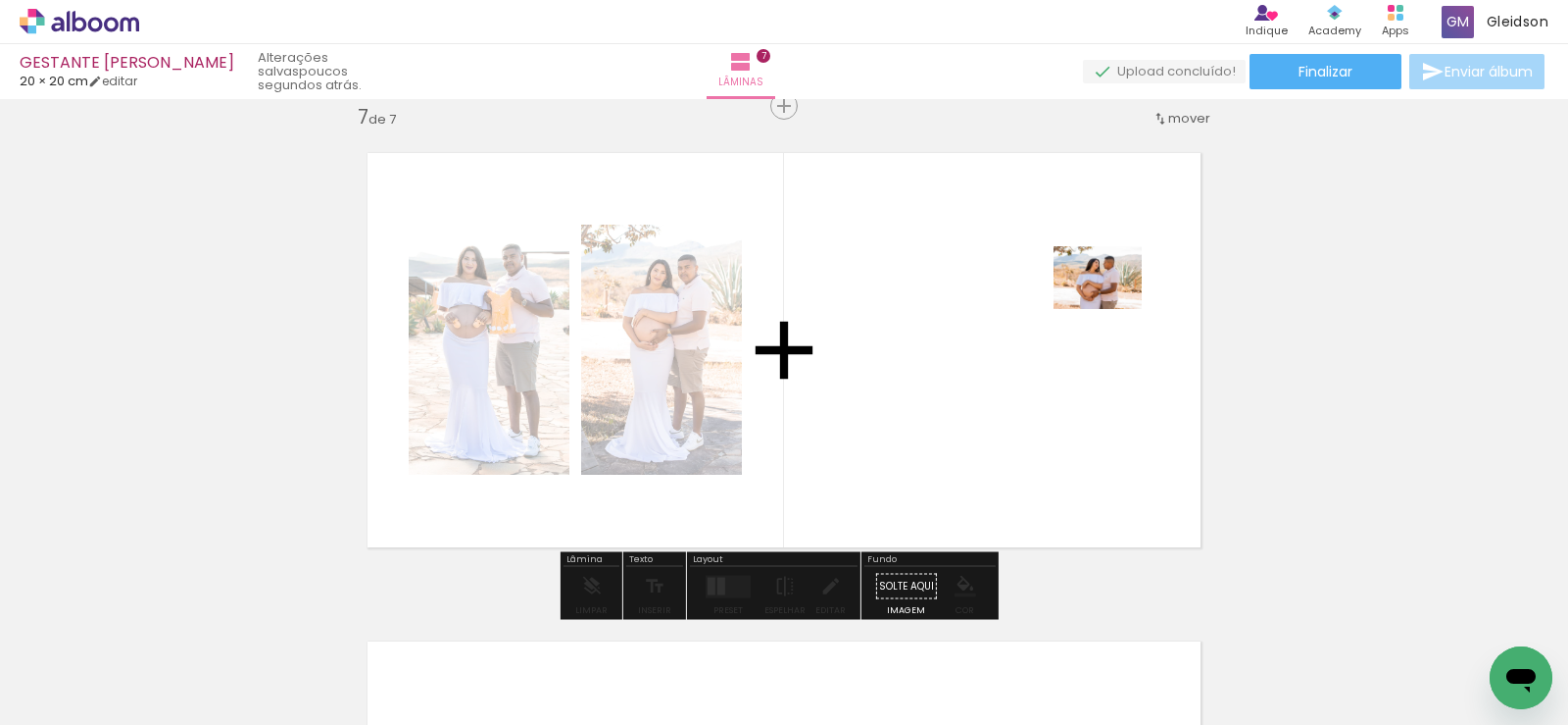
drag, startPoint x: 622, startPoint y: 563, endPoint x: 1112, endPoint y: 305, distance: 553.8
click at [1112, 305] on quentale-workspace at bounding box center [784, 362] width 1568 height 725
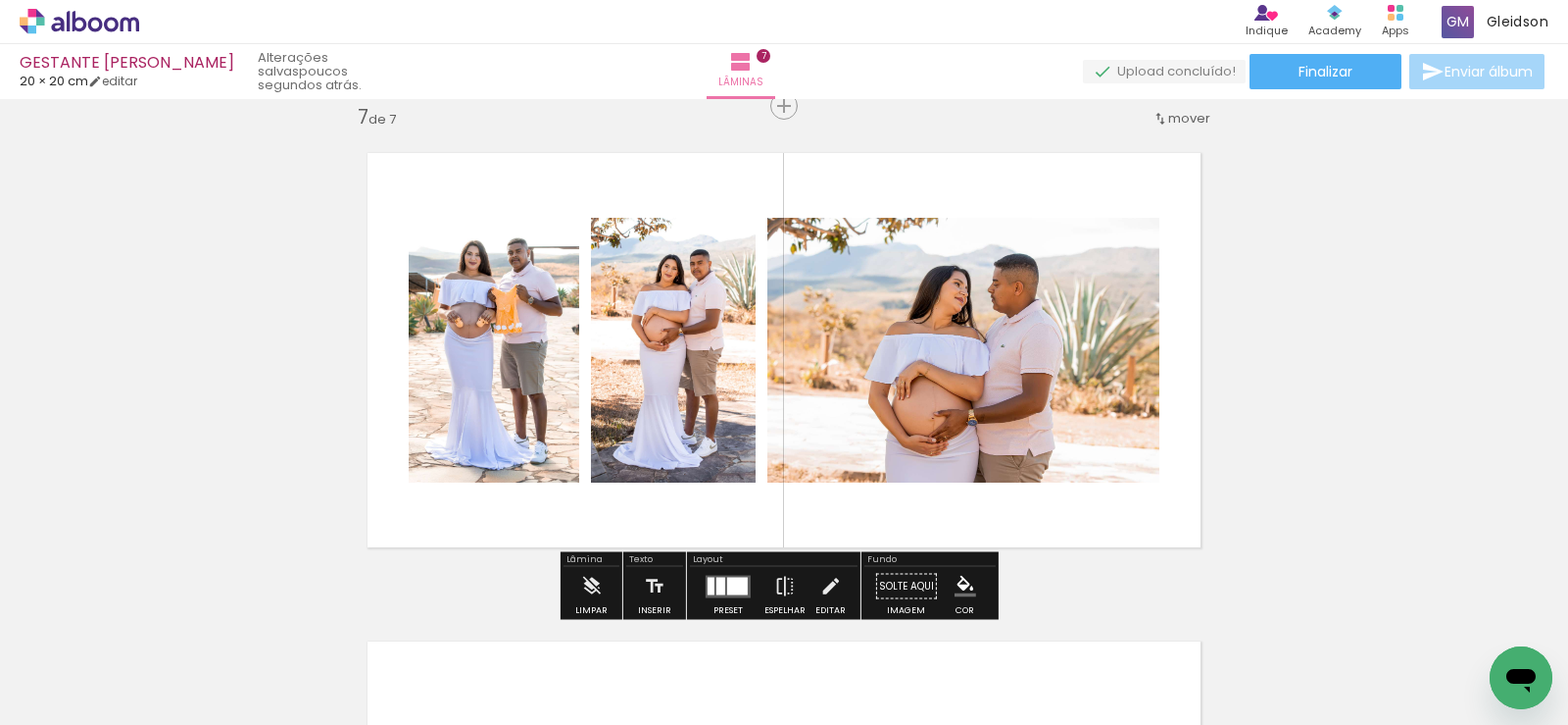
click at [718, 588] on div at bounding box center [721, 585] width 9 height 18
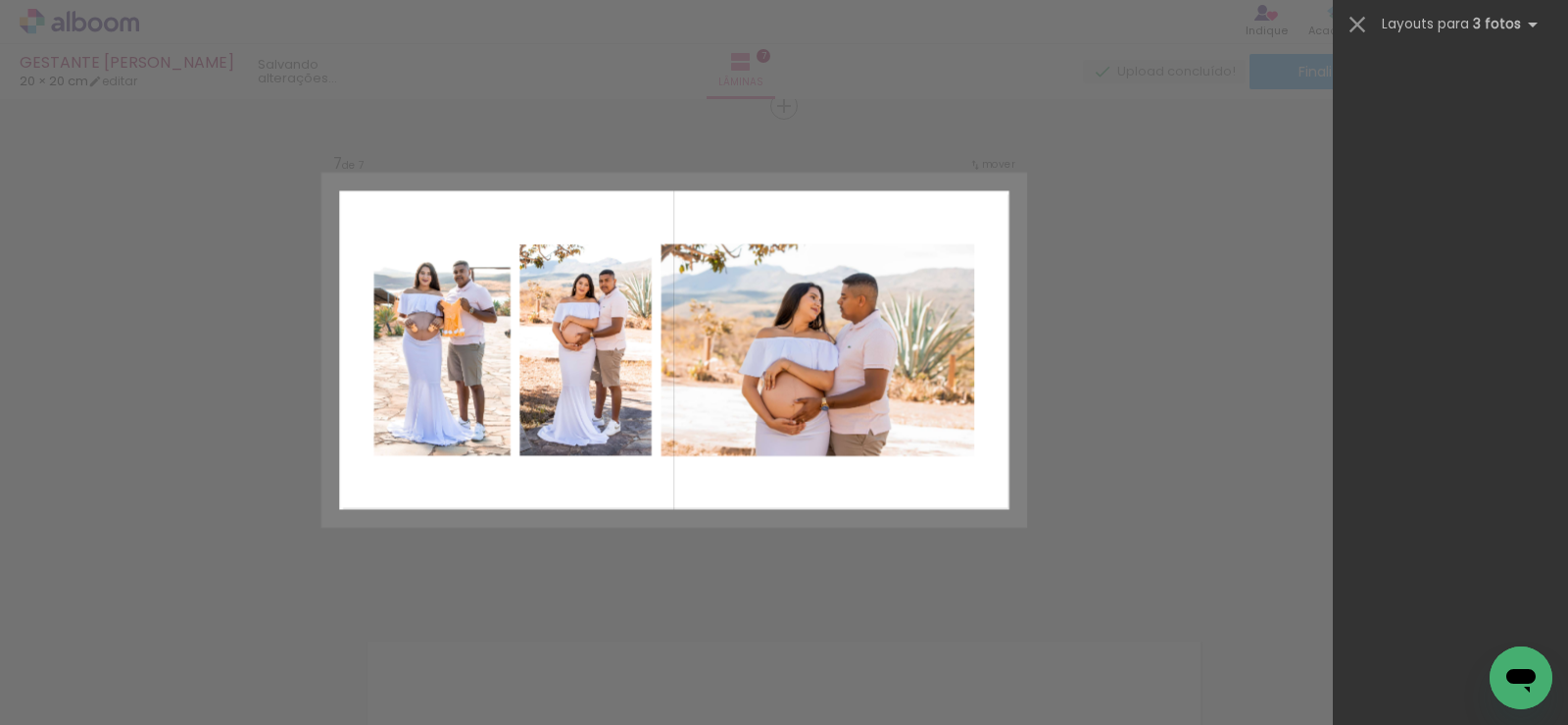
scroll to position [0, 0]
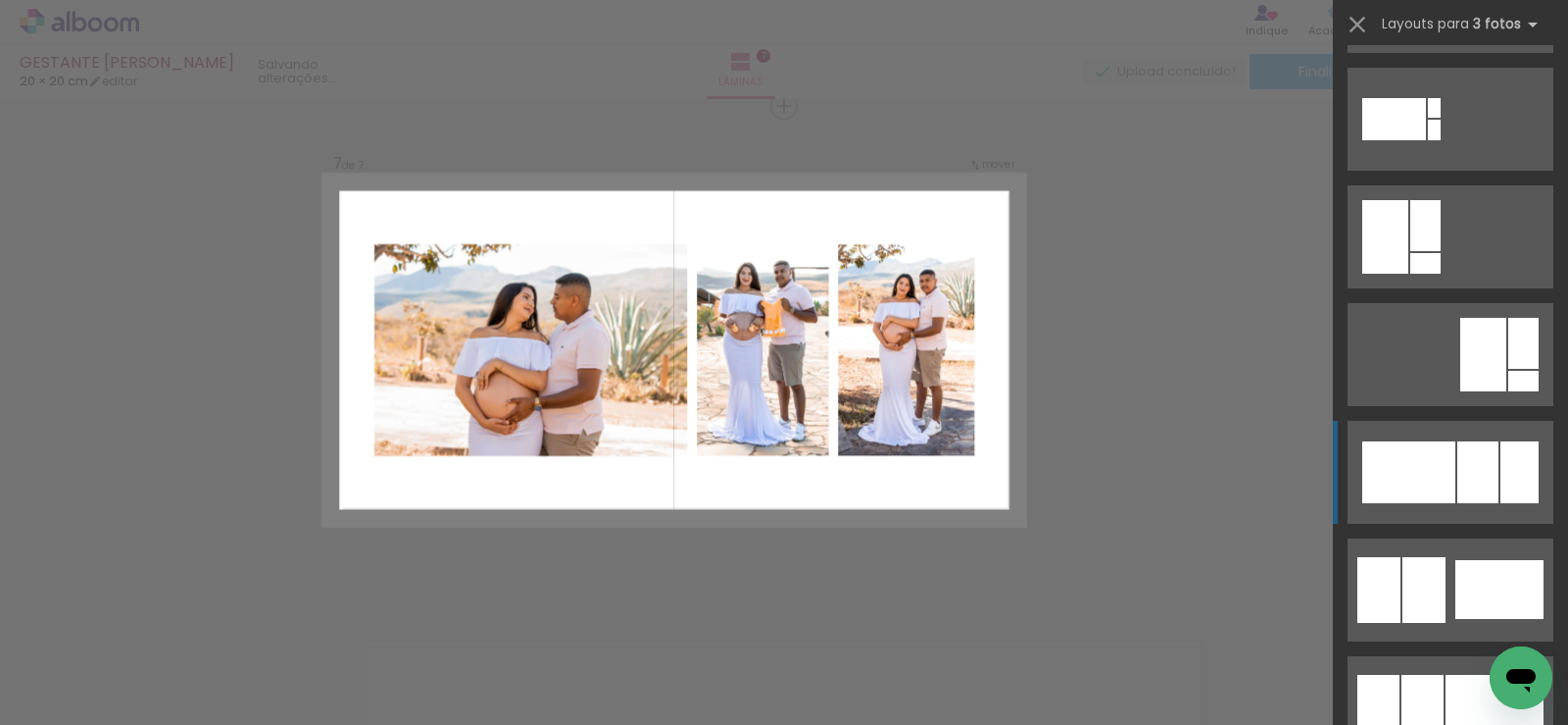
scroll to position [1177, 0]
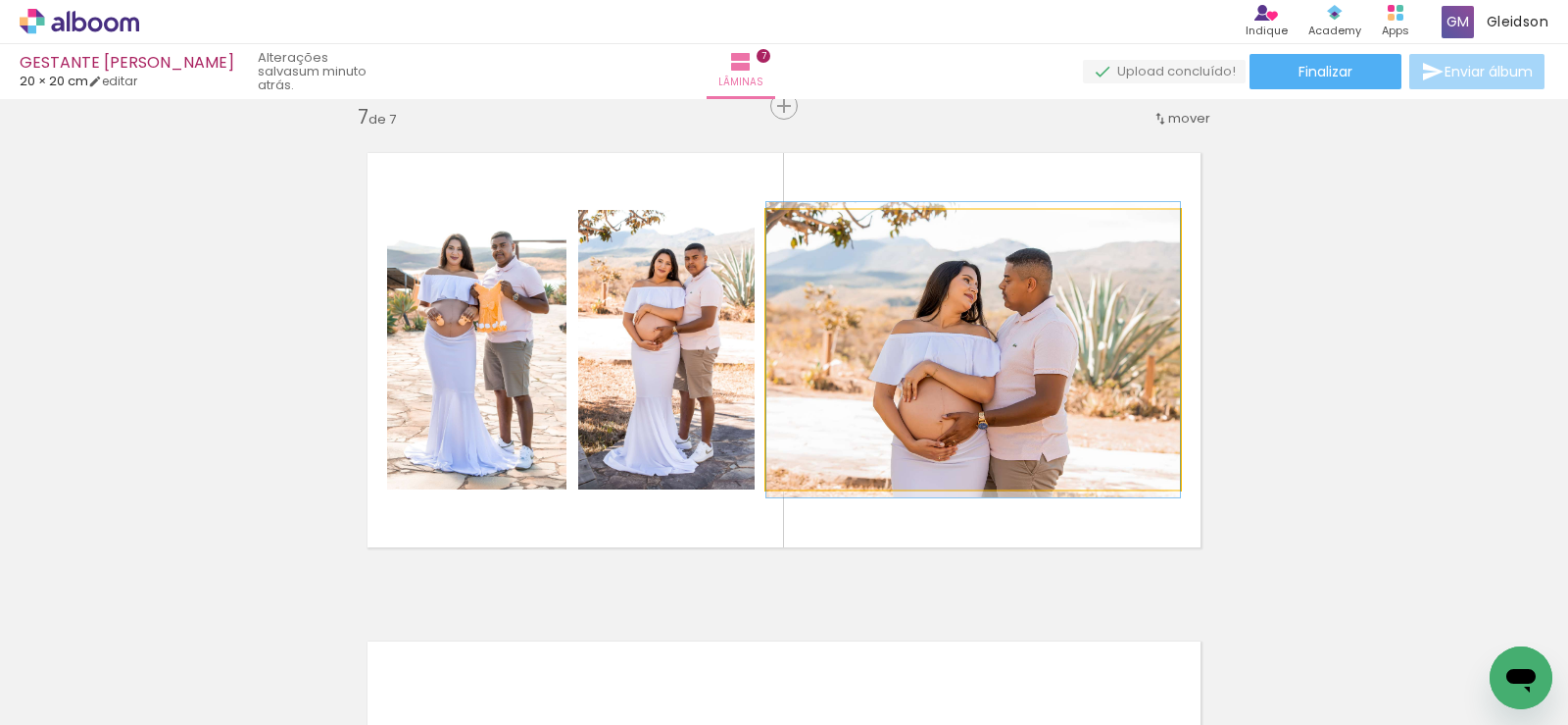
click at [1001, 329] on quentale-photo at bounding box center [973, 349] width 414 height 279
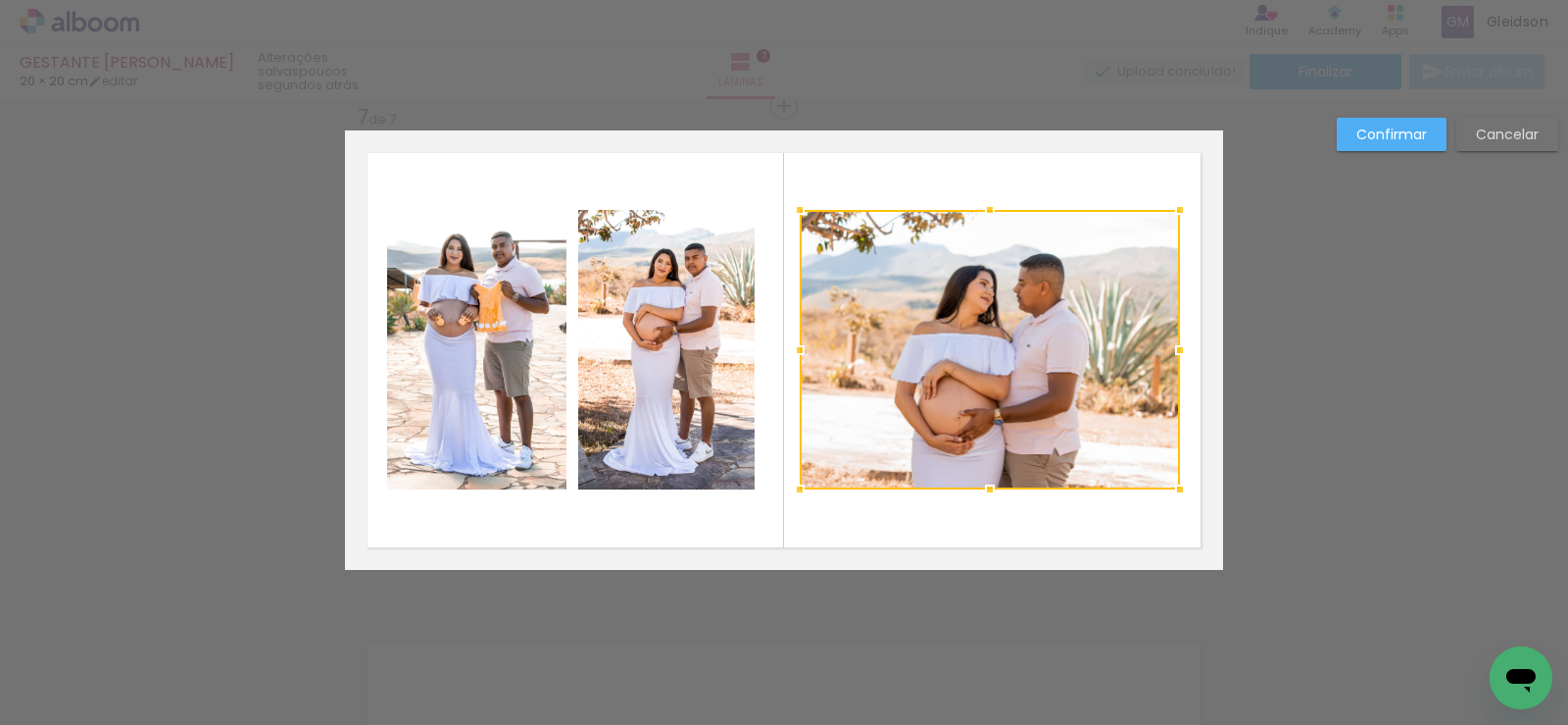
drag, startPoint x: 766, startPoint y: 349, endPoint x: 798, endPoint y: 347, distance: 32.1
click at [798, 347] on div at bounding box center [799, 349] width 39 height 39
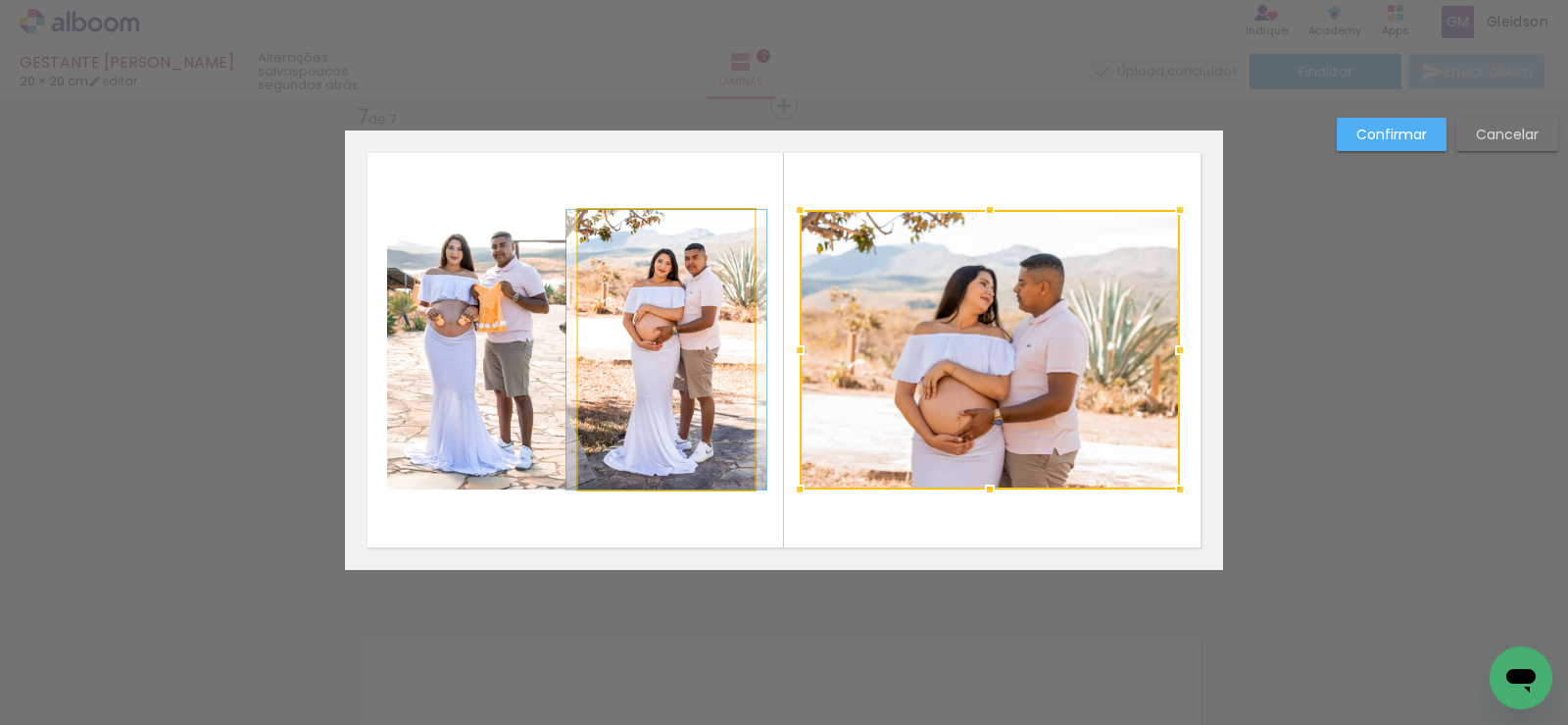
click at [722, 339] on quentale-photo at bounding box center [666, 349] width 176 height 279
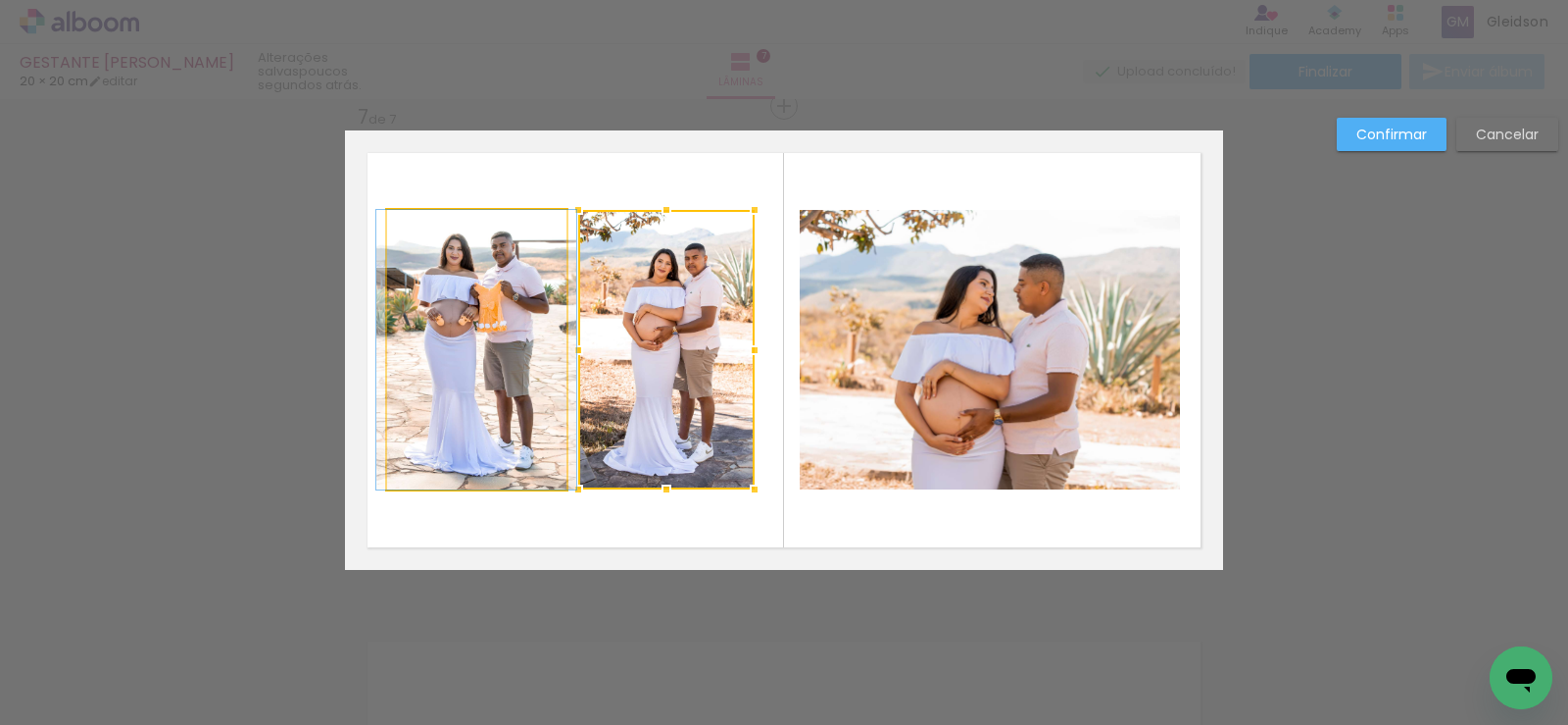
click at [513, 341] on quentale-photo at bounding box center [476, 349] width 179 height 279
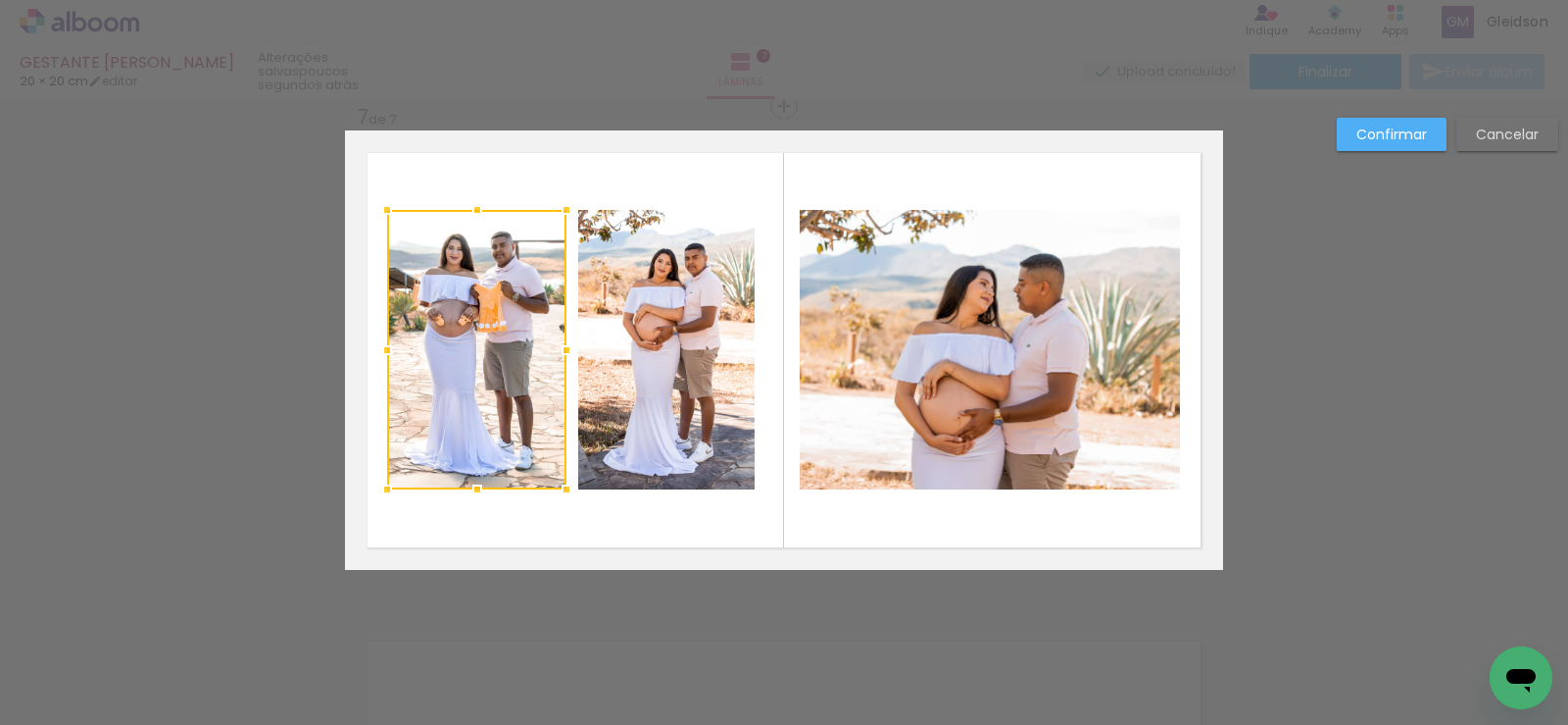
click at [704, 350] on quentale-photo at bounding box center [666, 349] width 176 height 279
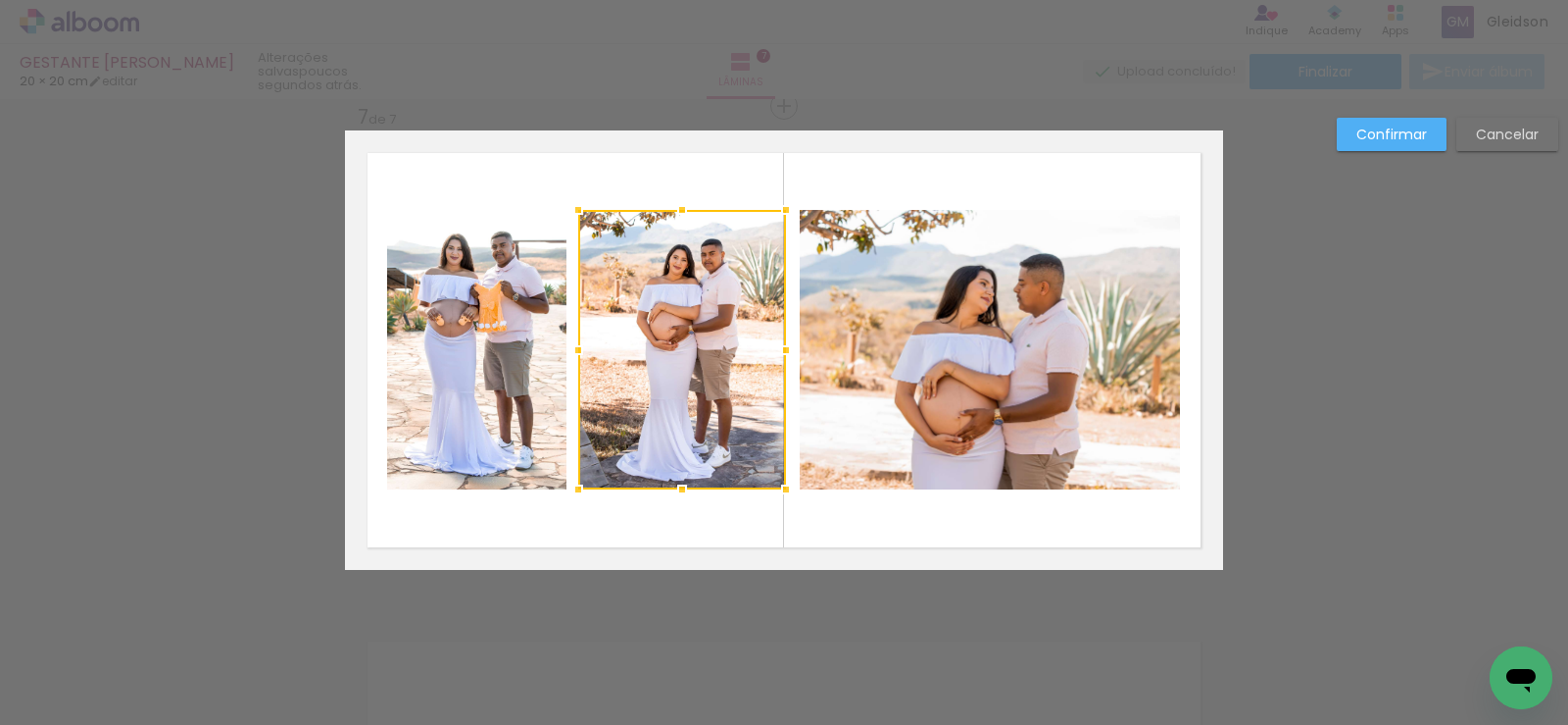
drag, startPoint x: 752, startPoint y: 351, endPoint x: 784, endPoint y: 348, distance: 32.1
click at [784, 348] on div at bounding box center [785, 349] width 39 height 39
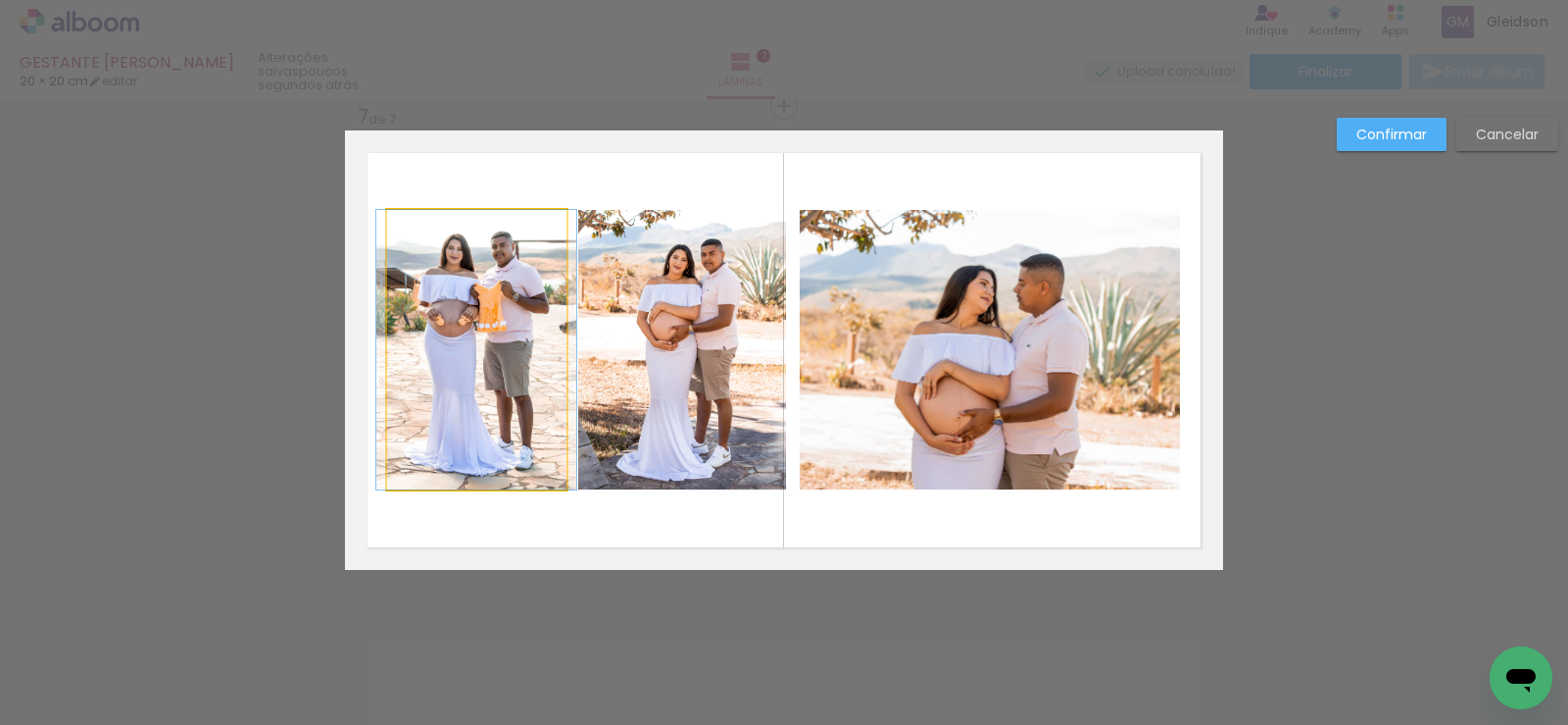
click at [510, 335] on quentale-photo at bounding box center [476, 349] width 179 height 279
click at [0, 0] on slot "Confirmar" at bounding box center [0, 0] width 0 height 0
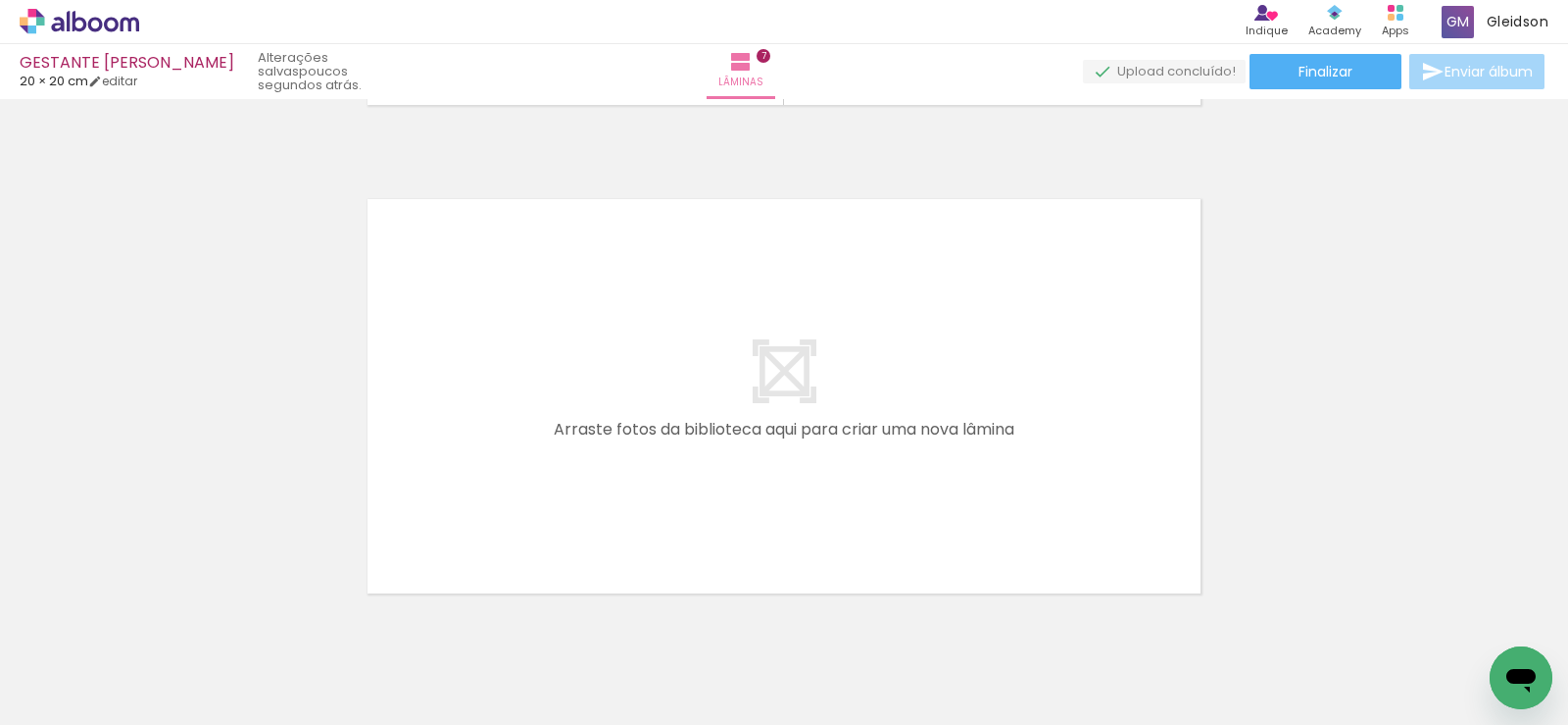
scroll to position [3445, 0]
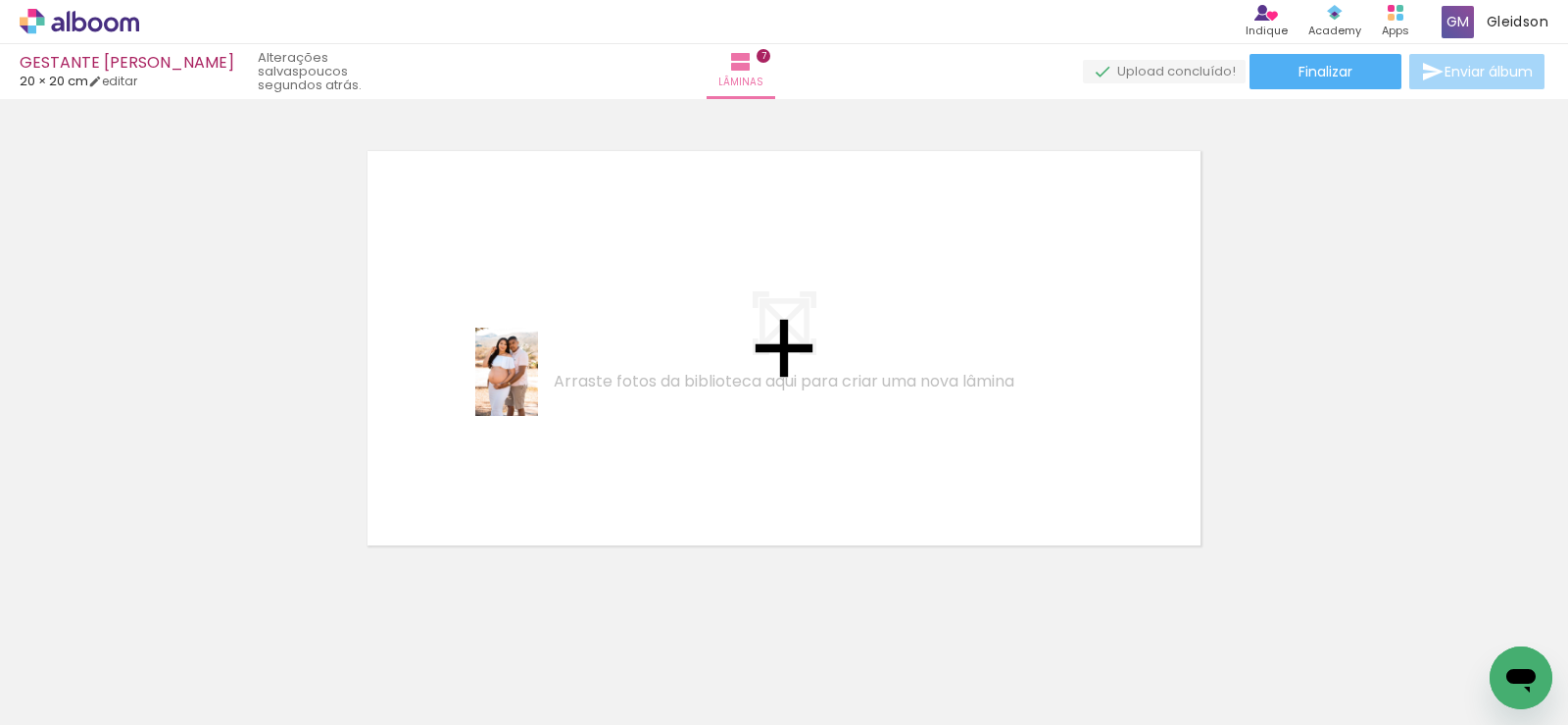
drag, startPoint x: 532, startPoint y: 671, endPoint x: 534, endPoint y: 384, distance: 287.0
click at [534, 384] on quentale-workspace at bounding box center [784, 362] width 1568 height 725
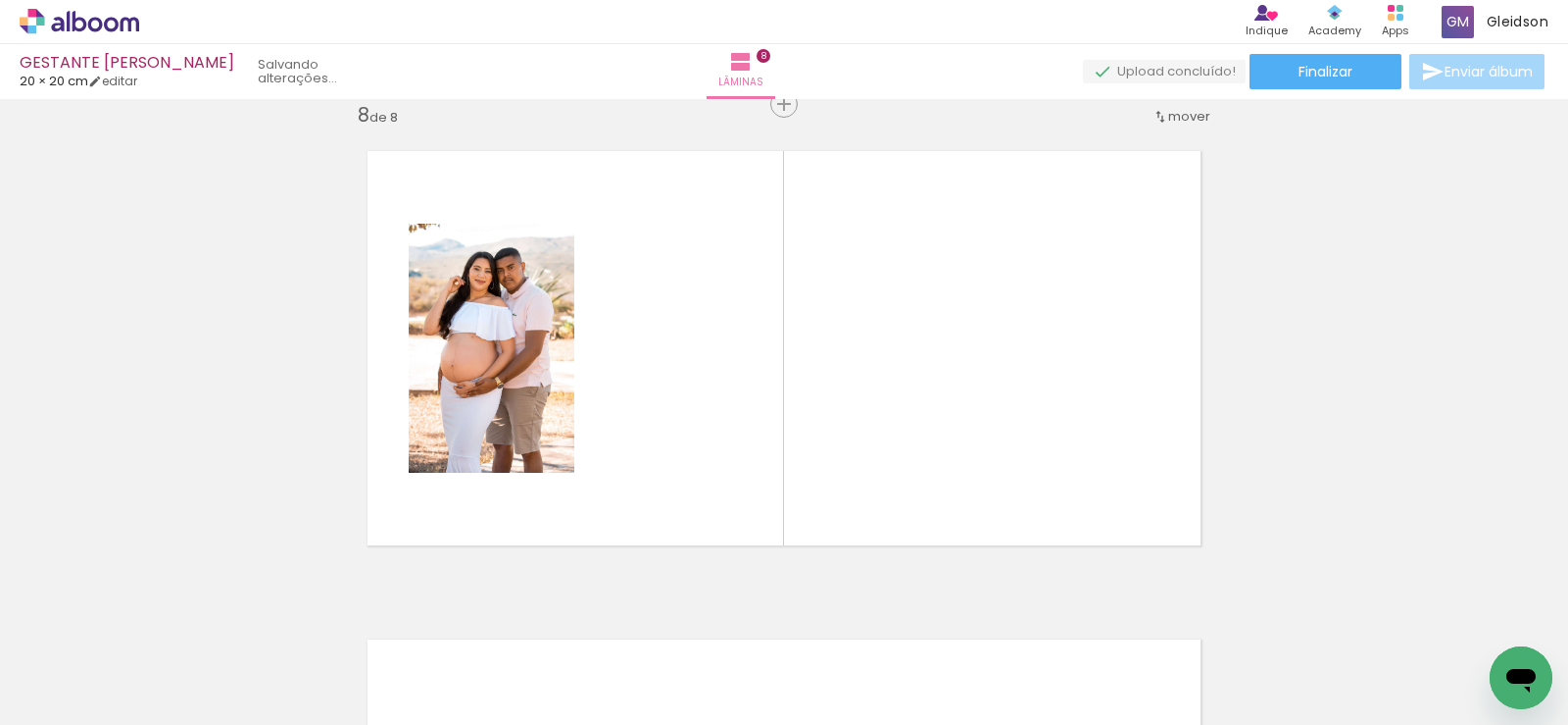
scroll to position [3444, 0]
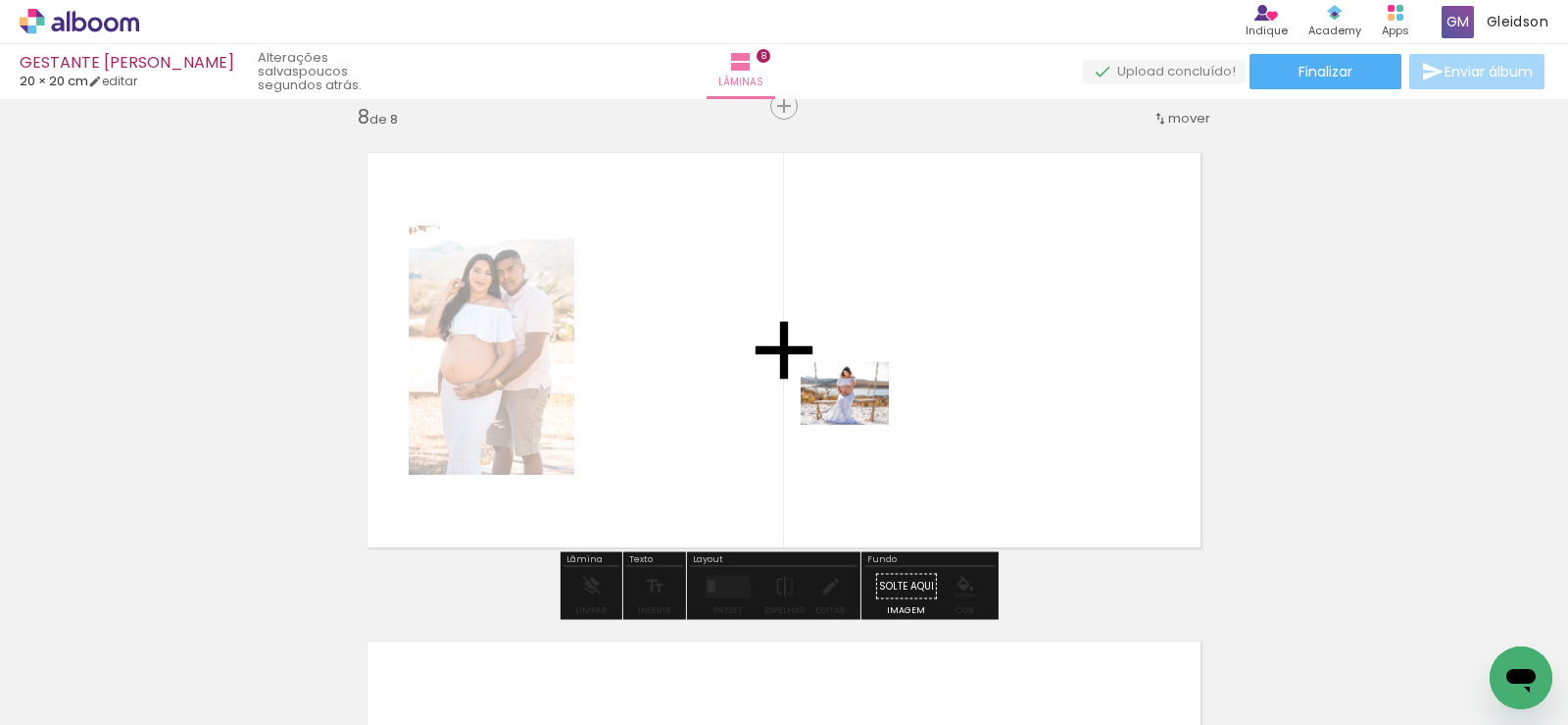
drag, startPoint x: 653, startPoint y: 655, endPoint x: 878, endPoint y: 391, distance: 346.9
click at [878, 391] on quentale-workspace at bounding box center [784, 362] width 1568 height 725
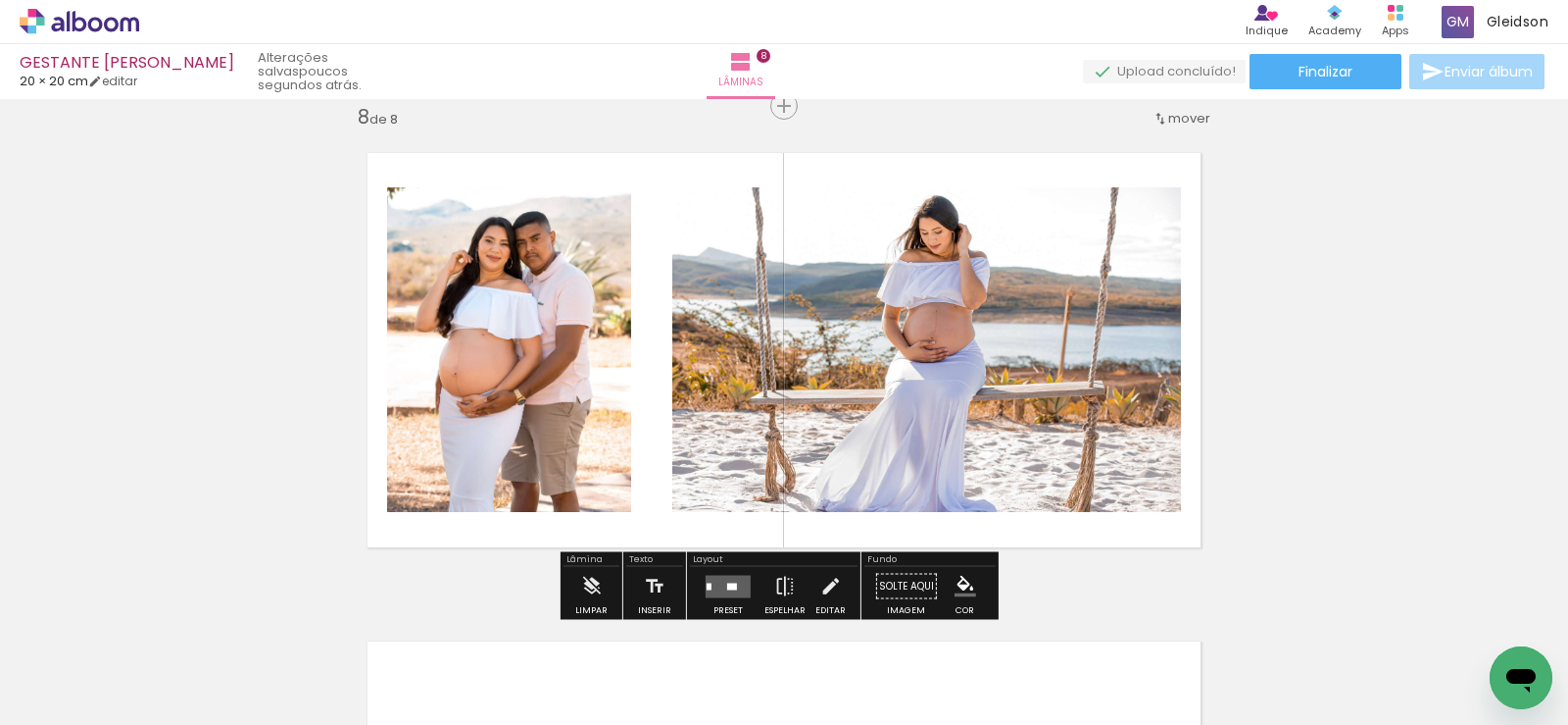
click at [719, 588] on quentale-layouter at bounding box center [728, 585] width 45 height 23
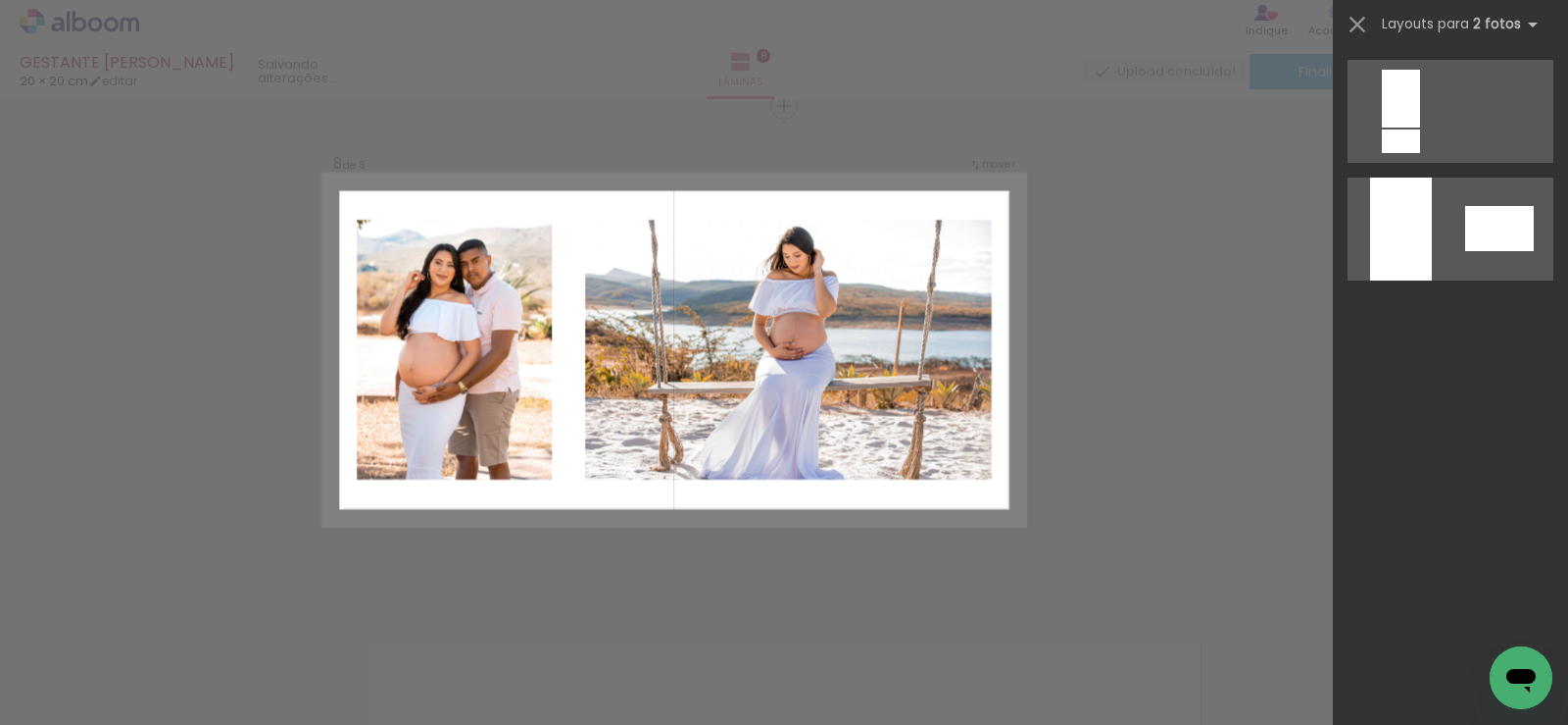
scroll to position [0, 0]
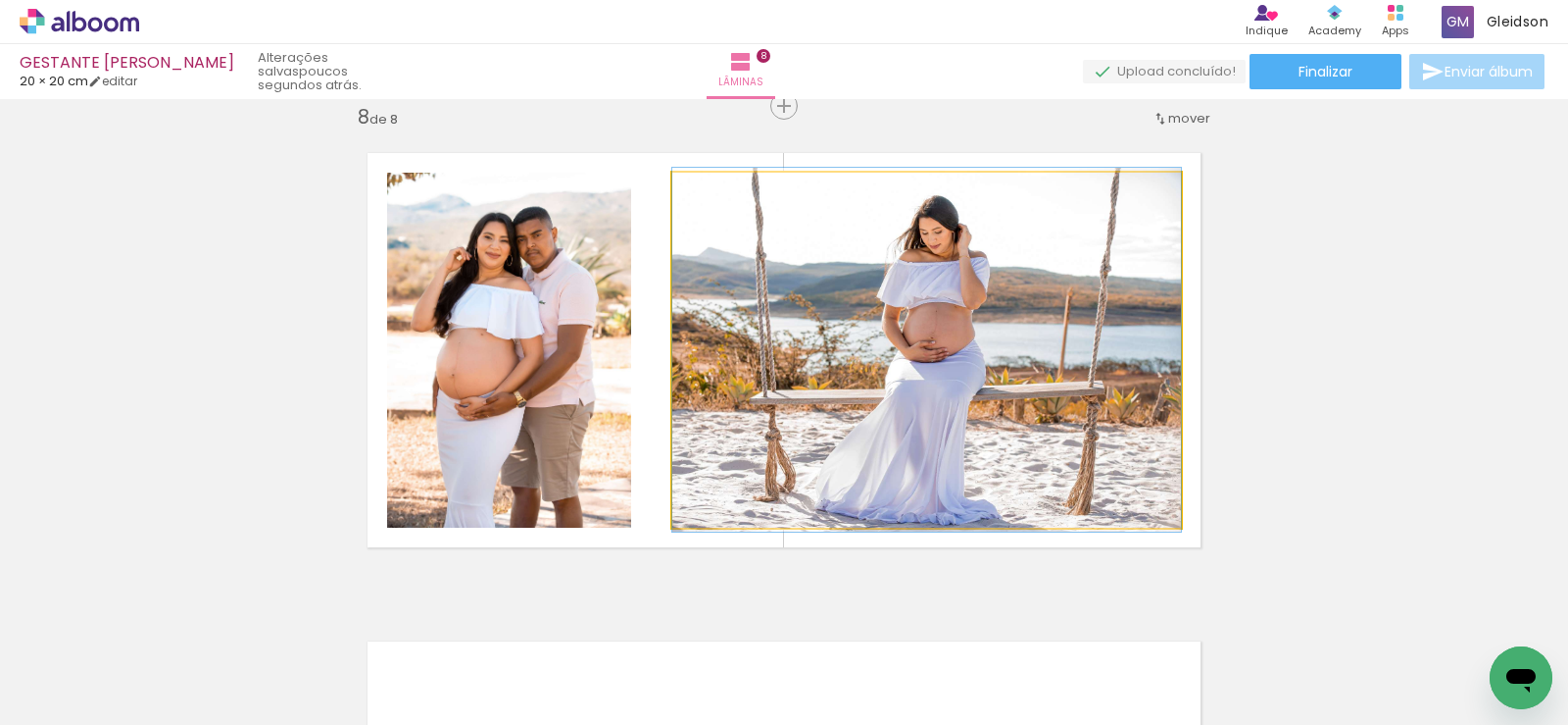
click at [929, 372] on quentale-photo at bounding box center [927, 350] width 508 height 355
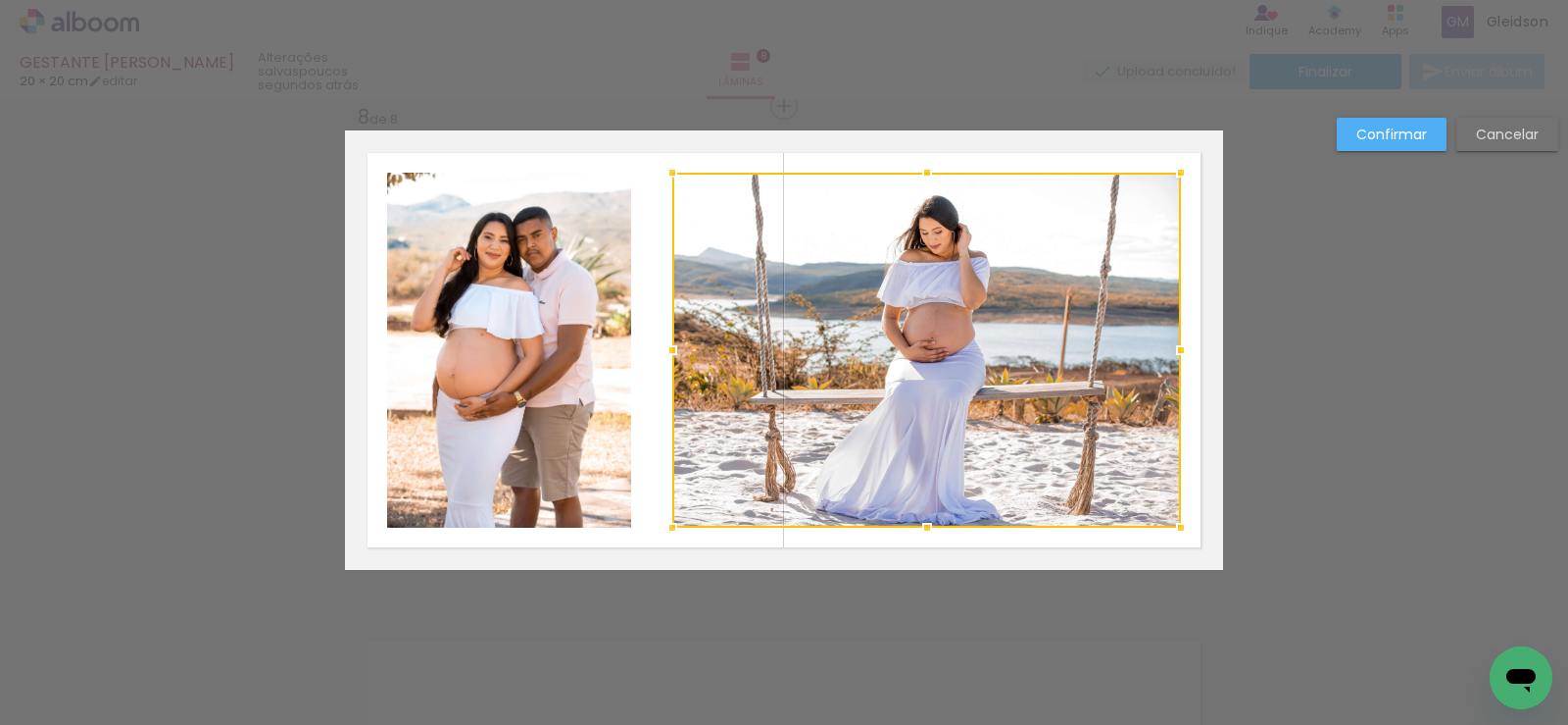
click at [736, 364] on div at bounding box center [927, 350] width 508 height 355
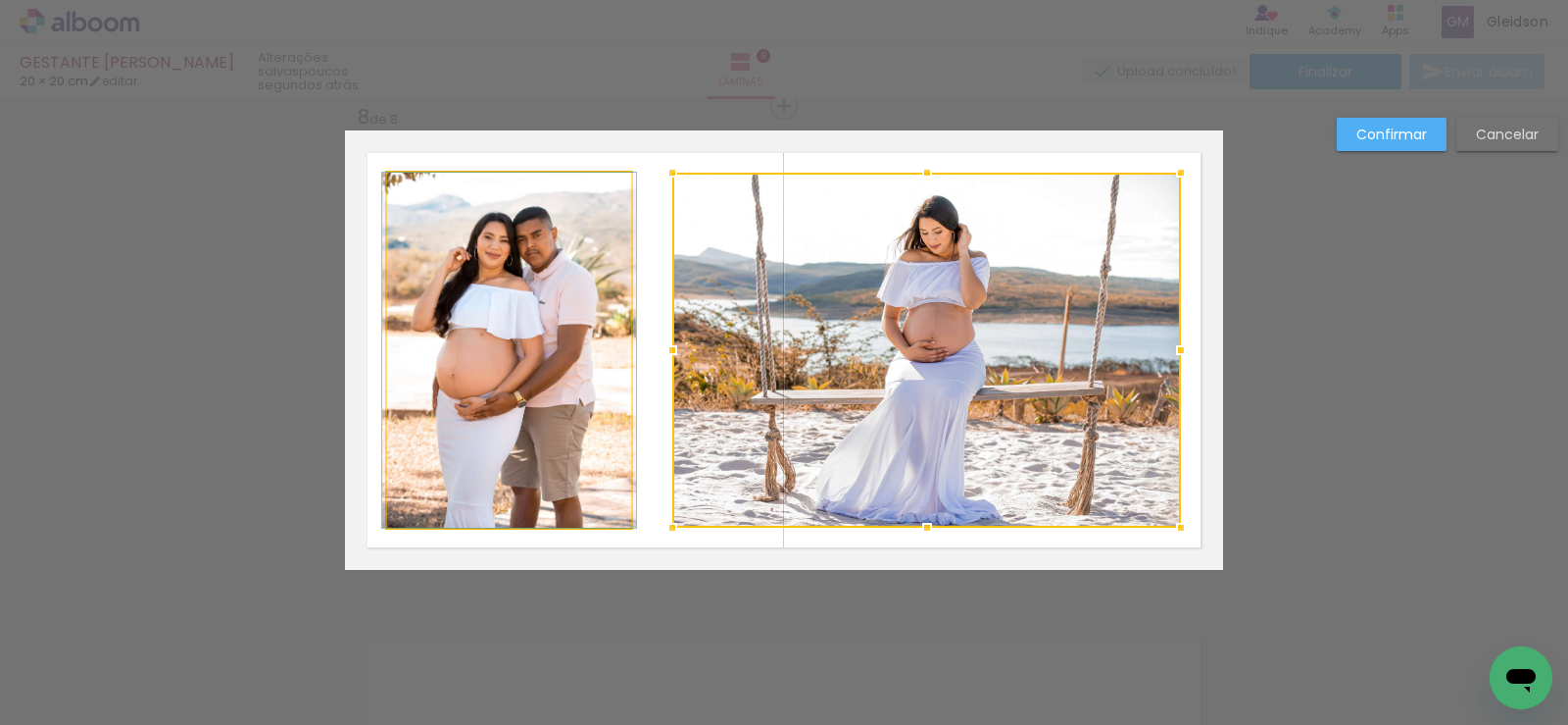
click at [597, 352] on quentale-photo at bounding box center [508, 350] width 244 height 355
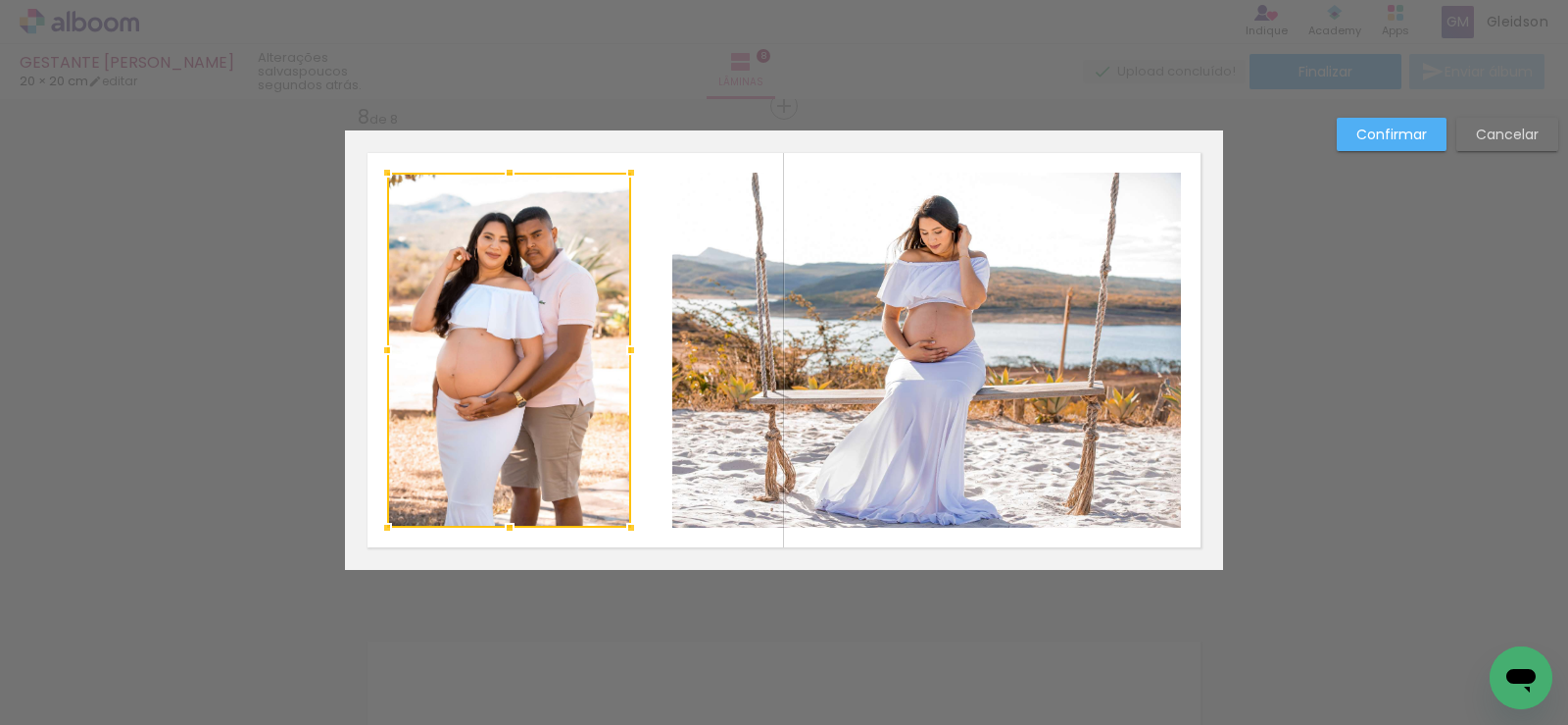
click at [716, 357] on quentale-photo at bounding box center [927, 350] width 508 height 355
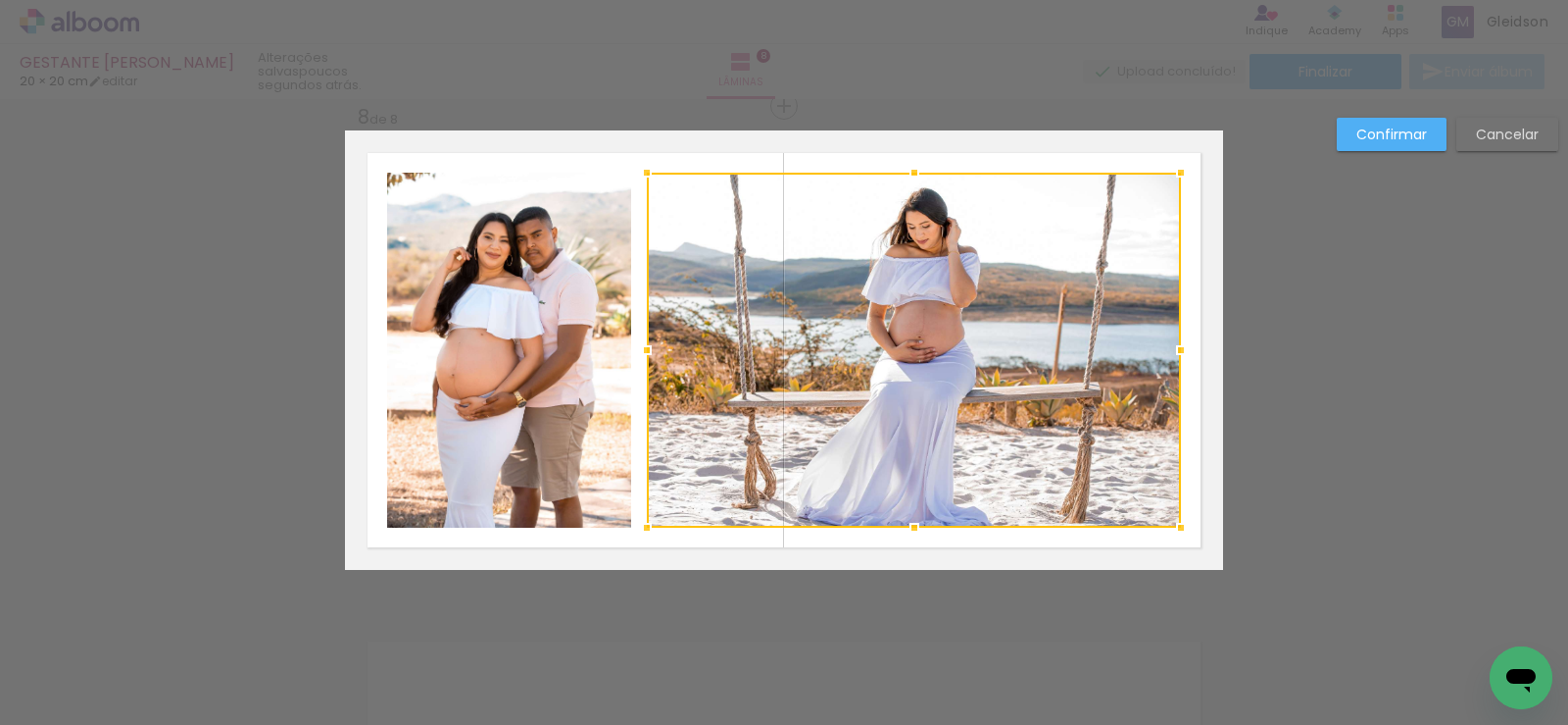
drag, startPoint x: 665, startPoint y: 356, endPoint x: 639, endPoint y: 360, distance: 26.3
click at [639, 360] on div at bounding box center [646, 349] width 39 height 39
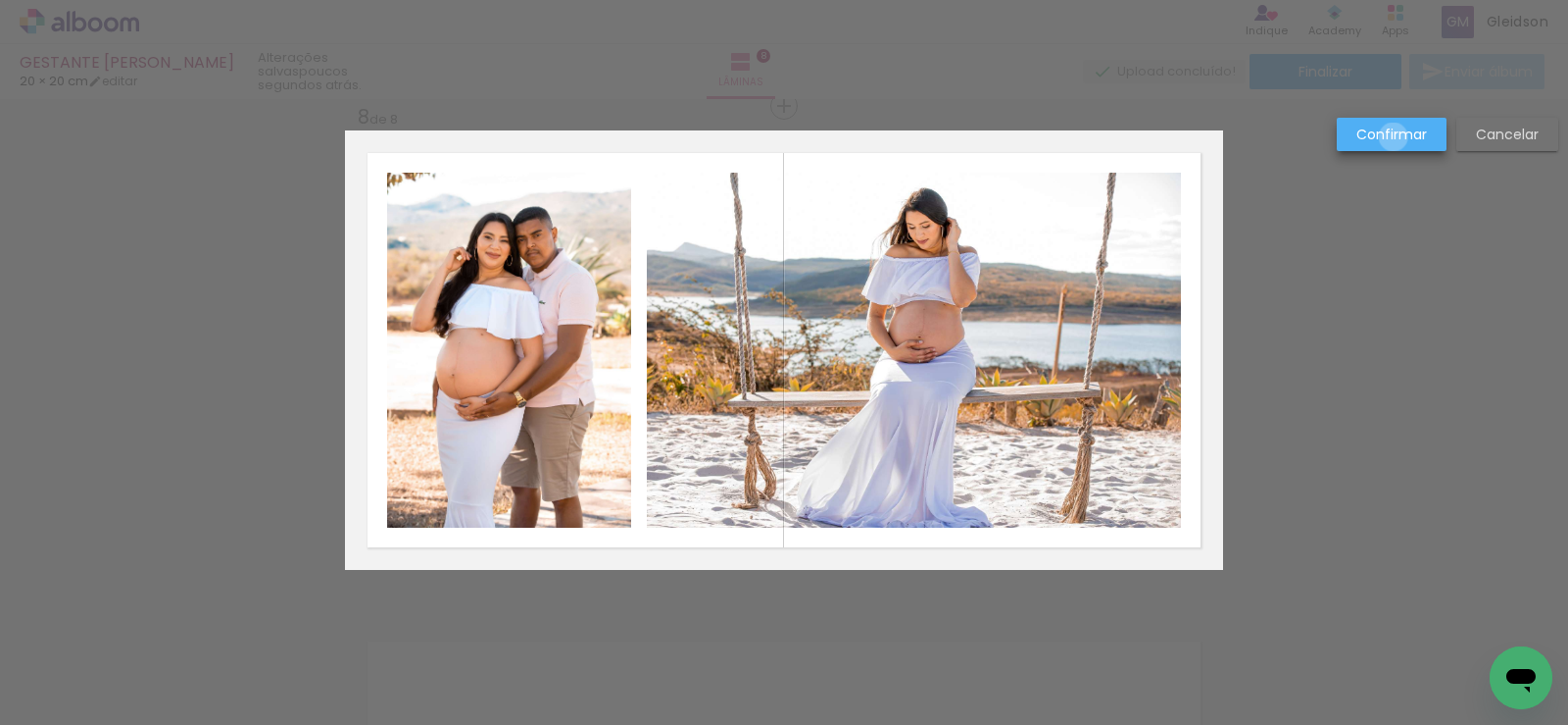
click at [0, 0] on slot "Confirmar" at bounding box center [0, 0] width 0 height 0
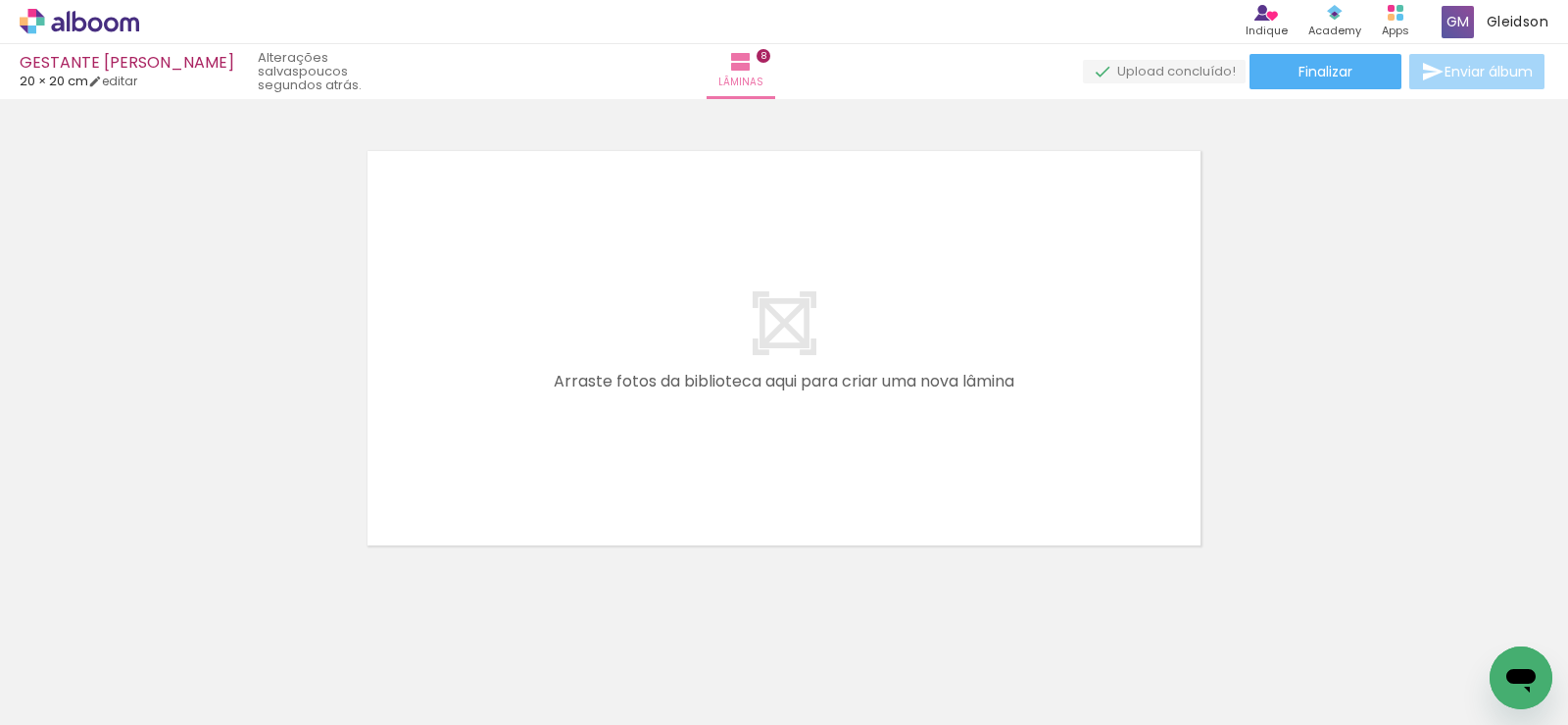
scroll to position [0, 2002]
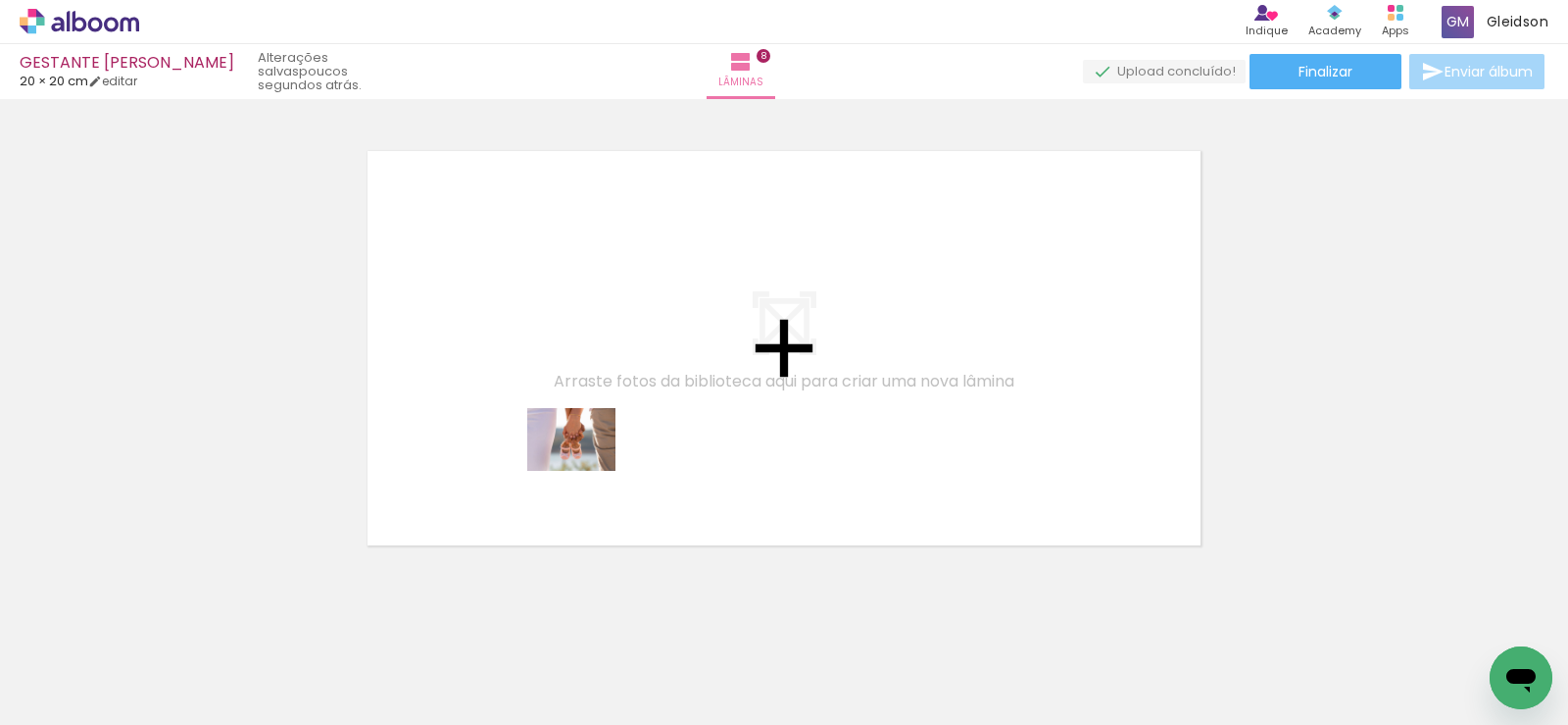
drag, startPoint x: 618, startPoint y: 660, endPoint x: 625, endPoint y: 581, distance: 79.3
click at [578, 433] on quentale-workspace at bounding box center [784, 362] width 1568 height 725
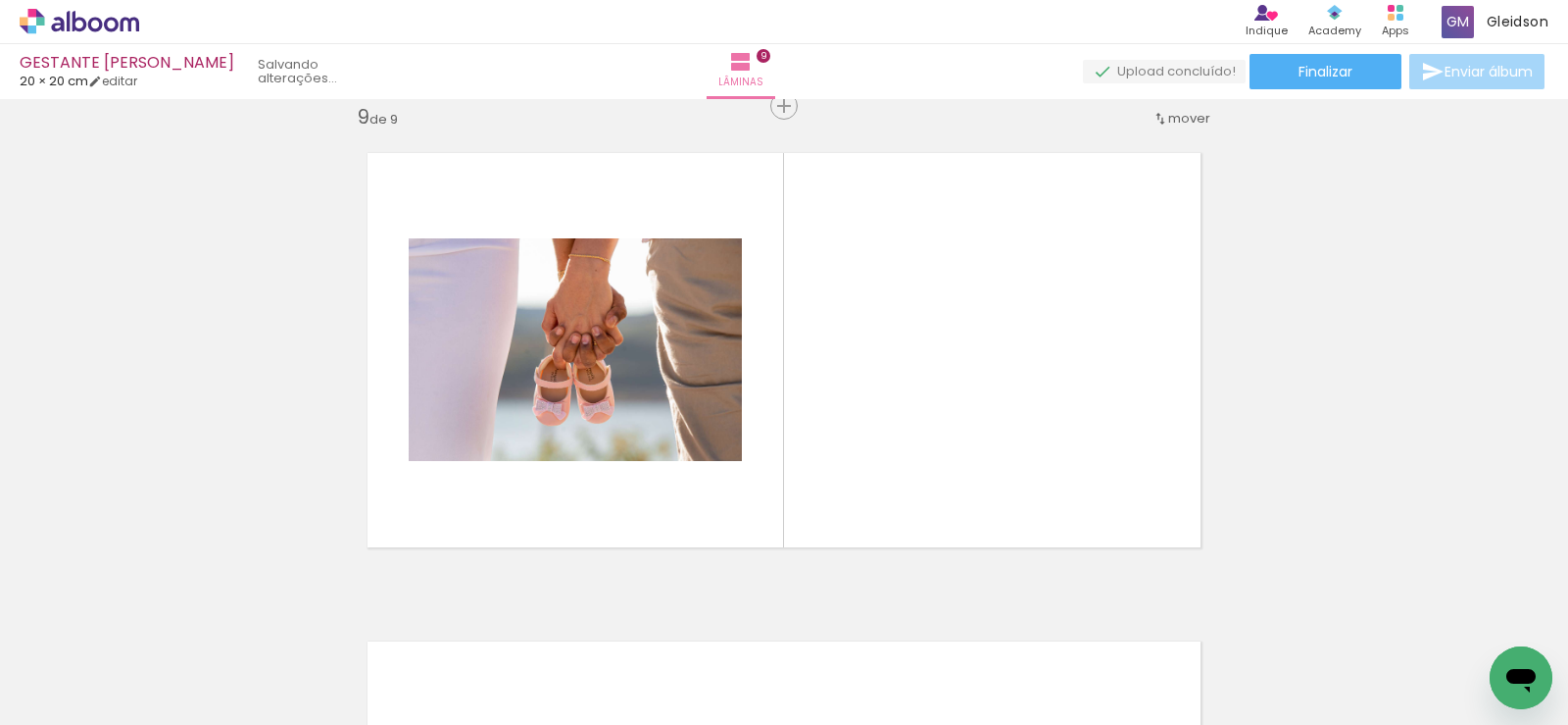
scroll to position [3932, 0]
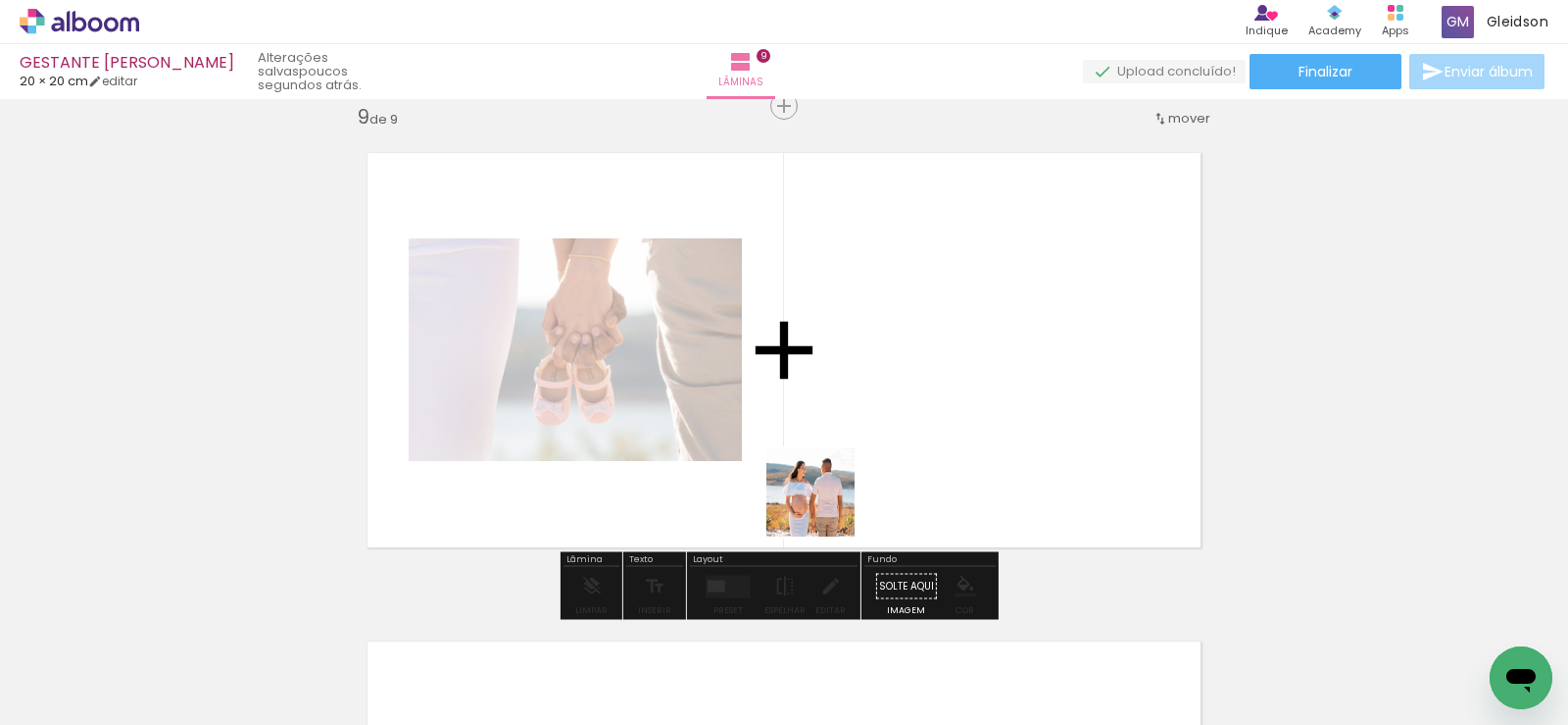
drag, startPoint x: 725, startPoint y: 655, endPoint x: 888, endPoint y: 445, distance: 265.8
click at [888, 445] on quentale-workspace at bounding box center [784, 362] width 1568 height 725
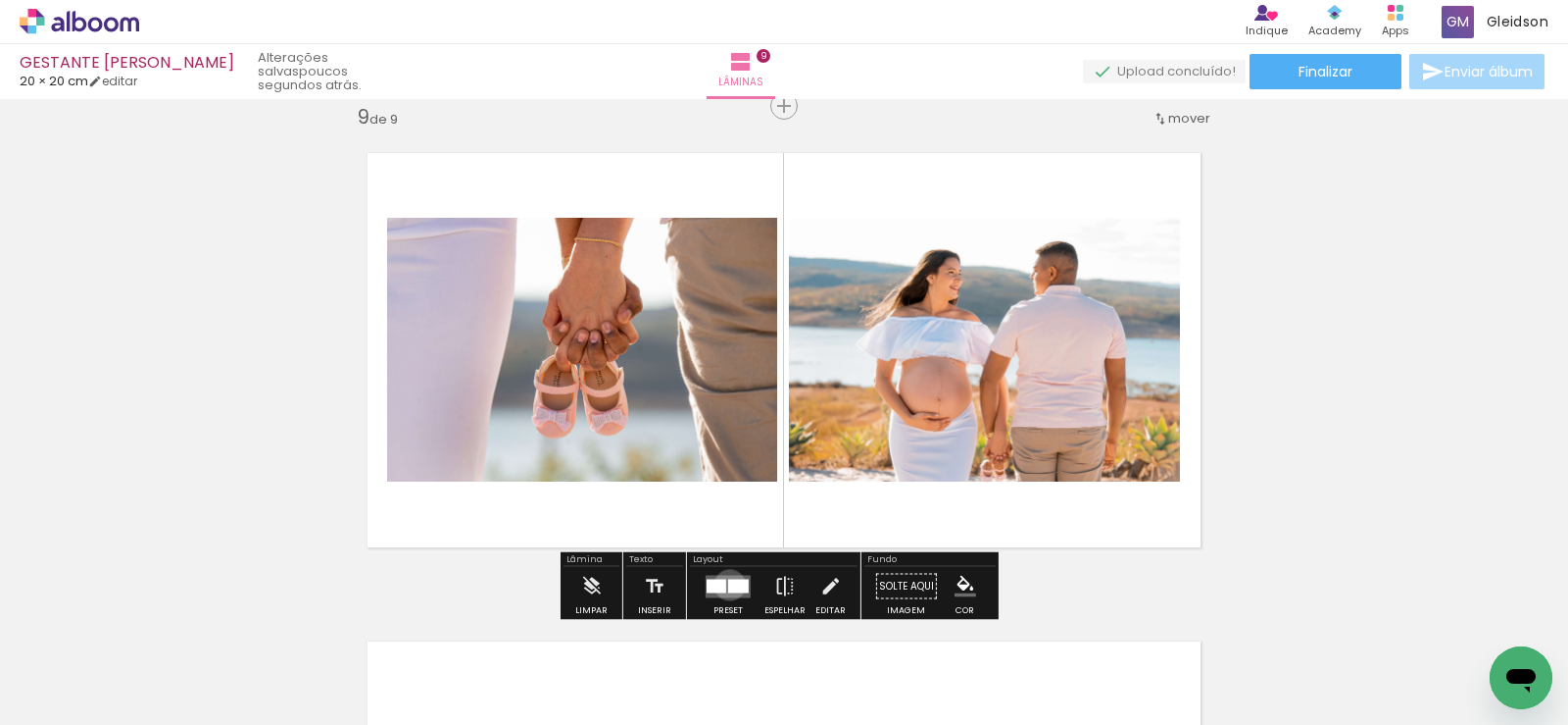
click at [729, 584] on div at bounding box center [739, 585] width 21 height 14
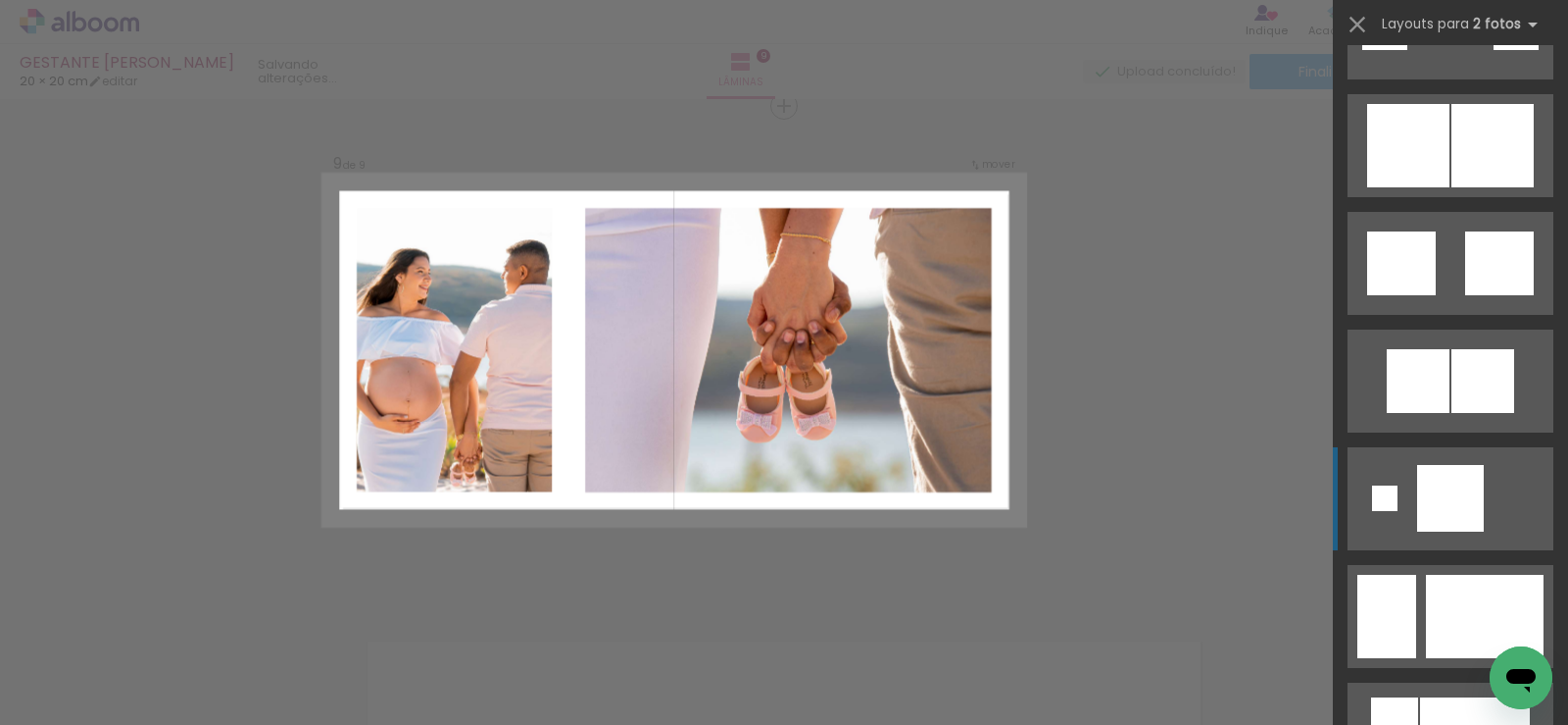
scroll to position [4021, 0]
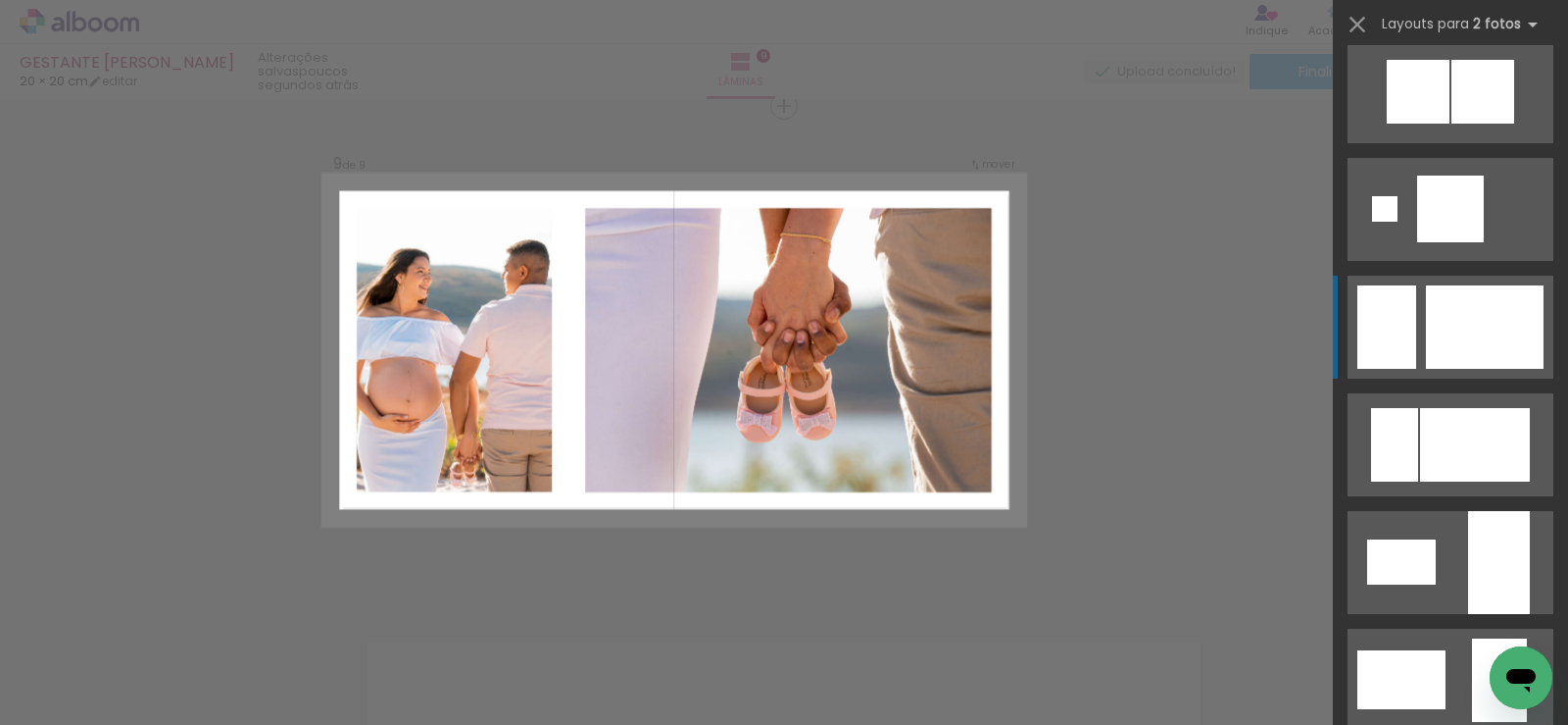
click at [1464, 242] on div at bounding box center [1450, 208] width 67 height 67
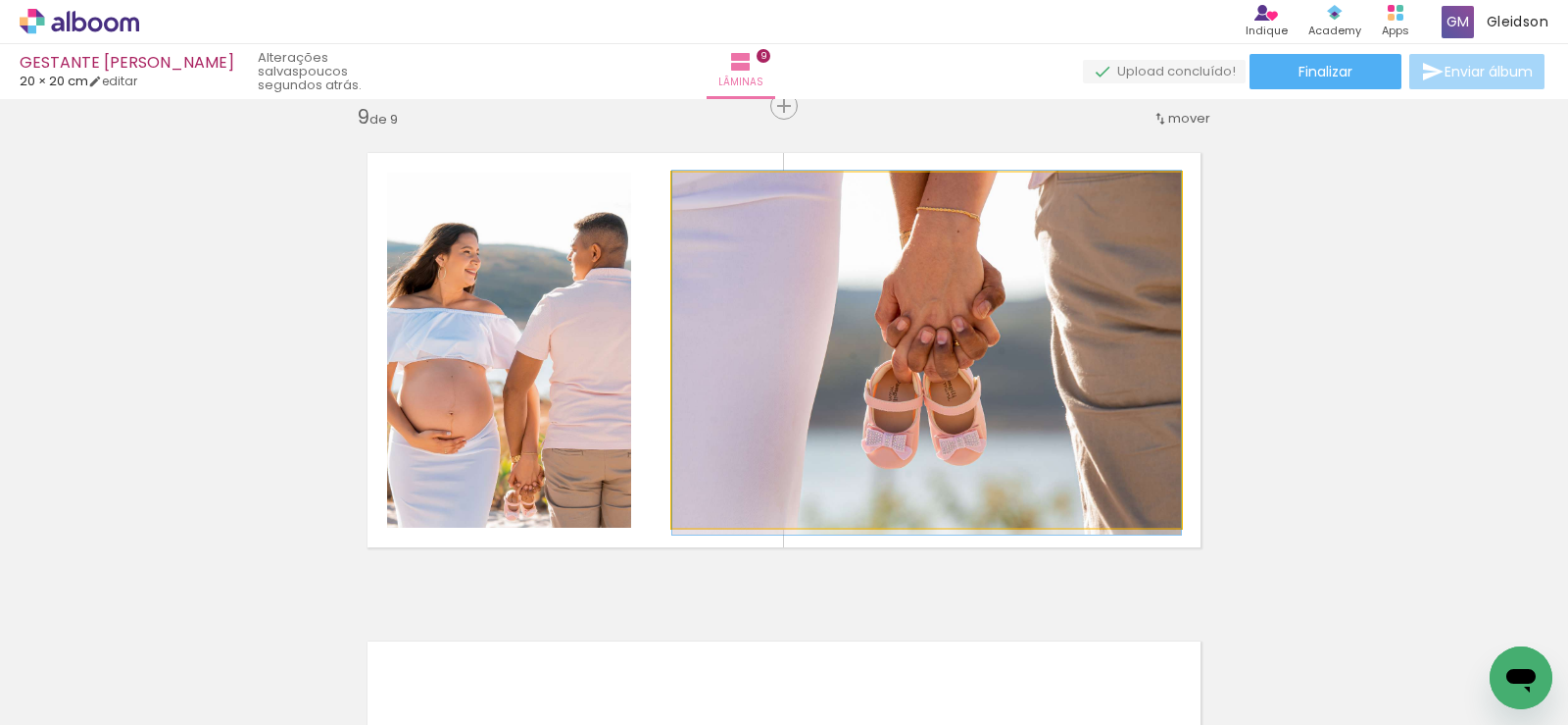
drag, startPoint x: 924, startPoint y: 418, endPoint x: 594, endPoint y: 421, distance: 330.0
click at [0, 0] on slot at bounding box center [0, 0] width 0 height 0
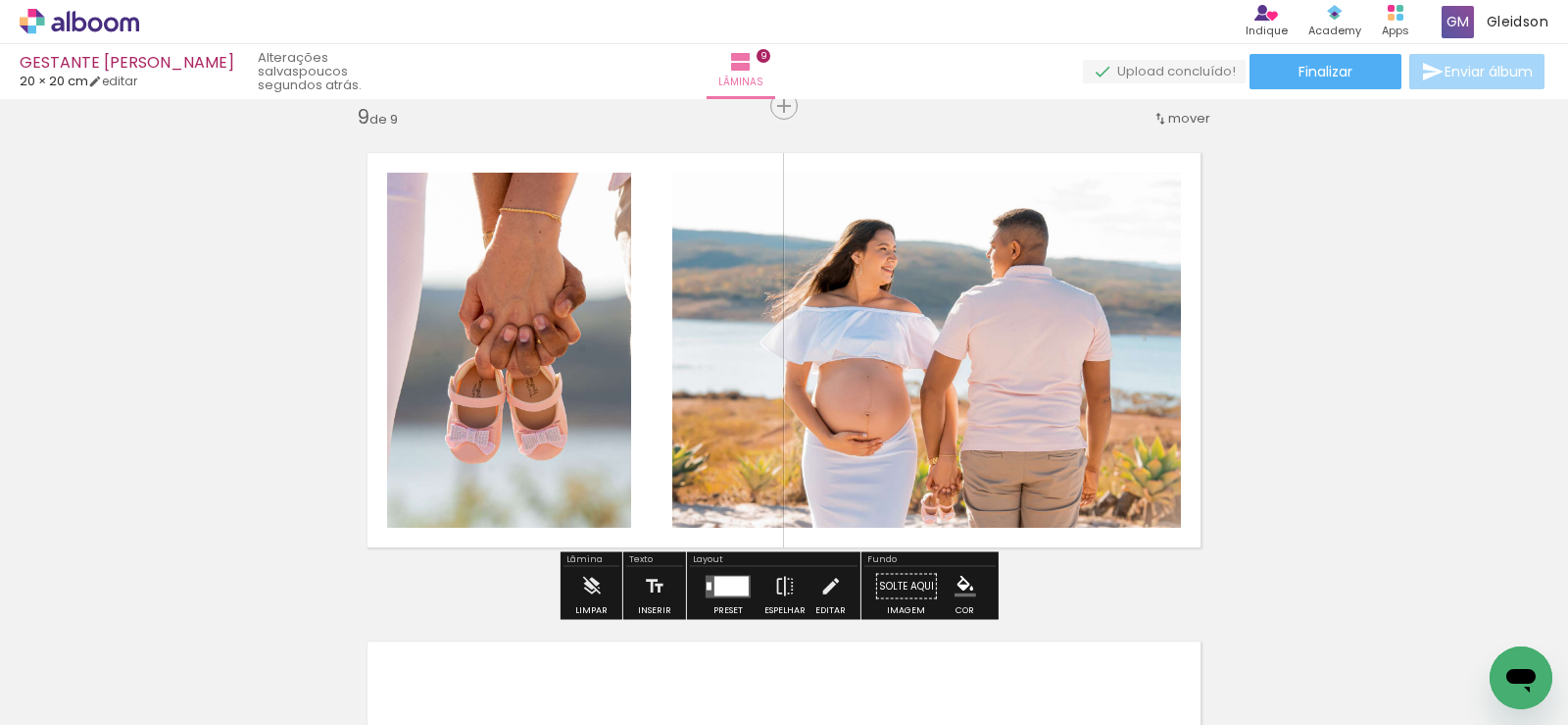
click at [558, 365] on quentale-photo at bounding box center [508, 350] width 244 height 355
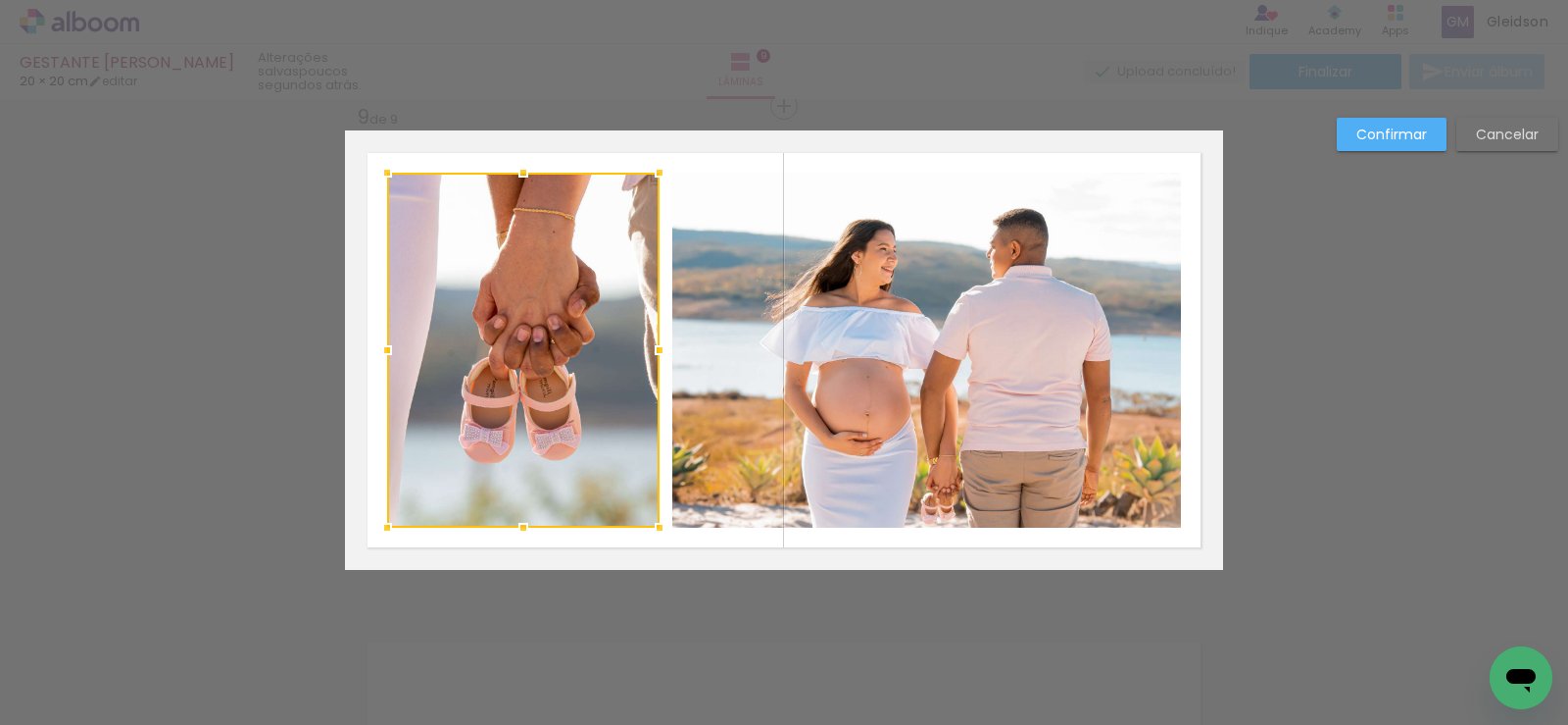
drag, startPoint x: 635, startPoint y: 344, endPoint x: 654, endPoint y: 341, distance: 19.2
click at [654, 341] on div at bounding box center [659, 349] width 39 height 39
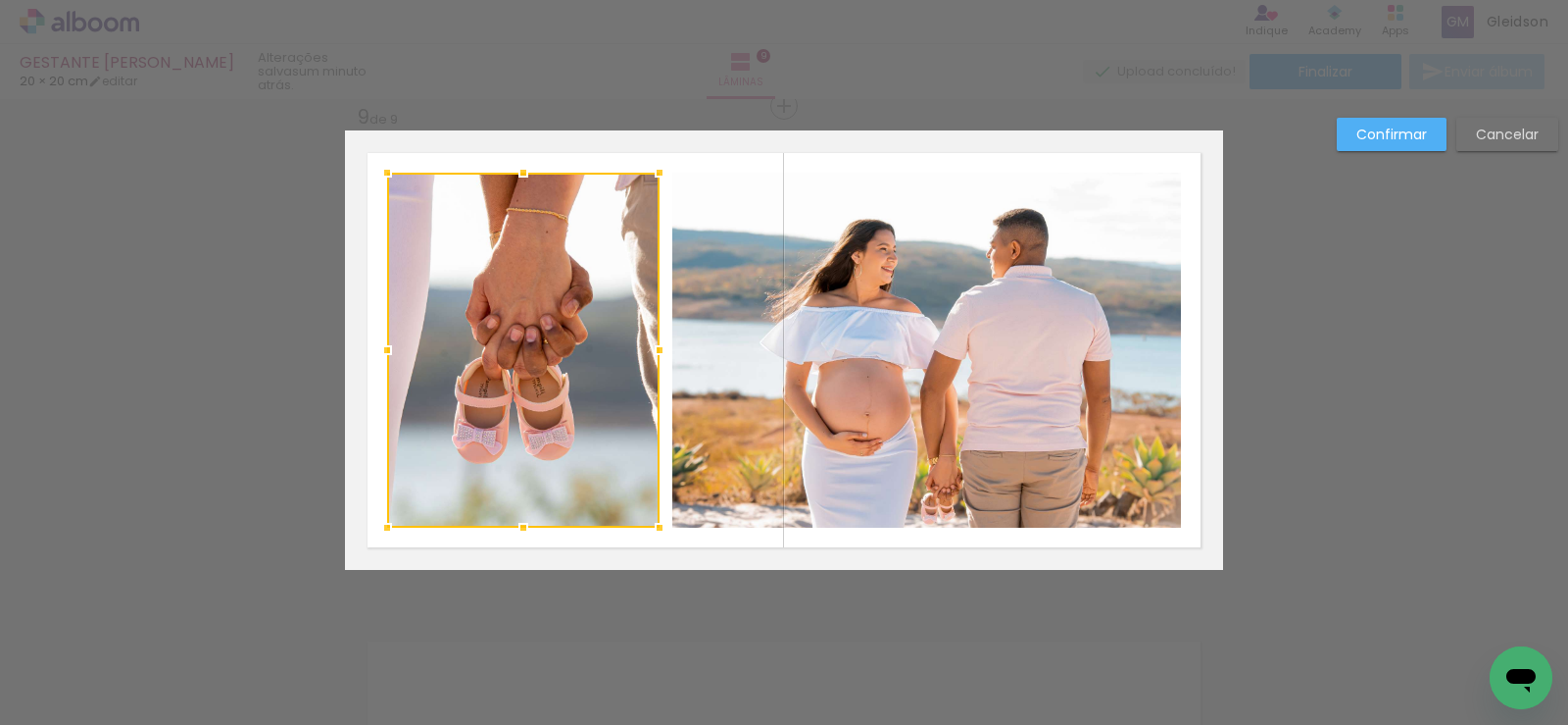
click at [0, 0] on slot "Confirmar" at bounding box center [0, 0] width 0 height 0
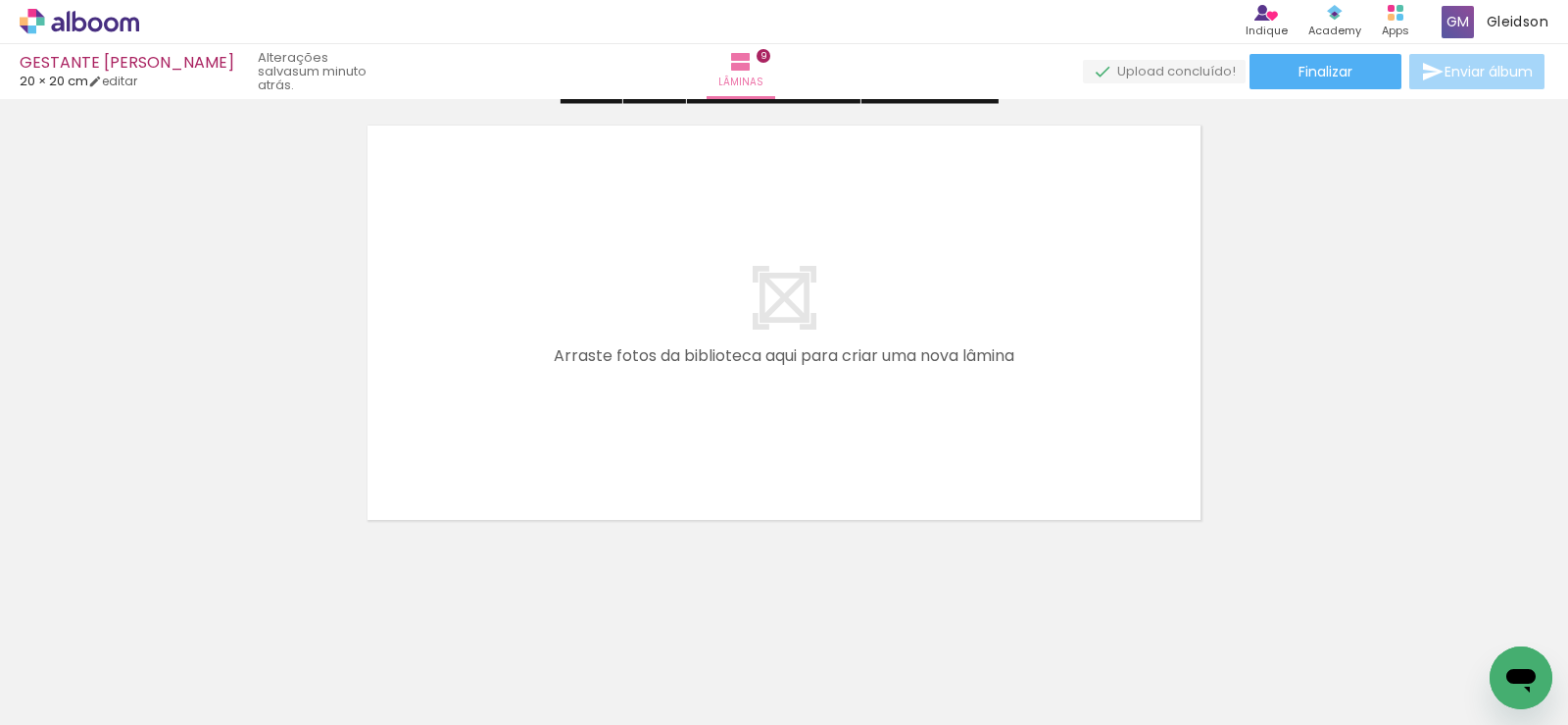
scroll to position [4457, 0]
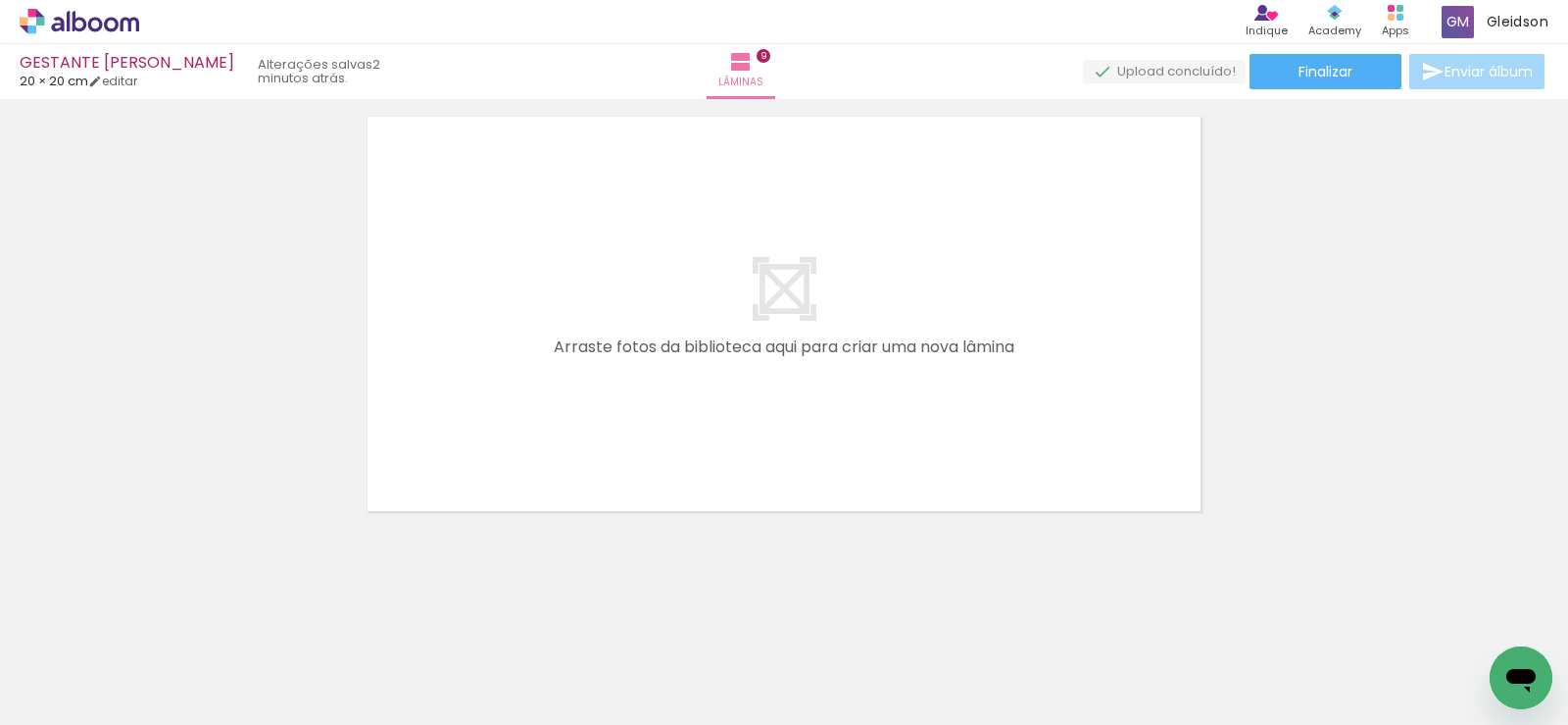
scroll to position [0, 2002]
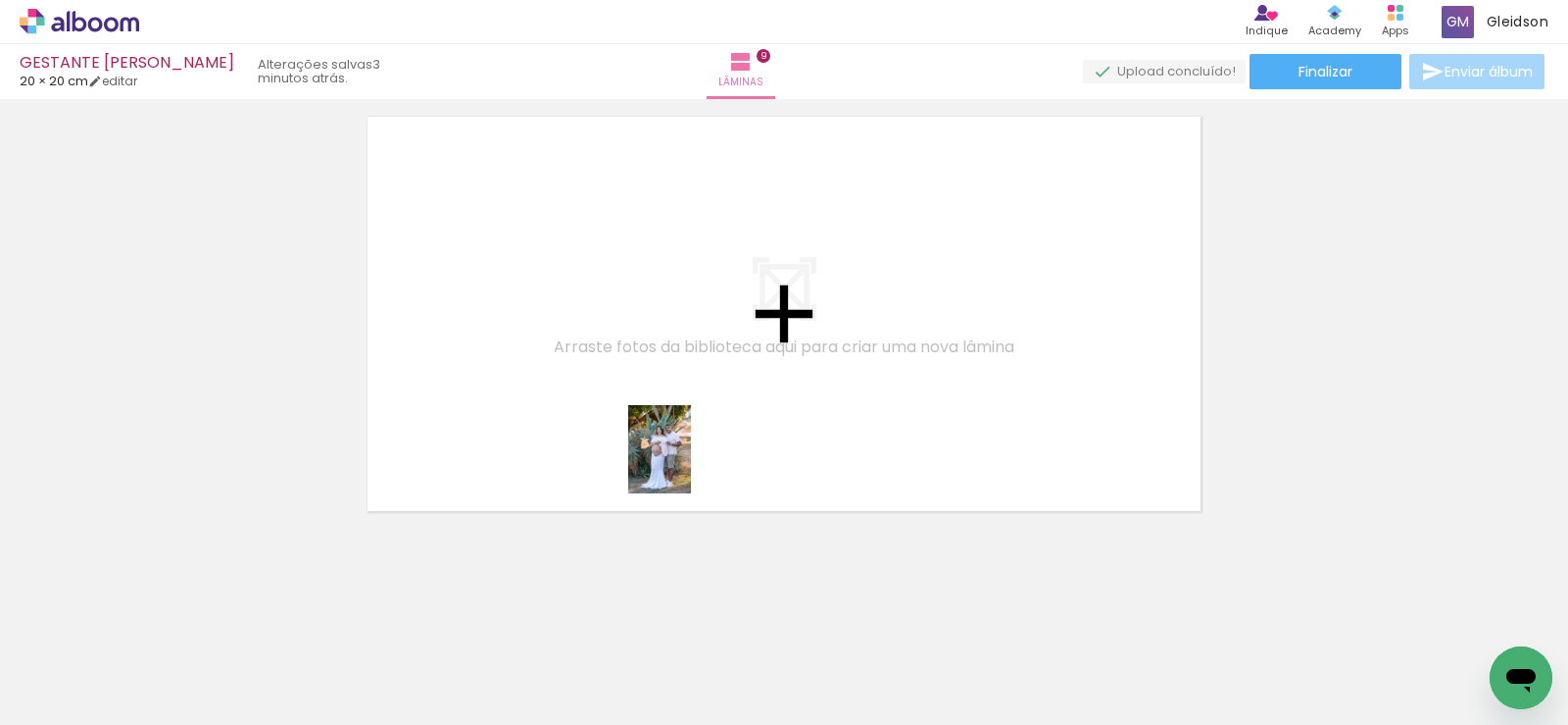
drag, startPoint x: 829, startPoint y: 677, endPoint x: 610, endPoint y: 372, distance: 375.5
click at [614, 375] on quentale-workspace at bounding box center [784, 362] width 1568 height 725
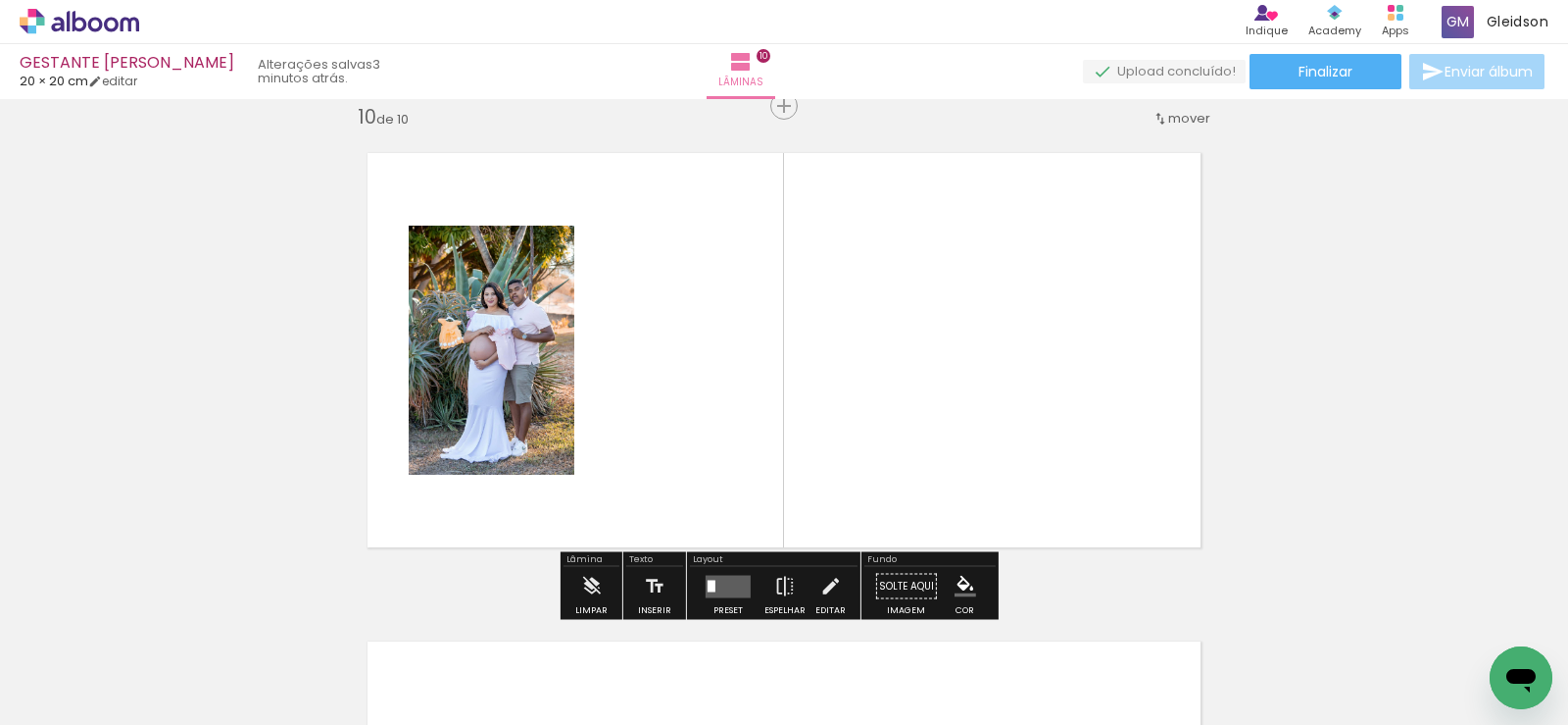
scroll to position [4421, 0]
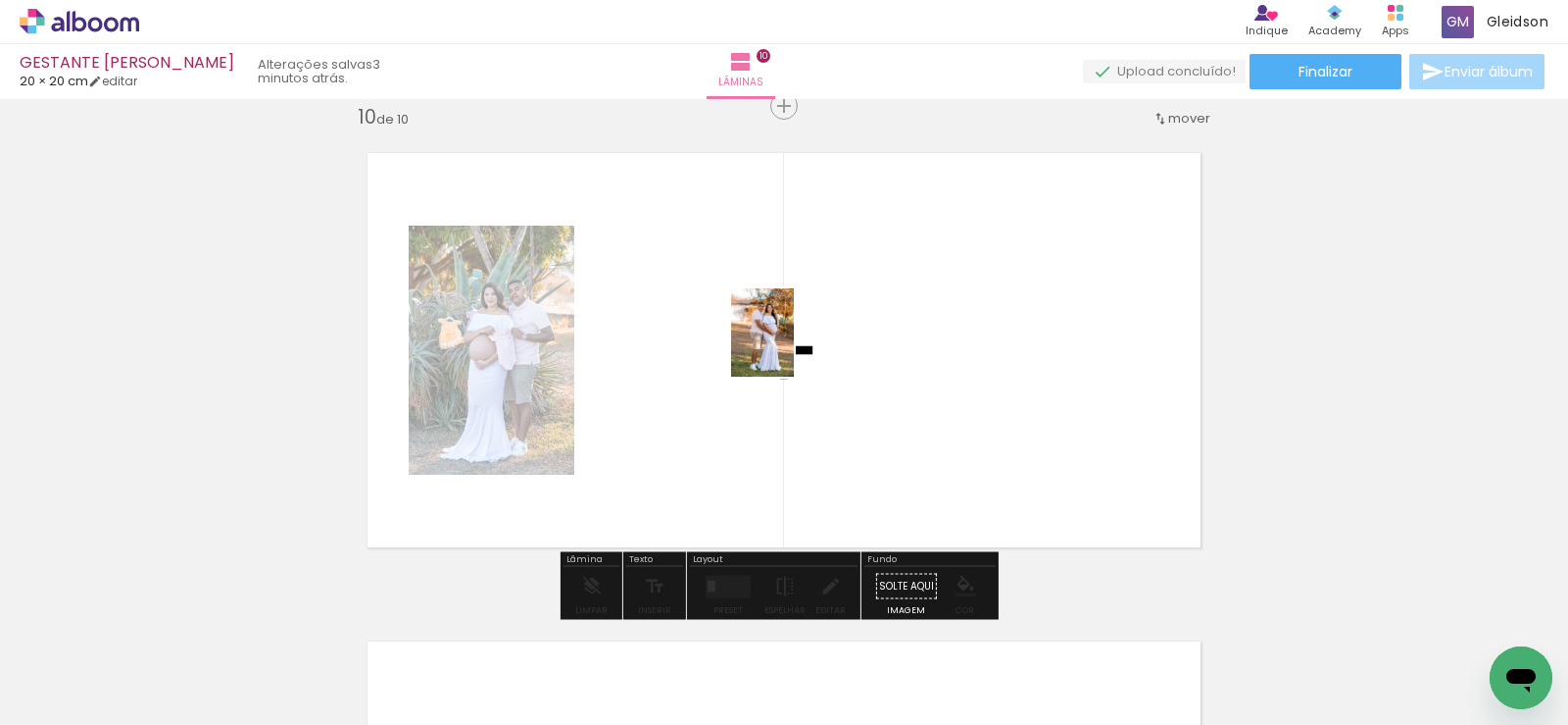
drag, startPoint x: 1164, startPoint y: 672, endPoint x: 779, endPoint y: 334, distance: 512.3
click at [755, 319] on quentale-workspace at bounding box center [784, 362] width 1568 height 725
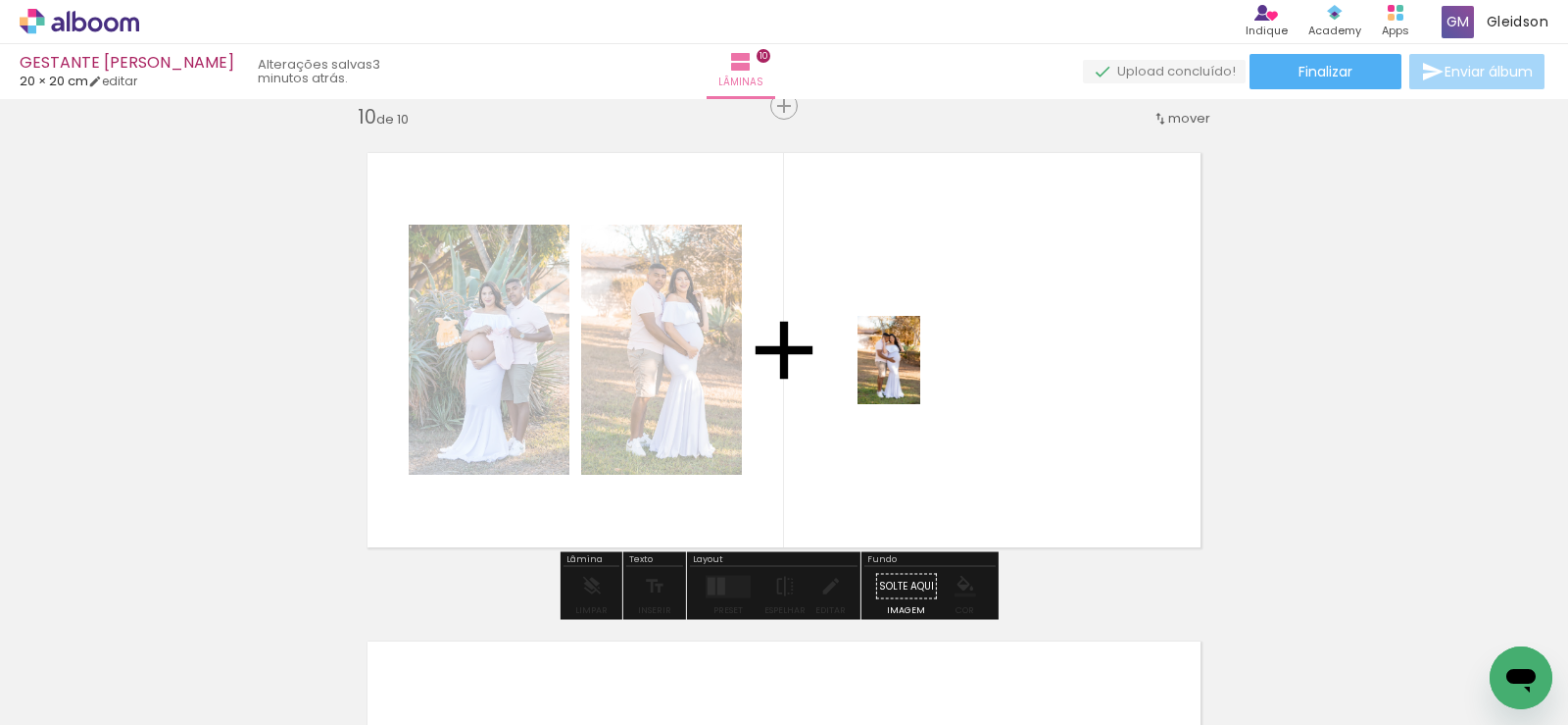
drag, startPoint x: 1268, startPoint y: 675, endPoint x: 912, endPoint y: 371, distance: 468.1
click at [912, 371] on quentale-workspace at bounding box center [784, 362] width 1568 height 725
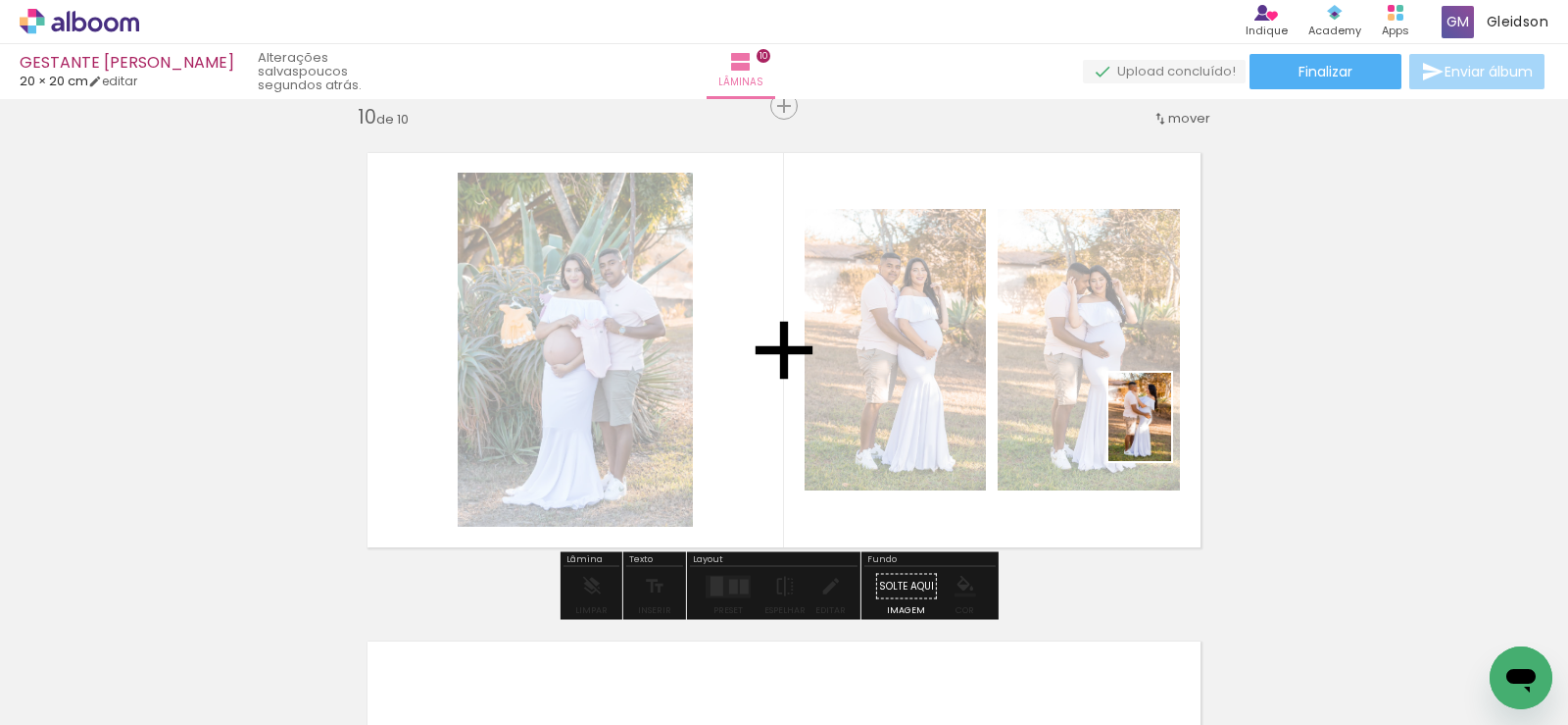
drag, startPoint x: 1384, startPoint y: 662, endPoint x: 1142, endPoint y: 354, distance: 391.7
click at [1098, 327] on quentale-workspace at bounding box center [784, 362] width 1568 height 725
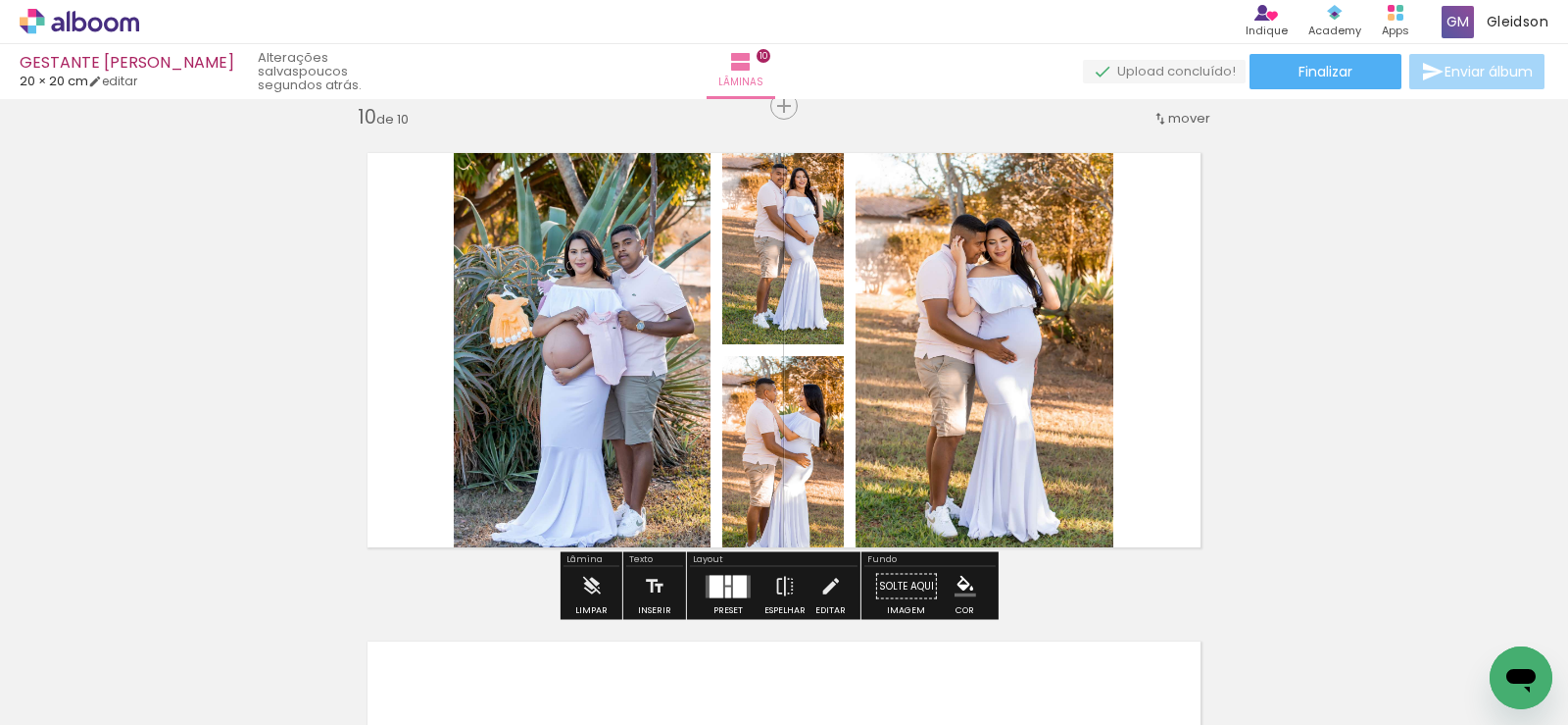
click at [722, 584] on quentale-layouter at bounding box center [728, 585] width 45 height 23
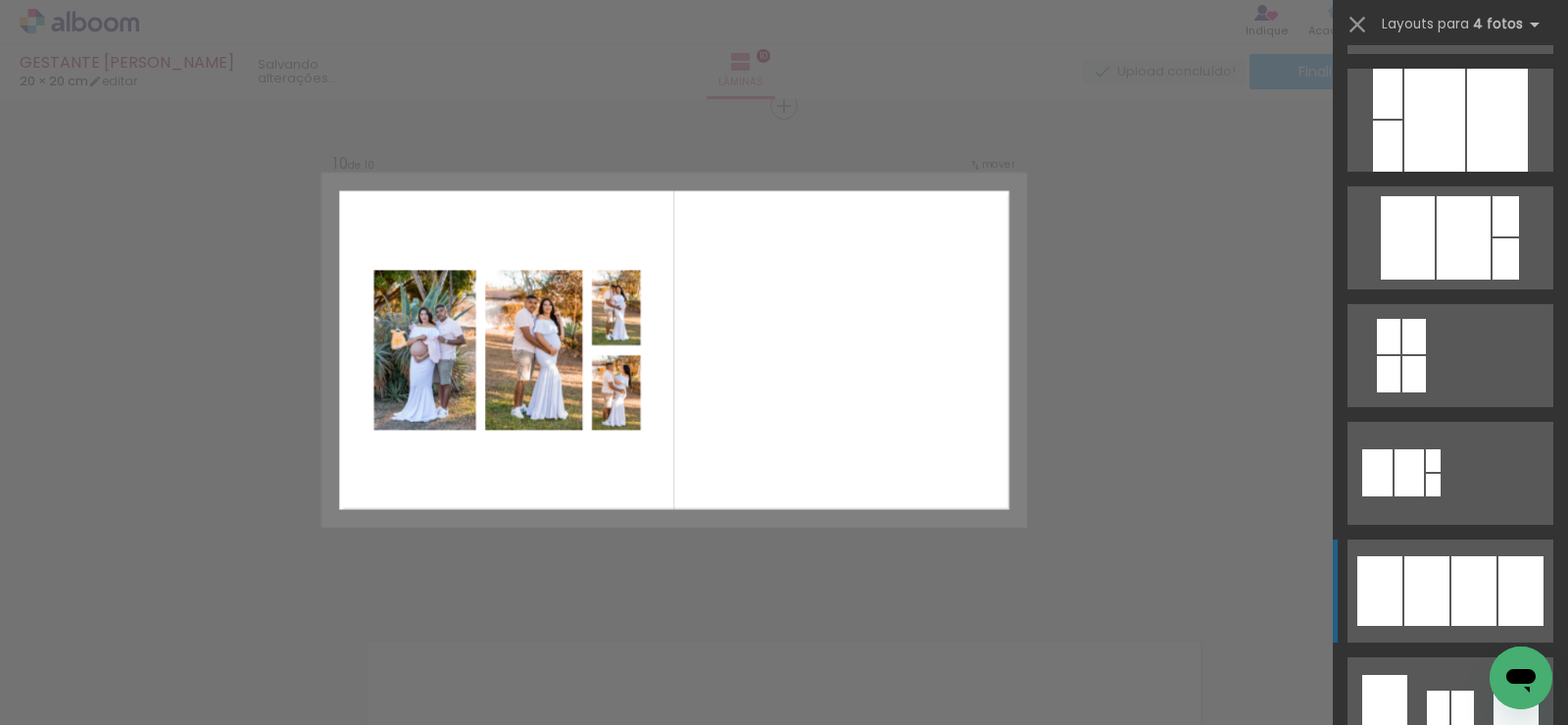
scroll to position [980, 0]
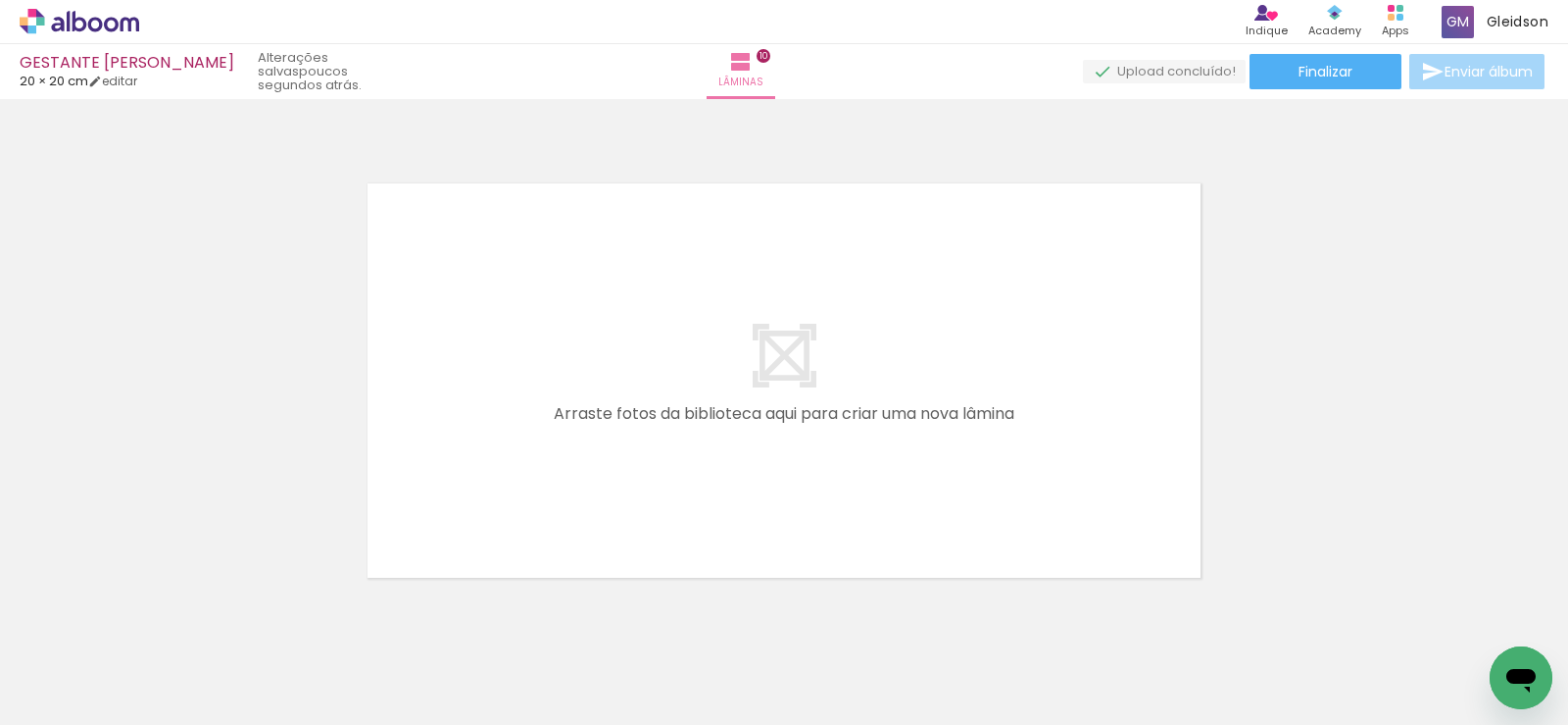
scroll to position [4911, 0]
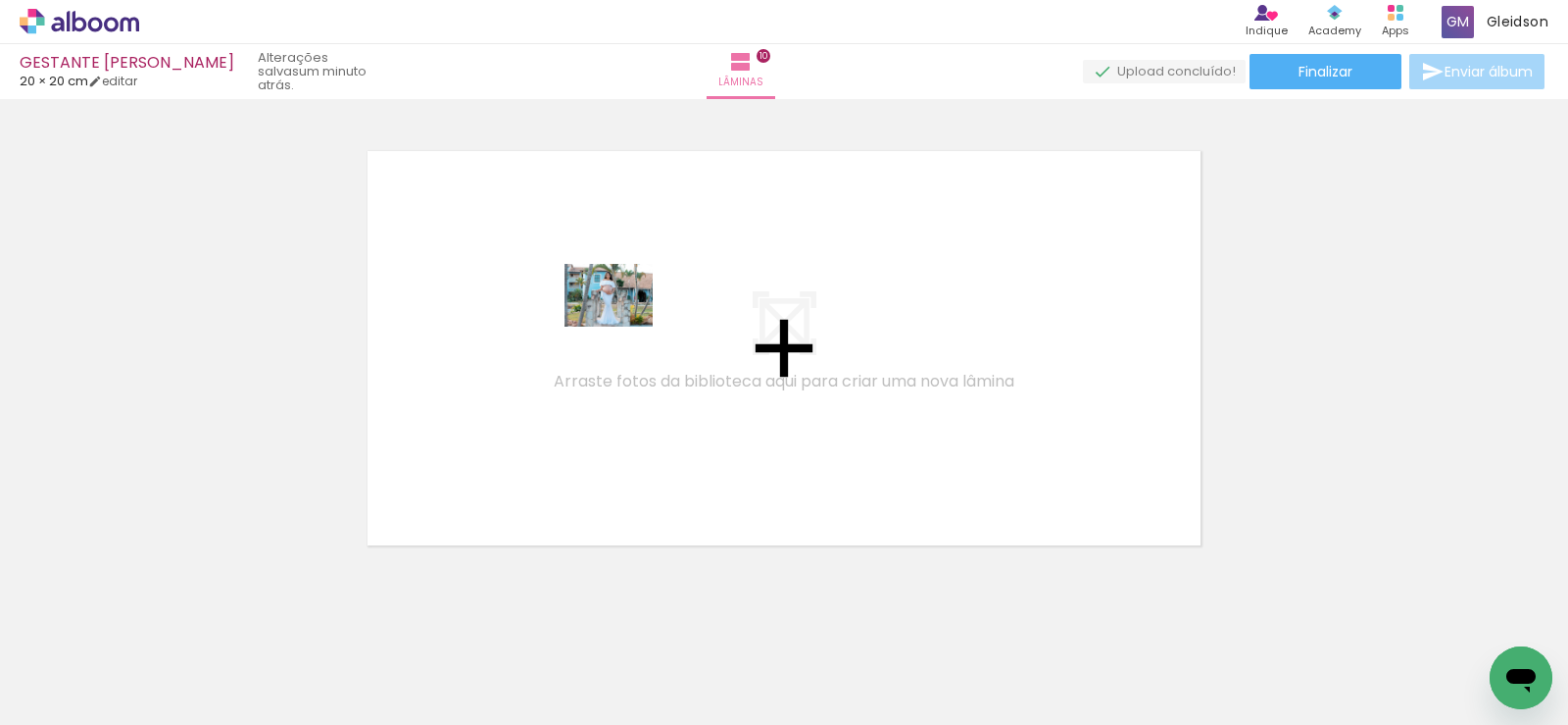
drag, startPoint x: 910, startPoint y: 616, endPoint x: 623, endPoint y: 323, distance: 410.1
click at [623, 323] on quentale-workspace at bounding box center [784, 362] width 1568 height 725
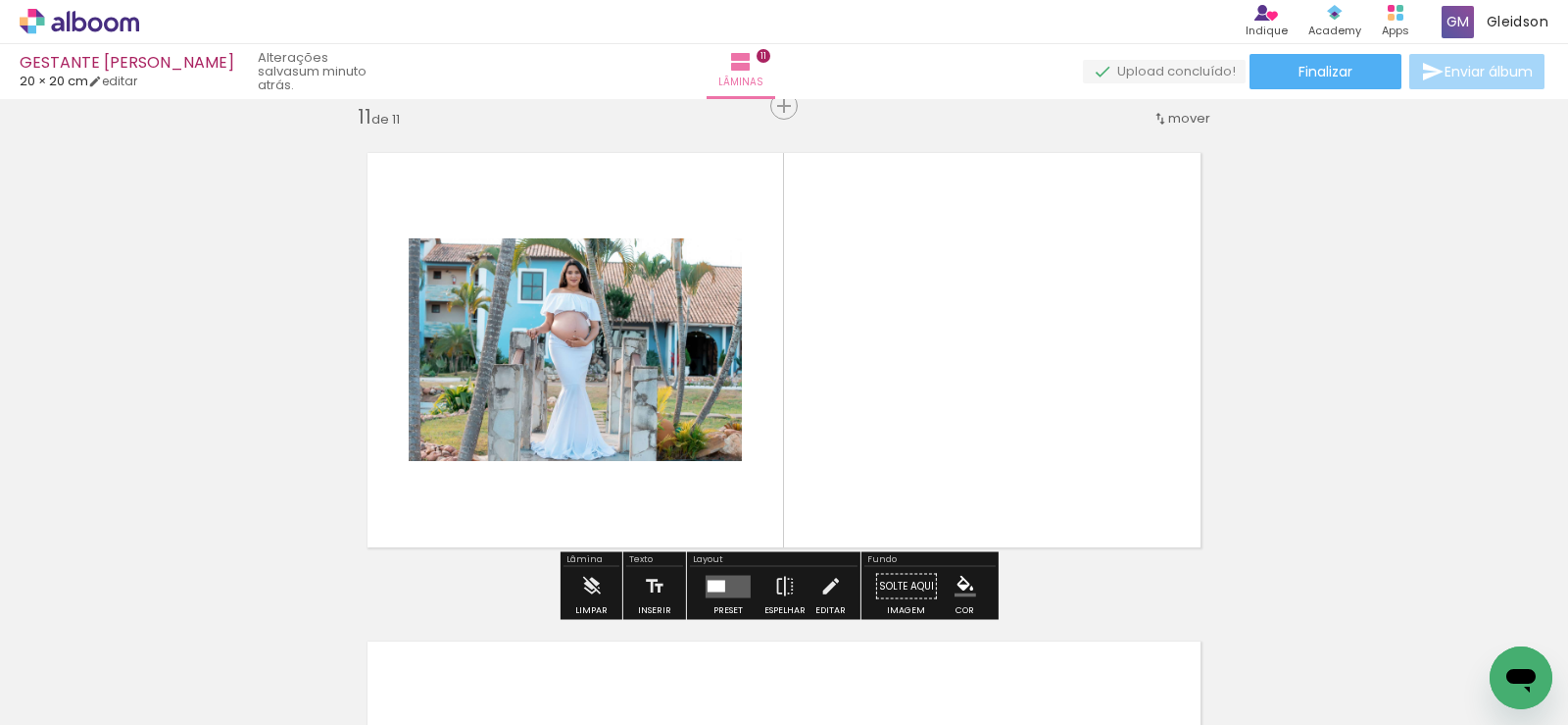
scroll to position [4909, 0]
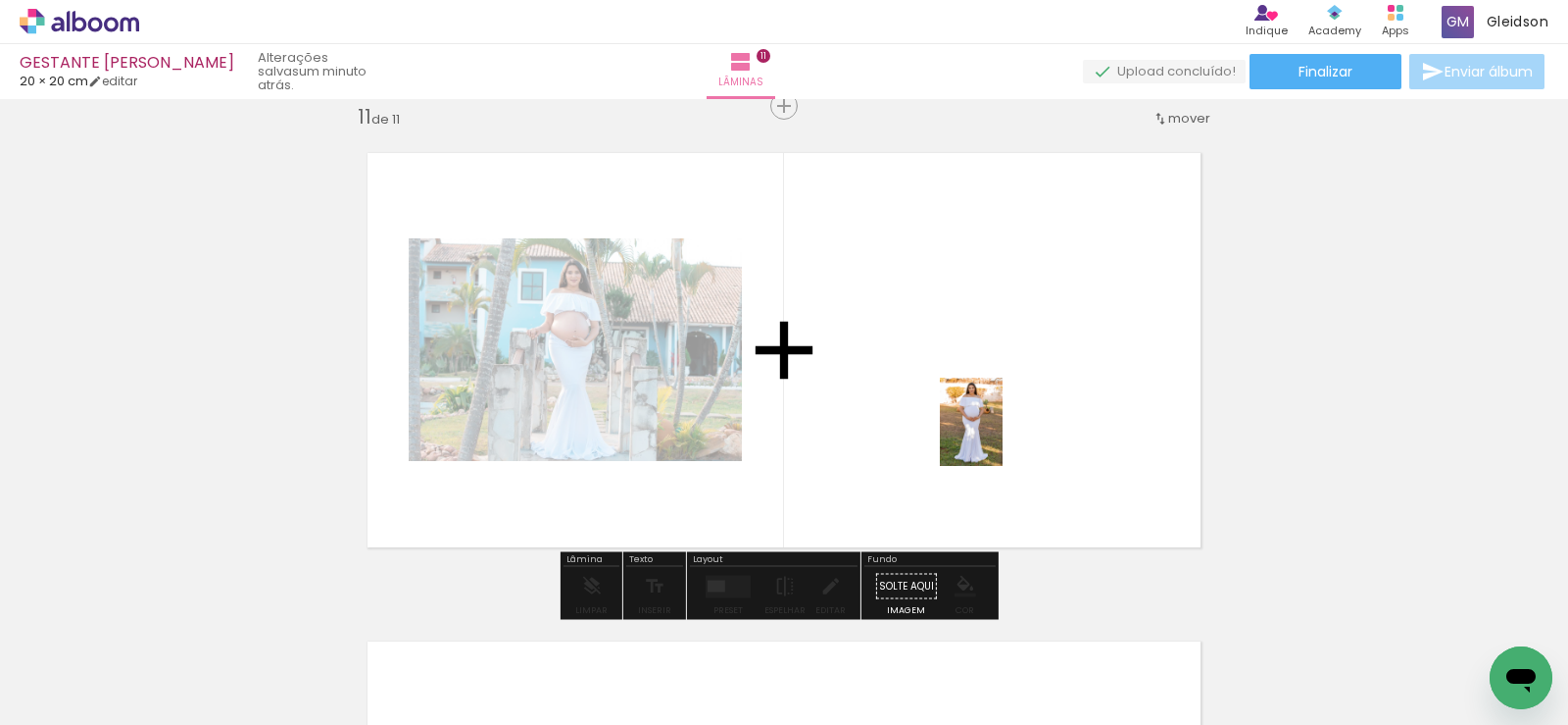
drag, startPoint x: 1049, startPoint y: 636, endPoint x: 1009, endPoint y: 412, distance: 227.5
click at [995, 414] on quentale-workspace at bounding box center [784, 362] width 1568 height 725
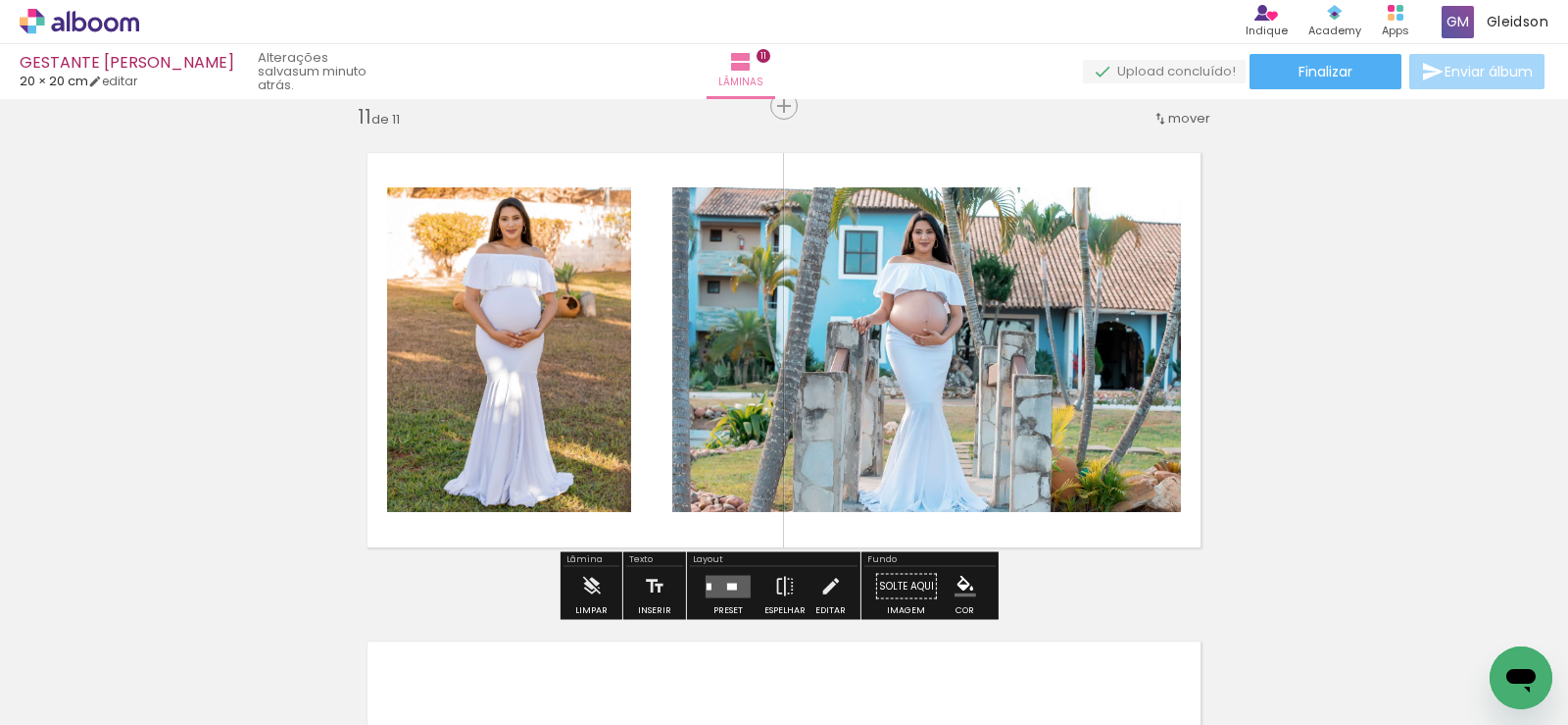
click at [730, 578] on quentale-layouter at bounding box center [728, 585] width 45 height 23
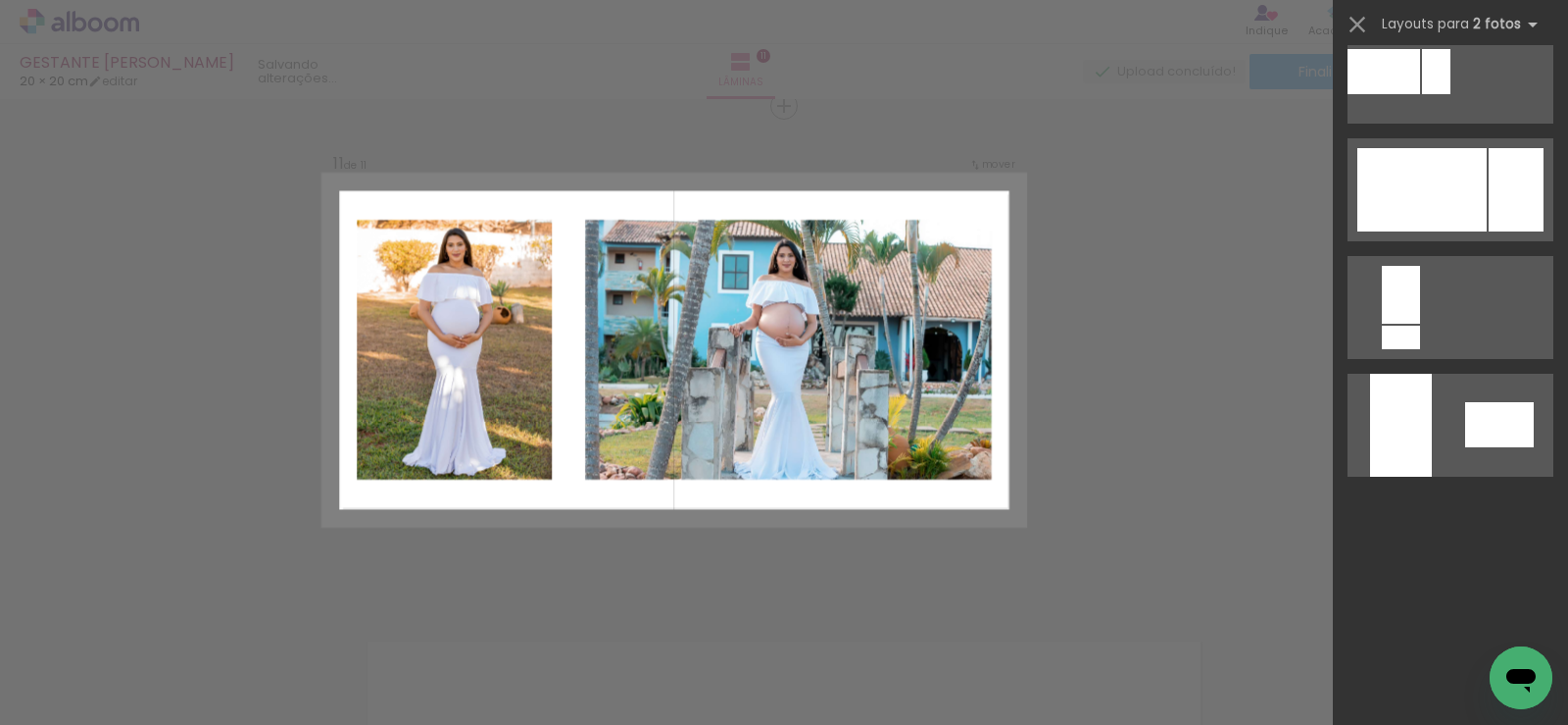
scroll to position [0, 0]
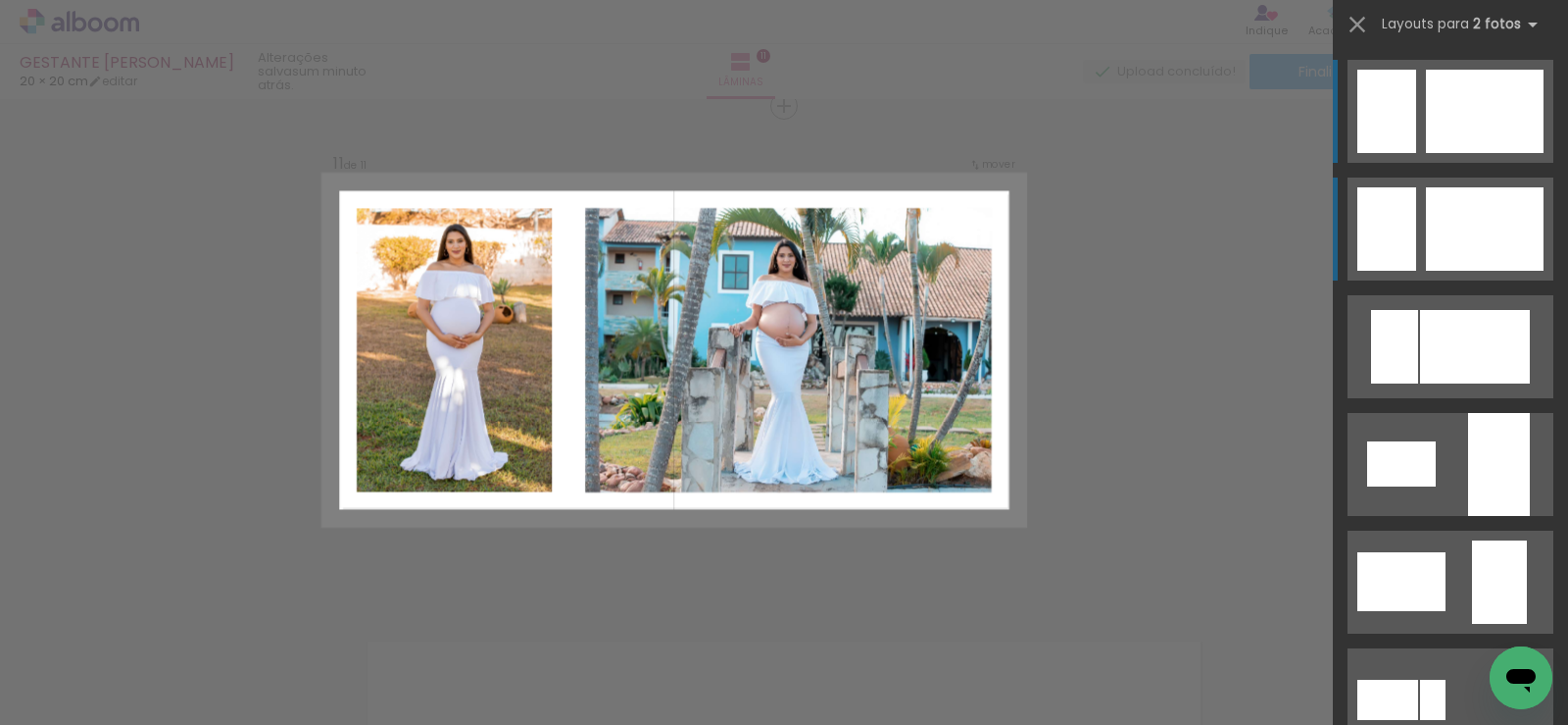
click at [1404, 442] on div at bounding box center [1402, 464] width 69 height 45
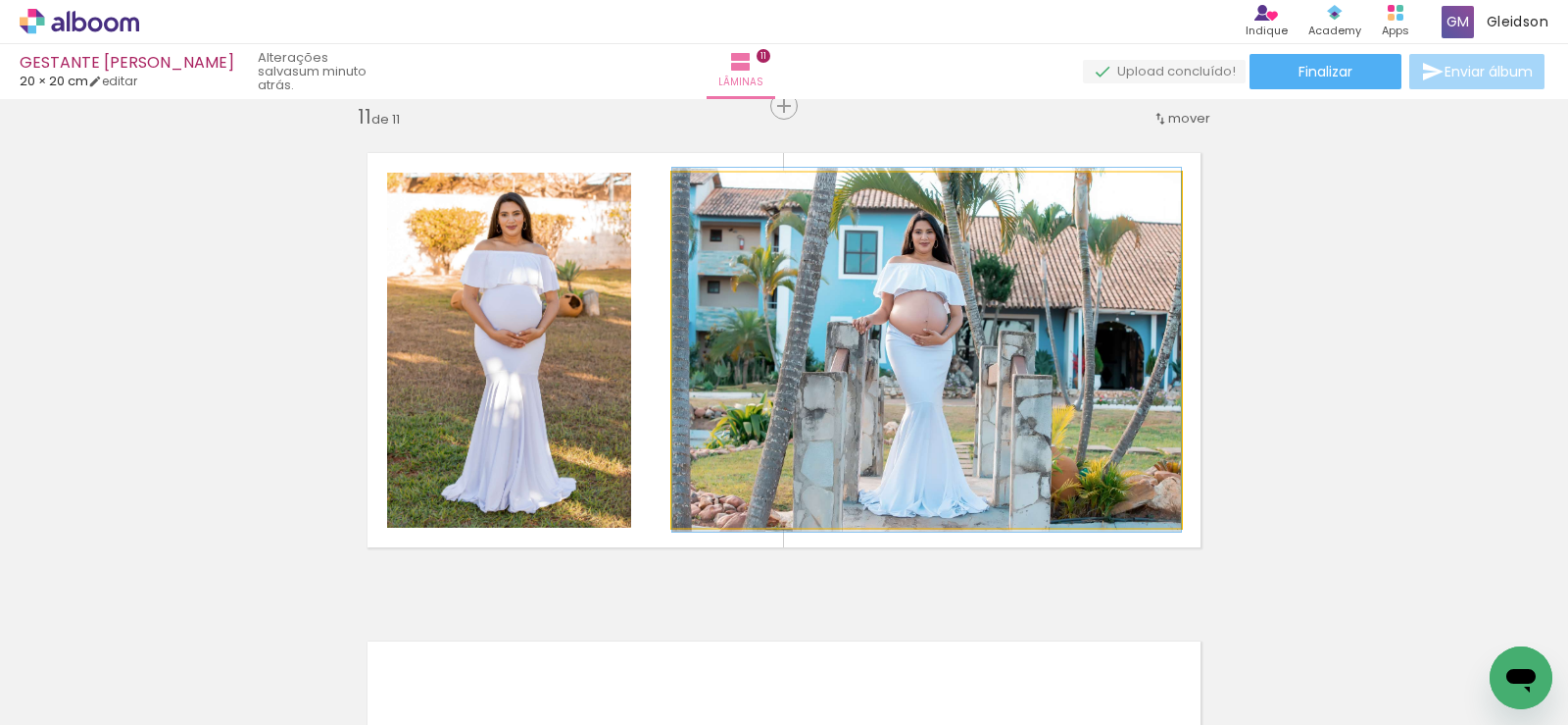
click at [757, 354] on quentale-photo at bounding box center [927, 350] width 508 height 355
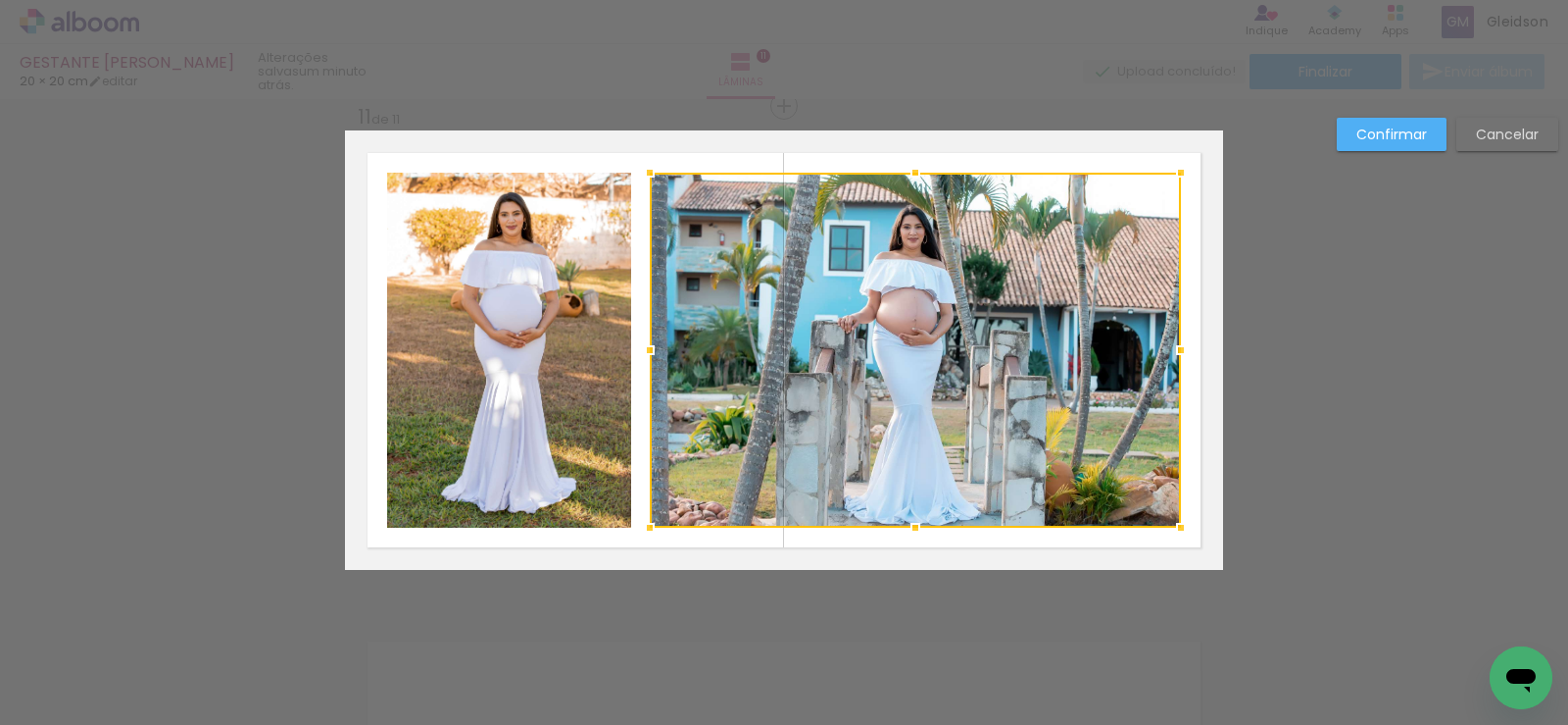
drag, startPoint x: 670, startPoint y: 347, endPoint x: 647, endPoint y: 348, distance: 23.0
click at [647, 348] on div at bounding box center [649, 349] width 39 height 39
click at [1408, 124] on paper-button "Confirmar" at bounding box center [1392, 134] width 110 height 33
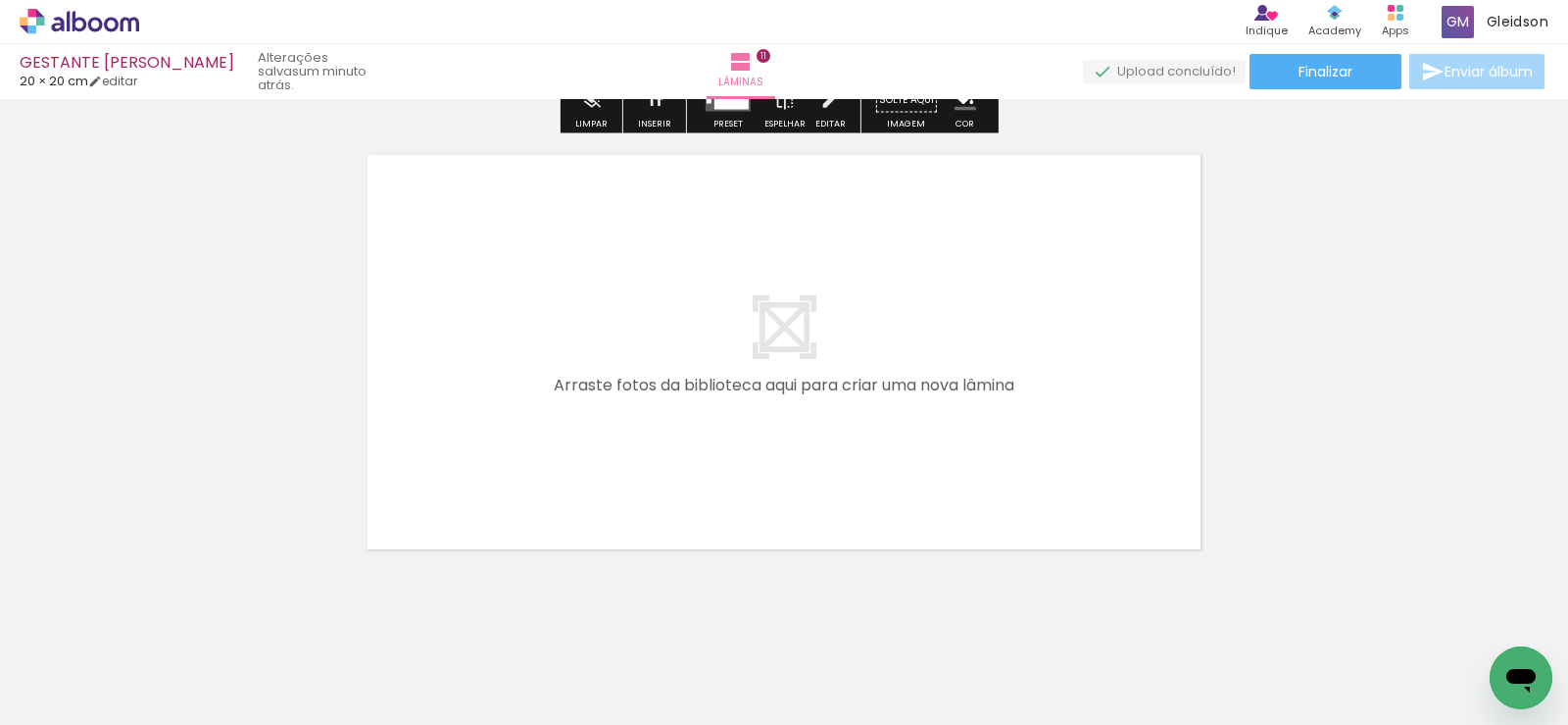
scroll to position [5399, 0]
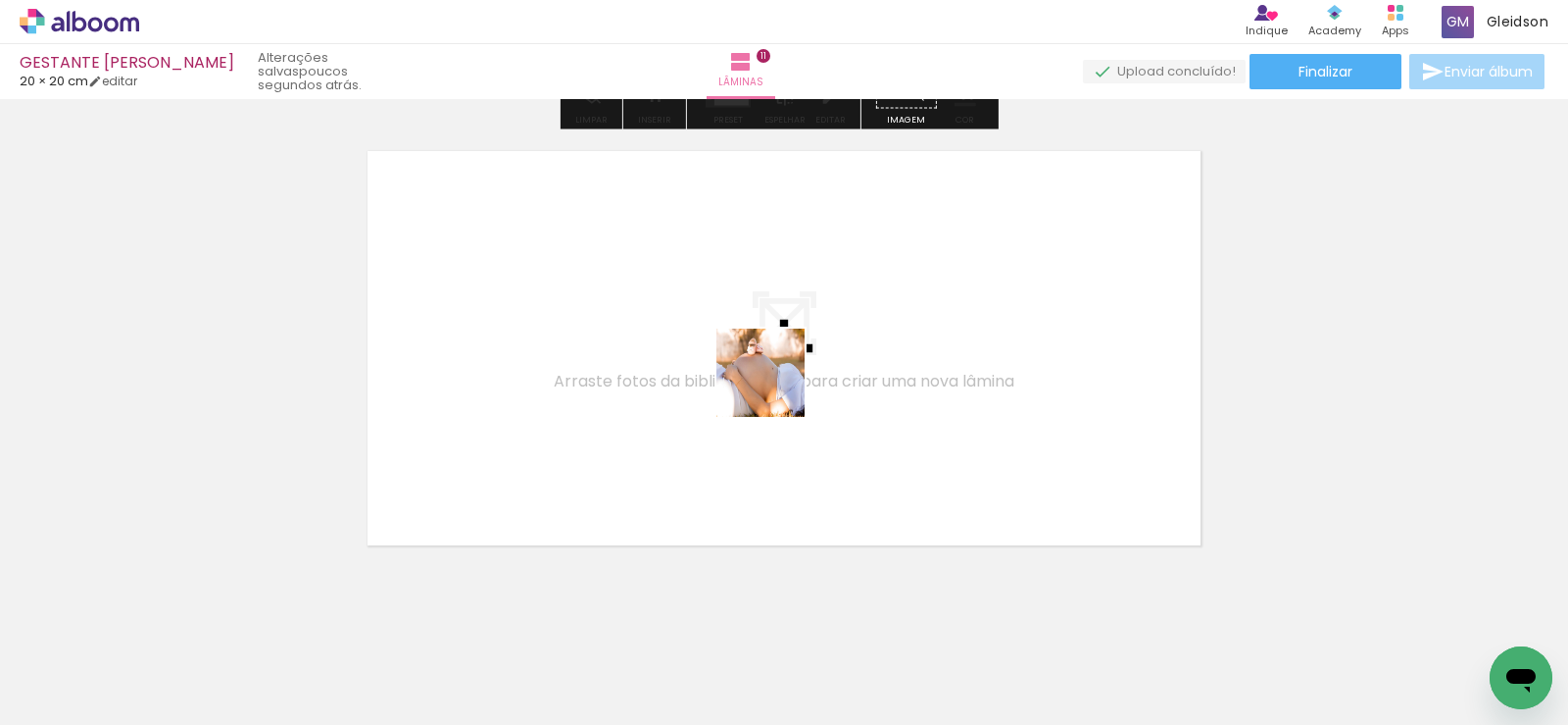
drag, startPoint x: 1463, startPoint y: 652, endPoint x: 510, endPoint y: 289, distance: 1019.8
click at [510, 289] on quentale-workspace at bounding box center [784, 362] width 1568 height 725
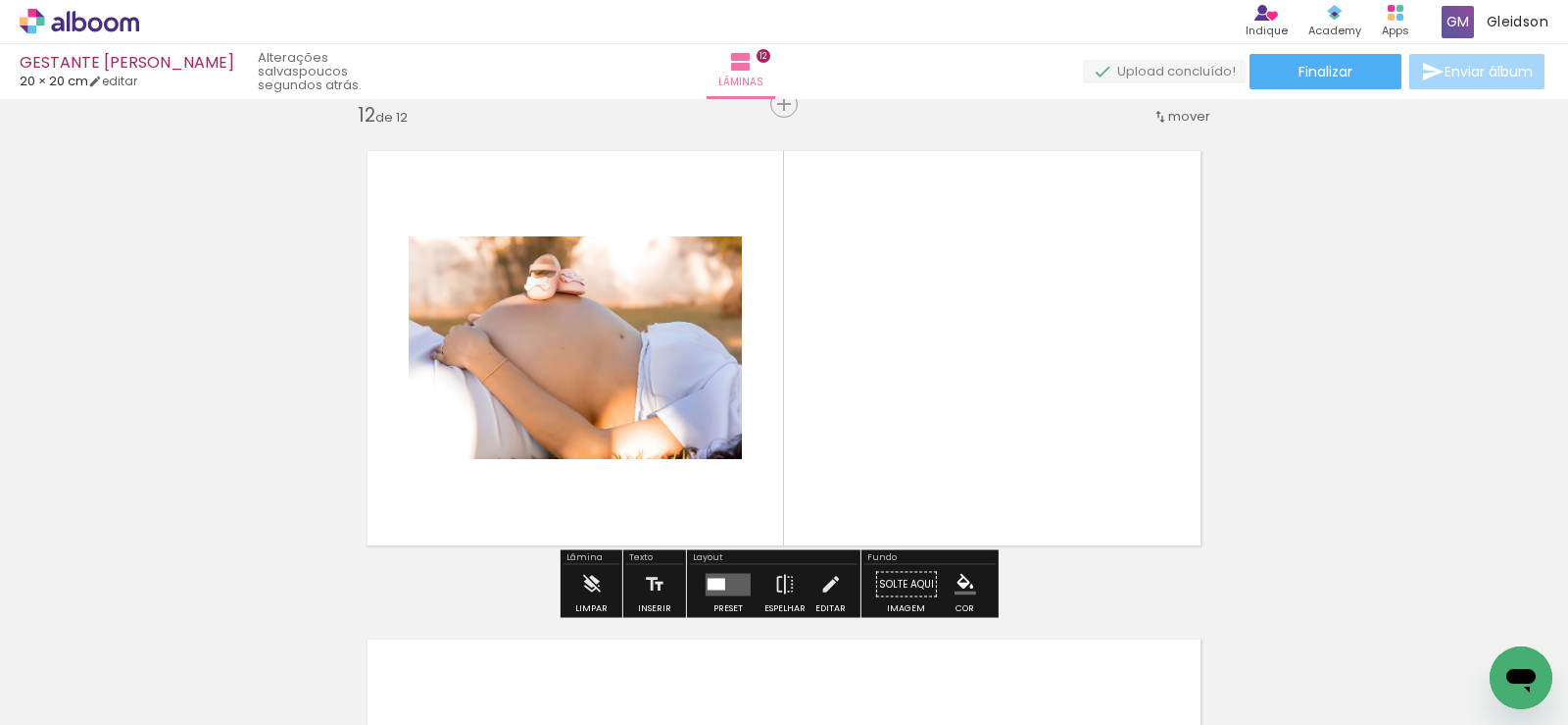
scroll to position [5397, 0]
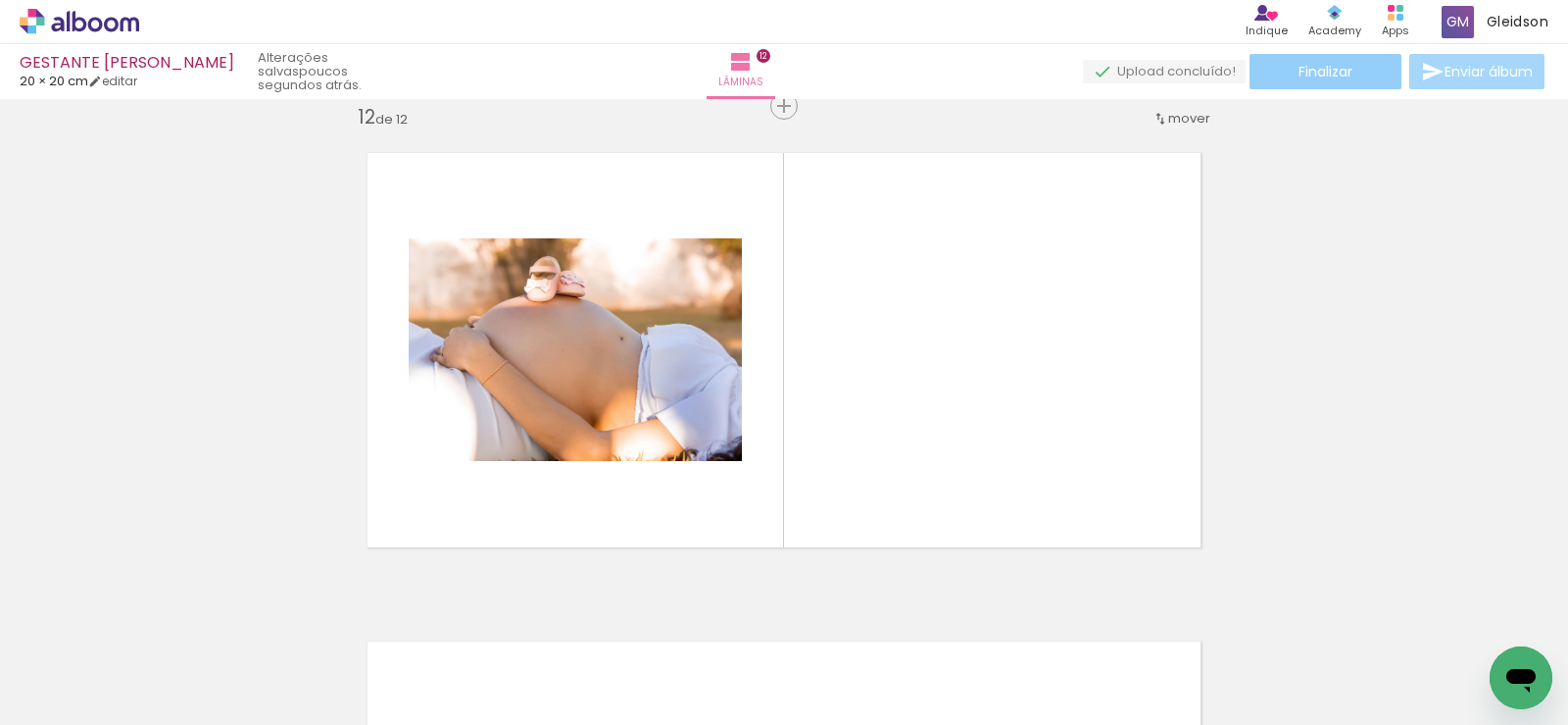
click at [1305, 74] on span "Finalizar" at bounding box center [1326, 72] width 54 height 14
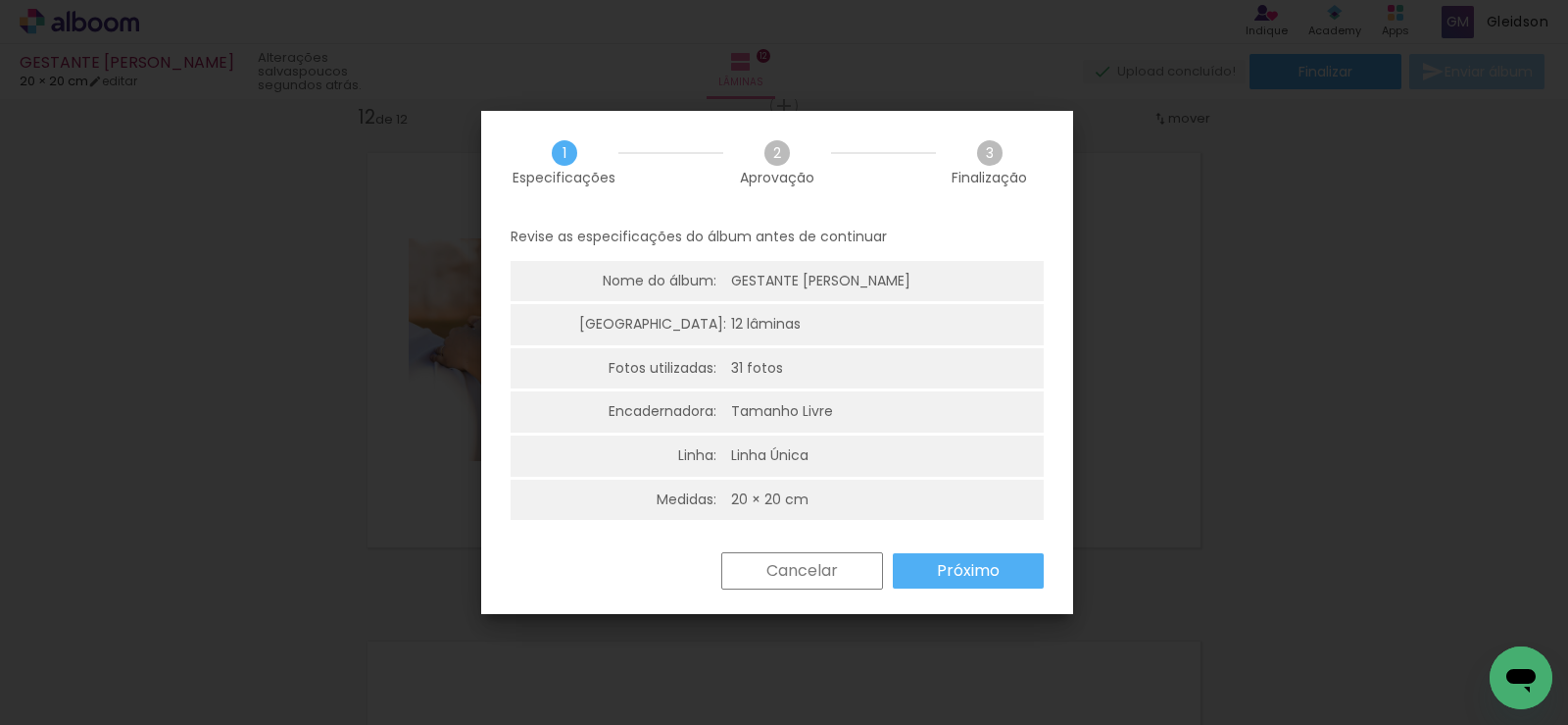
click at [0, 0] on slot "Próximo" at bounding box center [0, 0] width 0 height 0
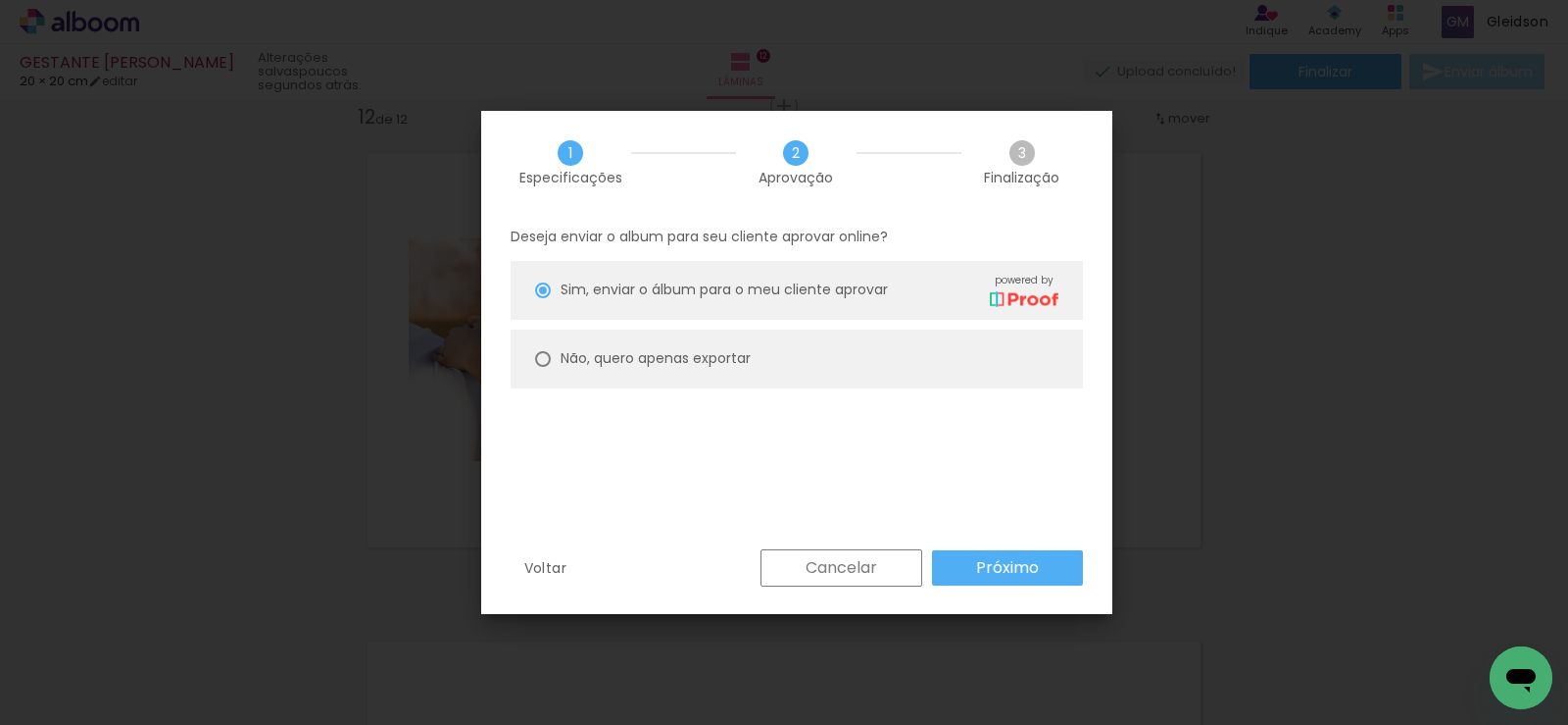
click at [553, 350] on paper-radio-button "Não, quero apenas exportar" at bounding box center [796, 358] width 572 height 59
type paper-radio-button "on"
click at [0, 0] on slot "Próximo" at bounding box center [0, 0] width 0 height 0
type input "Alta, 300 DPI"
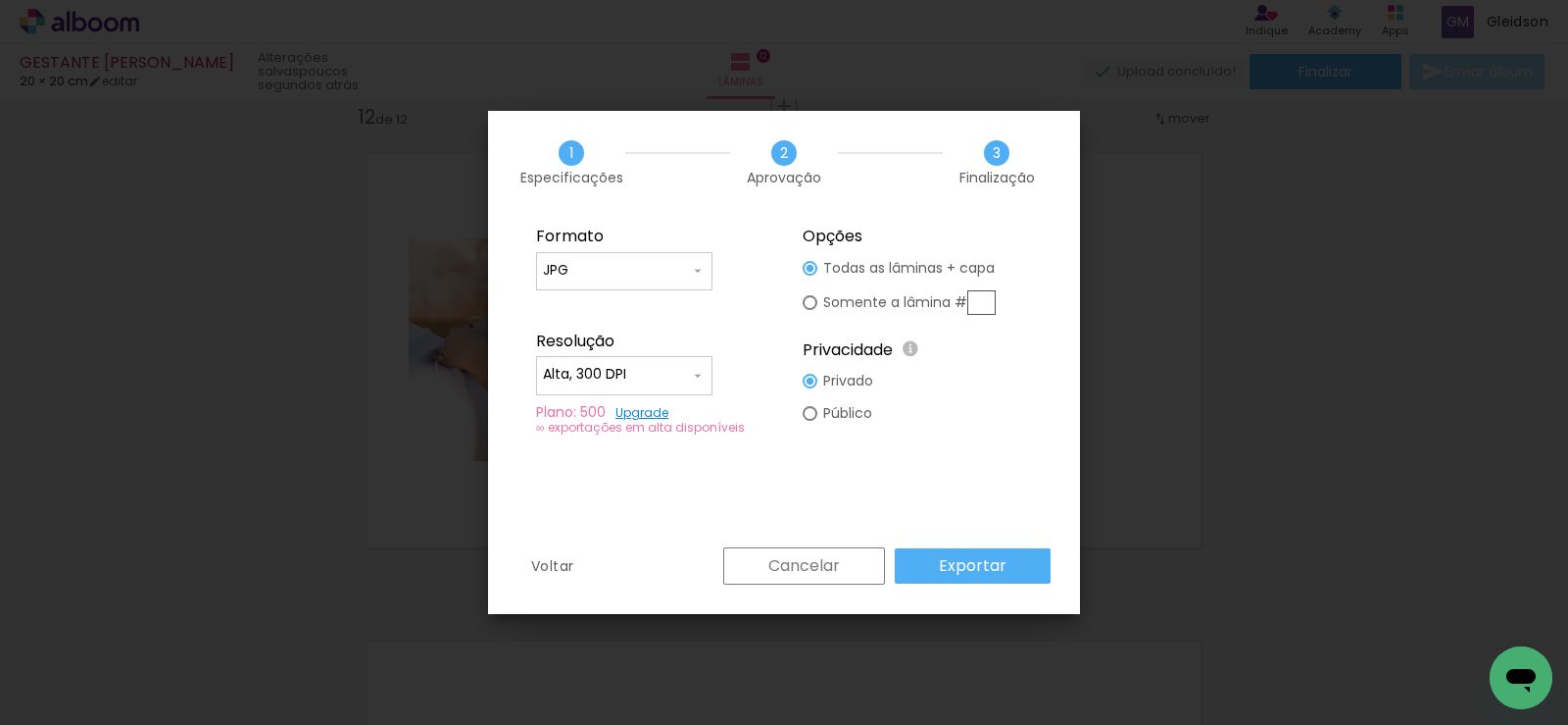
click at [0, 0] on slot "Exportar" at bounding box center [0, 0] width 0 height 0
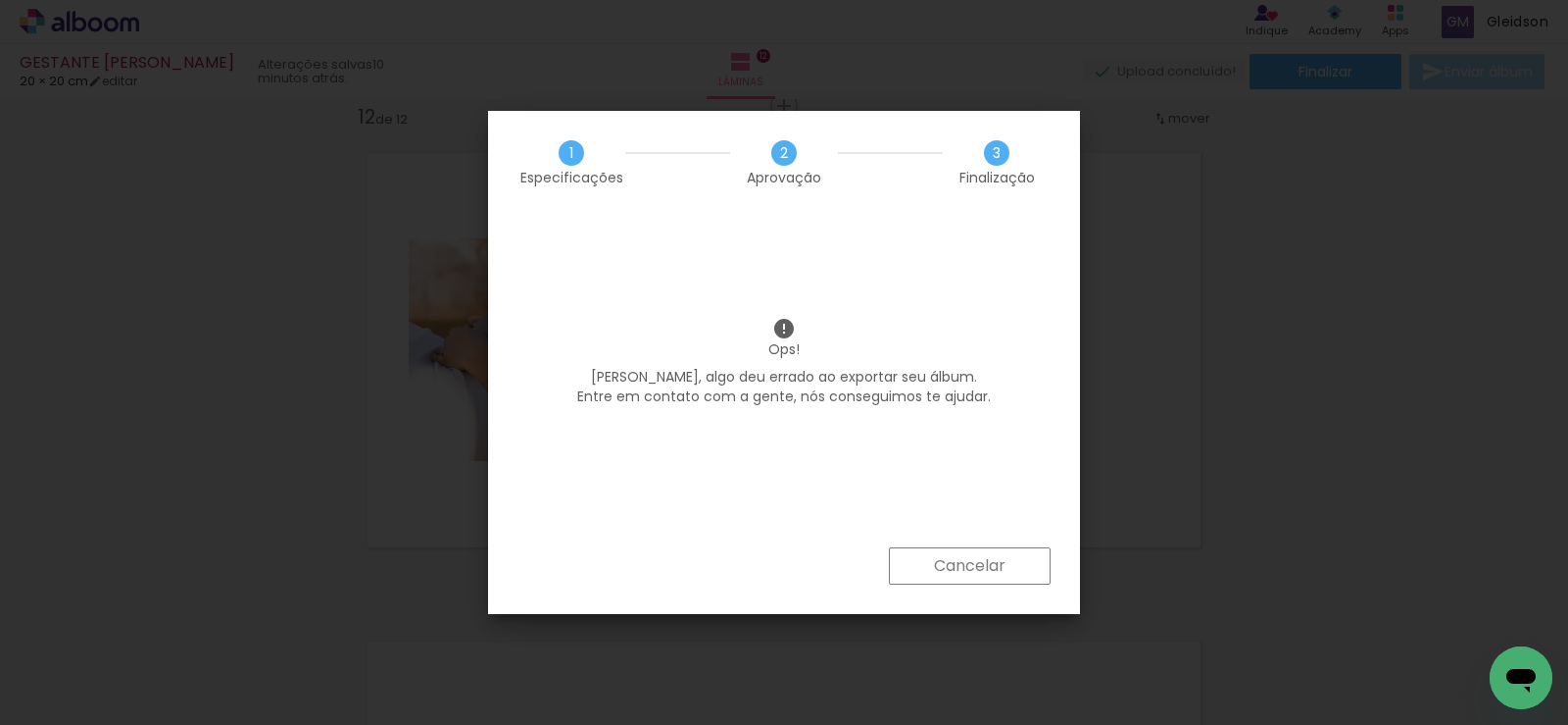
scroll to position [0, 2002]
click at [0, 0] on slot "Cancelar" at bounding box center [0, 0] width 0 height 0
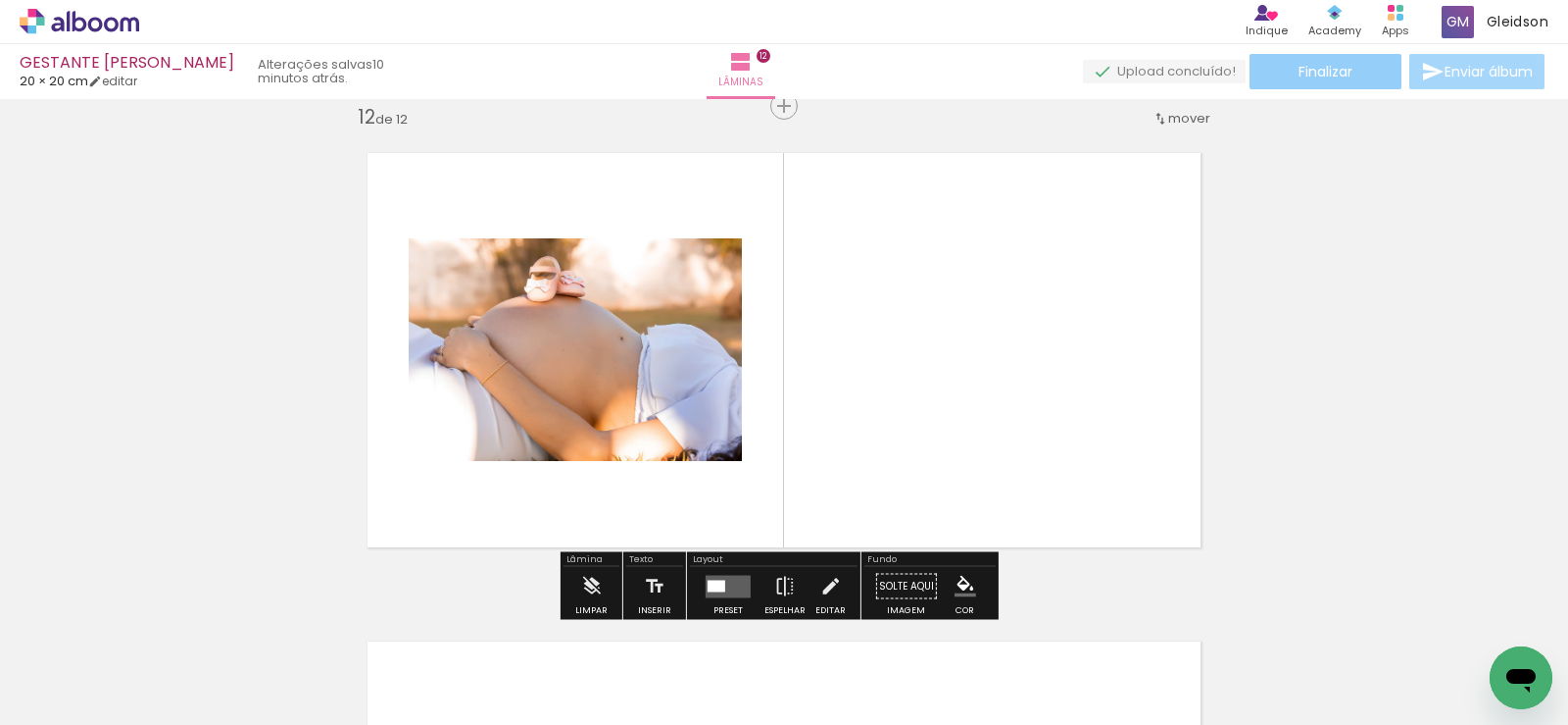
click at [1299, 67] on span "Finalizar" at bounding box center [1326, 72] width 54 height 14
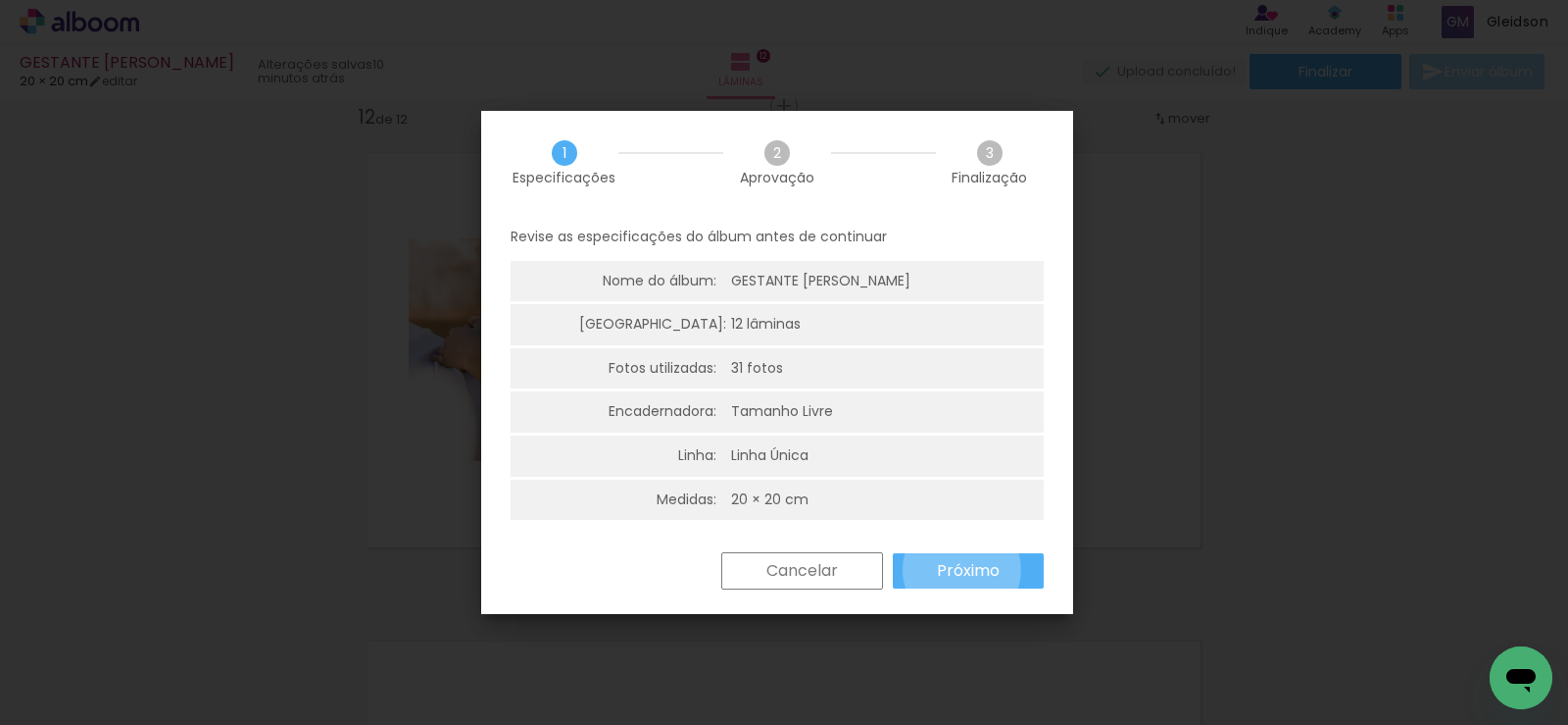
click at [0, 0] on slot "Próximo" at bounding box center [0, 0] width 0 height 0
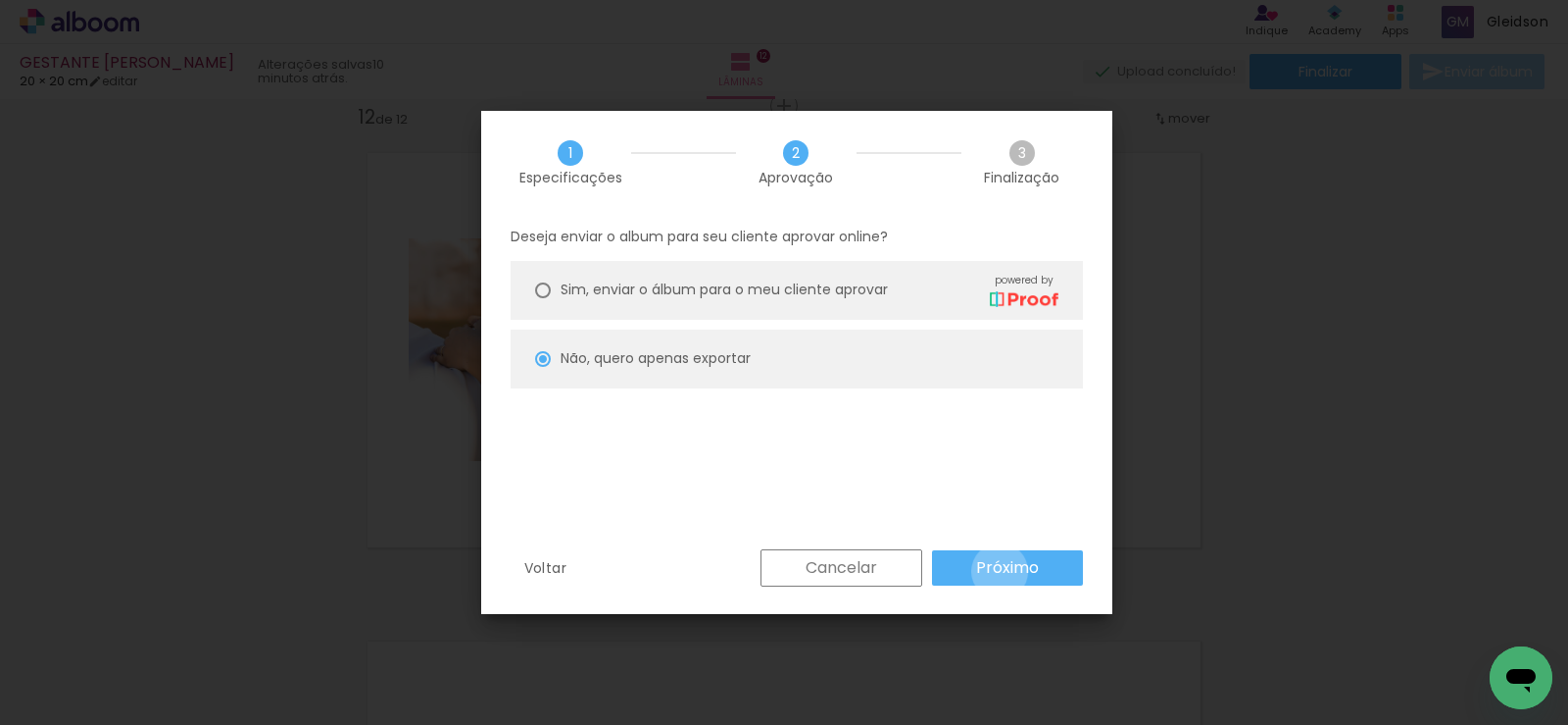
click at [0, 0] on slot "Próximo" at bounding box center [0, 0] width 0 height 0
type input "Alta, 300 DPI"
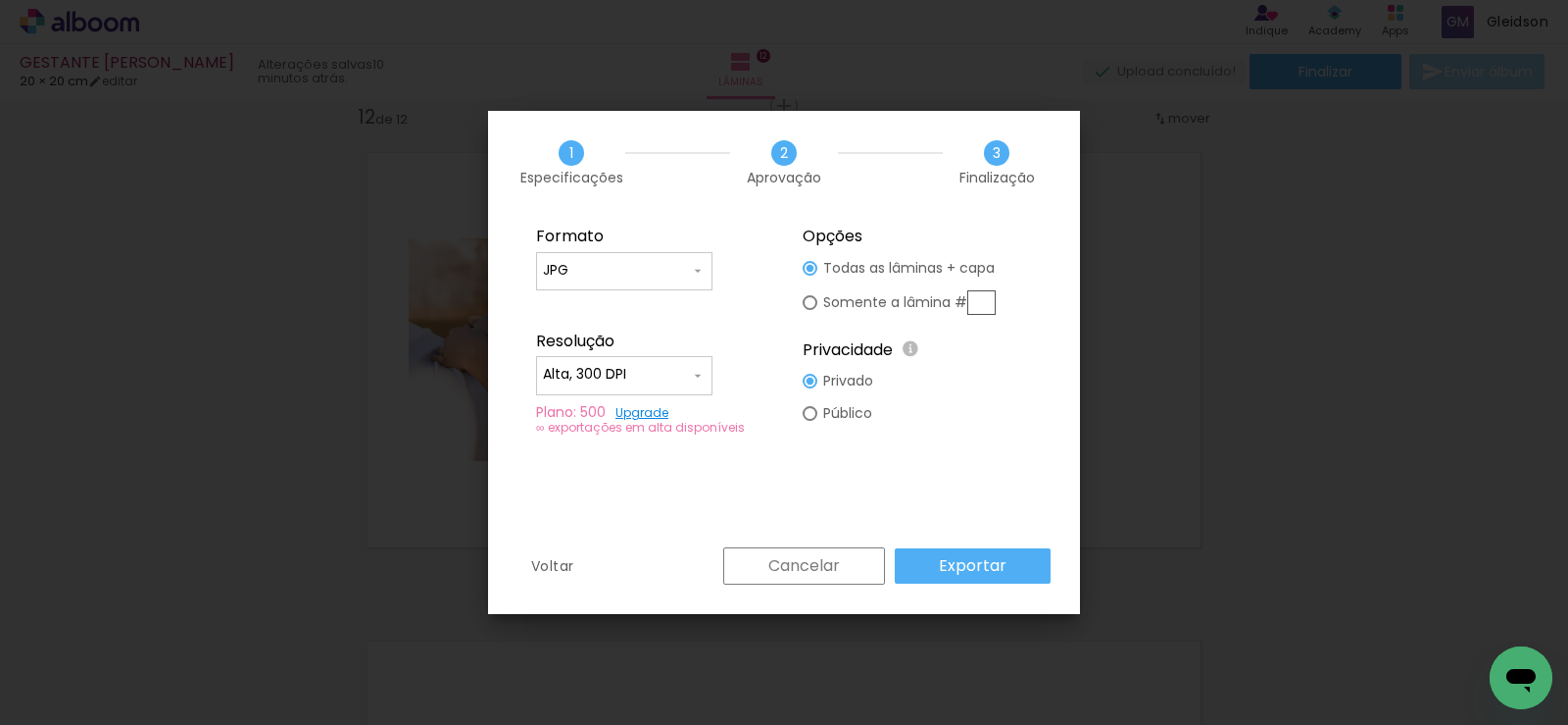
click at [0, 0] on slot "Exportar" at bounding box center [0, 0] width 0 height 0
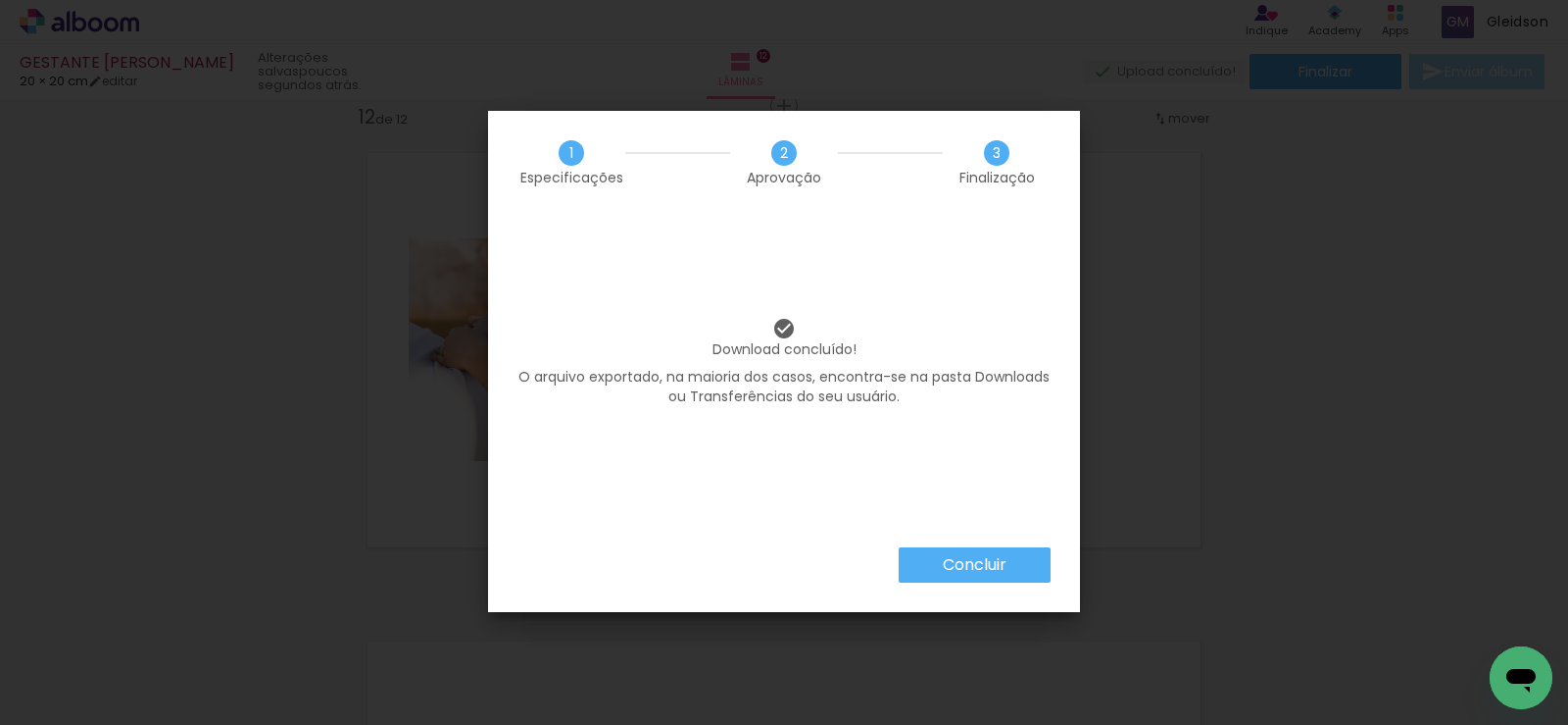
click at [0, 0] on slot "Concluir" at bounding box center [0, 0] width 0 height 0
